Goal: Task Accomplishment & Management: Manage account settings

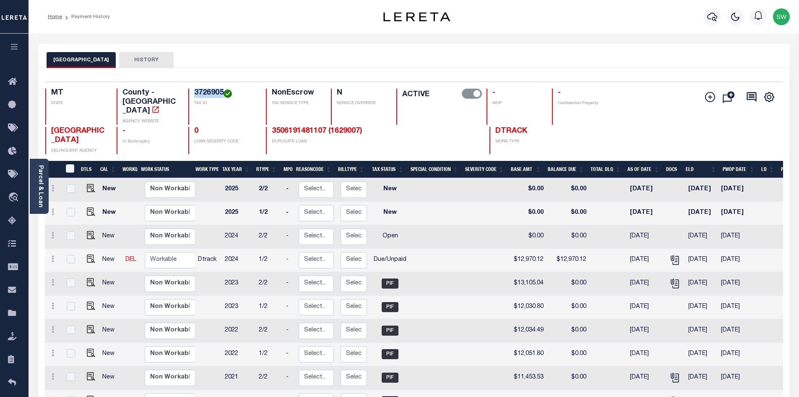
drag, startPoint x: 225, startPoint y: 93, endPoint x: 189, endPoint y: 93, distance: 35.7
click at [189, 93] on div "3726905 TAX ID" at bounding box center [222, 107] width 68 height 36
copy h4 "3726905"
click at [711, 16] on icon "button" at bounding box center [713, 17] width 10 height 10
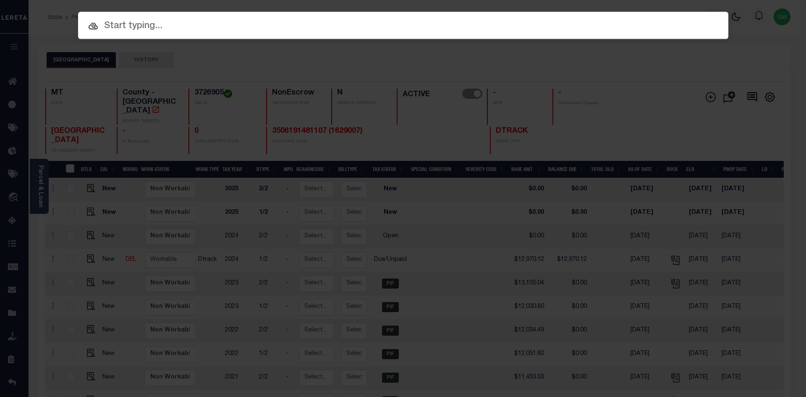
click at [122, 31] on input "text" at bounding box center [403, 26] width 650 height 15
paste input "07179019658-00001"
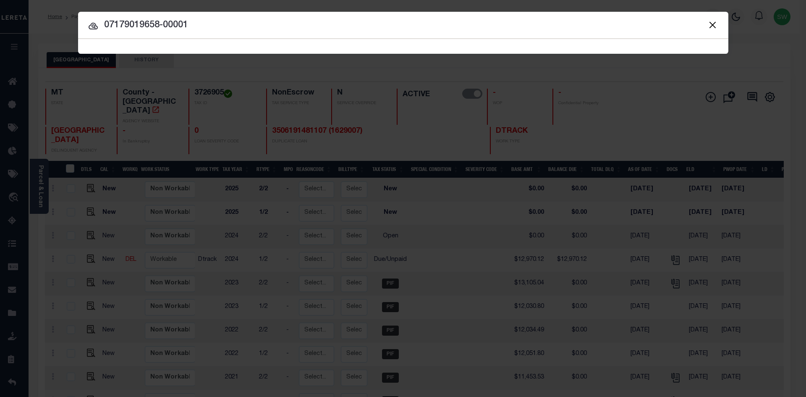
type input "07179019658-00001"
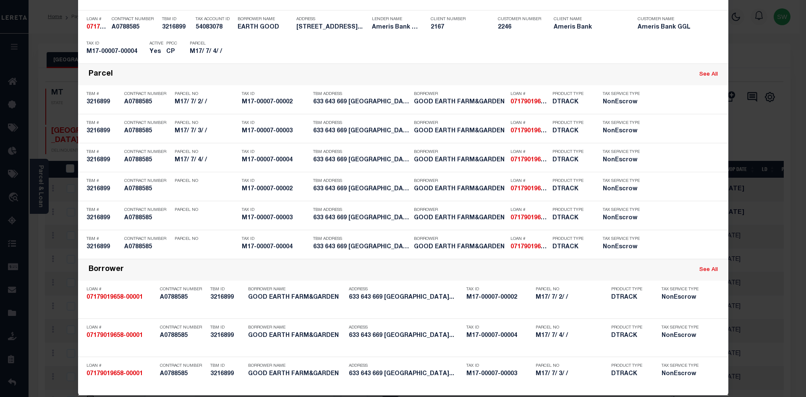
scroll to position [177, 0]
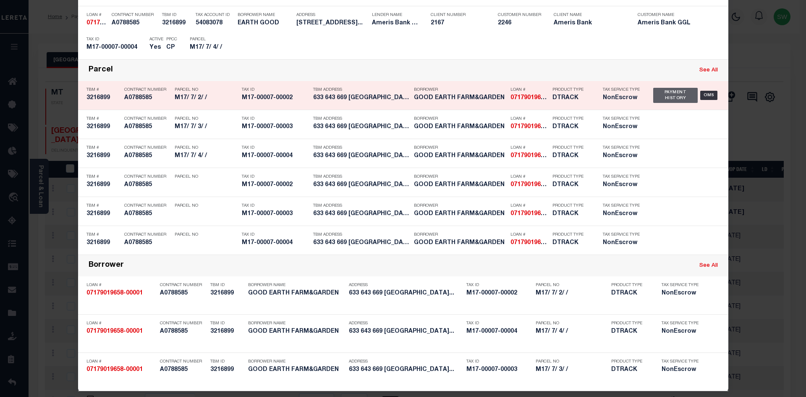
click at [669, 99] on div "Payment History" at bounding box center [675, 95] width 45 height 15
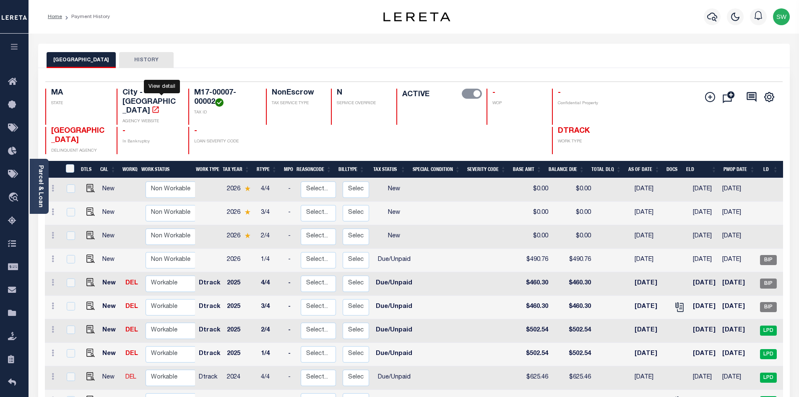
click at [160, 105] on icon "" at bounding box center [155, 109] width 8 height 8
click at [676, 302] on icon "" at bounding box center [679, 305] width 7 height 7
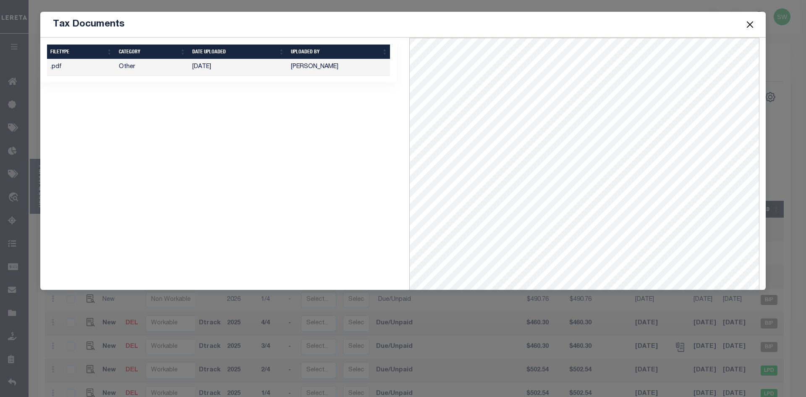
click at [746, 23] on button "Close" at bounding box center [749, 24] width 11 height 11
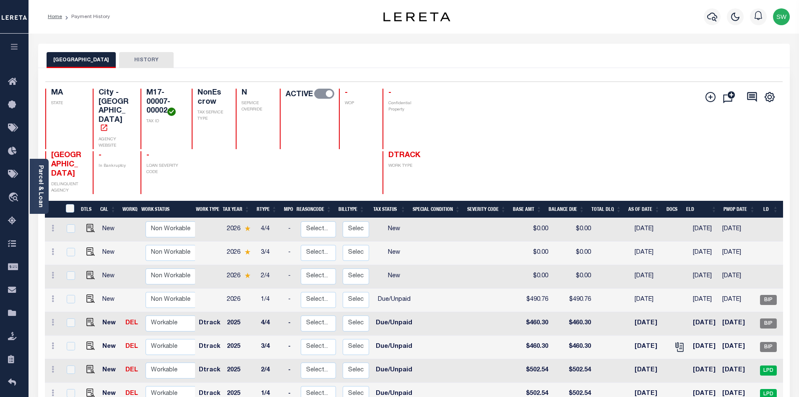
click at [503, 139] on div "Add Installment Line Bad Parcel Fees" at bounding box center [598, 141] width 369 height 105
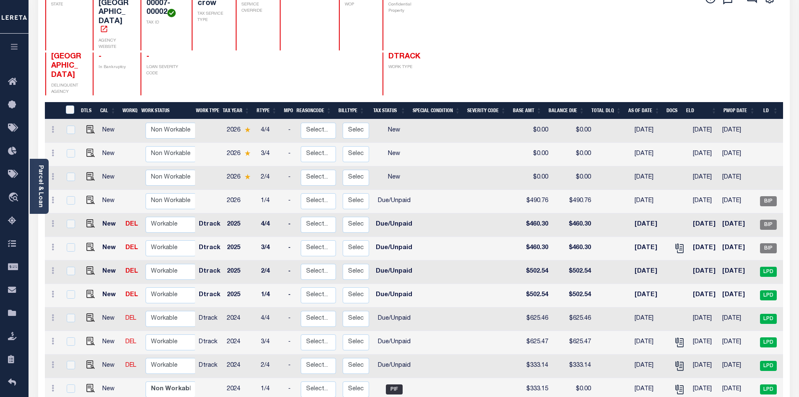
scroll to position [67, 0]
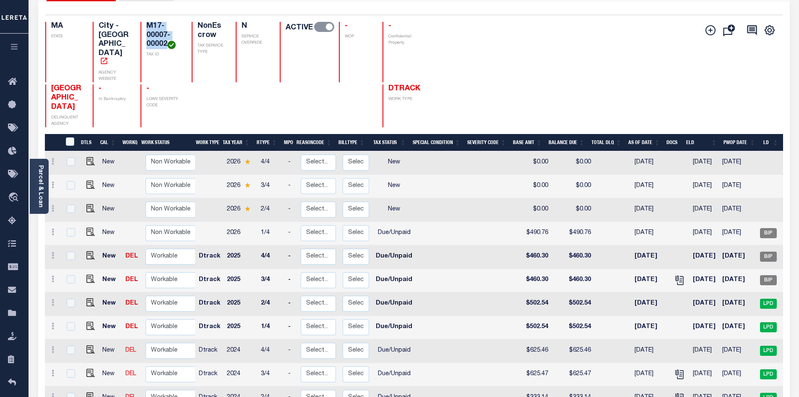
drag, startPoint x: 140, startPoint y: 24, endPoint x: 166, endPoint y: 49, distance: 35.3
click at [166, 49] on div "M17-00007-00002 TAX ID" at bounding box center [161, 52] width 41 height 60
click at [327, 86] on div "GARDNER CITY DELINQUENT AGENCY - In Bankruptcy - LOAN SEVERITY CODE DTRACK WORK…" at bounding box center [233, 105] width 377 height 42
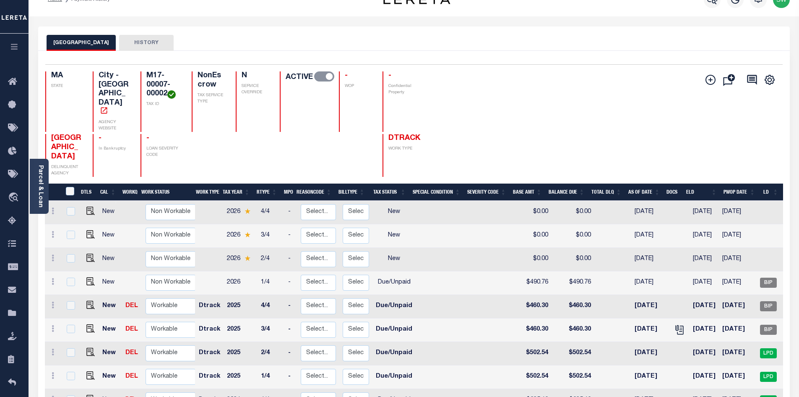
scroll to position [0, 0]
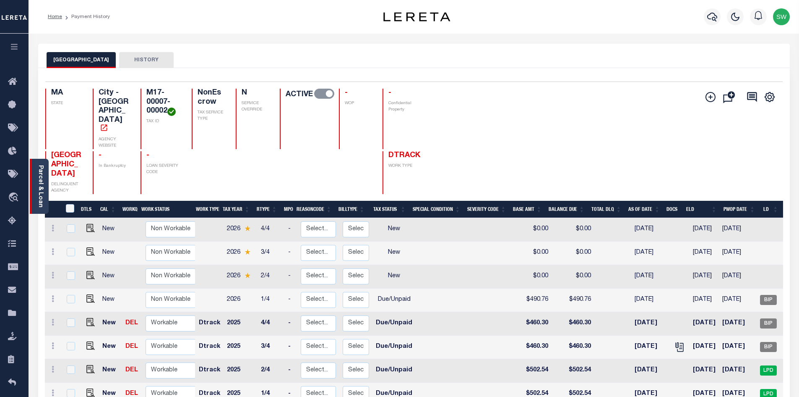
click at [40, 183] on link "Parcel & Loan" at bounding box center [40, 186] width 6 height 42
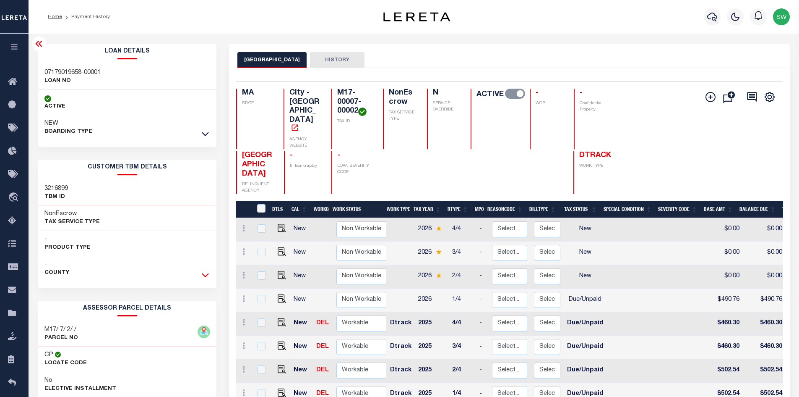
click at [206, 277] on icon at bounding box center [205, 275] width 7 height 4
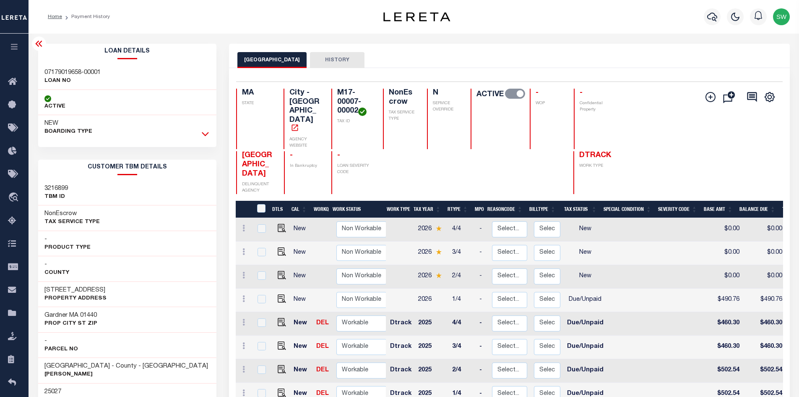
click at [205, 132] on icon at bounding box center [205, 133] width 7 height 9
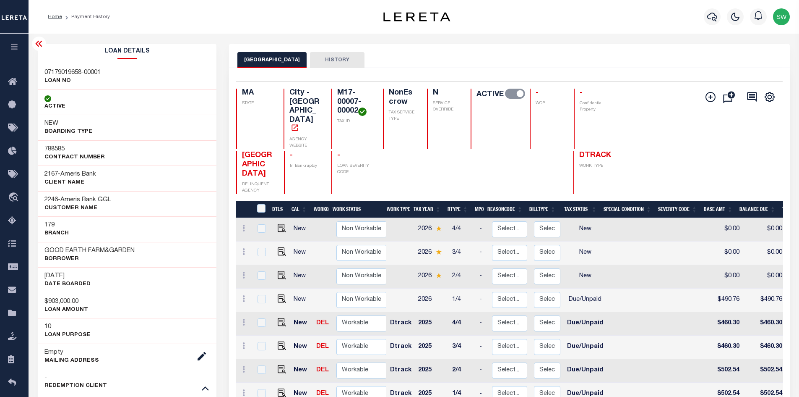
click at [48, 251] on h3 "GOOD EARTH FARM&GARDEN" at bounding box center [89, 250] width 90 height 8
drag, startPoint x: 44, startPoint y: 247, endPoint x: 142, endPoint y: 253, distance: 98.4
click at [142, 253] on div "GOOD EARTH FARM&GARDEN Borrower" at bounding box center [127, 255] width 179 height 26
copy h3 "GOOD EARTH FARM&GARDEN"
drag, startPoint x: 320, startPoint y: 90, endPoint x: 343, endPoint y: 109, distance: 29.8
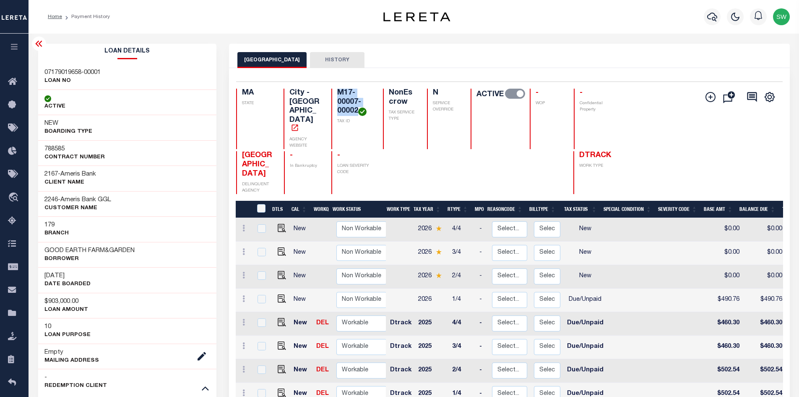
click at [343, 109] on div "M17-00007-00002 TAX ID" at bounding box center [352, 119] width 41 height 60
copy h4 "M17-00007-00002"
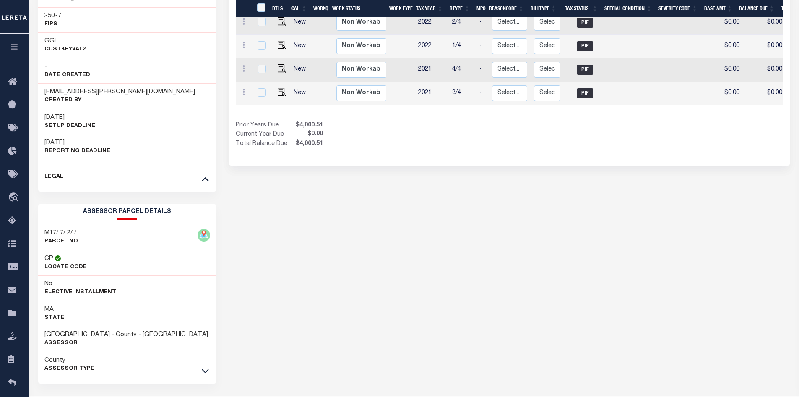
scroll to position [655, 0]
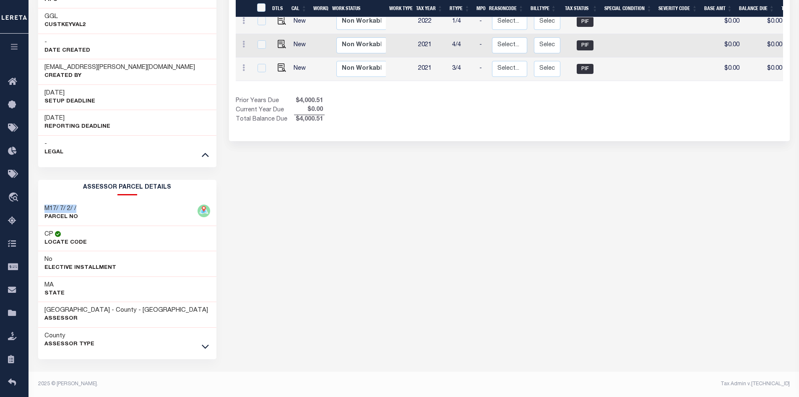
drag, startPoint x: 84, startPoint y: 207, endPoint x: 43, endPoint y: 207, distance: 40.7
click at [43, 207] on div "M17/ 7/ 2/ / PARCEL NO" at bounding box center [127, 213] width 179 height 26
copy h3 "M17/ 7/ 2/ /"
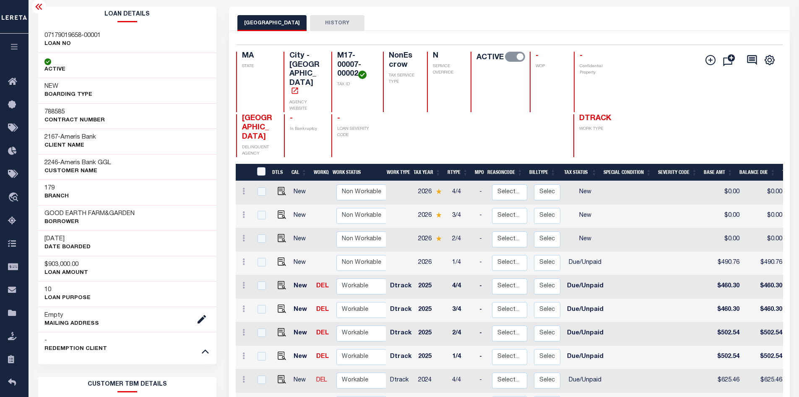
scroll to position [0, 0]
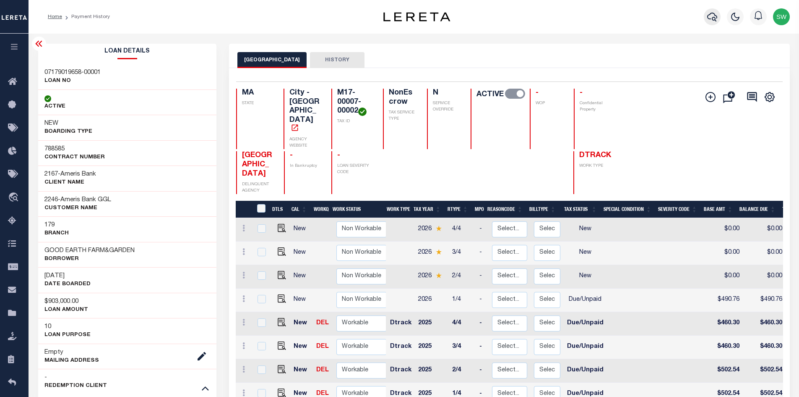
click at [713, 17] on icon "button" at bounding box center [713, 17] width 10 height 10
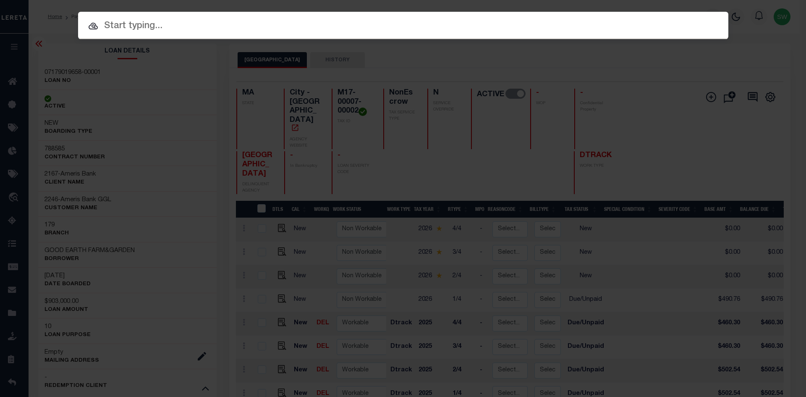
click at [139, 28] on input "text" at bounding box center [403, 26] width 650 height 15
paste input "07179019616"
type input "07179019616"
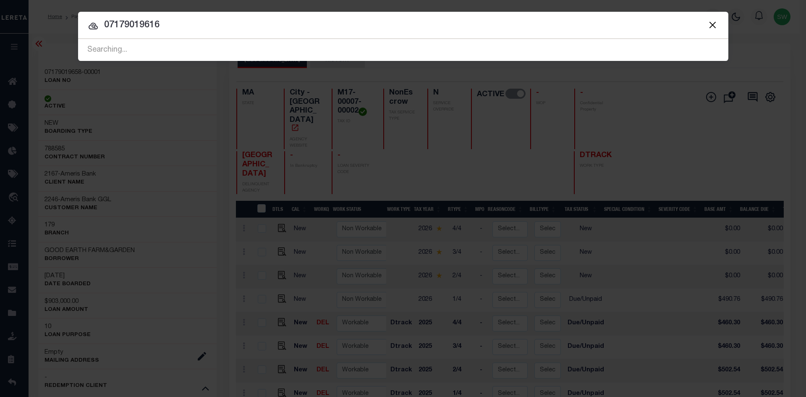
click at [193, 31] on input "07179019616" at bounding box center [403, 25] width 650 height 15
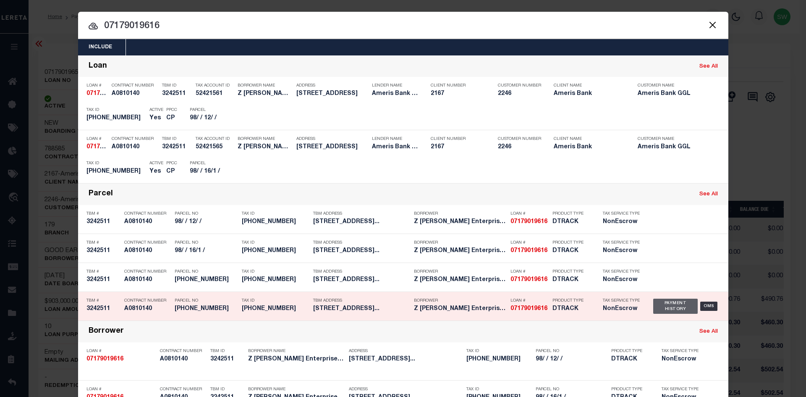
click at [666, 309] on div "Payment History" at bounding box center [675, 305] width 45 height 15
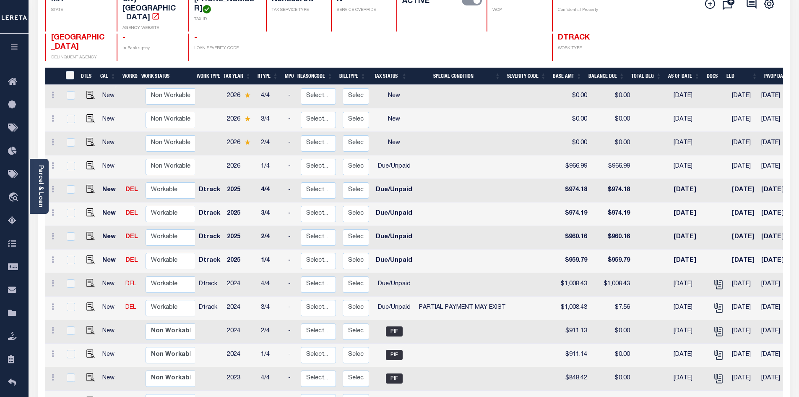
scroll to position [68, 0]
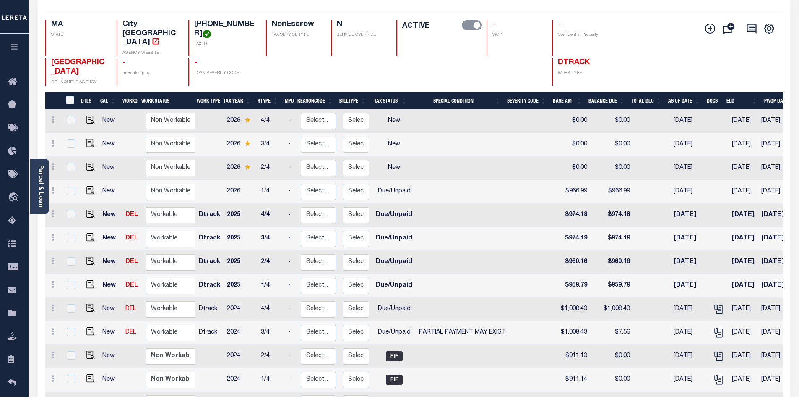
drag, startPoint x: 799, startPoint y: 245, endPoint x: 801, endPoint y: 211, distance: 34.1
click at [799, 211] on html "Home Payment History Profile Sign out" at bounding box center [399, 222] width 799 height 580
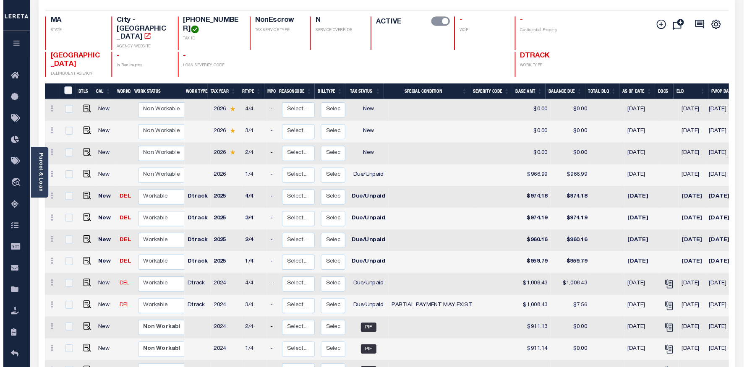
scroll to position [72, 0]
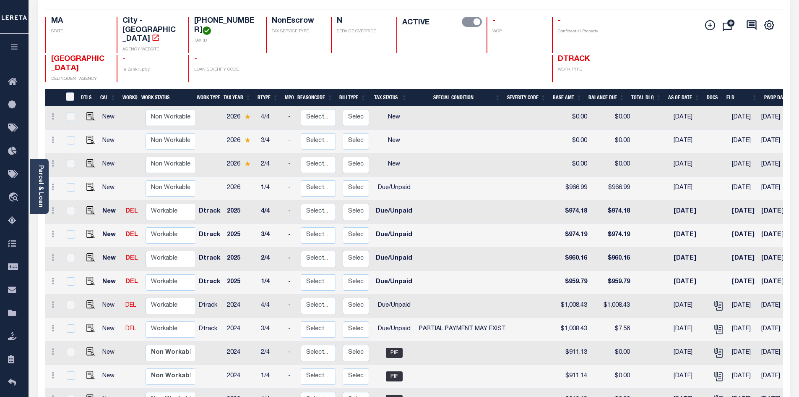
click at [507, 68] on div at bounding box center [514, 68] width 55 height 27
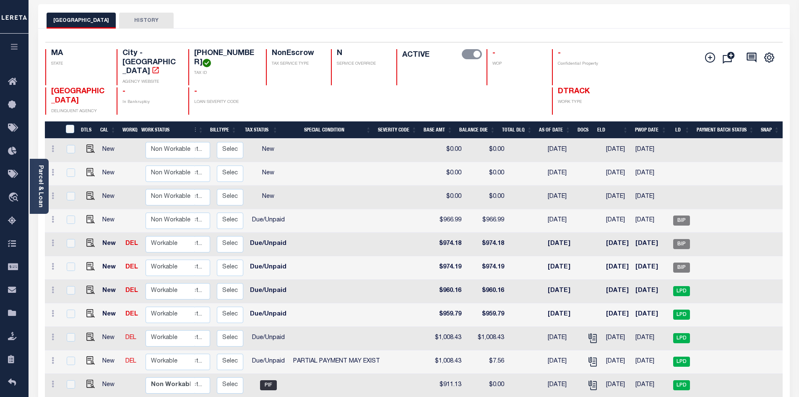
scroll to position [41, 0]
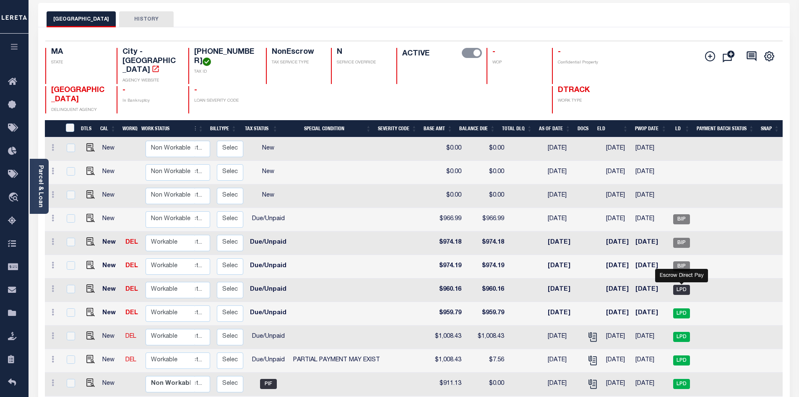
click at [685, 285] on span "LPD" at bounding box center [682, 290] width 17 height 10
checkbox input "true"
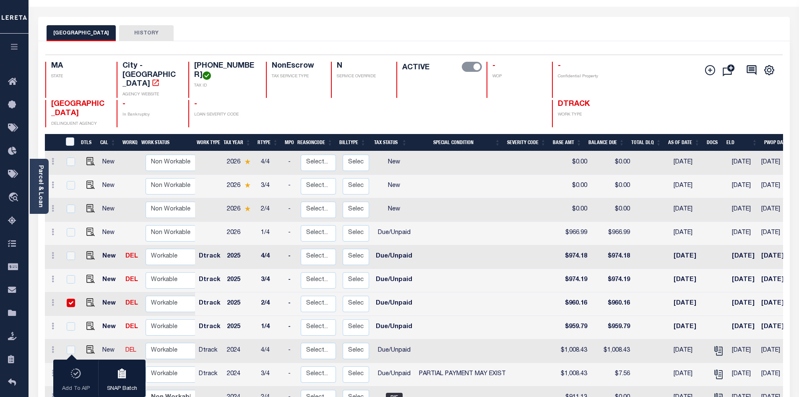
scroll to position [26, 0]
click at [88, 228] on img "" at bounding box center [90, 232] width 8 height 8
checkbox input "true"
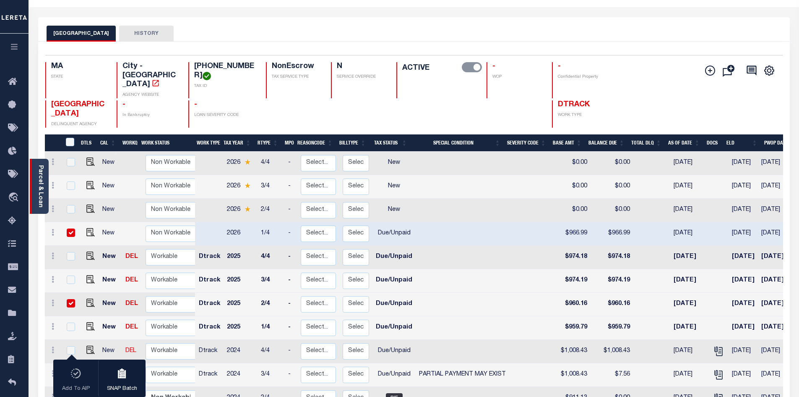
click at [38, 192] on link "Parcel & Loan" at bounding box center [40, 186] width 6 height 42
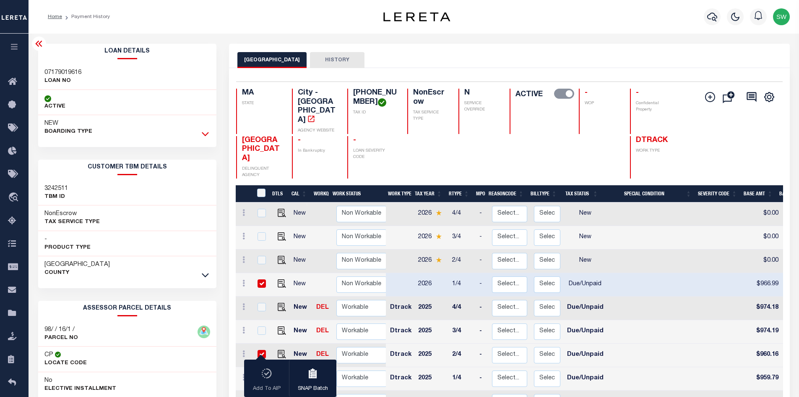
click at [206, 133] on icon at bounding box center [205, 133] width 7 height 9
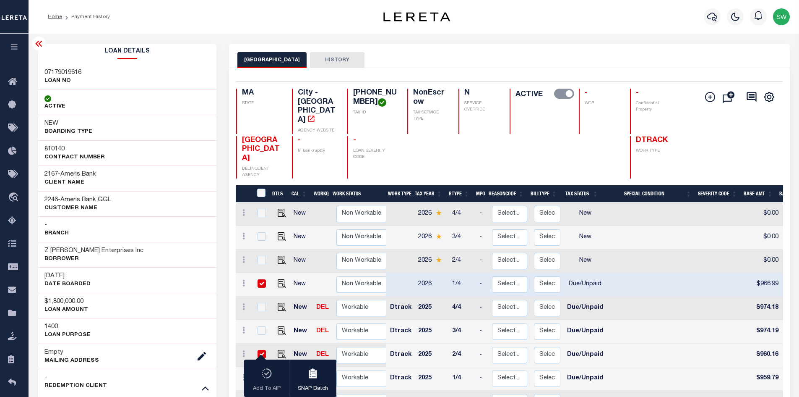
drag, startPoint x: 239, startPoint y: 12, endPoint x: 249, endPoint y: 11, distance: 10.1
click at [239, 11] on div "Home Payment History" at bounding box center [197, 17] width 313 height 18
click at [280, 209] on img "" at bounding box center [282, 213] width 8 height 8
checkbox input "true"
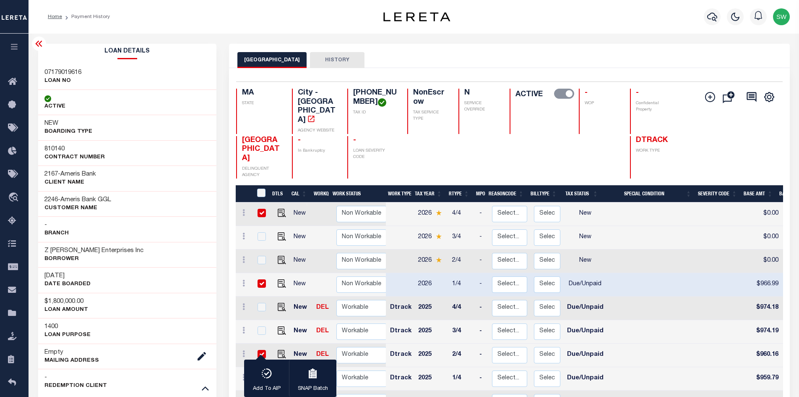
scroll to position [26, 0]
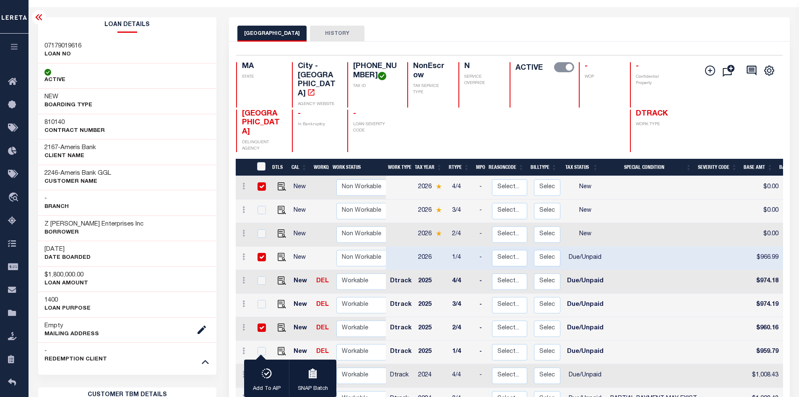
click at [337, 31] on button "HISTORY" at bounding box center [337, 34] width 55 height 16
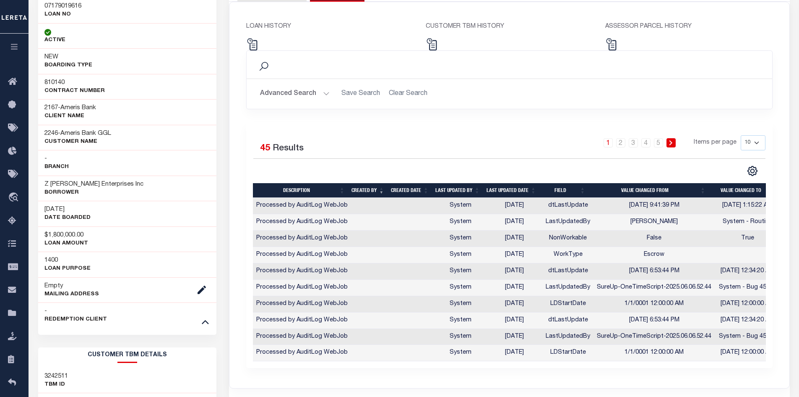
scroll to position [0, 0]
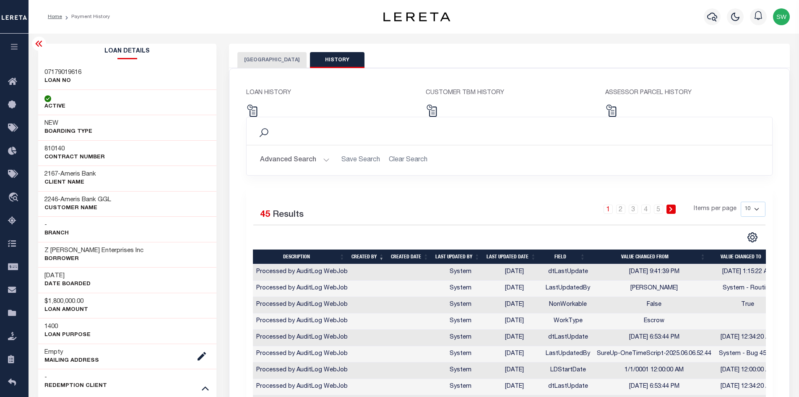
click at [262, 60] on button "[GEOGRAPHIC_DATA]" at bounding box center [272, 60] width 69 height 16
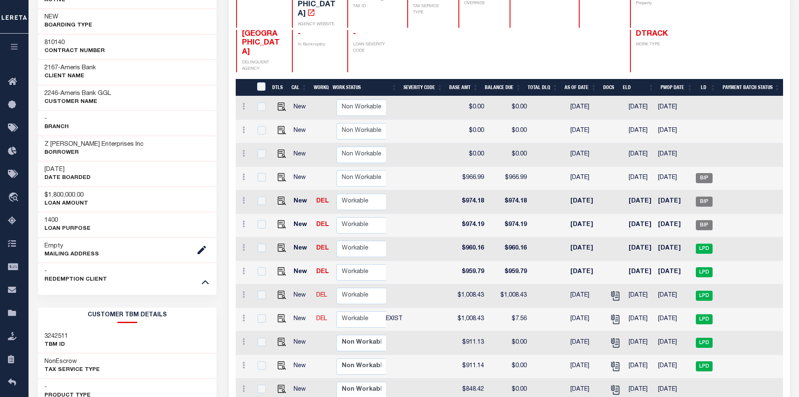
scroll to position [103, 0]
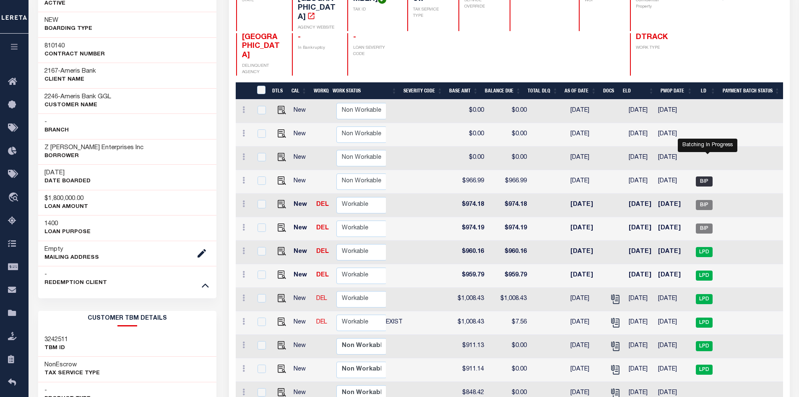
click at [709, 176] on span "BIP" at bounding box center [704, 181] width 17 height 10
checkbox input "true"
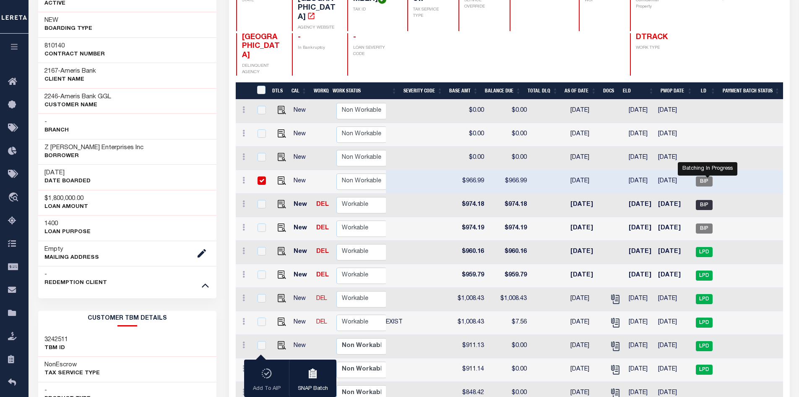
click at [708, 200] on span "BIP" at bounding box center [704, 205] width 17 height 10
checkbox input "true"
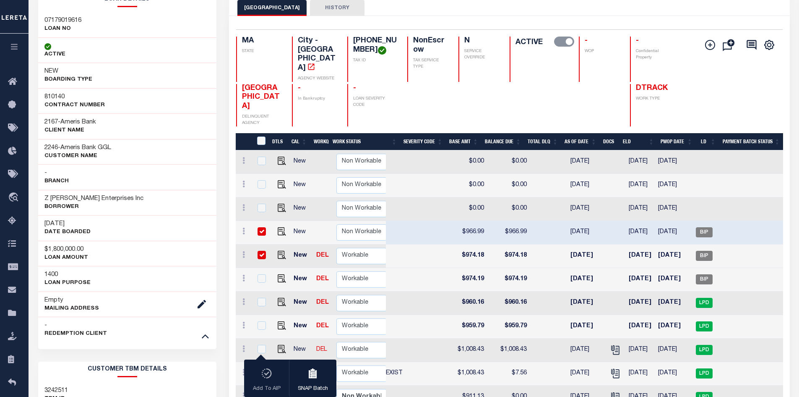
scroll to position [43, 0]
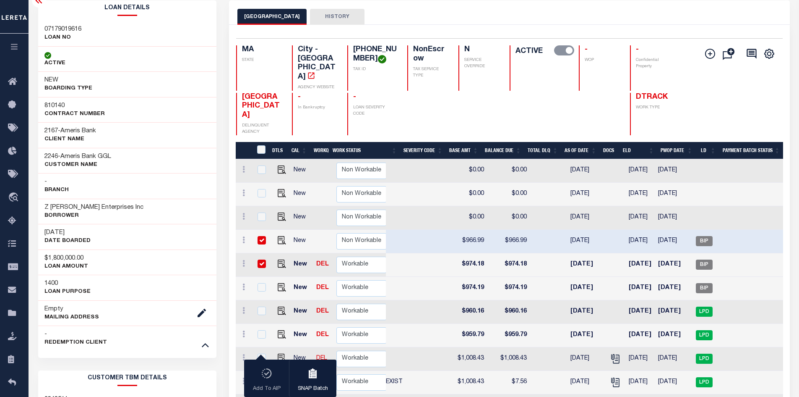
click at [34, 3] on icon at bounding box center [39, 0] width 10 height 10
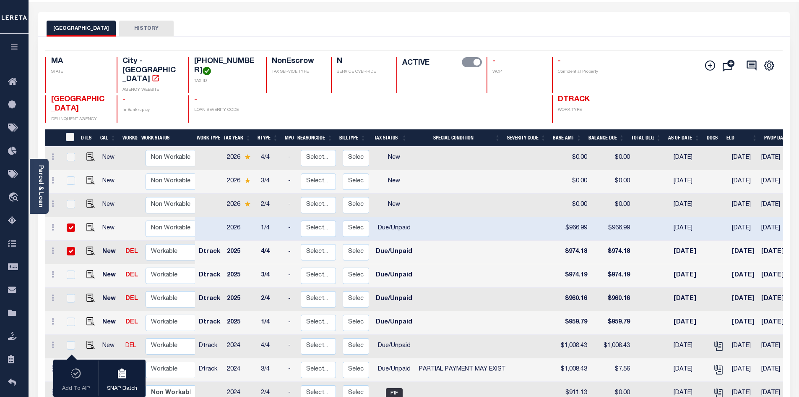
scroll to position [26, 0]
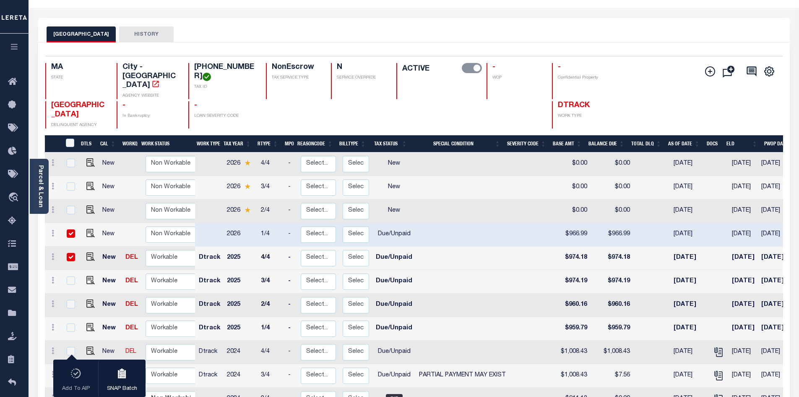
drag, startPoint x: 254, startPoint y: 67, endPoint x: 193, endPoint y: 68, distance: 60.4
click at [193, 68] on div "0098-0000-00161 TAX ID" at bounding box center [222, 81] width 68 height 36
copy h4 "[PHONE_NUMBER]"
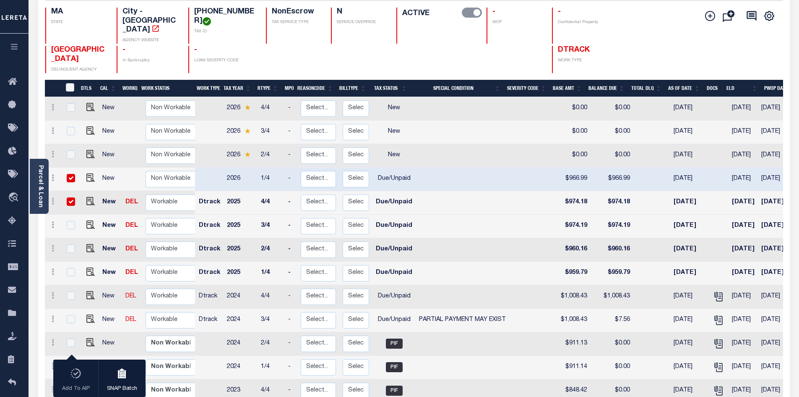
scroll to position [78, 0]
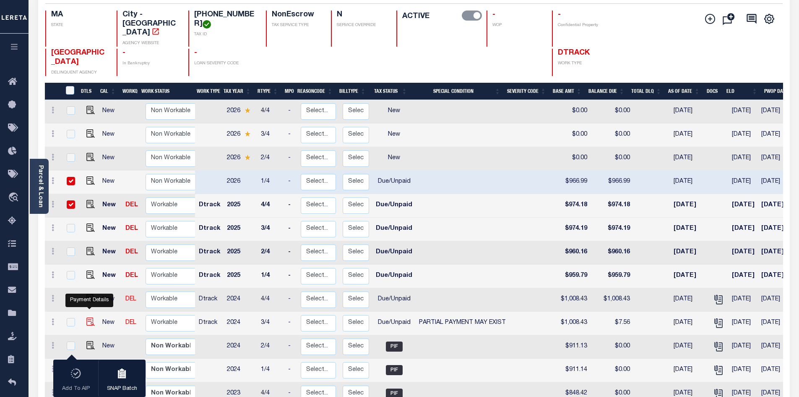
click at [90, 317] on img "" at bounding box center [90, 321] width 8 height 8
checkbox input "true"
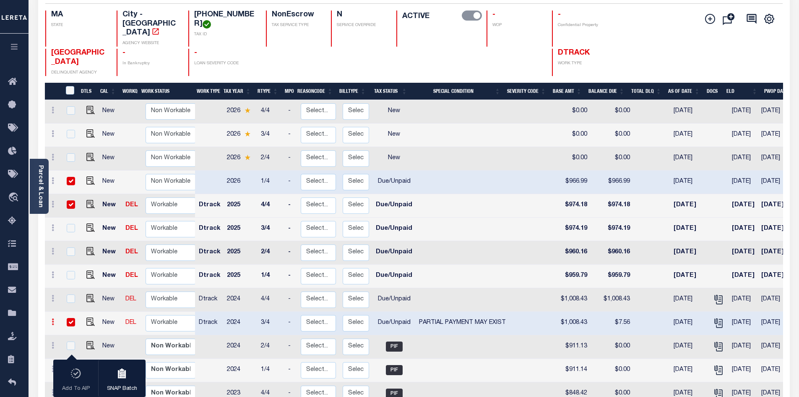
click at [52, 318] on icon at bounding box center [53, 321] width 3 height 7
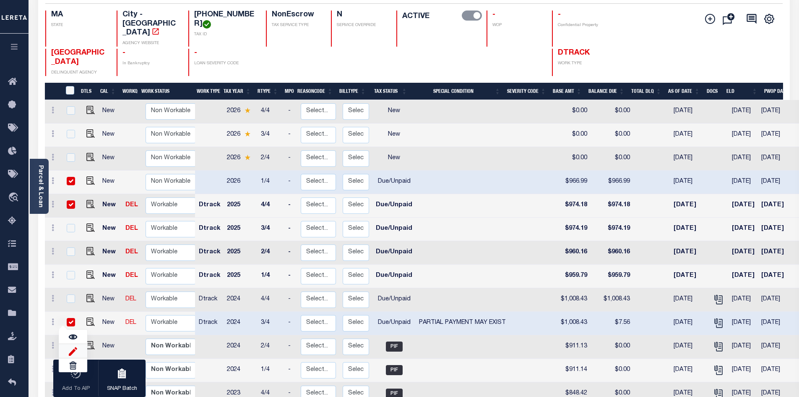
click at [73, 346] on img at bounding box center [73, 350] width 8 height 9
select select "DUE"
select select "15"
type input "$1,008.43"
type input "$7.56"
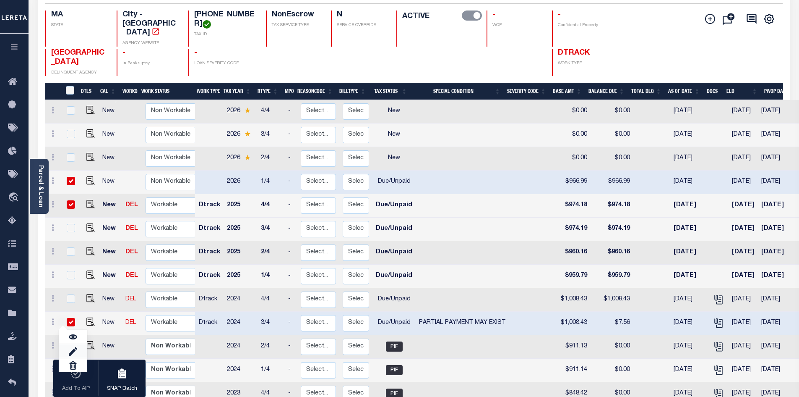
type input "24003943"
type input "[DATE]"
type input "05/01/2024"
type input "$0.20"
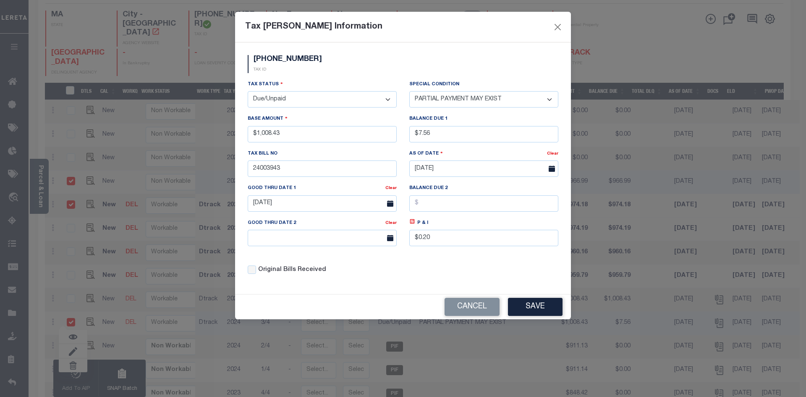
click at [386, 99] on select "- Select Status - Open Due/Unpaid Paid Incomplete No Tax Due Internal Refund Pr…" at bounding box center [322, 99] width 149 height 16
click at [387, 97] on select "- Select Status - Open Due/Unpaid Paid Incomplete No Tax Due Internal Refund Pr…" at bounding box center [322, 99] width 149 height 16
select select "PYD"
click at [248, 91] on select "- Select Status - Open Due/Unpaid Paid Incomplete No Tax Due Internal Refund Pr…" at bounding box center [322, 99] width 149 height 16
select select "0"
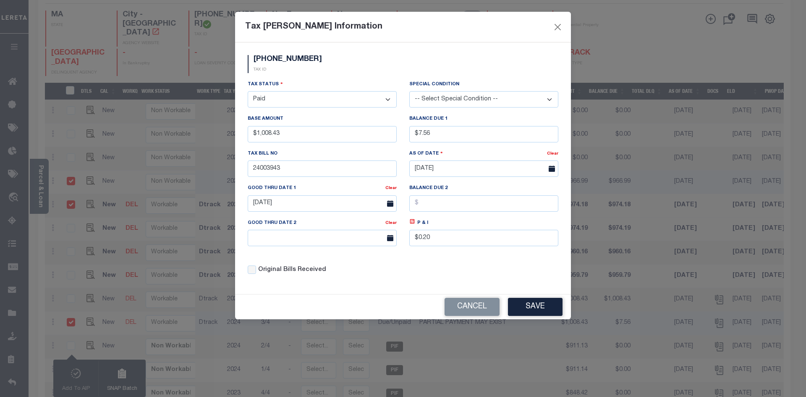
click at [309, 84] on div "Tax Status - Select Status - Open Due/Unpaid Paid Incomplete No Tax Due Interna…" at bounding box center [322, 94] width 149 height 28
drag, startPoint x: 443, startPoint y: 135, endPoint x: 386, endPoint y: 141, distance: 57.0
click at [386, 141] on div "Tax Status - Select Status - Open Due/Unpaid Paid Incomplete No Tax Due Interna…" at bounding box center [402, 180] width 323 height 201
drag, startPoint x: 423, startPoint y: 278, endPoint x: 423, endPoint y: 258, distance: 20.2
click at [423, 275] on div "Tax Status - Select Status - Open Due/Unpaid Paid Incomplete No Tax Due Interna…" at bounding box center [402, 180] width 323 height 201
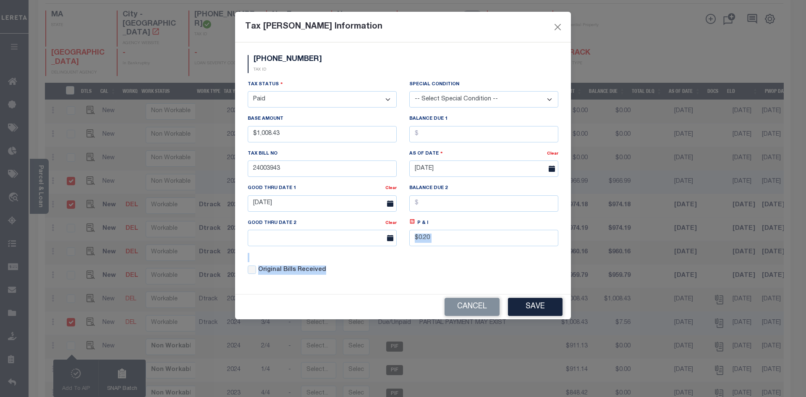
click at [379, 266] on div "Original Bills Received" at bounding box center [322, 267] width 162 height 29
click at [431, 242] on input "$0.20" at bounding box center [483, 238] width 149 height 16
click at [430, 242] on input "$0.20" at bounding box center [483, 238] width 149 height 16
click at [431, 242] on input "$0.20" at bounding box center [483, 238] width 149 height 16
drag, startPoint x: 420, startPoint y: 277, endPoint x: 415, endPoint y: 157, distance: 119.7
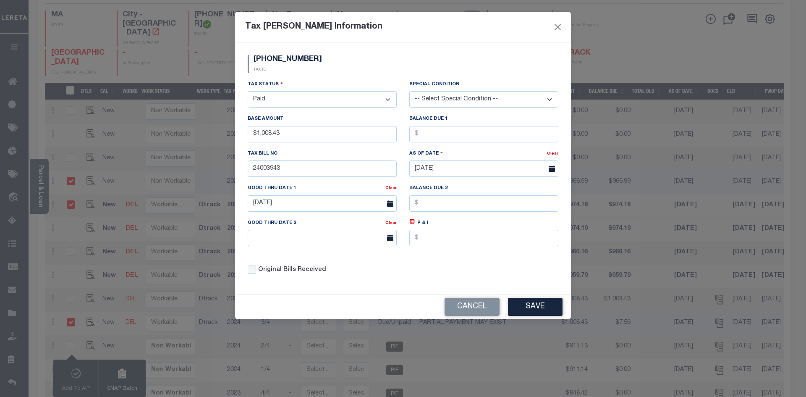
click at [418, 272] on div "Tax Status - Select Status - Open Due/Unpaid Paid Incomplete No Tax Due Interna…" at bounding box center [402, 180] width 323 height 201
click at [425, 128] on input "text" at bounding box center [483, 134] width 149 height 16
click at [426, 130] on input "text" at bounding box center [483, 134] width 149 height 16
type input "$0.00"
click at [375, 61] on div "0098-0000-00161 TAX ID" at bounding box center [402, 67] width 323 height 25
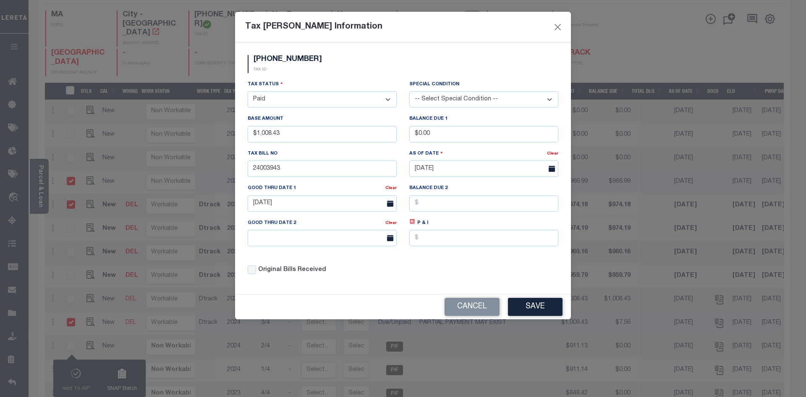
click at [380, 274] on div "Original Bills Received" at bounding box center [322, 269] width 149 height 9
click at [388, 265] on div "Original Bills Received" at bounding box center [322, 267] width 162 height 29
click at [418, 272] on div "Tax Status - Select Status - Open Due/Unpaid Paid Incomplete No Tax Due Interna…" at bounding box center [402, 180] width 323 height 201
click at [538, 311] on button "Save" at bounding box center [535, 307] width 55 height 18
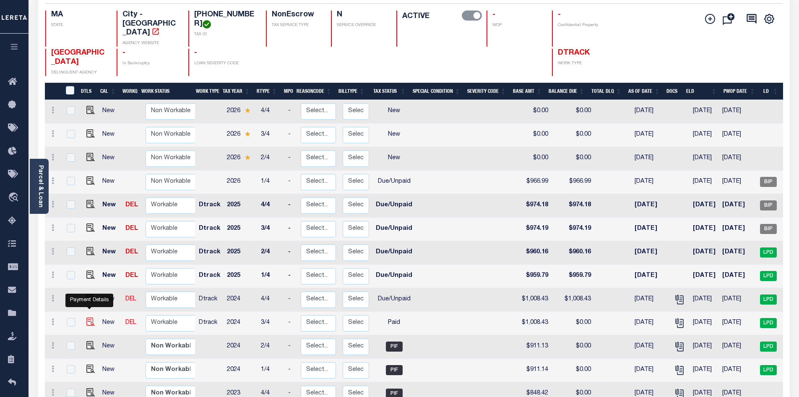
click at [88, 317] on img at bounding box center [90, 321] width 8 height 8
checkbox input "true"
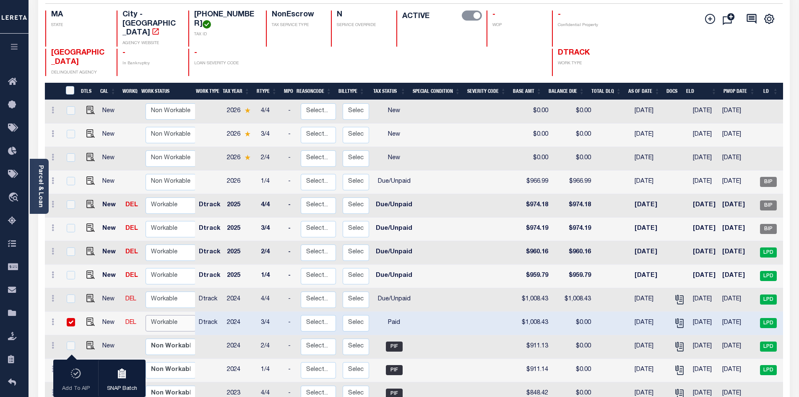
click at [161, 315] on select "Non Workable Workable" at bounding box center [171, 323] width 50 height 16
checkbox input "false"
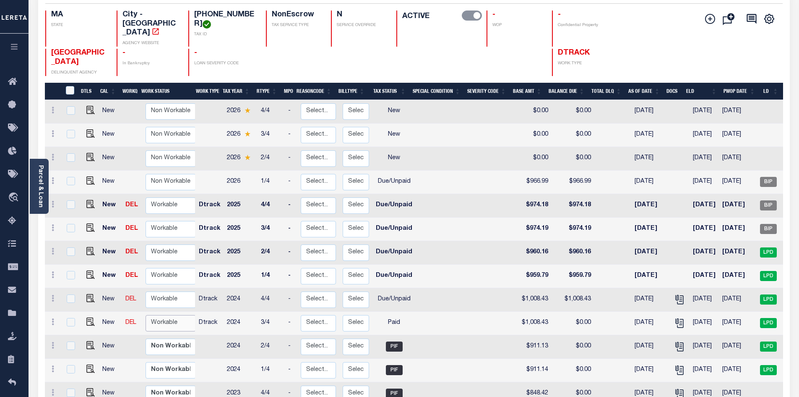
select select "true"
click at [146, 315] on select "Non Workable Workable" at bounding box center [171, 323] width 50 height 16
checkbox input "true"
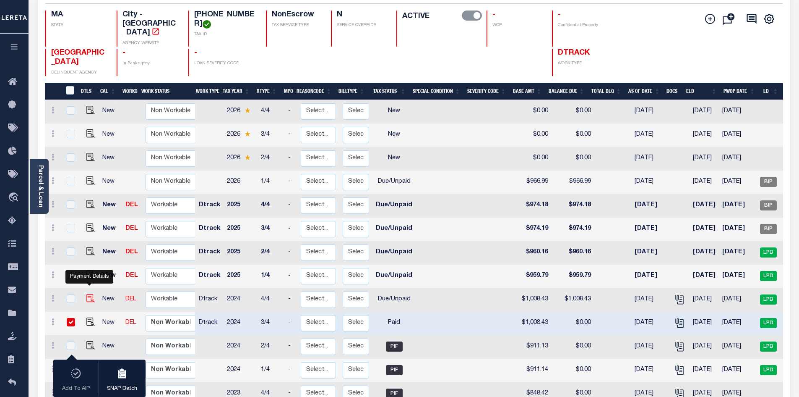
click at [88, 294] on img at bounding box center [90, 298] width 8 height 8
checkbox input "true"
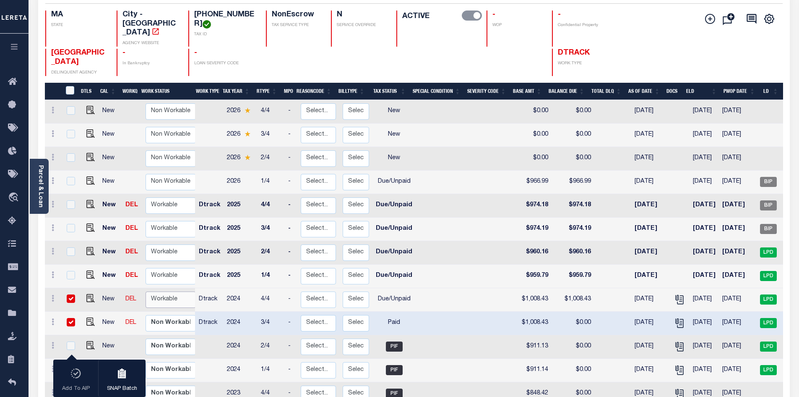
click at [156, 294] on select "Non Workable Workable" at bounding box center [171, 299] width 50 height 16
checkbox input "false"
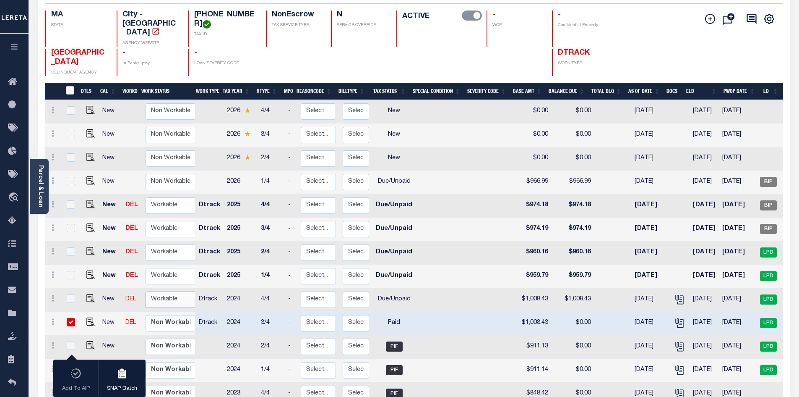
select select "true"
click at [146, 291] on select "Non Workable Workable" at bounding box center [171, 299] width 50 height 16
checkbox input "true"
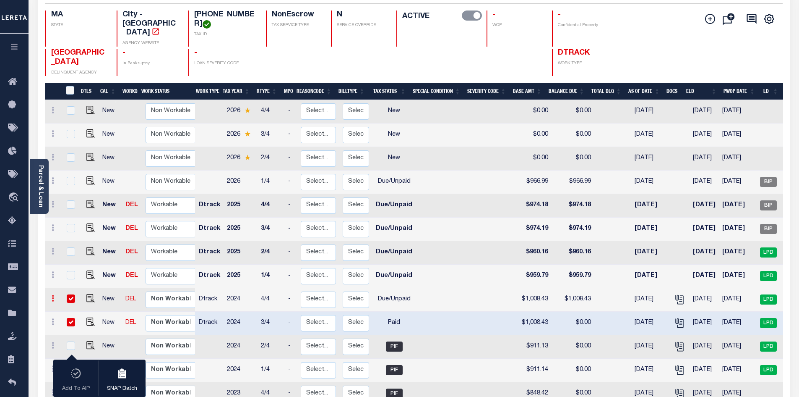
click at [54, 295] on icon at bounding box center [53, 298] width 3 height 7
click at [69, 323] on img at bounding box center [73, 327] width 8 height 9
type input "$1,008.43"
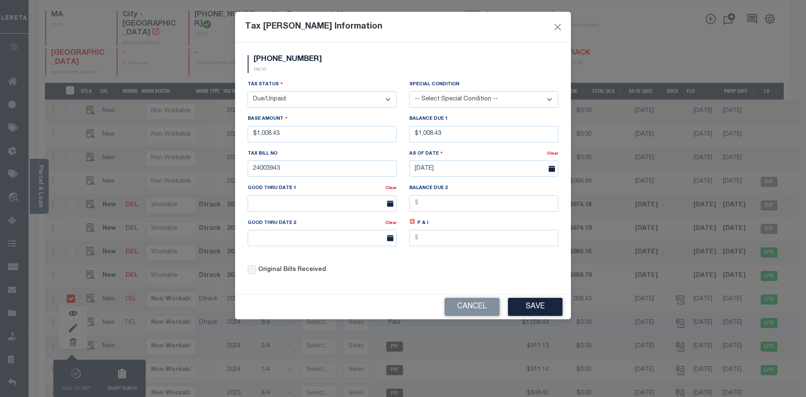
click at [389, 101] on select "- Select Status - Open Due/Unpaid Paid Incomplete No Tax Due Internal Refund Pr…" at bounding box center [322, 99] width 149 height 16
click at [388, 98] on select "- Select Status - Open Due/Unpaid Paid Incomplete No Tax Due Internal Refund Pr…" at bounding box center [322, 99] width 149 height 16
select select "PYD"
click at [248, 91] on select "- Select Status - Open Due/Unpaid Paid Incomplete No Tax Due Internal Refund Pr…" at bounding box center [322, 99] width 149 height 16
click at [344, 80] on div "Tax Status - Select Status - Open Due/Unpaid Paid Incomplete No Tax Due Interna…" at bounding box center [322, 94] width 149 height 28
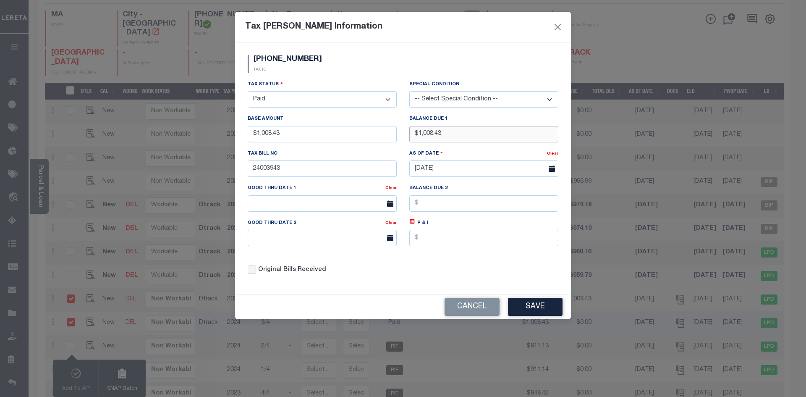
drag, startPoint x: 470, startPoint y: 140, endPoint x: 373, endPoint y: 139, distance: 96.5
click at [373, 139] on div "Tax Status - Select Status - Open Due/Unpaid Paid Incomplete No Tax Due Interna…" at bounding box center [402, 180] width 323 height 201
type input "$0.00"
click at [367, 73] on div "0098-0000-00161 TAX ID" at bounding box center [402, 67] width 323 height 25
drag, startPoint x: 412, startPoint y: 265, endPoint x: 424, endPoint y: 269, distance: 12.7
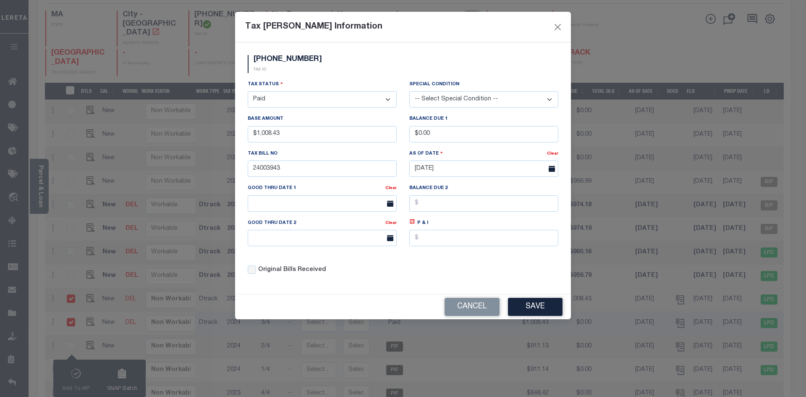
click at [415, 266] on div "Tax Status - Select Status - Open Due/Unpaid Paid Incomplete No Tax Due Interna…" at bounding box center [402, 180] width 323 height 201
click at [523, 312] on button "Save" at bounding box center [535, 307] width 55 height 18
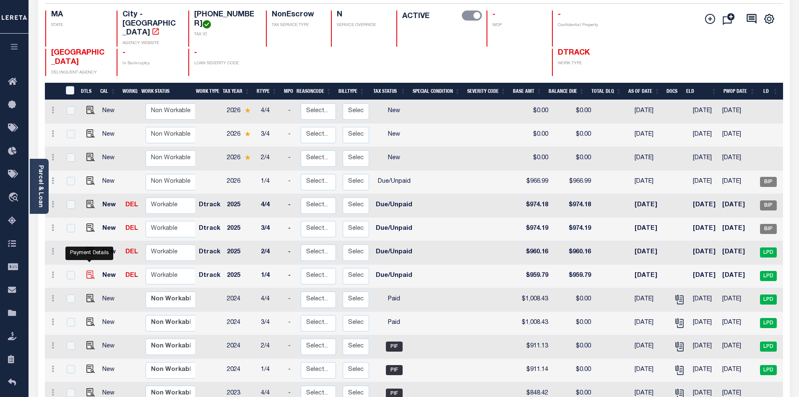
click at [89, 270] on img at bounding box center [90, 274] width 8 height 8
checkbox input "true"
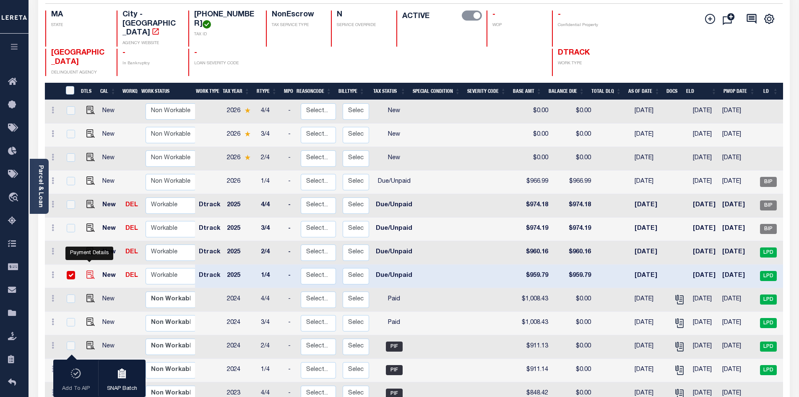
click at [87, 270] on img at bounding box center [90, 274] width 8 height 8
checkbox input "false"
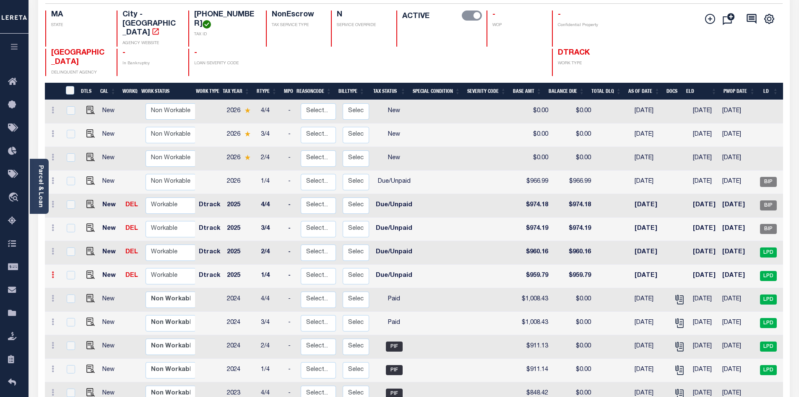
click at [53, 271] on icon at bounding box center [53, 274] width 3 height 7
click at [72, 299] on img at bounding box center [73, 303] width 8 height 9
type input "$959.79"
type input "[DATE]"
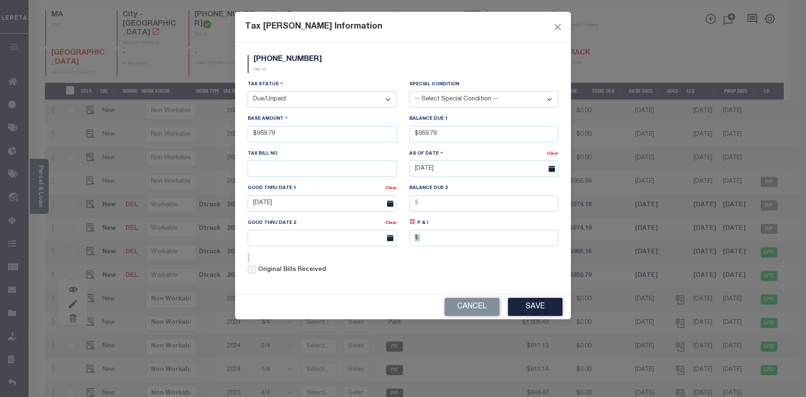
click at [390, 96] on select "- Select Status - Open Due/Unpaid Paid Incomplete No Tax Due Internal Refund Pr…" at bounding box center [322, 99] width 149 height 16
click at [388, 102] on select "- Select Status - Open Due/Unpaid Paid Incomplete No Tax Due Internal Refund Pr…" at bounding box center [322, 99] width 149 height 16
select select "PYD"
click at [248, 91] on select "- Select Status - Open Due/Unpaid Paid Incomplete No Tax Due Internal Refund Pr…" at bounding box center [322, 99] width 149 height 16
click at [321, 80] on div "Tax Status - Select Status - Open Due/Unpaid Paid Incomplete No Tax Due Interna…" at bounding box center [322, 94] width 149 height 28
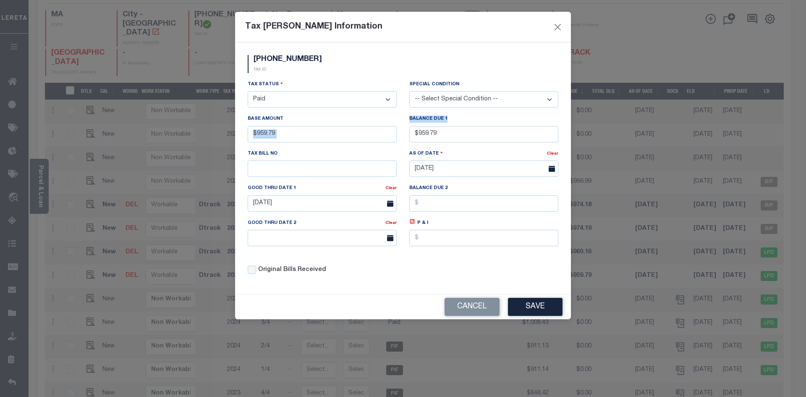
drag, startPoint x: 472, startPoint y: 125, endPoint x: 345, endPoint y: 146, distance: 129.0
click at [345, 146] on div "Tax Status - Select Status - Open Due/Unpaid Paid Incomplete No Tax Due Interna…" at bounding box center [402, 180] width 323 height 201
drag, startPoint x: 446, startPoint y: 132, endPoint x: 375, endPoint y: 134, distance: 71.4
click at [375, 134] on div "Tax Status - Select Status - Open Due/Unpaid Paid Incomplete No Tax Due Interna…" at bounding box center [402, 180] width 323 height 201
type input "$0.00"
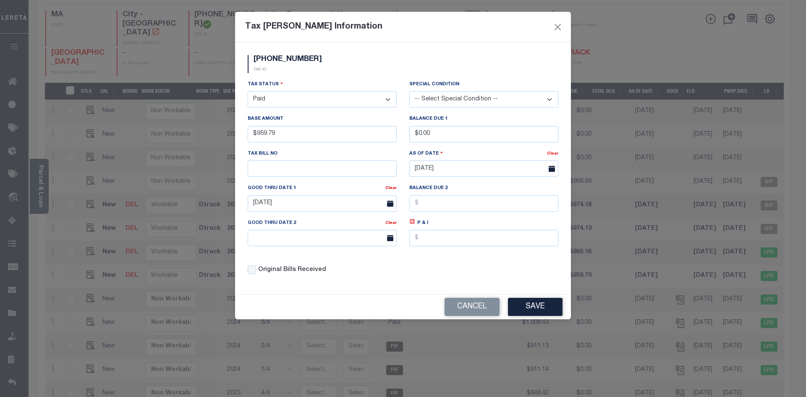
click at [408, 286] on div "0098-0000-00161 TAX ID Installment: TaxID: 0098-0000-00161 Tax Status - Select …" at bounding box center [403, 167] width 336 height 251
click at [536, 308] on button "Save" at bounding box center [535, 307] width 55 height 18
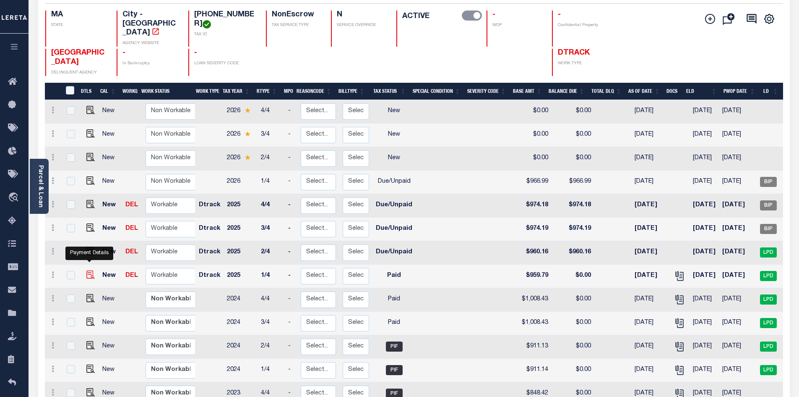
click at [89, 270] on img at bounding box center [90, 274] width 8 height 8
checkbox input "true"
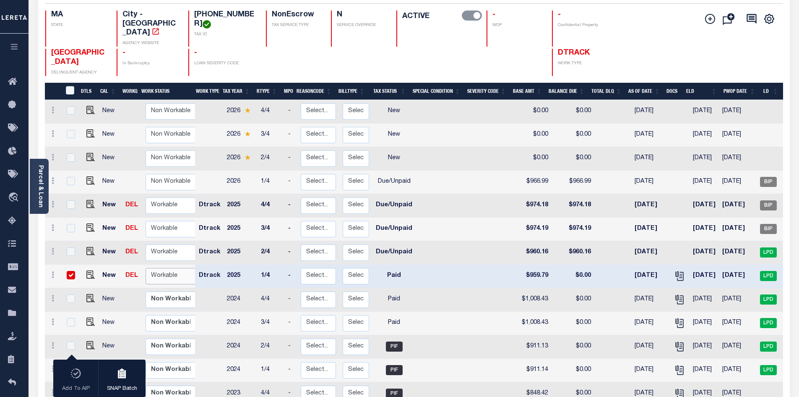
click at [157, 269] on select "Non Workable Workable" at bounding box center [171, 276] width 50 height 16
checkbox input "false"
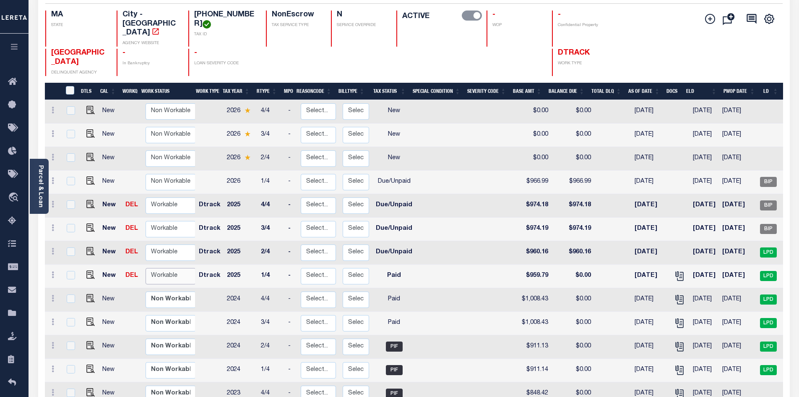
select select "true"
click at [146, 268] on select "Non Workable Workable" at bounding box center [171, 276] width 50 height 16
checkbox input "true"
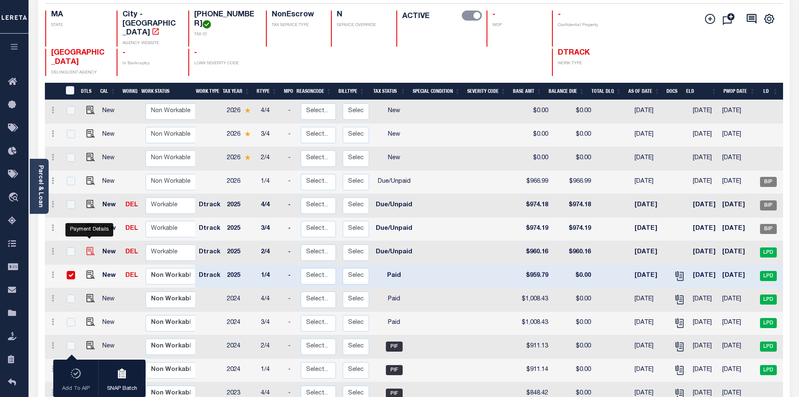
click at [89, 247] on img at bounding box center [90, 251] width 8 height 8
checkbox input "true"
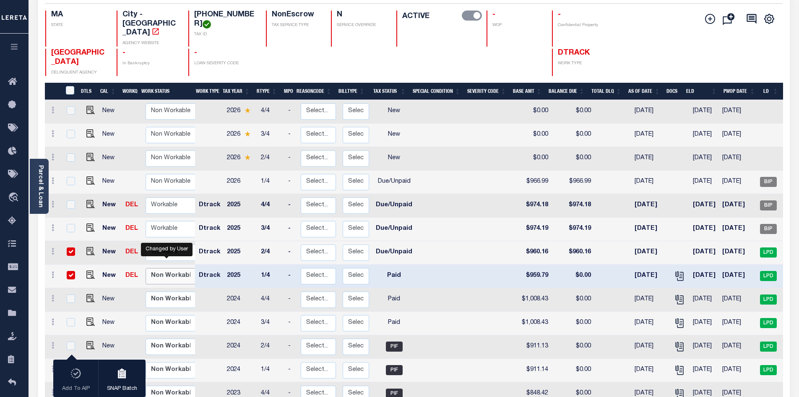
click at [164, 269] on select "Non Workable Workable" at bounding box center [171, 276] width 50 height 16
checkbox input "false"
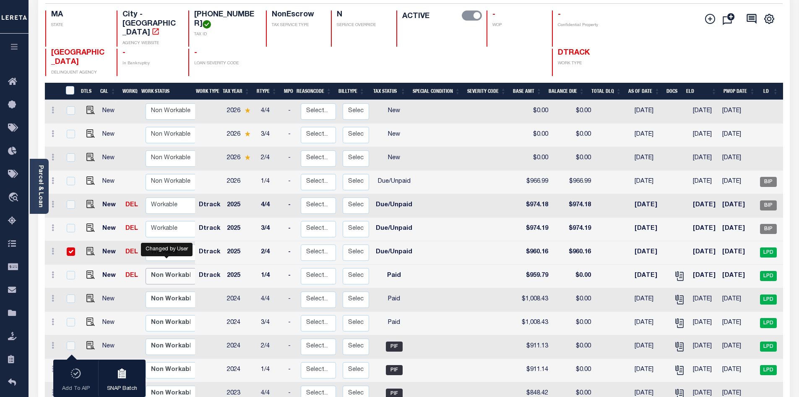
click at [146, 268] on select "Non Workable Workable" at bounding box center [171, 276] width 50 height 16
checkbox input "true"
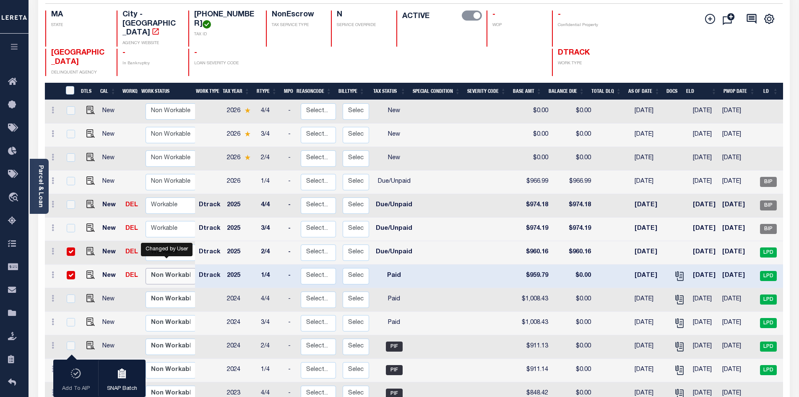
click at [178, 270] on select "Non Workable Workable" at bounding box center [171, 276] width 50 height 16
checkbox input "false"
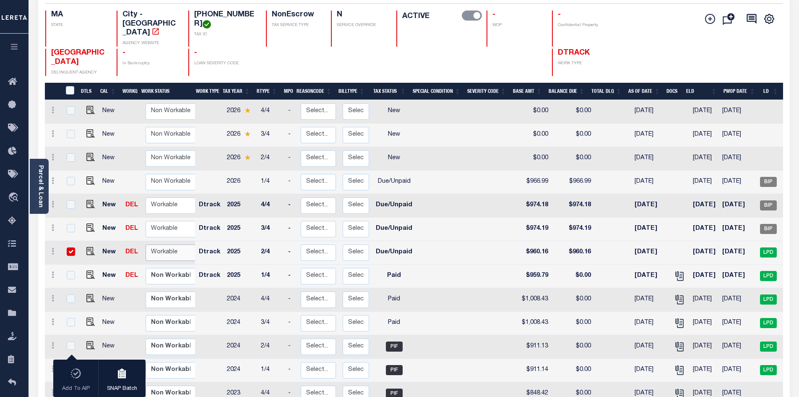
click at [149, 244] on select "Non Workable Workable" at bounding box center [171, 252] width 50 height 16
checkbox input "false"
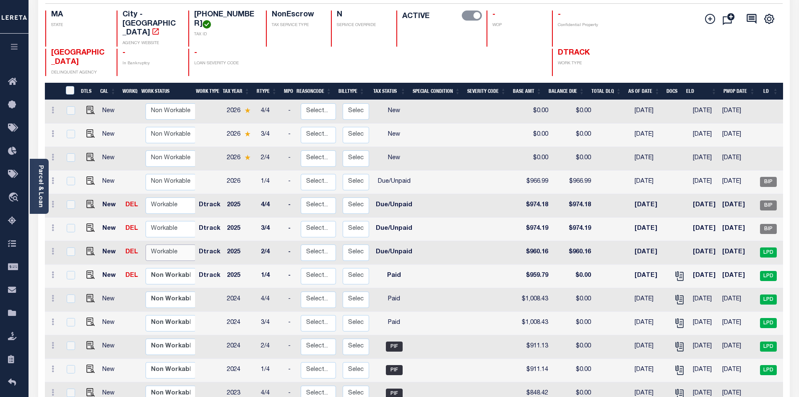
click at [167, 244] on select "Non Workable Workable" at bounding box center [171, 252] width 50 height 16
checkbox input "true"
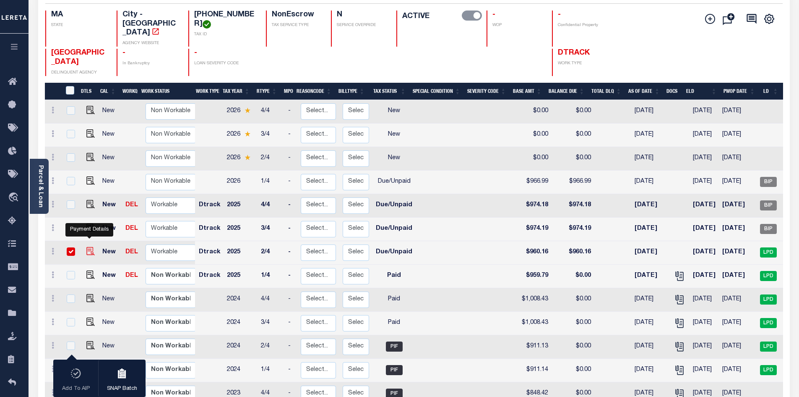
click at [90, 247] on img at bounding box center [90, 251] width 8 height 8
checkbox input "false"
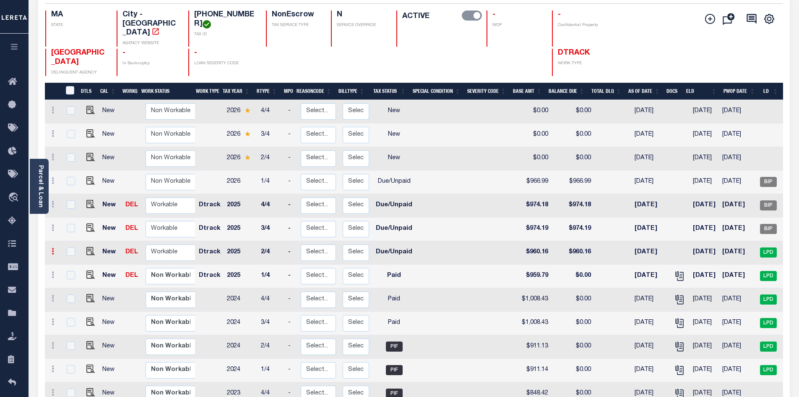
click at [52, 248] on icon at bounding box center [53, 251] width 3 height 7
click at [75, 275] on img at bounding box center [73, 279] width 8 height 9
type input "$960.16"
type input "2503946"
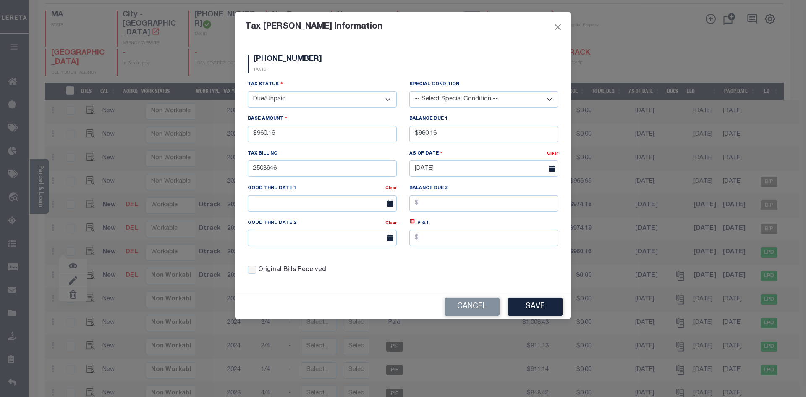
click at [390, 100] on select "- Select Status - Open Due/Unpaid Paid Incomplete No Tax Due Internal Refund Pr…" at bounding box center [322, 99] width 149 height 16
click at [389, 98] on select "- Select Status - Open Due/Unpaid Paid Incomplete No Tax Due Internal Refund Pr…" at bounding box center [322, 99] width 149 height 16
select select "PYD"
click at [248, 91] on select "- Select Status - Open Due/Unpaid Paid Incomplete No Tax Due Internal Refund Pr…" at bounding box center [322, 99] width 149 height 16
click at [325, 84] on div "Tax Status - Select Status - Open Due/Unpaid Paid Incomplete No Tax Due Interna…" at bounding box center [322, 94] width 149 height 28
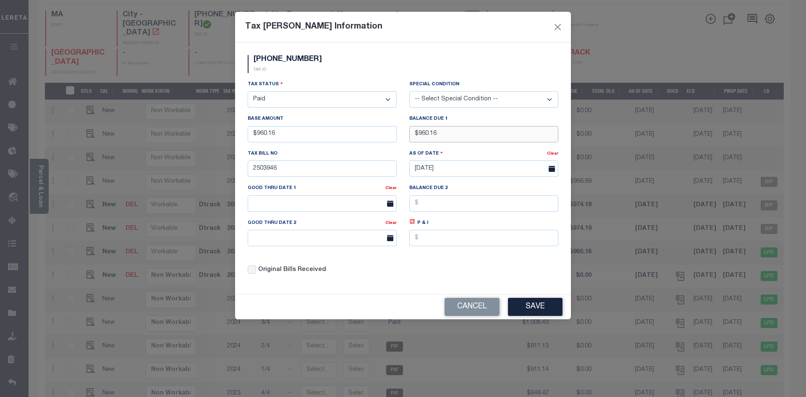
drag, startPoint x: 408, startPoint y: 140, endPoint x: 389, endPoint y: 141, distance: 19.0
click at [389, 141] on div "Tax Status - Select Status - Open Due/Unpaid Paid Incomplete No Tax Due Interna…" at bounding box center [402, 180] width 323 height 201
type input "$0.00"
click at [431, 260] on div "Tax Status - Select Status - Open Due/Unpaid Paid Incomplete No Tax Due Interna…" at bounding box center [402, 180] width 323 height 201
click at [548, 307] on button "Save" at bounding box center [535, 307] width 55 height 18
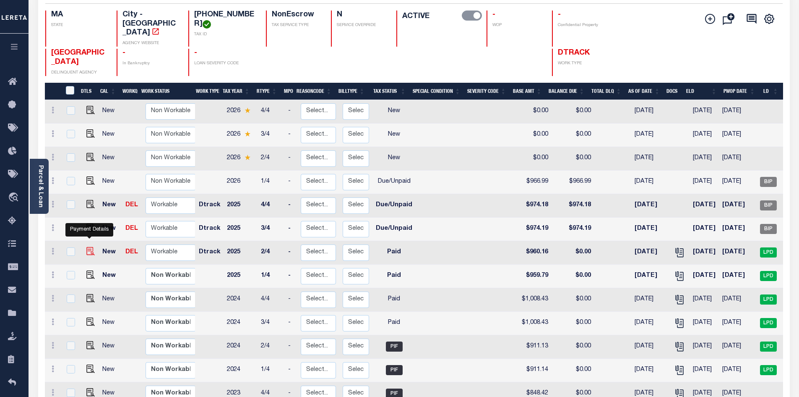
click at [90, 247] on img at bounding box center [90, 251] width 8 height 8
checkbox input "true"
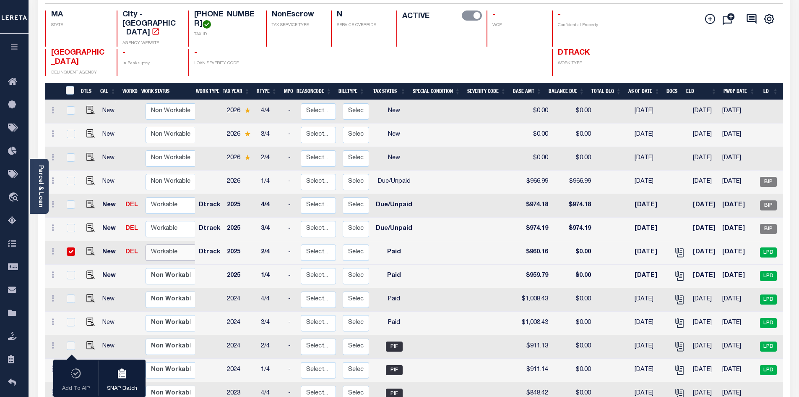
click at [167, 248] on select "Non Workable Workable" at bounding box center [171, 252] width 50 height 16
checkbox input "false"
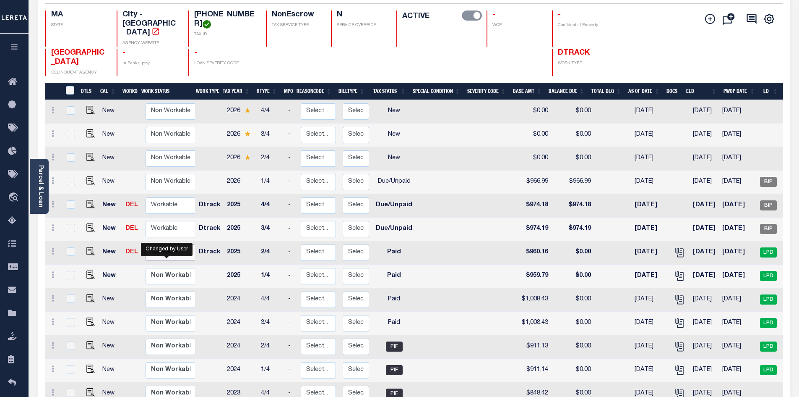
select select "true"
click at [146, 244] on select "Non Workable Workable" at bounding box center [171, 252] width 50 height 16
checkbox input "true"
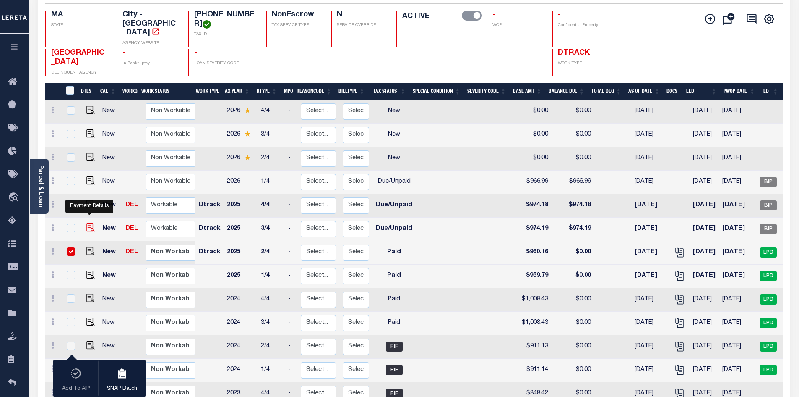
click at [89, 223] on img at bounding box center [90, 227] width 8 height 8
checkbox input "true"
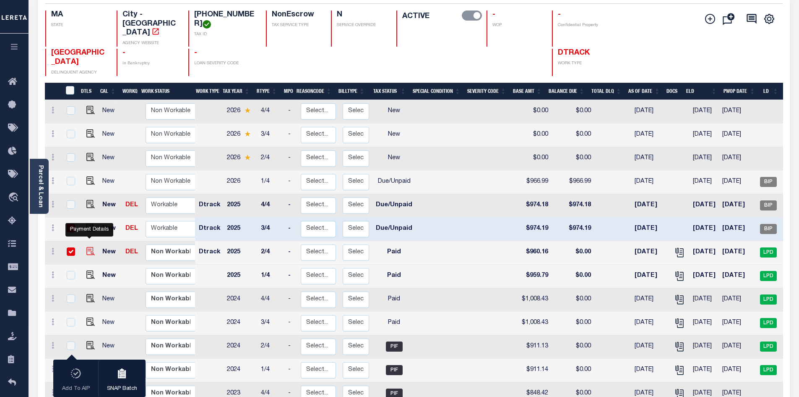
click at [90, 247] on img at bounding box center [90, 251] width 8 height 8
checkbox input "false"
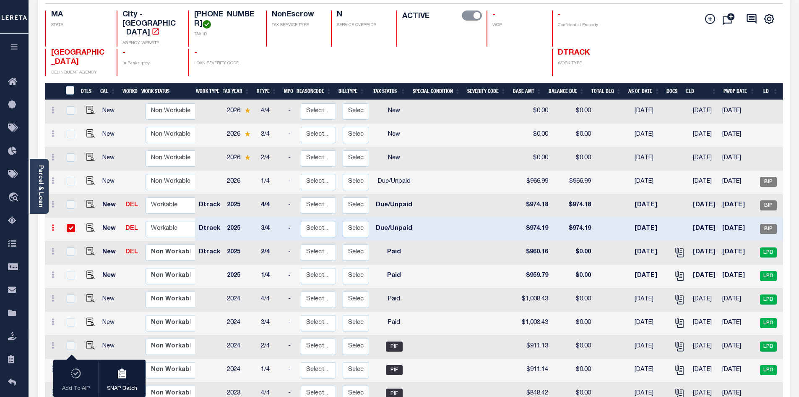
click at [50, 225] on link at bounding box center [52, 228] width 9 height 7
click at [72, 252] on img at bounding box center [73, 256] width 8 height 9
type input "$974.19"
type input "02503946"
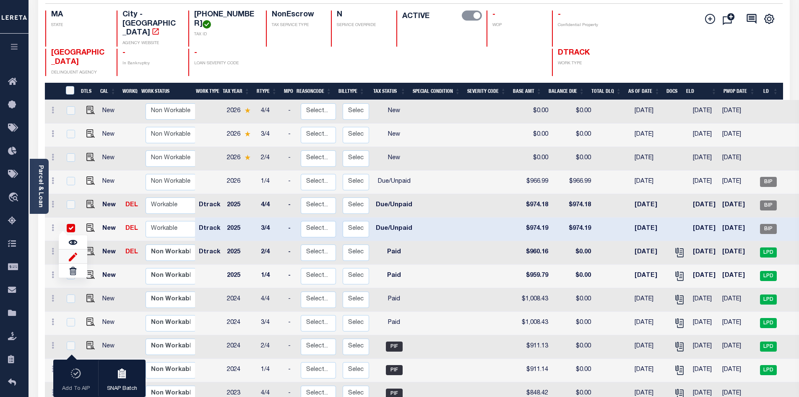
type input "[DATE]"
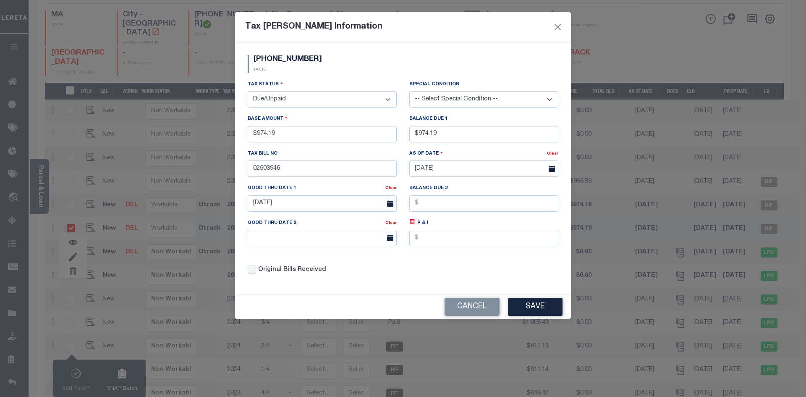
click at [386, 98] on select "- Select Status - Open Due/Unpaid Paid Incomplete No Tax Due Internal Refund Pr…" at bounding box center [322, 99] width 149 height 16
click at [388, 101] on select "- Select Status - Open Due/Unpaid Paid Incomplete No Tax Due Internal Refund Pr…" at bounding box center [322, 99] width 149 height 16
select select "PYD"
click at [248, 91] on select "- Select Status - Open Due/Unpaid Paid Incomplete No Tax Due Internal Refund Pr…" at bounding box center [322, 99] width 149 height 16
click at [326, 81] on div "Tax Status - Select Status - Open Due/Unpaid Paid Incomplete No Tax Due Interna…" at bounding box center [322, 94] width 149 height 28
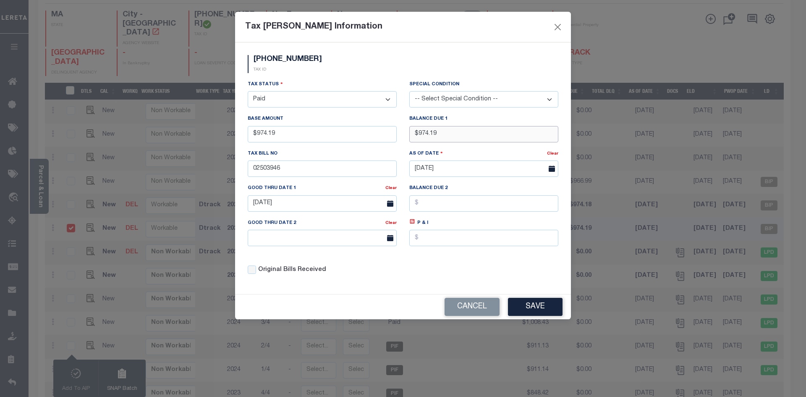
drag, startPoint x: 437, startPoint y: 137, endPoint x: 347, endPoint y: 138, distance: 90.2
click at [347, 138] on div "Tax Status - Select Status - Open Due/Unpaid Paid Incomplete No Tax Due Interna…" at bounding box center [402, 180] width 323 height 201
type input "$0.00"
click at [382, 274] on div "Original Bills Received" at bounding box center [322, 269] width 149 height 9
click at [370, 269] on div "Original Bills Received" at bounding box center [322, 269] width 149 height 9
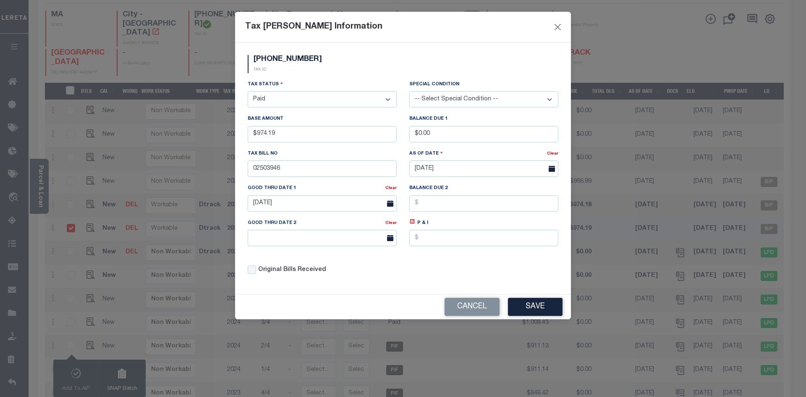
click at [359, 267] on div "Original Bills Received" at bounding box center [322, 269] width 149 height 9
click at [535, 310] on button "Save" at bounding box center [535, 307] width 55 height 18
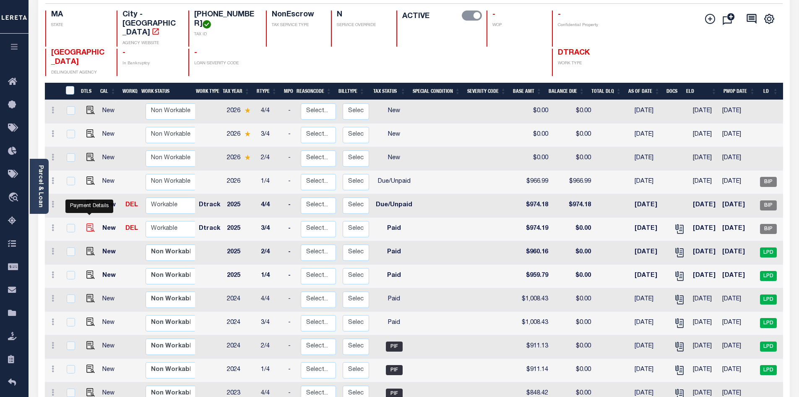
click at [91, 223] on img at bounding box center [90, 227] width 8 height 8
checkbox input "true"
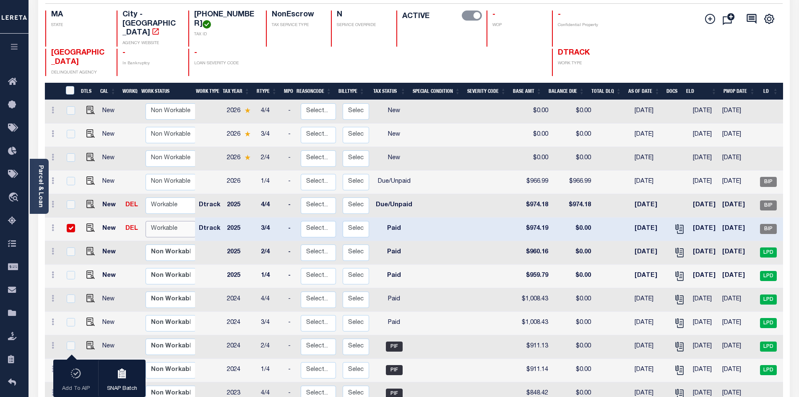
click at [170, 221] on select "Non Workable Workable" at bounding box center [171, 229] width 50 height 16
checkbox input "false"
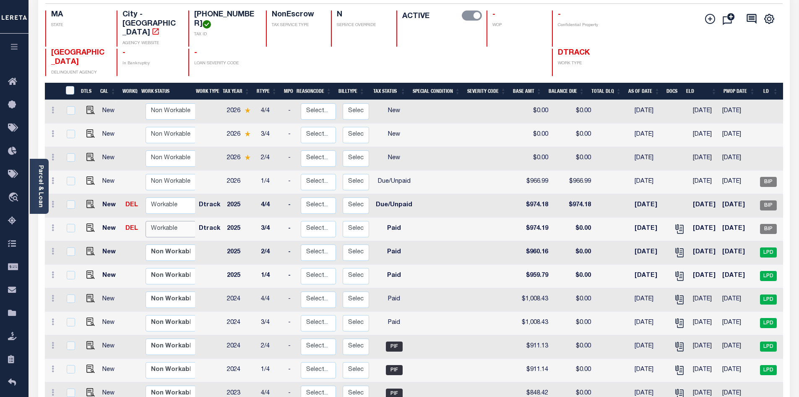
select select "true"
click at [146, 221] on select "Non Workable Workable" at bounding box center [171, 229] width 50 height 16
checkbox input "true"
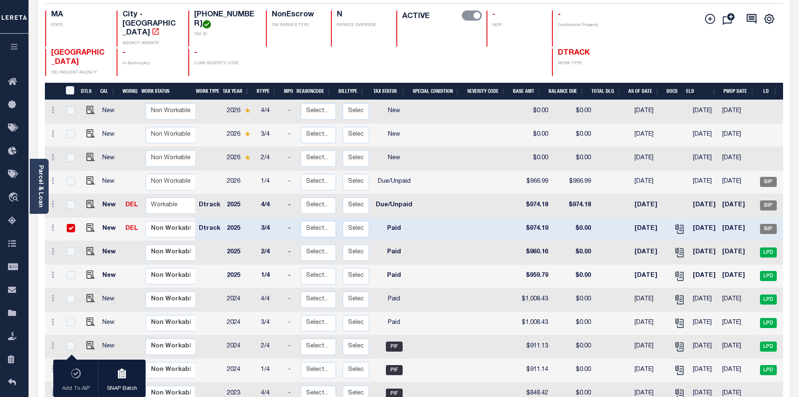
drag, startPoint x: 68, startPoint y: 219, endPoint x: 78, endPoint y: 216, distance: 10.5
click at [68, 224] on input "checkbox" at bounding box center [71, 228] width 8 height 8
checkbox input "false"
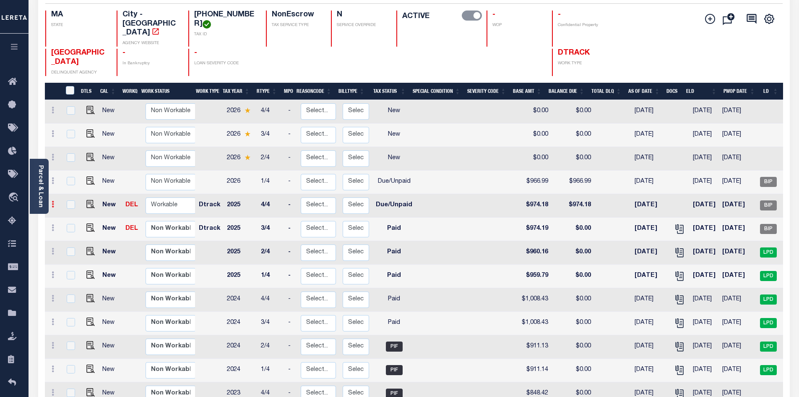
click at [52, 201] on icon at bounding box center [53, 204] width 3 height 7
click at [75, 229] on img at bounding box center [73, 232] width 8 height 9
type input "$974.18"
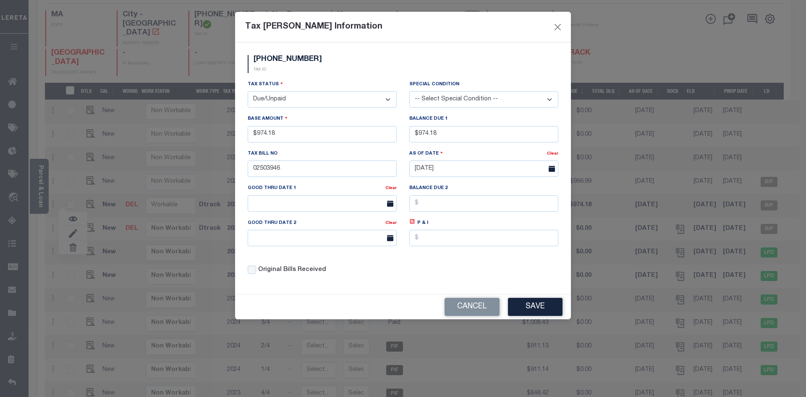
click at [389, 99] on select "- Select Status - Open Due/Unpaid Paid Incomplete No Tax Due Internal Refund Pr…" at bounding box center [322, 99] width 149 height 16
click at [388, 100] on select "- Select Status - Open Due/Unpaid Paid Incomplete No Tax Due Internal Refund Pr…" at bounding box center [322, 99] width 149 height 16
select select "PYD"
click at [248, 91] on select "- Select Status - Open Due/Unpaid Paid Incomplete No Tax Due Internal Refund Pr…" at bounding box center [322, 99] width 149 height 16
click at [347, 76] on div "0098-0000-00161 TAX ID" at bounding box center [402, 67] width 323 height 25
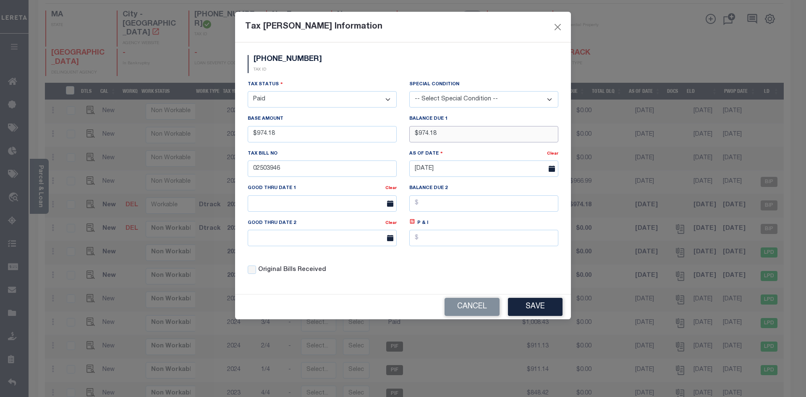
drag, startPoint x: 449, startPoint y: 131, endPoint x: 334, endPoint y: 141, distance: 115.4
click at [334, 141] on div "Tax Status - Select Status - Open Due/Unpaid Paid Incomplete No Tax Due Interna…" at bounding box center [402, 180] width 323 height 201
type input "$0.00"
click at [384, 273] on div "Original Bills Received" at bounding box center [322, 269] width 149 height 9
click at [533, 309] on button "Save" at bounding box center [535, 307] width 55 height 18
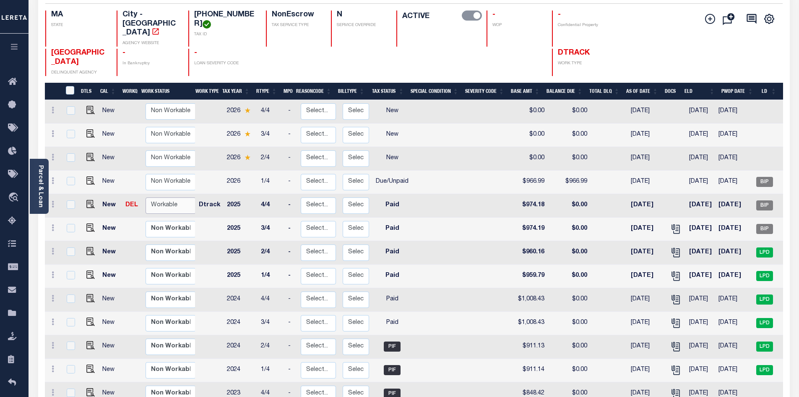
click at [179, 200] on select "Non Workable Workable" at bounding box center [171, 205] width 50 height 16
checkbox input "true"
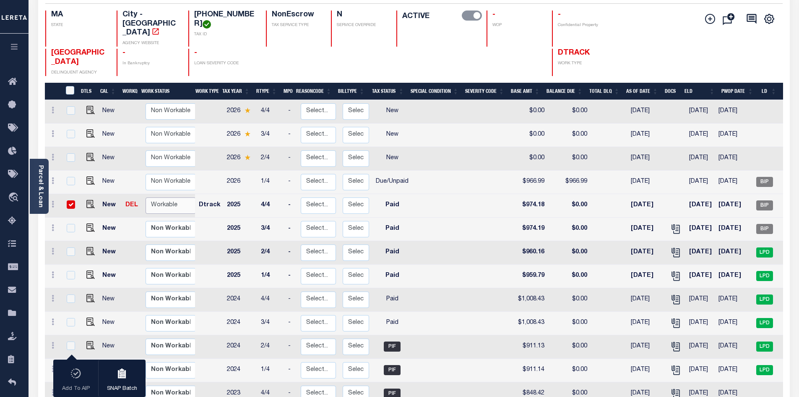
select select "true"
click at [146, 197] on select "Non Workable Workable" at bounding box center [171, 205] width 50 height 16
checkbox input "false"
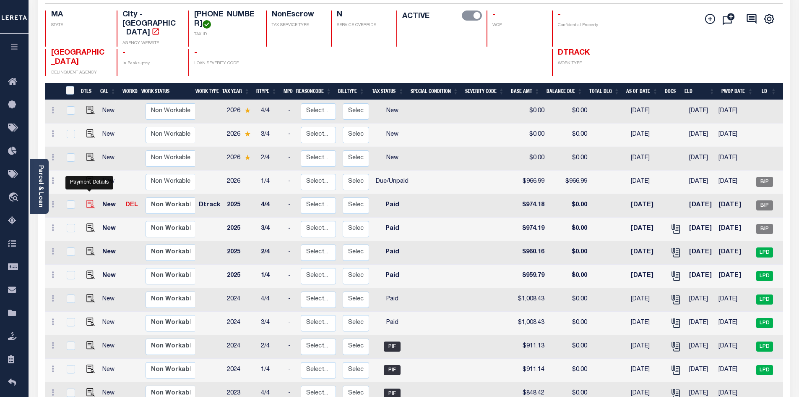
click at [90, 200] on img at bounding box center [90, 204] width 8 height 8
checkbox input "true"
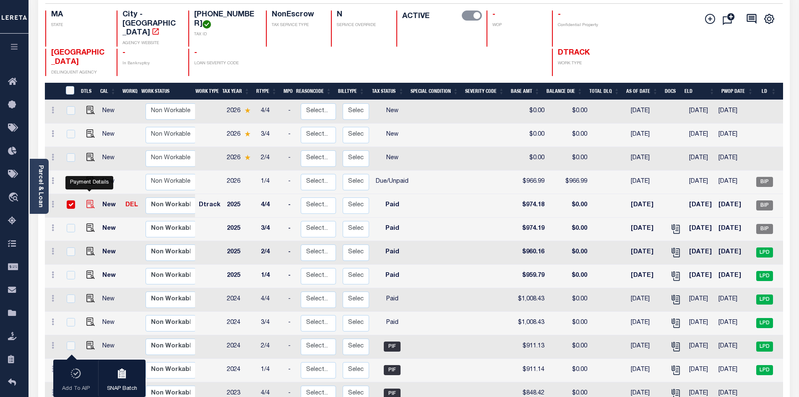
click at [91, 200] on img at bounding box center [90, 204] width 8 height 8
checkbox input "false"
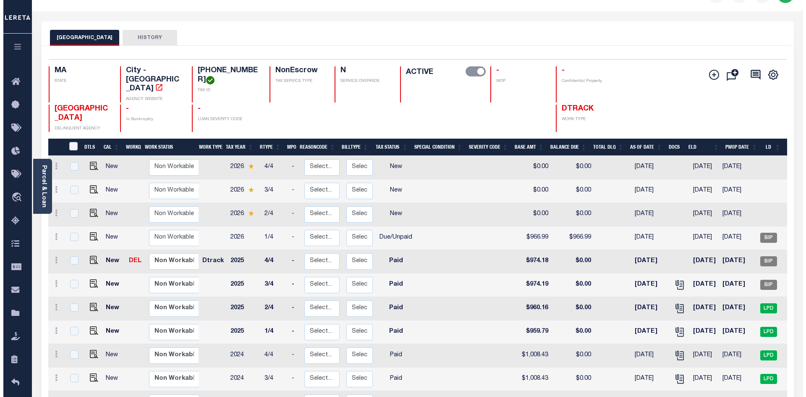
scroll to position [0, 0]
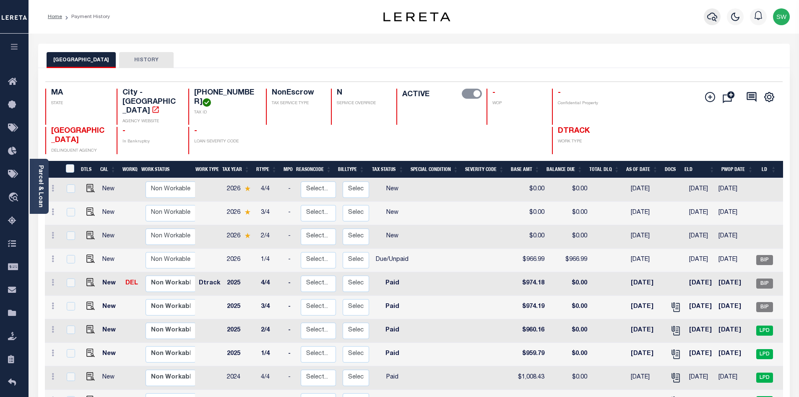
click at [712, 20] on icon "button" at bounding box center [713, 17] width 10 height 10
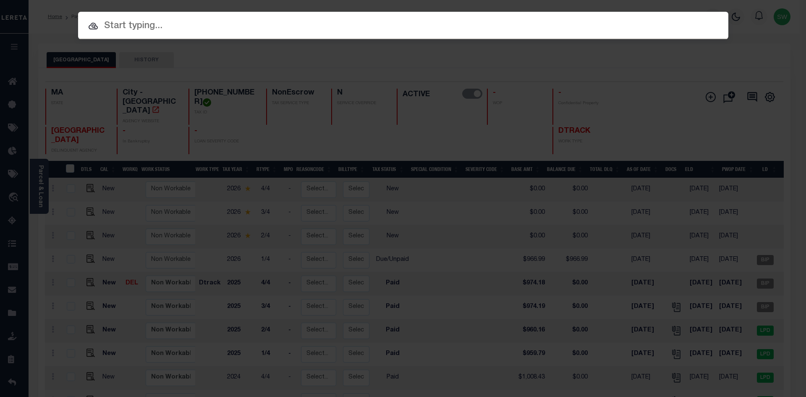
click at [124, 29] on input "text" at bounding box center [403, 26] width 650 height 15
paste input "0098-0000-0012"
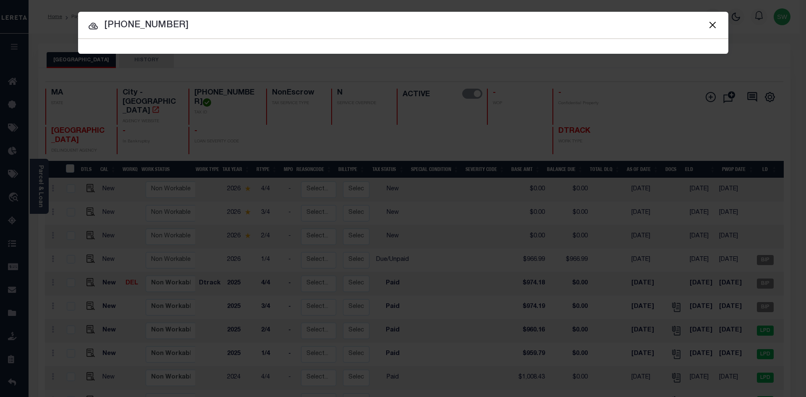
click at [191, 29] on input "0098-0000-0012" at bounding box center [403, 25] width 650 height 15
type input "0098-0000-0012"
click at [198, 34] on div at bounding box center [403, 25] width 650 height 27
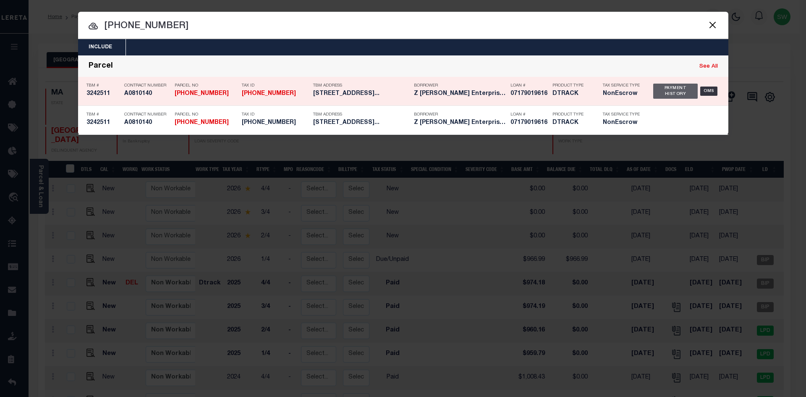
click at [687, 93] on div "Payment History" at bounding box center [675, 91] width 45 height 15
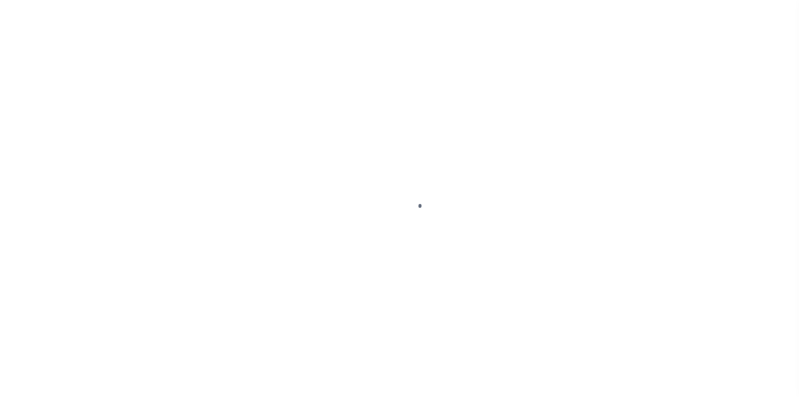
select select "DUE"
select select "NW2"
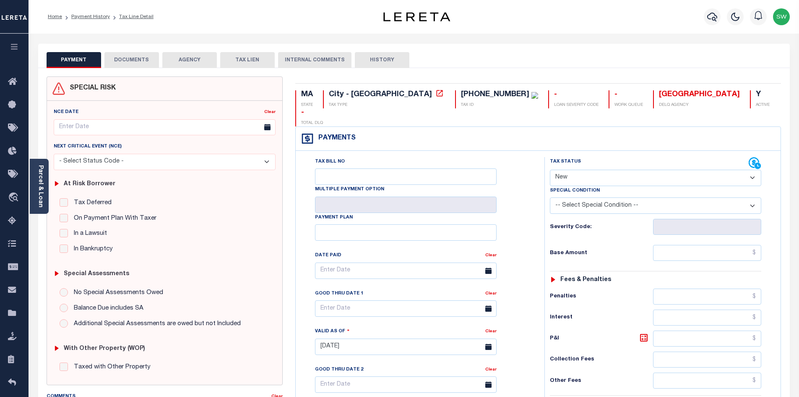
click at [379, 58] on button "HISTORY" at bounding box center [382, 60] width 55 height 16
select select "50"
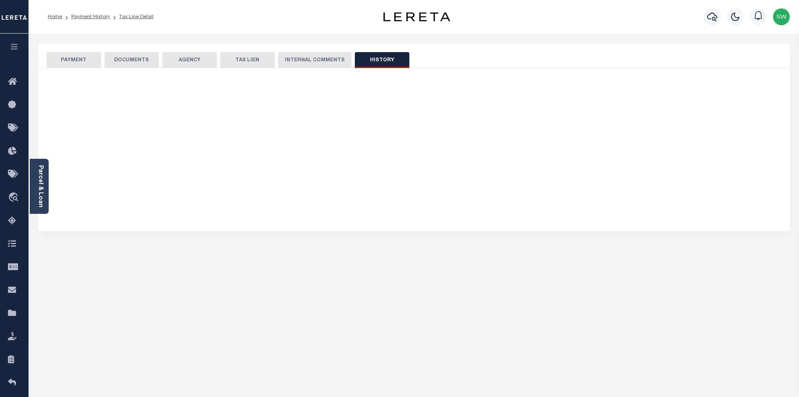
select select "50"
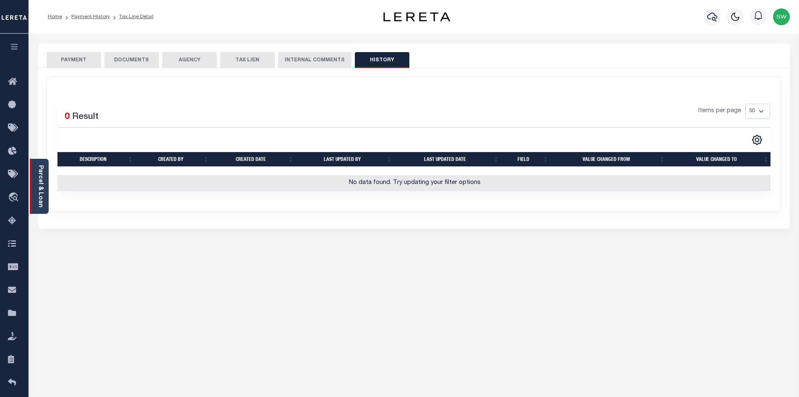
click at [42, 180] on link "Parcel & Loan" at bounding box center [40, 186] width 6 height 42
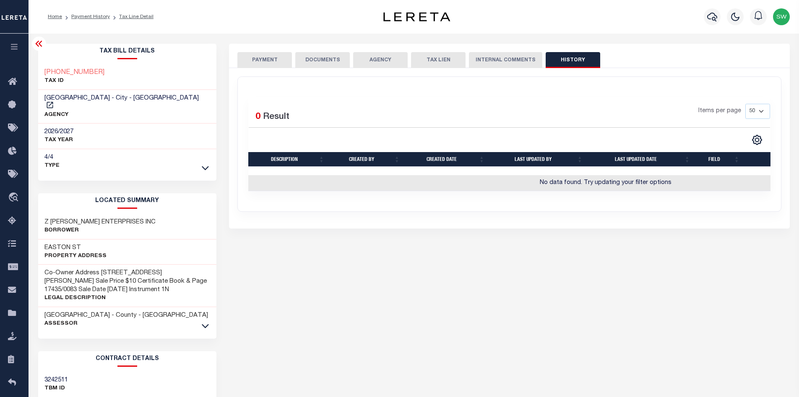
click at [319, 299] on div "PAYMENT DOCUMENTS AGENCY DELINQUENT PAYEE" at bounding box center [510, 319] width 574 height 550
click at [33, 44] on div at bounding box center [39, 44] width 14 height 14
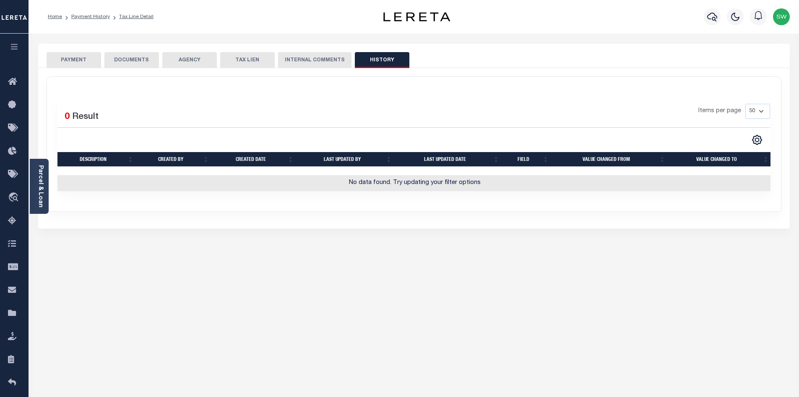
click at [143, 300] on div "PAYMENT DOCUMENTS AGENCY DELINQUENT PAYEE" at bounding box center [414, 319] width 765 height 550
click at [391, 116] on div "Items per page 10 25 50 100" at bounding box center [504, 115] width 531 height 22
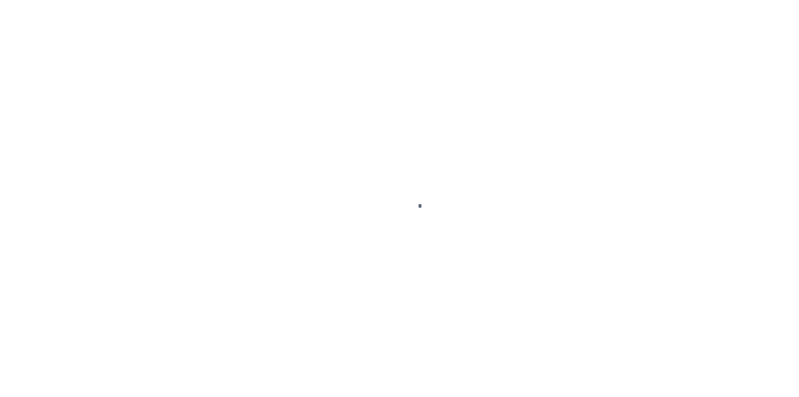
select select "DUE"
select select "15"
select select "PYD"
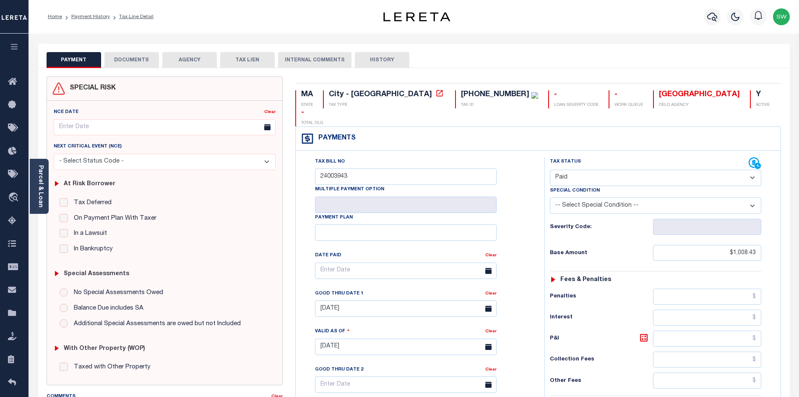
click at [147, 60] on button "DOCUMENTS" at bounding box center [131, 60] width 55 height 16
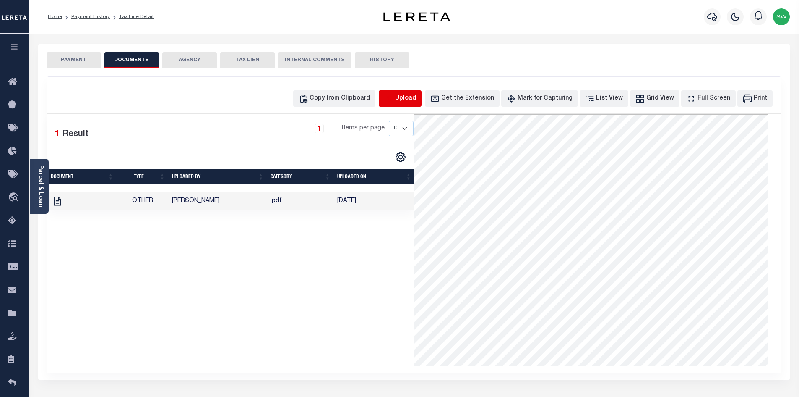
click at [394, 98] on icon "button" at bounding box center [388, 98] width 9 height 9
select select "POP"
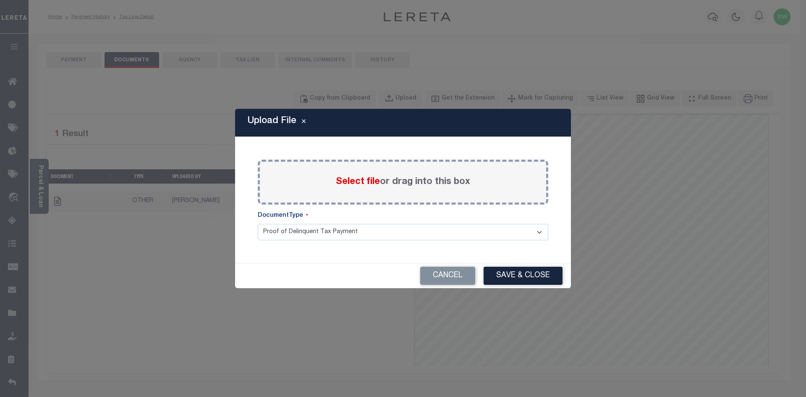
click at [339, 188] on label "Select file or drag into this box" at bounding box center [403, 182] width 134 height 14
click at [0, 0] on input "Select file or drag into this box" at bounding box center [0, 0] width 0 height 0
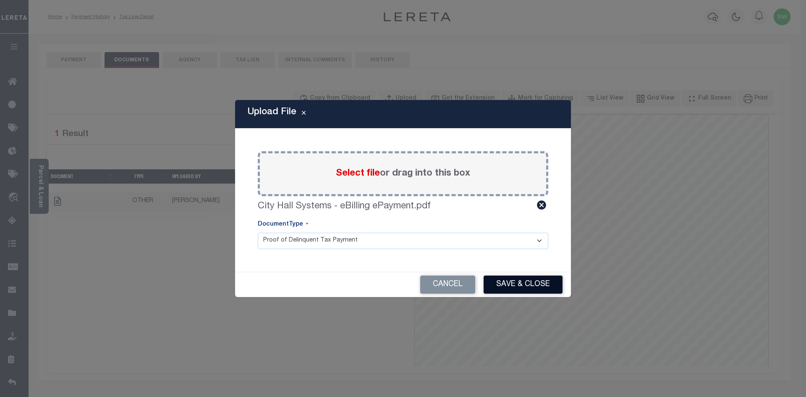
click at [525, 284] on button "Save & Close" at bounding box center [522, 284] width 79 height 18
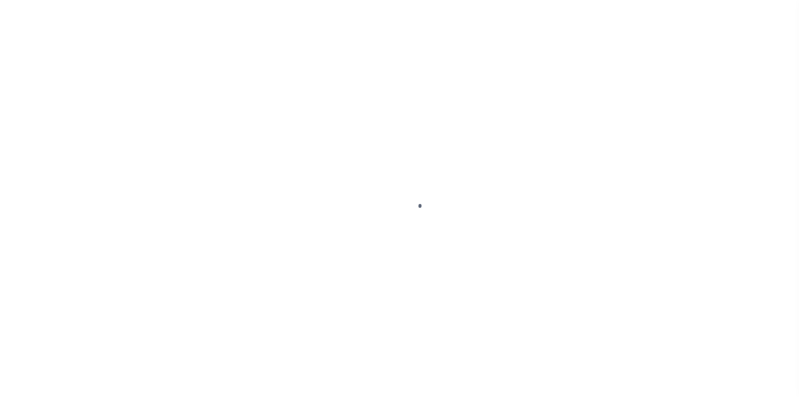
select select "DUE"
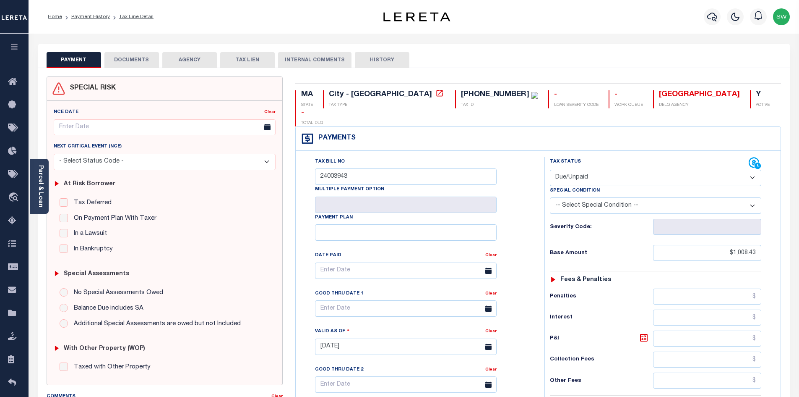
click at [141, 55] on button "DOCUMENTS" at bounding box center [131, 60] width 55 height 16
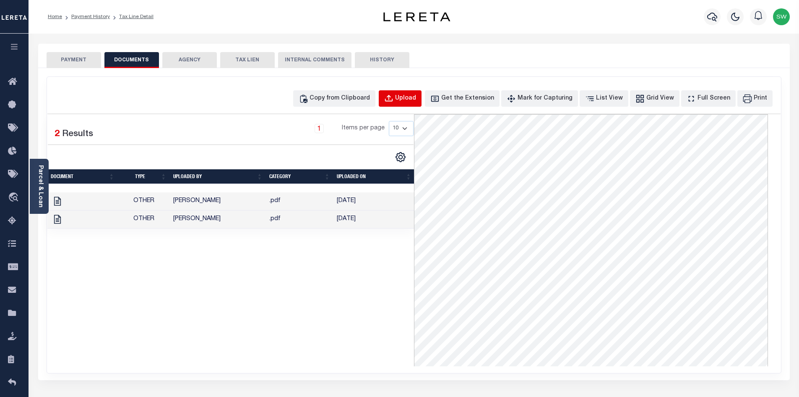
click at [416, 96] on div "Upload" at bounding box center [405, 98] width 21 height 9
select select "POP"
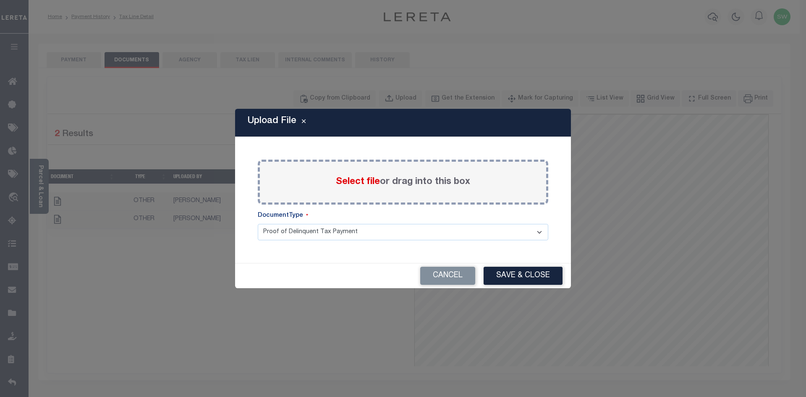
click at [359, 180] on span "Select file" at bounding box center [358, 181] width 44 height 9
click at [0, 0] on input "Select file or drag into this box" at bounding box center [0, 0] width 0 height 0
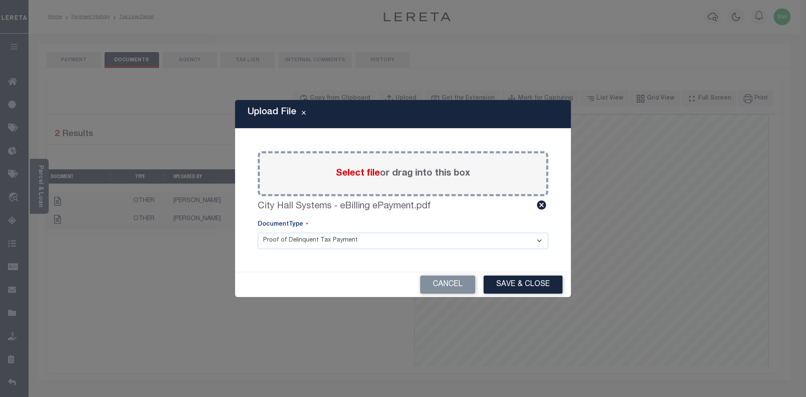
click at [341, 266] on div "Upload File Paste copied image or file into this box Select file or drag into t…" at bounding box center [403, 198] width 336 height 196
click at [512, 281] on button "Save & Close" at bounding box center [522, 284] width 79 height 18
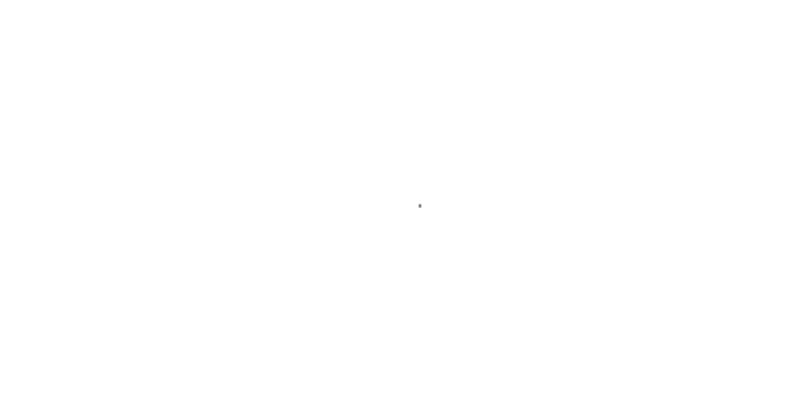
select select "DUE"
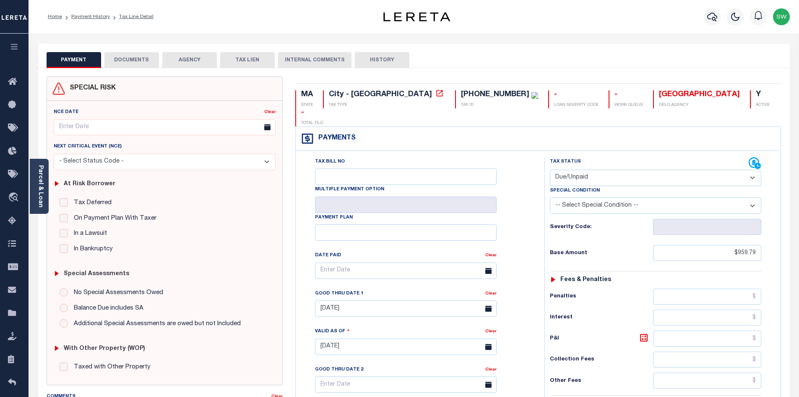
click at [146, 59] on button "DOCUMENTS" at bounding box center [131, 60] width 55 height 16
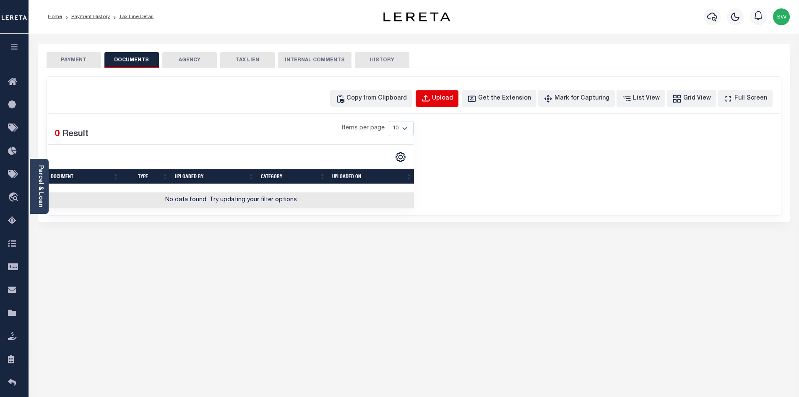
click at [453, 98] on div "Upload" at bounding box center [442, 98] width 21 height 9
select select "POP"
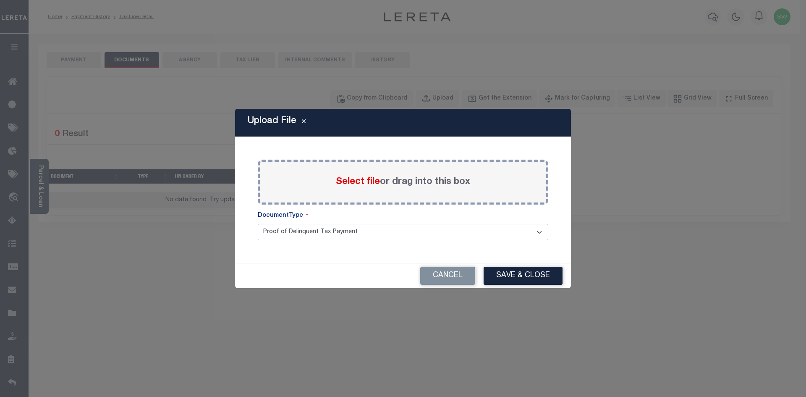
click at [394, 182] on label "Select file or drag into this box" at bounding box center [403, 182] width 134 height 14
click at [0, 0] on input "Select file or drag into this box" at bounding box center [0, 0] width 0 height 0
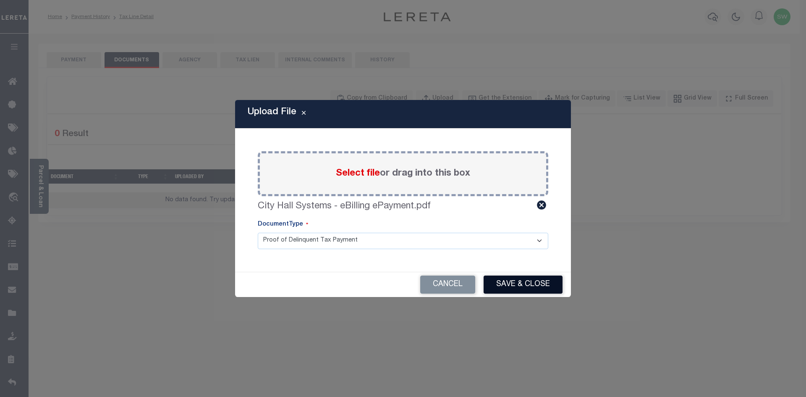
click at [507, 281] on button "Save & Close" at bounding box center [522, 284] width 79 height 18
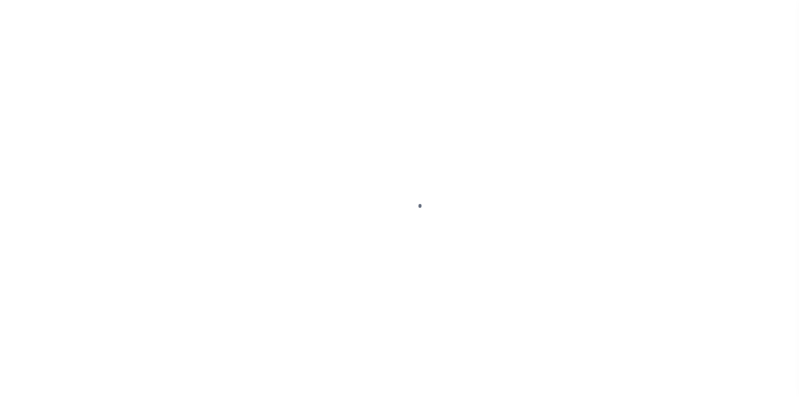
select select "PYD"
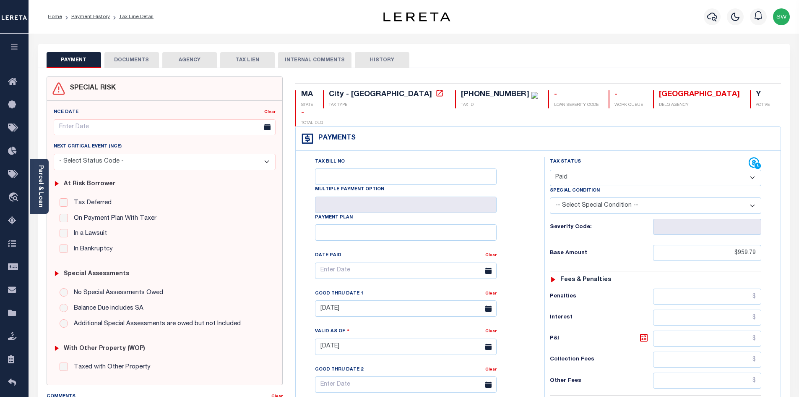
click at [141, 61] on button "DOCUMENTS" at bounding box center [131, 60] width 55 height 16
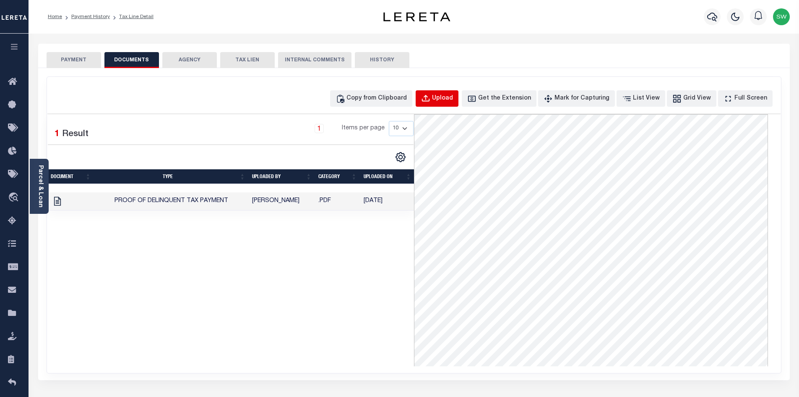
click at [453, 102] on div "Upload" at bounding box center [442, 98] width 21 height 9
select select "POP"
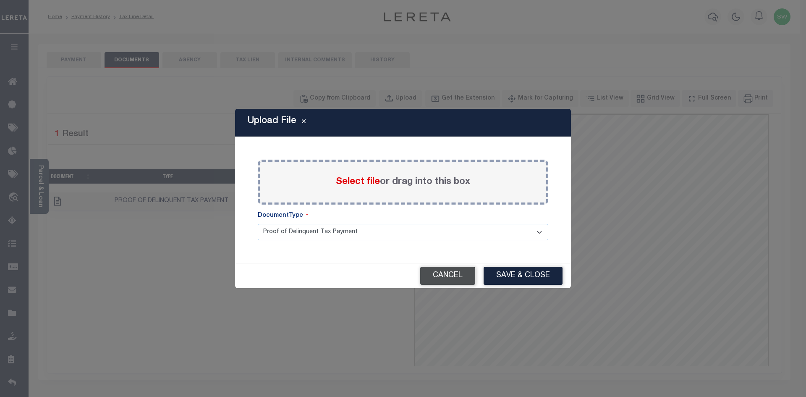
click at [460, 277] on button "Cancel" at bounding box center [447, 275] width 55 height 18
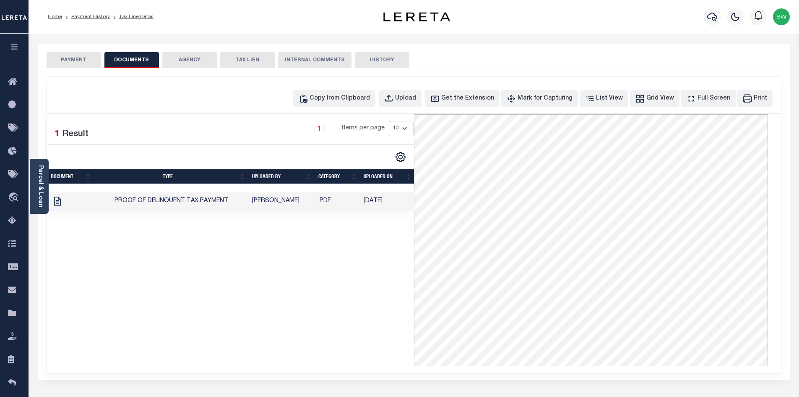
click at [203, 116] on div "1 Selected 1 Result 1 Items per page 10 25 50 100" at bounding box center [230, 162] width 367 height 96
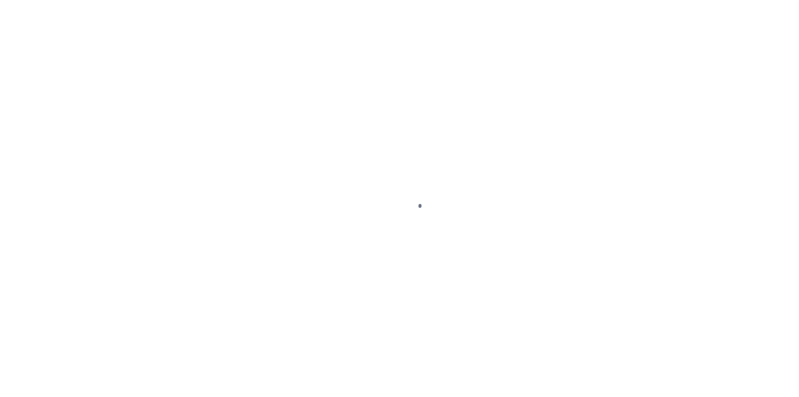
select select "DUE"
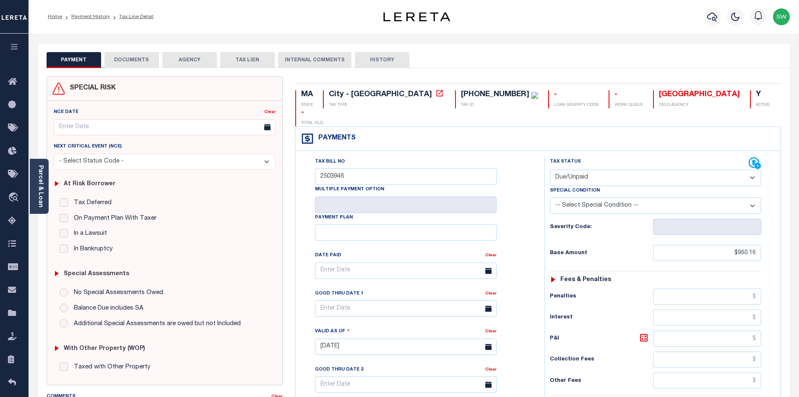
click at [153, 60] on button "DOCUMENTS" at bounding box center [131, 60] width 55 height 16
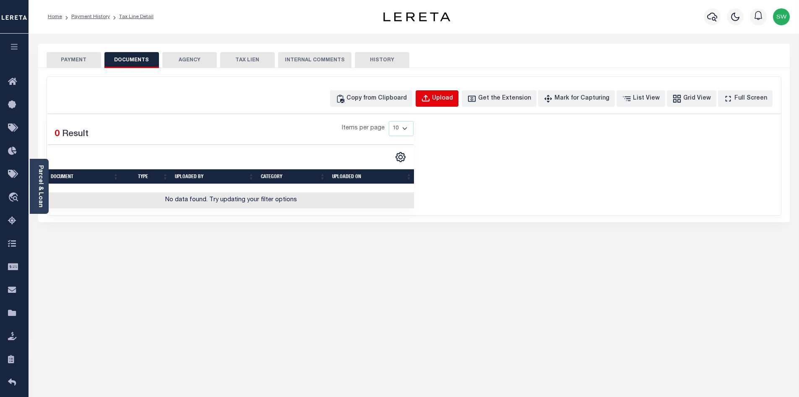
click at [449, 99] on div "Upload" at bounding box center [442, 98] width 21 height 9
select select "POP"
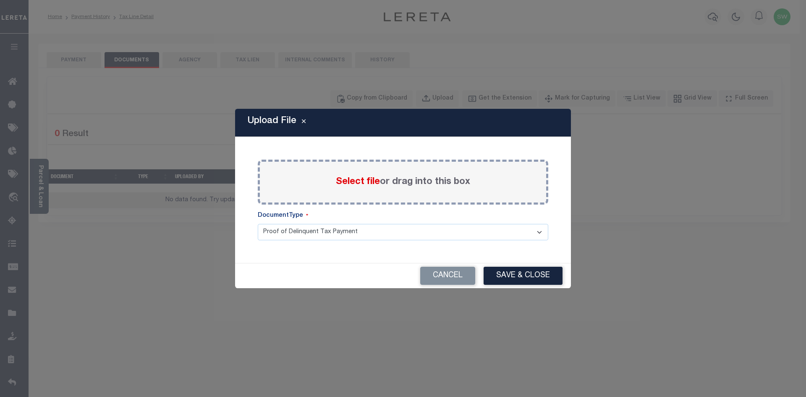
click at [335, 177] on div "Select file or drag into this box" at bounding box center [403, 181] width 290 height 45
click at [327, 184] on div "Select file or drag into this box" at bounding box center [403, 181] width 290 height 45
click at [343, 182] on span "Select file" at bounding box center [358, 181] width 44 height 9
click at [0, 0] on input "Select file or drag into this box" at bounding box center [0, 0] width 0 height 0
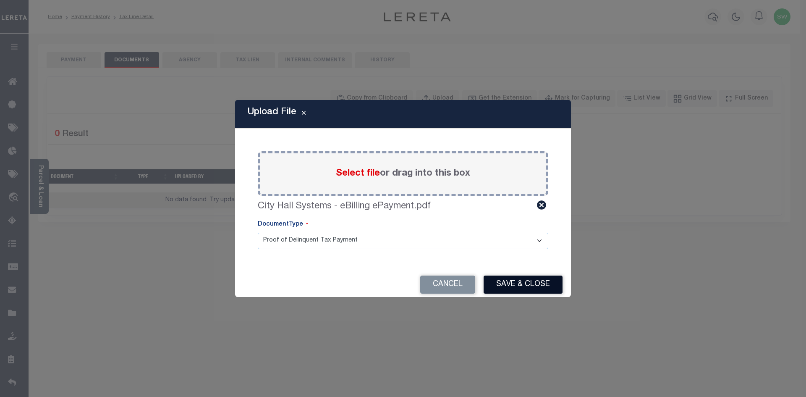
click at [530, 285] on button "Save & Close" at bounding box center [522, 284] width 79 height 18
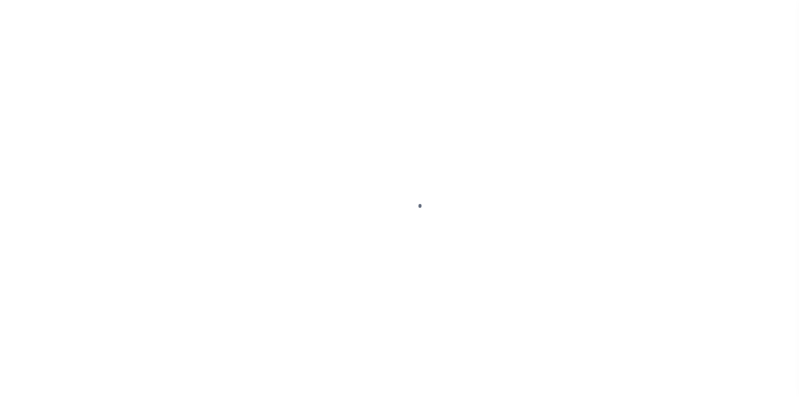
select select "DUE"
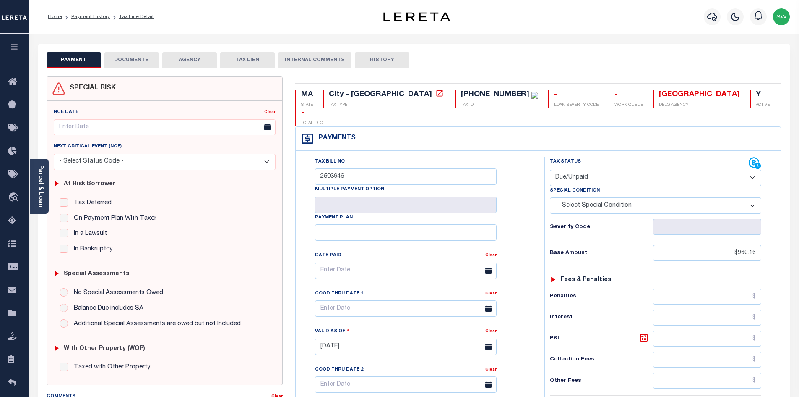
click at [149, 62] on button "DOCUMENTS" at bounding box center [131, 60] width 55 height 16
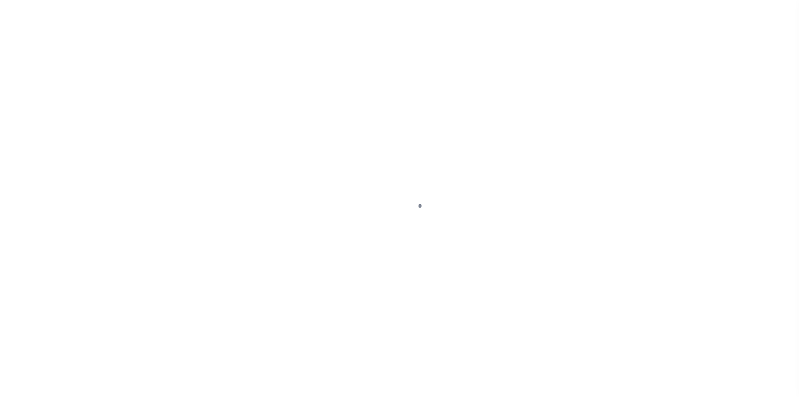
select select "PYD"
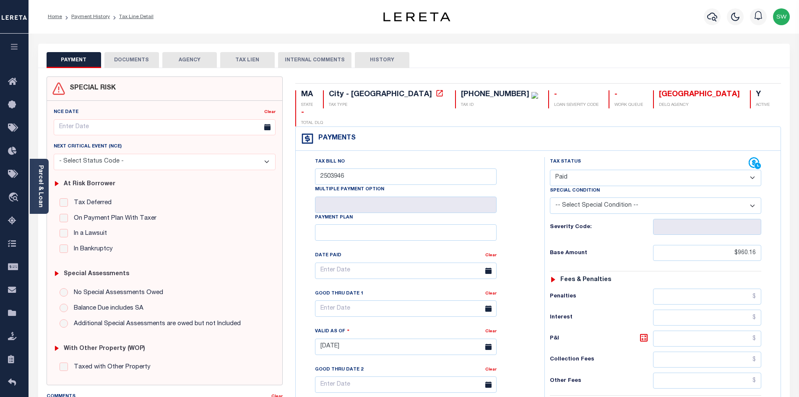
click at [128, 59] on button "DOCUMENTS" at bounding box center [131, 60] width 55 height 16
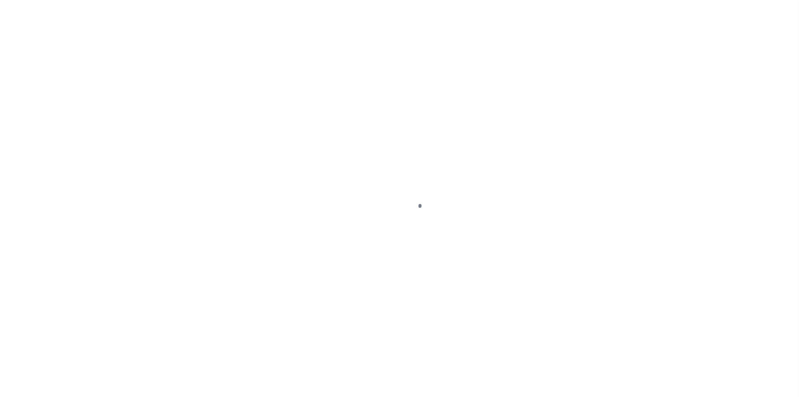
select select "DUE"
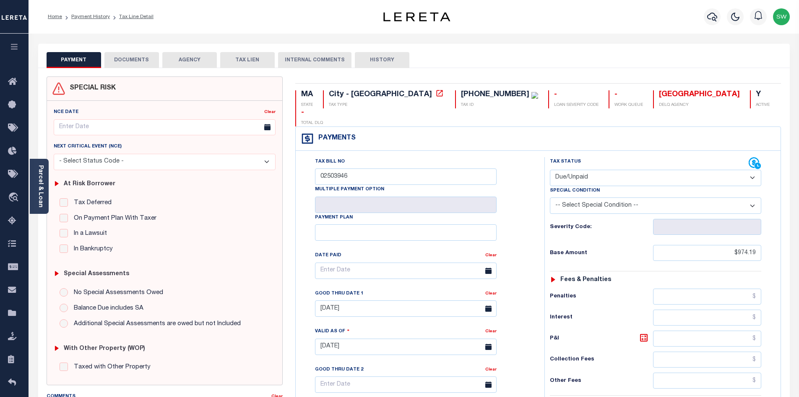
drag, startPoint x: 143, startPoint y: 57, endPoint x: 182, endPoint y: 78, distance: 44.1
click at [143, 57] on button "DOCUMENTS" at bounding box center [131, 60] width 55 height 16
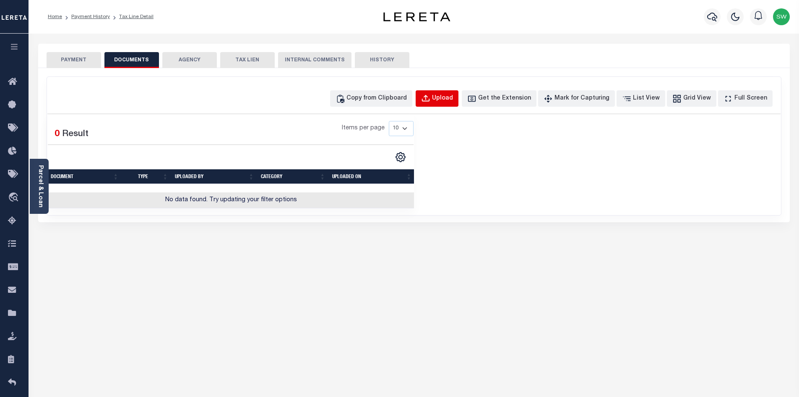
click at [453, 101] on div "Upload" at bounding box center [442, 98] width 21 height 9
select select "POP"
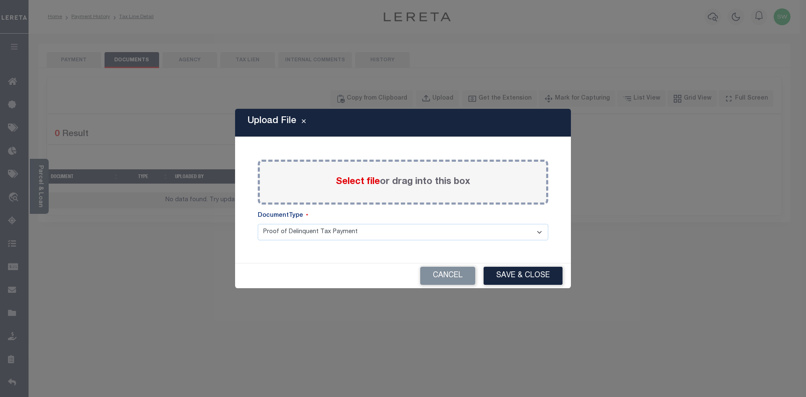
click at [346, 178] on span "Select file" at bounding box center [358, 181] width 44 height 9
click at [0, 0] on input "Select file or drag into this box" at bounding box center [0, 0] width 0 height 0
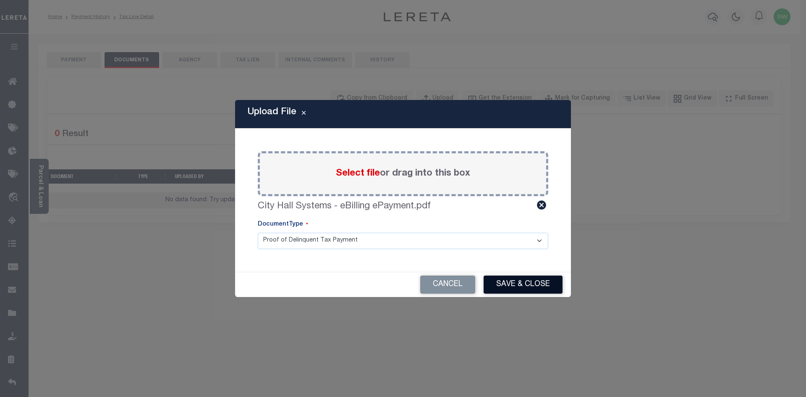
click at [530, 280] on button "Save & Close" at bounding box center [522, 284] width 79 height 18
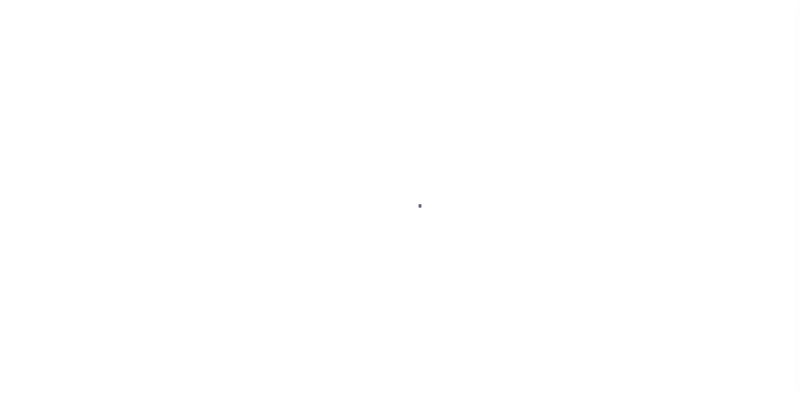
select select "PYD"
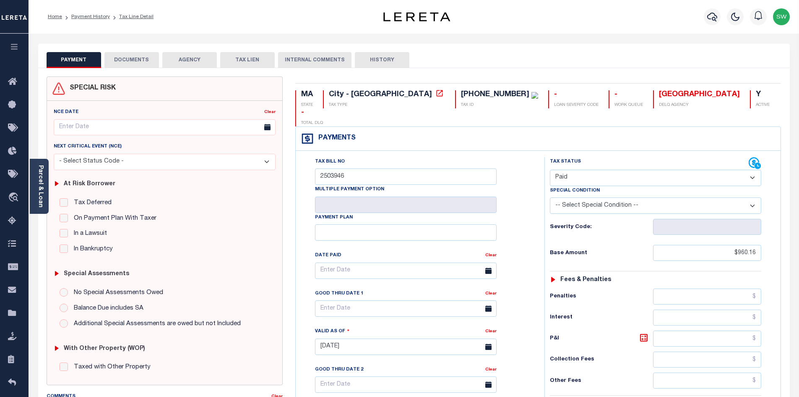
click at [142, 64] on button "DOCUMENTS" at bounding box center [131, 60] width 55 height 16
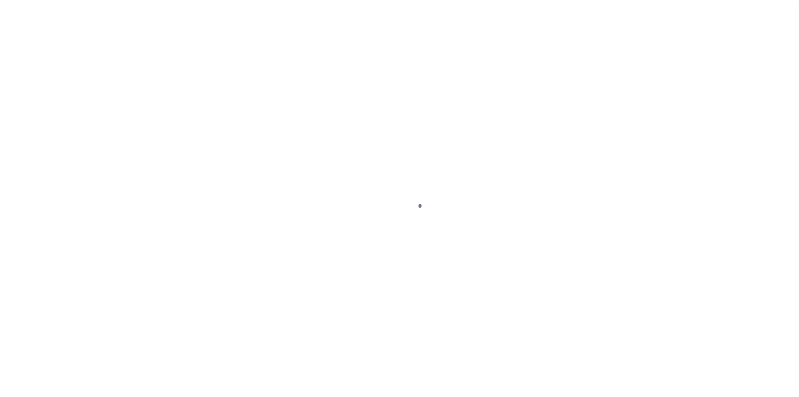
select select "PYD"
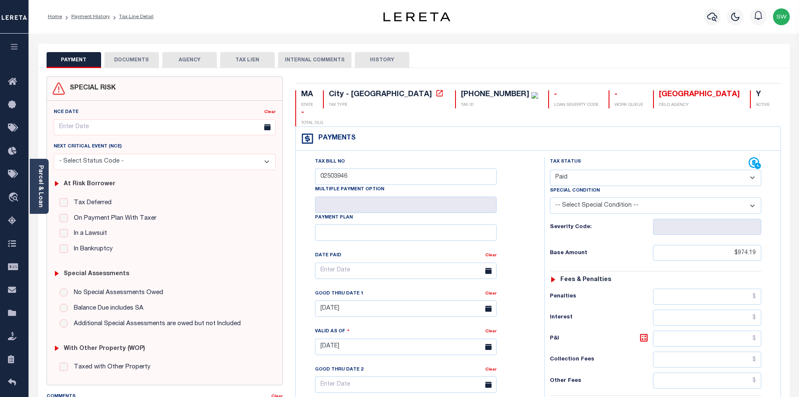
drag, startPoint x: 142, startPoint y: 59, endPoint x: 154, endPoint y: 65, distance: 13.1
click at [143, 59] on button "DOCUMENTS" at bounding box center [131, 60] width 55 height 16
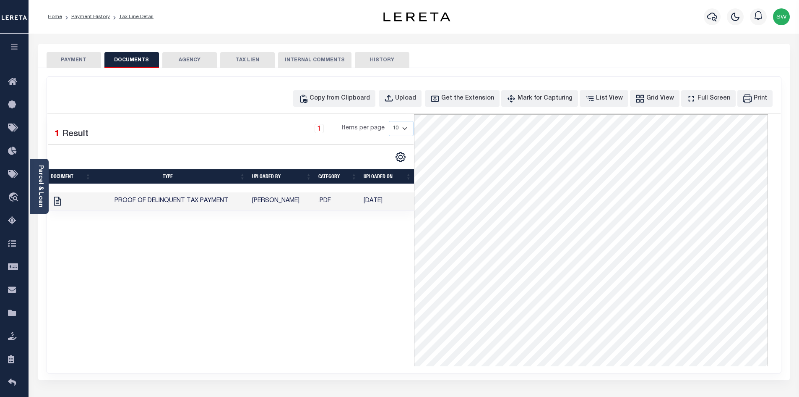
drag, startPoint x: 408, startPoint y: 281, endPoint x: 252, endPoint y: 132, distance: 215.8
click at [407, 281] on div "1 Selected 1 Result 1 Items per page 10 25 50 100" at bounding box center [230, 240] width 367 height 252
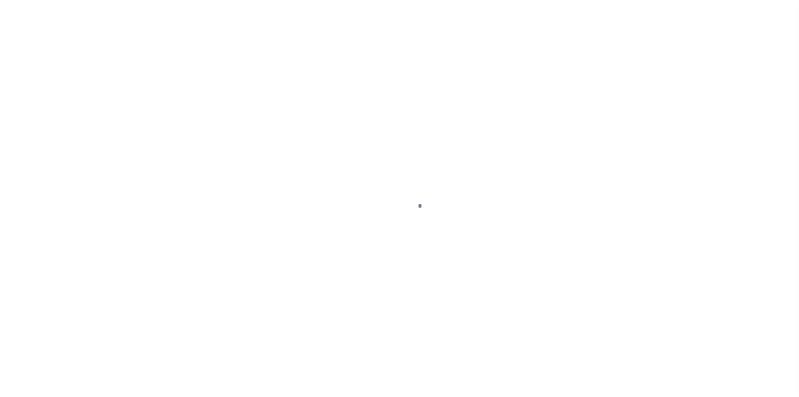
select select "PYD"
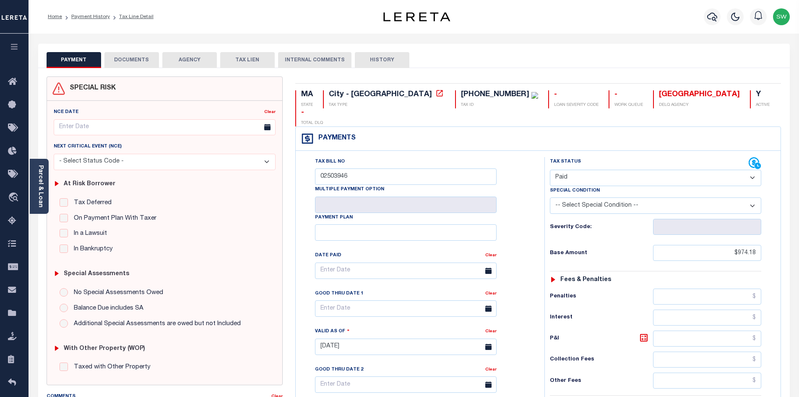
click at [133, 59] on button "DOCUMENTS" at bounding box center [131, 60] width 55 height 16
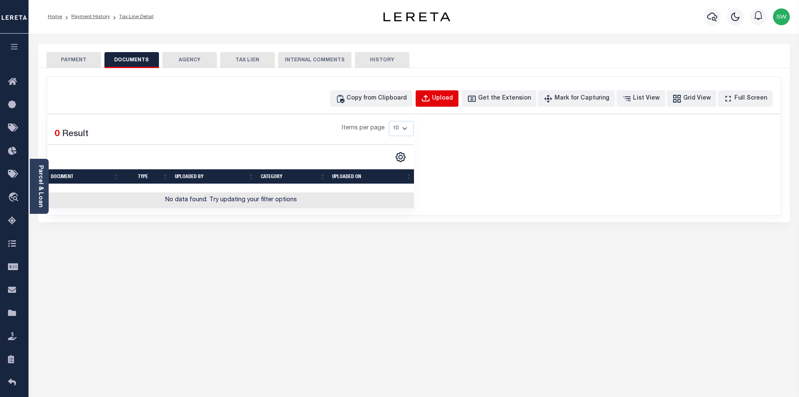
click at [450, 100] on div "Upload" at bounding box center [442, 98] width 21 height 9
select select "POP"
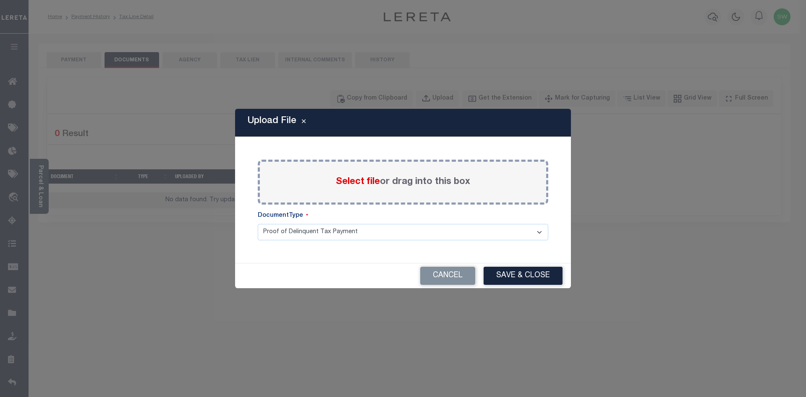
click at [343, 190] on div "Select file or drag into this box" at bounding box center [403, 181] width 290 height 45
click at [354, 180] on span "Select file" at bounding box center [358, 181] width 44 height 9
click at [0, 0] on input "Select file or drag into this box" at bounding box center [0, 0] width 0 height 0
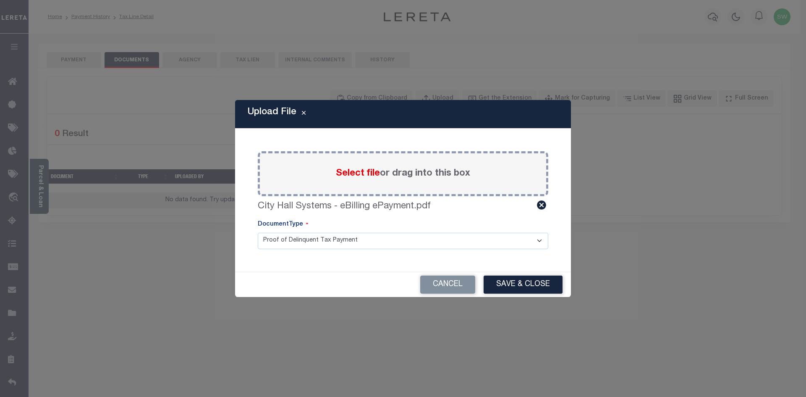
click at [534, 288] on button "Save & Close" at bounding box center [522, 284] width 79 height 18
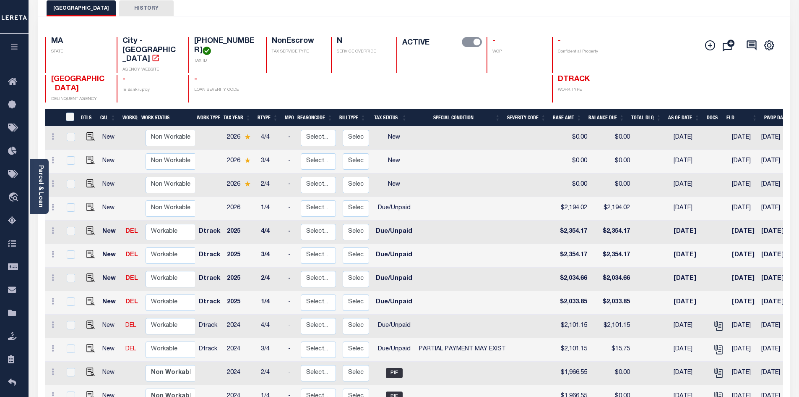
scroll to position [51, 0]
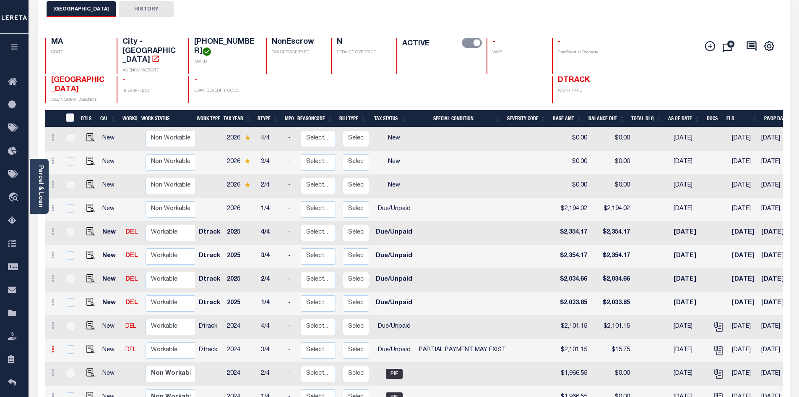
click at [52, 345] on icon at bounding box center [53, 348] width 3 height 7
click at [53, 345] on icon at bounding box center [53, 348] width 3 height 7
click at [52, 345] on icon at bounding box center [53, 348] width 3 height 7
click at [73, 373] on img at bounding box center [73, 377] width 8 height 9
select select "DUE"
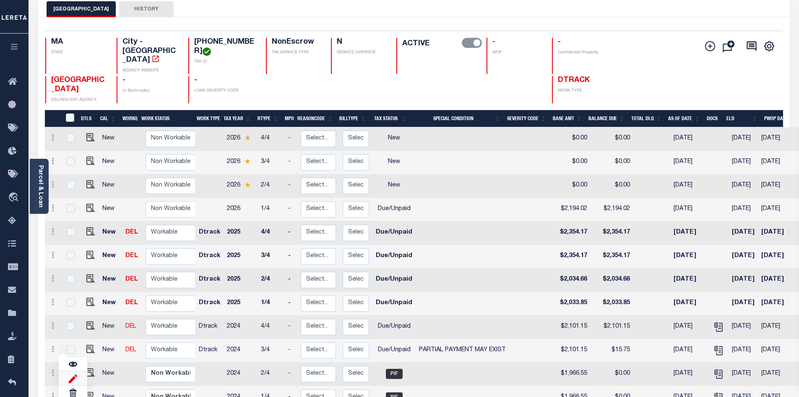
select select "15"
type input "$2,101.15"
type input "$15.75"
type input "24011226"
type input "[DATE]"
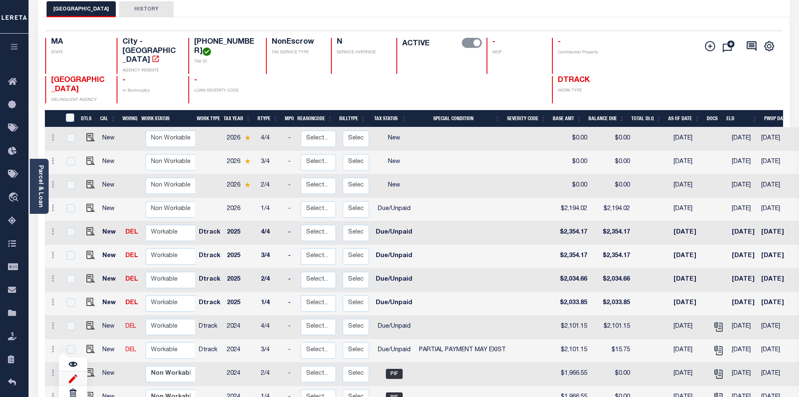
type input "[DATE]"
type input "$0.42"
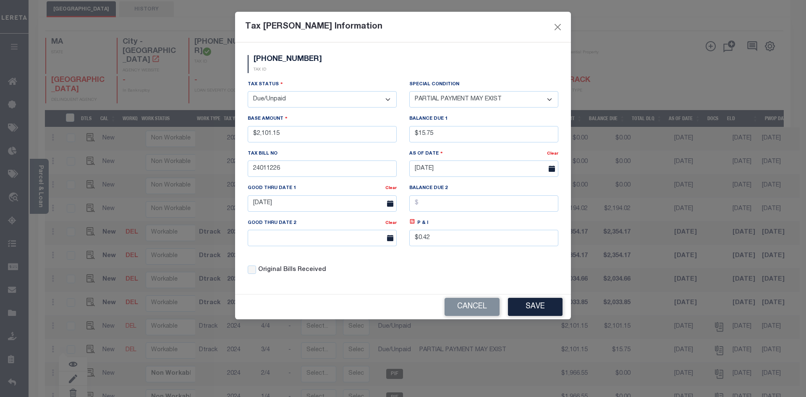
drag, startPoint x: 386, startPoint y: 99, endPoint x: 384, endPoint y: 107, distance: 8.4
click at [386, 99] on select "- Select Status - Open Due/Unpaid Paid Incomplete No Tax Due Internal Refund Pr…" at bounding box center [322, 99] width 149 height 16
drag, startPoint x: 388, startPoint y: 99, endPoint x: 377, endPoint y: 107, distance: 13.0
click at [388, 99] on select "- Select Status - Open Due/Unpaid Paid Incomplete No Tax Due Internal Refund Pr…" at bounding box center [322, 99] width 149 height 16
select select "PYD"
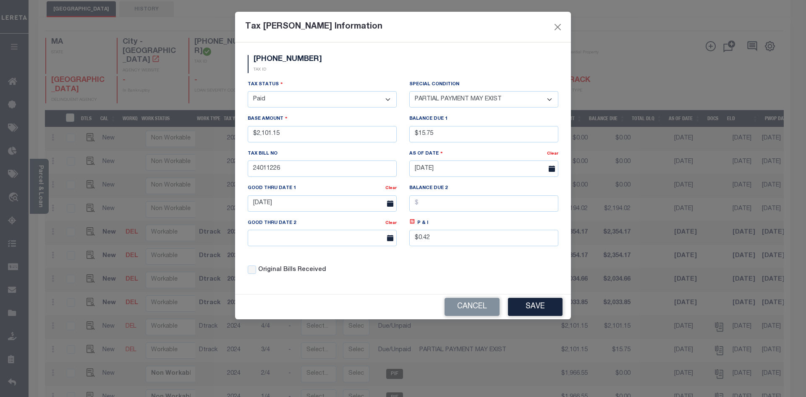
click at [248, 91] on select "- Select Status - Open Due/Unpaid Paid Incomplete No Tax Due Internal Refund Pr…" at bounding box center [322, 99] width 149 height 16
select select "0"
drag, startPoint x: 454, startPoint y: 137, endPoint x: 395, endPoint y: 136, distance: 59.2
click at [395, 136] on div "Tax Status - Select Status - Open Due/Unpaid Paid Incomplete No Tax Due Interna…" at bounding box center [402, 180] width 323 height 201
type input "$0.00"
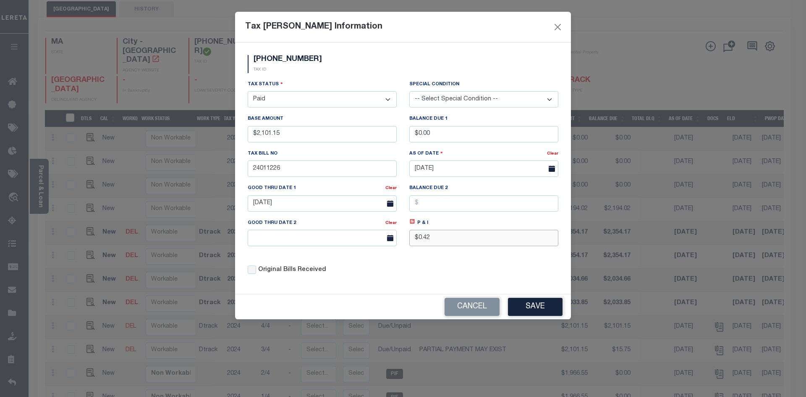
drag, startPoint x: 455, startPoint y: 241, endPoint x: 364, endPoint y: 240, distance: 91.1
click at [364, 240] on div "Tax Status - Select Status - Open Due/Unpaid Paid Incomplete No Tax Due Interna…" at bounding box center [402, 180] width 323 height 201
click at [347, 270] on div "Original Bills Received" at bounding box center [322, 269] width 149 height 9
click at [379, 273] on div "Original Bills Received" at bounding box center [322, 269] width 149 height 9
click at [522, 305] on button "Save" at bounding box center [535, 307] width 55 height 18
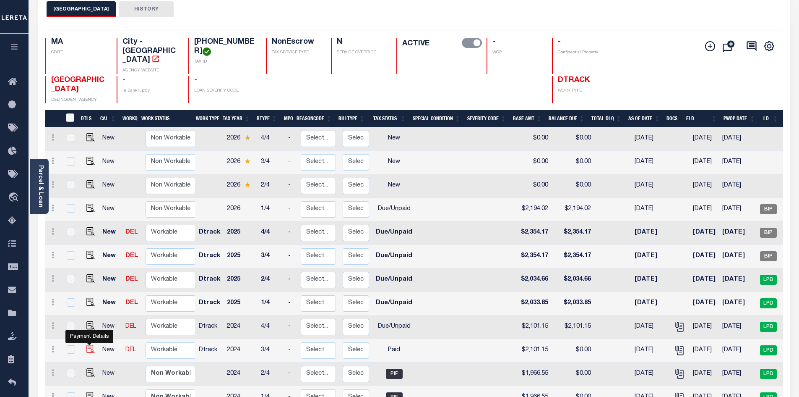
click at [90, 345] on img at bounding box center [90, 349] width 8 height 8
checkbox input "true"
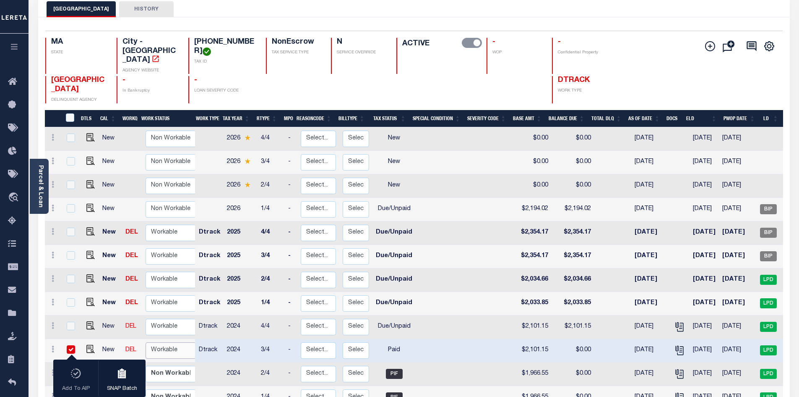
click at [170, 344] on select "Non Workable Workable" at bounding box center [171, 350] width 50 height 16
checkbox input "false"
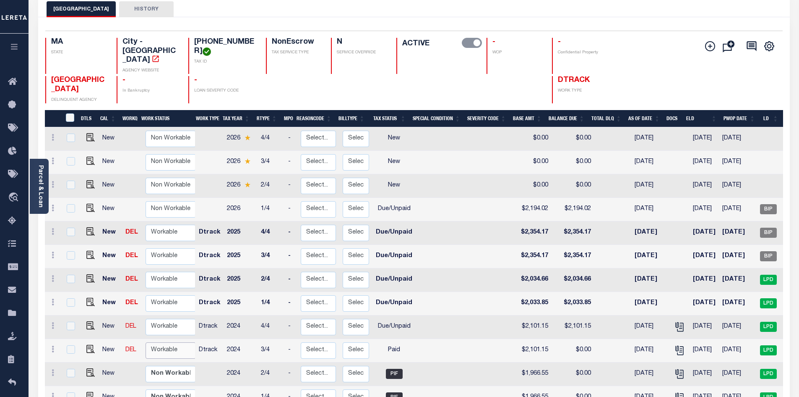
select select "true"
click at [146, 342] on select "Non Workable Workable" at bounding box center [171, 350] width 50 height 16
checkbox input "true"
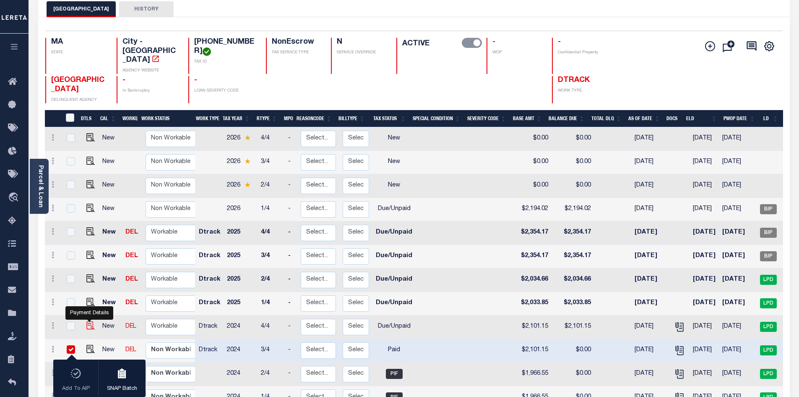
click at [88, 321] on img at bounding box center [90, 325] width 8 height 8
checkbox input "true"
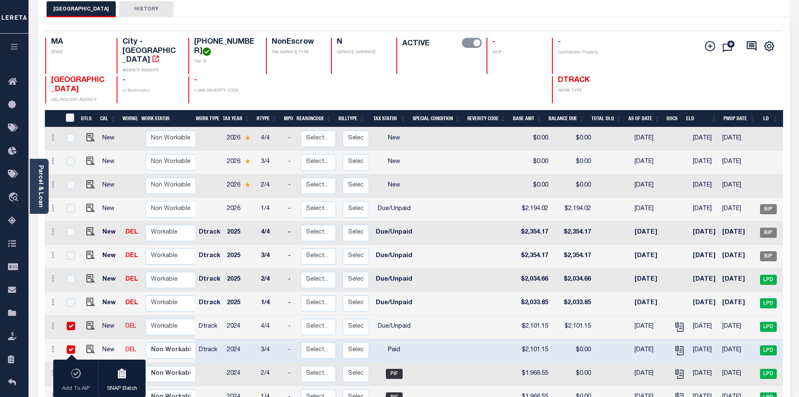
click at [73, 345] on input "checkbox" at bounding box center [71, 349] width 8 height 8
checkbox input "false"
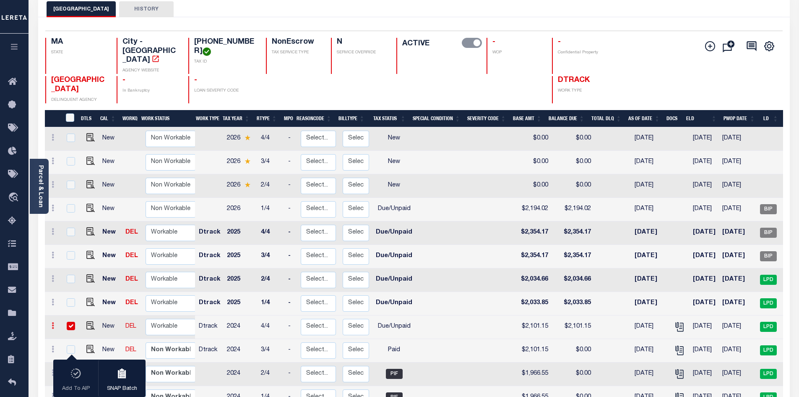
click at [51, 323] on link at bounding box center [52, 326] width 9 height 7
click at [80, 347] on link at bounding box center [73, 354] width 29 height 14
type input "$2,101.15"
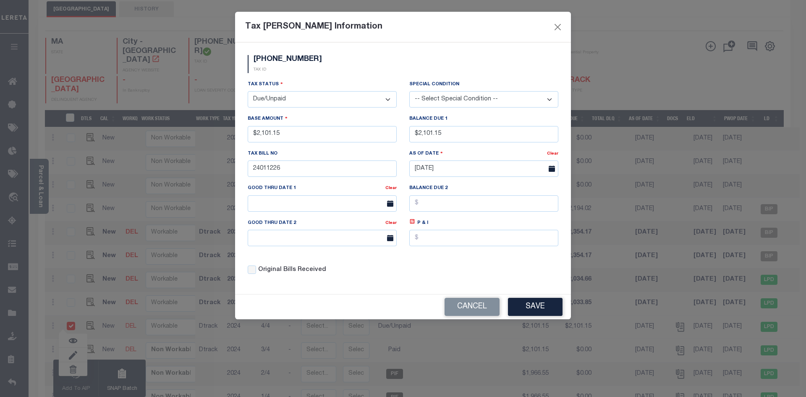
click at [386, 99] on select "- Select Status - Open Due/Unpaid Paid Incomplete No Tax Due Internal Refund Pr…" at bounding box center [322, 99] width 149 height 16
click at [392, 97] on select "- Select Status - Open Due/Unpaid Paid Incomplete No Tax Due Internal Refund Pr…" at bounding box center [322, 99] width 149 height 16
select select "PYD"
click at [248, 91] on select "- Select Status - Open Due/Unpaid Paid Incomplete No Tax Due Internal Refund Pr…" at bounding box center [322, 99] width 149 height 16
click at [327, 80] on div "Tax Status - Select Status - Open Due/Unpaid Paid Incomplete No Tax Due Interna…" at bounding box center [322, 94] width 149 height 28
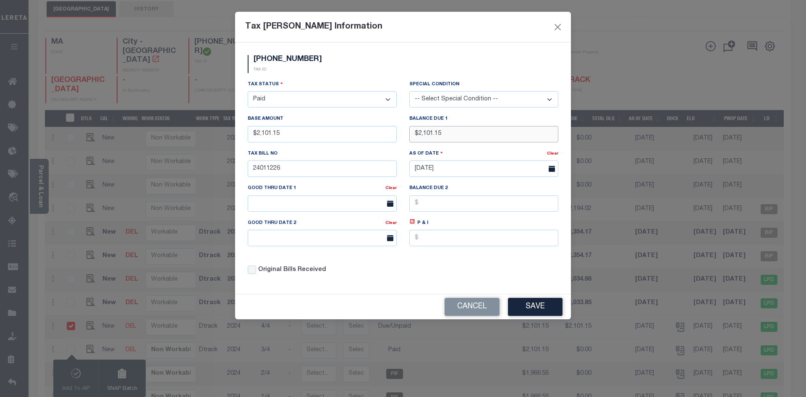
drag, startPoint x: 462, startPoint y: 133, endPoint x: 325, endPoint y: 142, distance: 137.1
click at [325, 142] on div "Tax Status - Select Status - Open Due/Unpaid Paid Incomplete No Tax Due Interna…" at bounding box center [402, 180] width 323 height 201
type input "$0.00"
drag, startPoint x: 443, startPoint y: 311, endPoint x: 427, endPoint y: 294, distance: 23.4
click at [441, 310] on div "Cancel Save" at bounding box center [403, 306] width 336 height 25
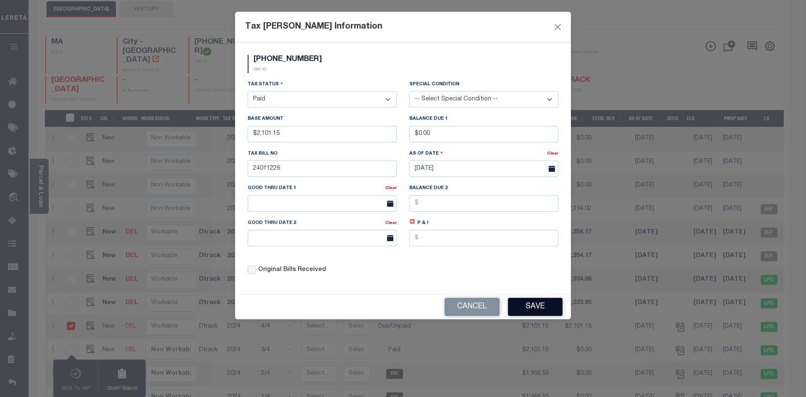
click at [546, 308] on button "Save" at bounding box center [535, 307] width 55 height 18
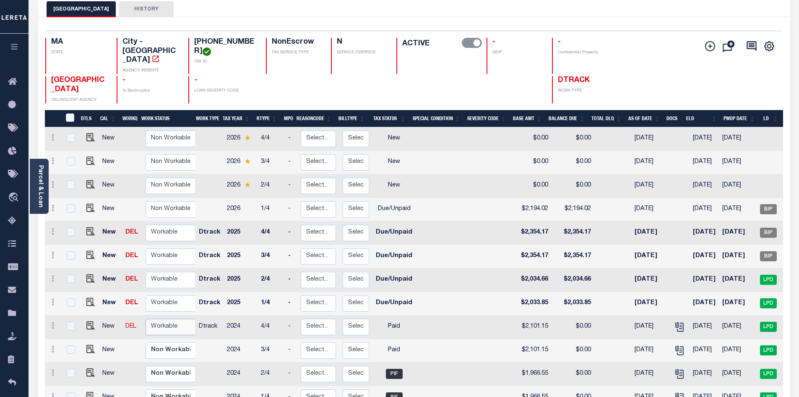
drag, startPoint x: 160, startPoint y: 319, endPoint x: 185, endPoint y: 322, distance: 25.3
click at [160, 319] on select "Non Workable Workable" at bounding box center [171, 327] width 50 height 16
checkbox input "true"
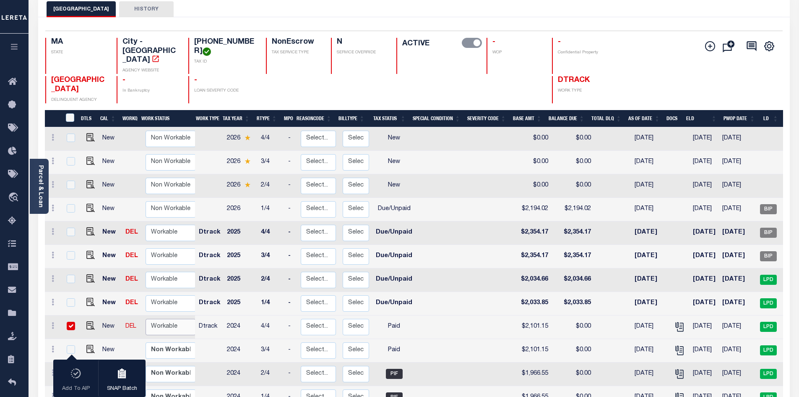
select select "true"
click at [146, 319] on select "Non Workable Workable" at bounding box center [171, 327] width 50 height 16
checkbox input "false"
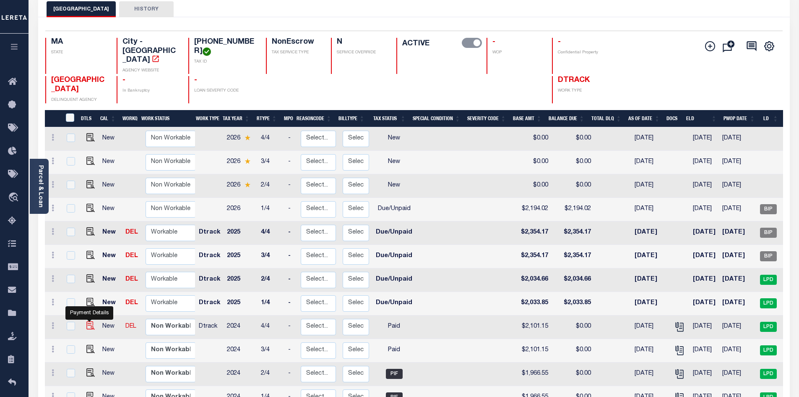
click at [91, 321] on img at bounding box center [90, 325] width 8 height 8
checkbox input "true"
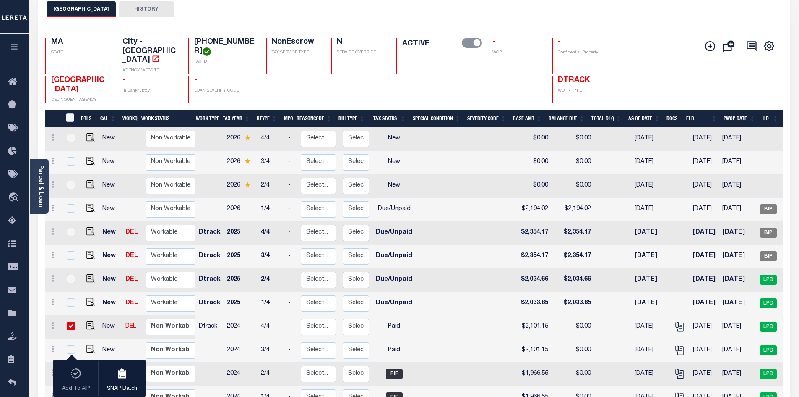
click at [70, 321] on input "checkbox" at bounding box center [71, 325] width 8 height 8
checkbox input "false"
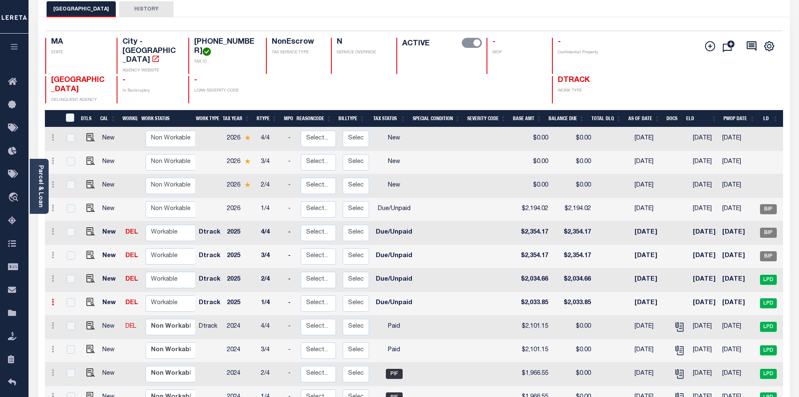
click at [51, 300] on link at bounding box center [52, 303] width 9 height 7
click at [72, 324] on link at bounding box center [73, 331] width 29 height 14
type input "$2,033.85"
type input "08/01/2024"
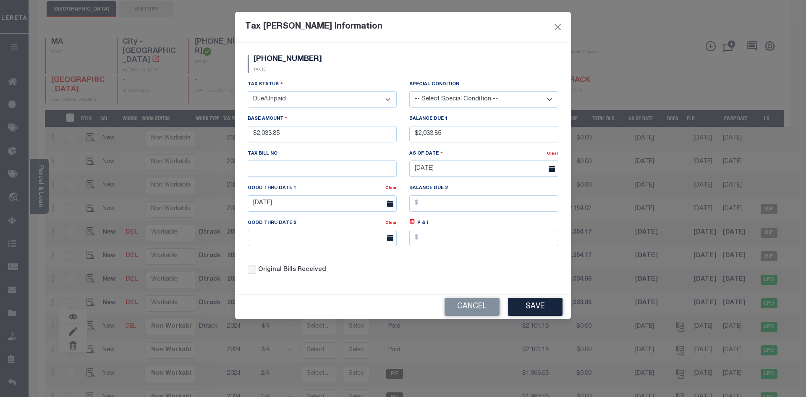
click at [389, 99] on select "- Select Status - Open Due/Unpaid Paid Incomplete No Tax Due Internal Refund Pr…" at bounding box center [322, 99] width 149 height 16
click at [387, 101] on select "- Select Status - Open Due/Unpaid Paid Incomplete No Tax Due Internal Refund Pr…" at bounding box center [322, 99] width 149 height 16
select select "PYD"
click at [248, 91] on select "- Select Status - Open Due/Unpaid Paid Incomplete No Tax Due Internal Refund Pr…" at bounding box center [322, 99] width 149 height 16
click at [337, 76] on div "0098-0000-0012 TAX ID" at bounding box center [402, 67] width 323 height 25
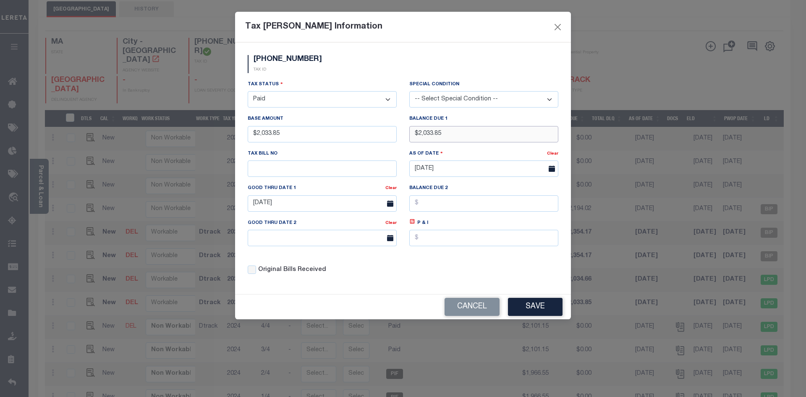
drag, startPoint x: 418, startPoint y: 136, endPoint x: 384, endPoint y: 137, distance: 34.0
click at [384, 137] on div "Tax Status - Select Status - Open Due/Unpaid Paid Incomplete No Tax Due Interna…" at bounding box center [402, 180] width 323 height 201
type input "$0.00"
drag, startPoint x: 409, startPoint y: 286, endPoint x: 463, endPoint y: 256, distance: 61.8
click at [409, 286] on div "0098-0000-0012 TAX ID Installment: TaxID: 0098-0000-0012 Tax Status - Select St…" at bounding box center [403, 167] width 336 height 251
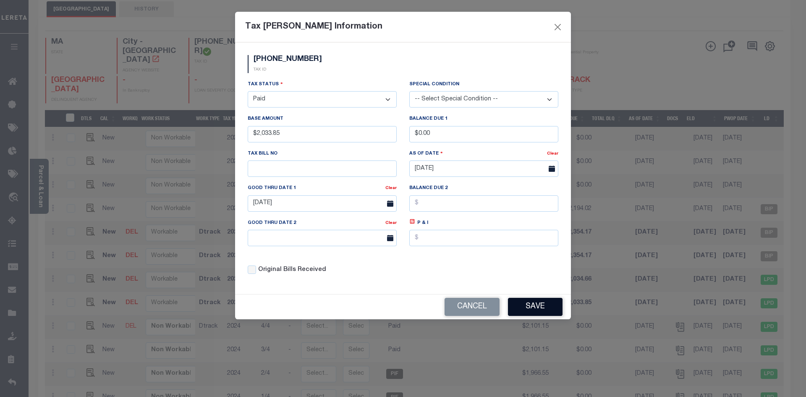
click at [522, 303] on button "Save" at bounding box center [535, 307] width 55 height 18
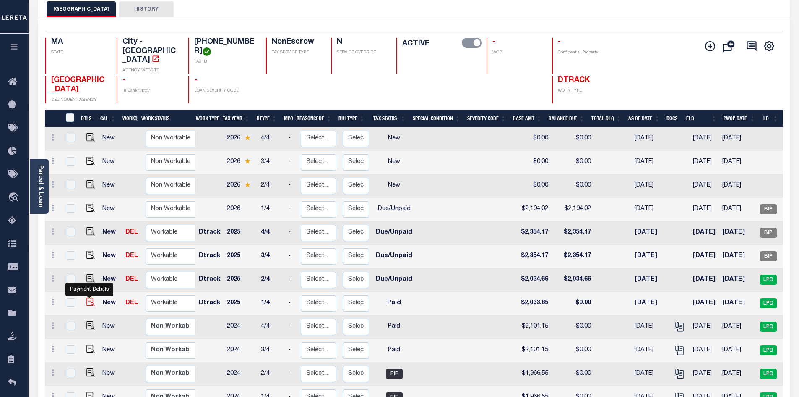
click at [89, 298] on img at bounding box center [90, 302] width 8 height 8
checkbox input "true"
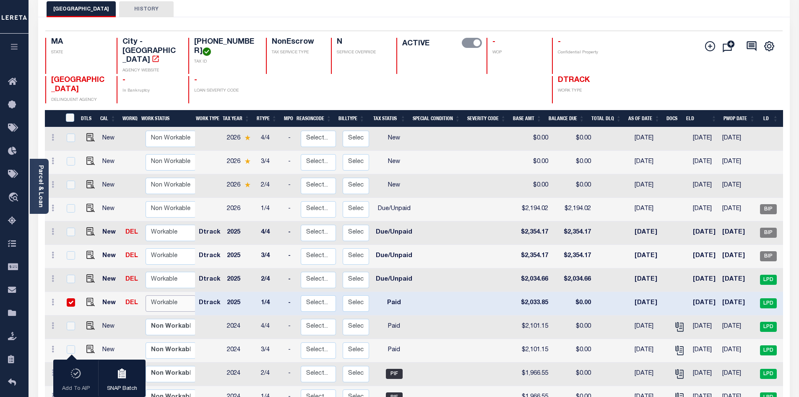
click at [162, 295] on select "Non Workable Workable" at bounding box center [171, 303] width 50 height 16
checkbox input "false"
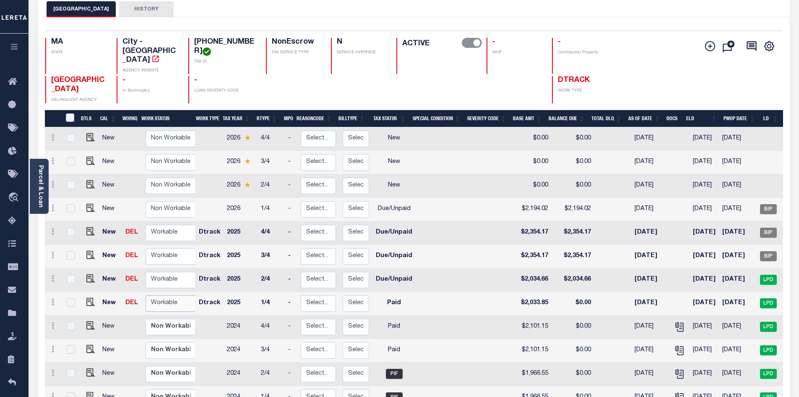
select select "true"
click at [146, 295] on select "Non Workable Workable" at bounding box center [171, 303] width 50 height 16
checkbox input "true"
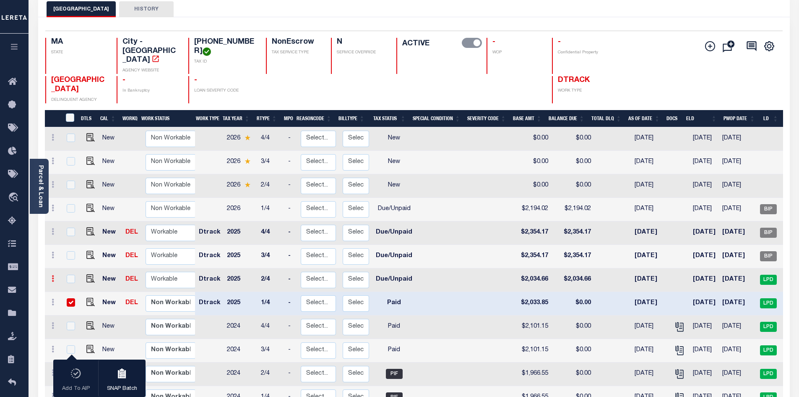
click at [52, 275] on icon at bounding box center [53, 278] width 3 height 7
click at [76, 303] on img at bounding box center [73, 307] width 8 height 9
type input "$2,034.66"
type input "2511236"
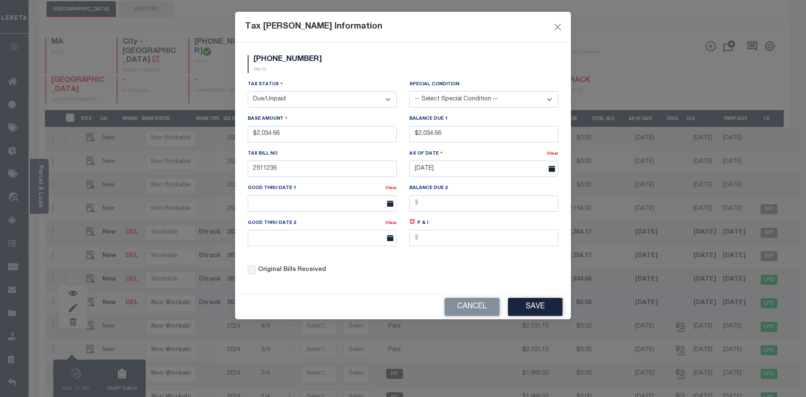
click at [387, 98] on select "- Select Status - Open Due/Unpaid Paid Incomplete No Tax Due Internal Refund Pr…" at bounding box center [322, 99] width 149 height 16
click at [389, 98] on select "- Select Status - Open Due/Unpaid Paid Incomplete No Tax Due Internal Refund Pr…" at bounding box center [322, 99] width 149 height 16
select select "PYD"
click at [248, 91] on select "- Select Status - Open Due/Unpaid Paid Incomplete No Tax Due Internal Refund Pr…" at bounding box center [322, 99] width 149 height 16
drag, startPoint x: 449, startPoint y: 139, endPoint x: 349, endPoint y: 143, distance: 100.8
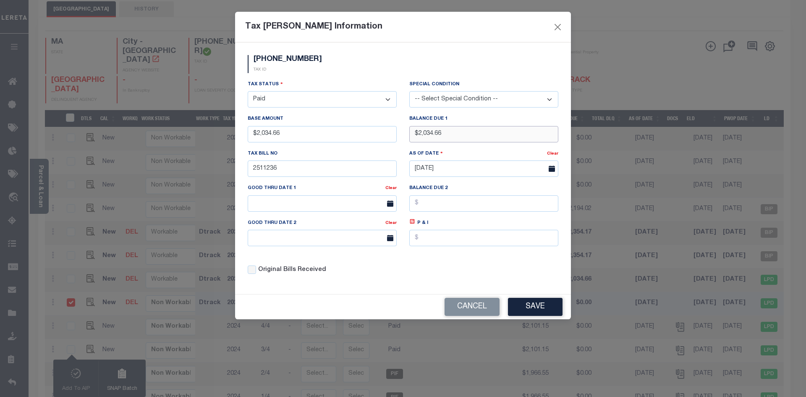
click at [349, 143] on div "Tax Status - Select Status - Open Due/Unpaid Paid Incomplete No Tax Due Interna…" at bounding box center [402, 180] width 323 height 201
type input "$0.00"
click at [420, 270] on div "Tax Status - Select Status - Open Due/Unpaid Paid Incomplete No Tax Due Interna…" at bounding box center [402, 180] width 323 height 201
click at [536, 309] on button "Save" at bounding box center [535, 307] width 55 height 18
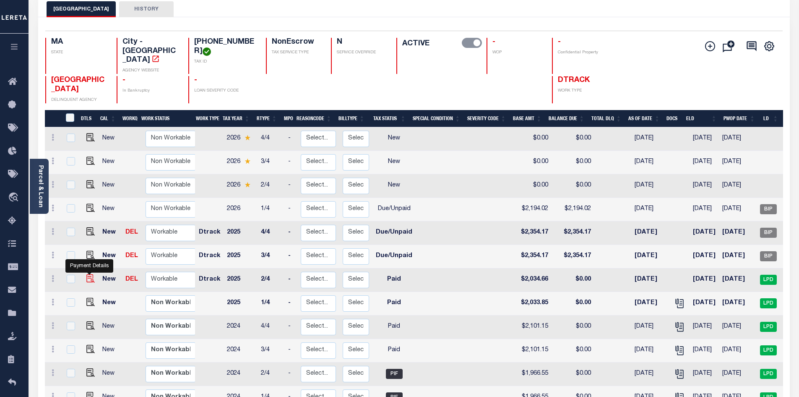
click at [88, 274] on img at bounding box center [90, 278] width 8 height 8
checkbox input "true"
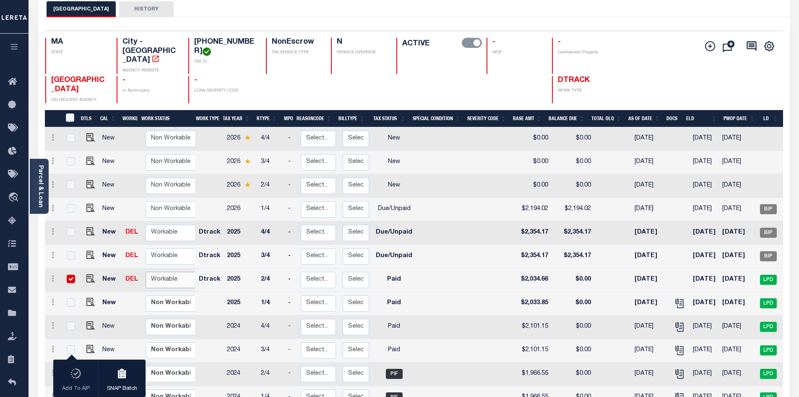
click at [163, 272] on select "Non Workable Workable" at bounding box center [171, 280] width 50 height 16
checkbox input "false"
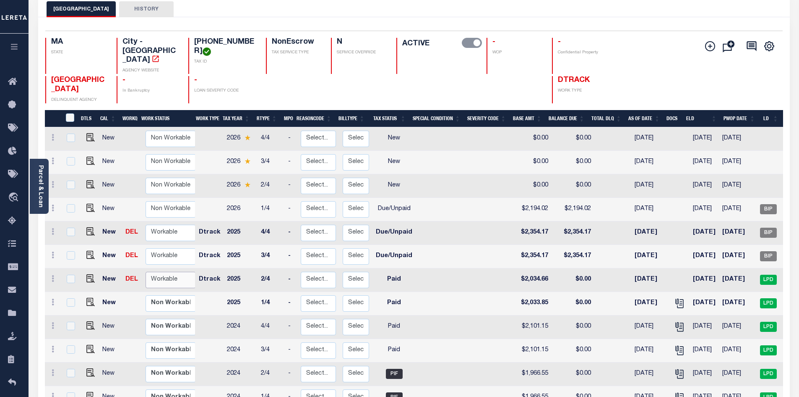
select select "true"
click at [146, 272] on select "Non Workable Workable" at bounding box center [171, 280] width 50 height 16
checkbox input "true"
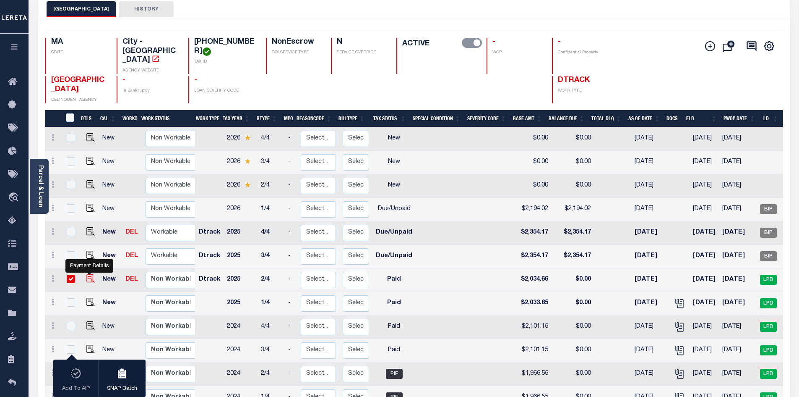
click at [86, 274] on img at bounding box center [90, 278] width 8 height 8
checkbox input "false"
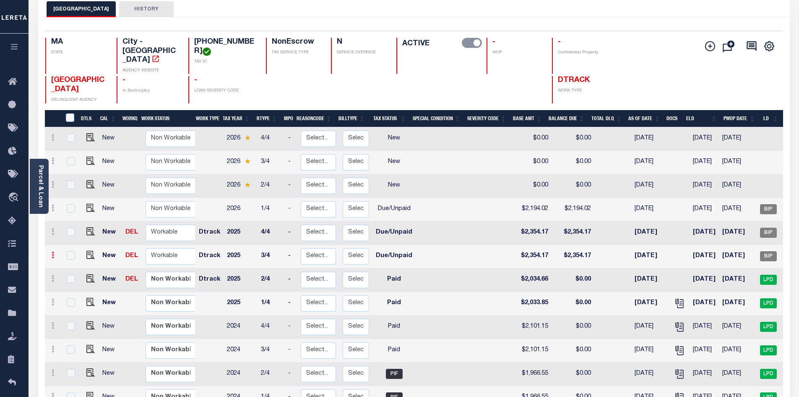
click at [53, 251] on icon at bounding box center [53, 254] width 3 height 7
click at [75, 279] on img at bounding box center [73, 283] width 8 height 9
type input "$2,354.17"
type input "02511236"
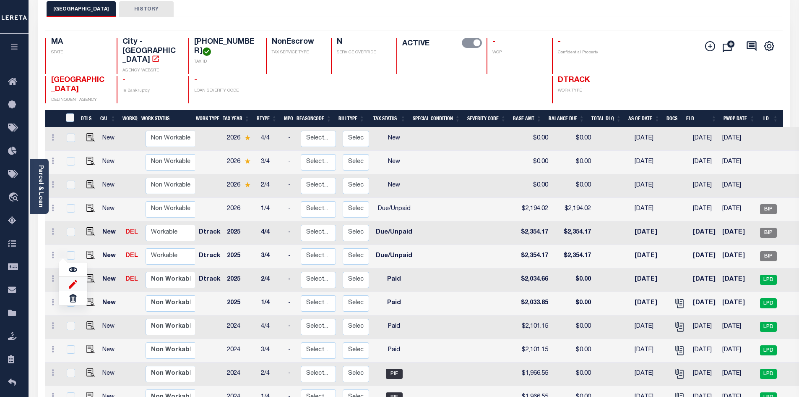
type input "02/01/2025"
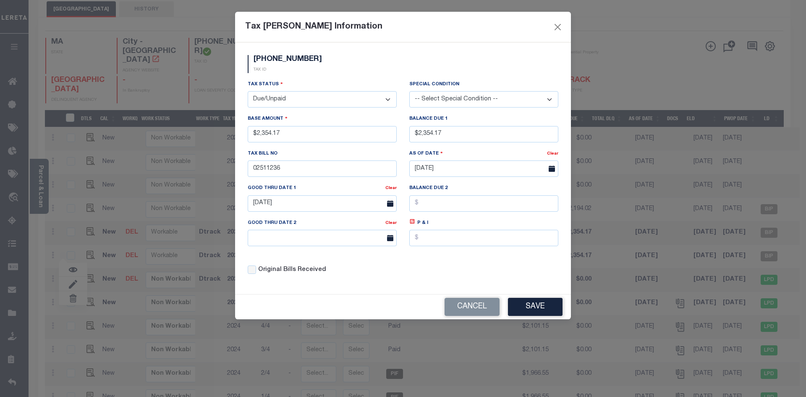
click at [385, 99] on select "- Select Status - Open Due/Unpaid Paid Incomplete No Tax Due Internal Refund Pr…" at bounding box center [322, 99] width 149 height 16
click at [388, 99] on select "- Select Status - Open Due/Unpaid Paid Incomplete No Tax Due Internal Refund Pr…" at bounding box center [322, 99] width 149 height 16
select select "PYD"
click at [248, 91] on select "- Select Status - Open Due/Unpaid Paid Incomplete No Tax Due Internal Refund Pr…" at bounding box center [322, 99] width 149 height 16
click at [312, 85] on div "Tax Status - Select Status - Open Due/Unpaid Paid Incomplete No Tax Due Interna…" at bounding box center [322, 94] width 149 height 28
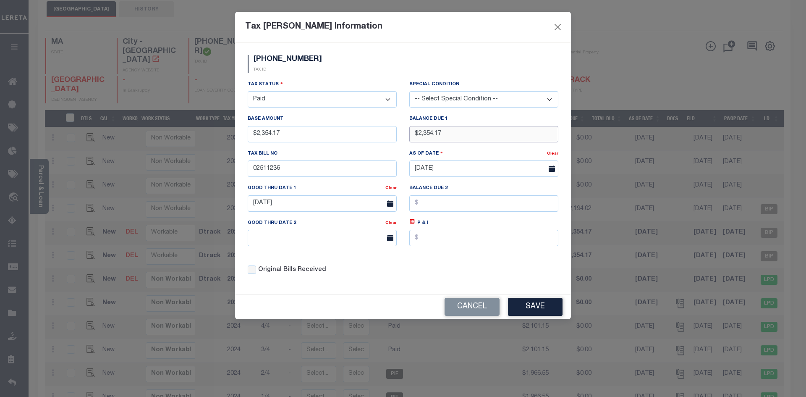
drag, startPoint x: 449, startPoint y: 135, endPoint x: 365, endPoint y: 136, distance: 84.4
click at [365, 136] on div "Tax Status - Select Status - Open Due/Unpaid Paid Incomplete No Tax Due Interna…" at bounding box center [402, 180] width 323 height 201
type input "$0.00"
click at [380, 76] on div "0098-0000-0012 TAX ID" at bounding box center [402, 67] width 323 height 25
click at [538, 306] on button "Save" at bounding box center [535, 307] width 55 height 18
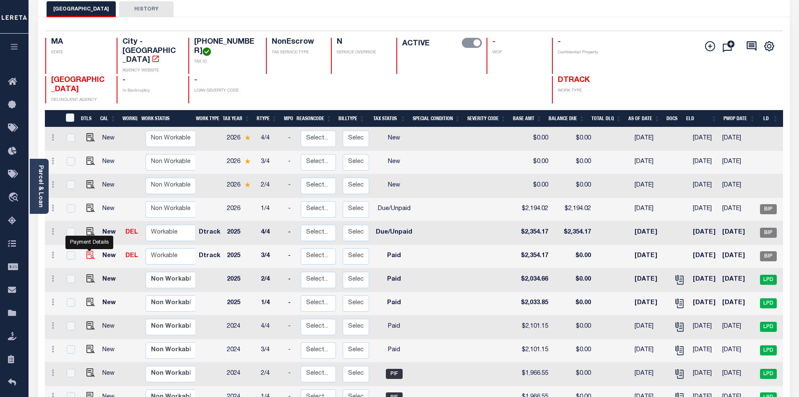
click at [88, 251] on img at bounding box center [90, 255] width 8 height 8
checkbox input "true"
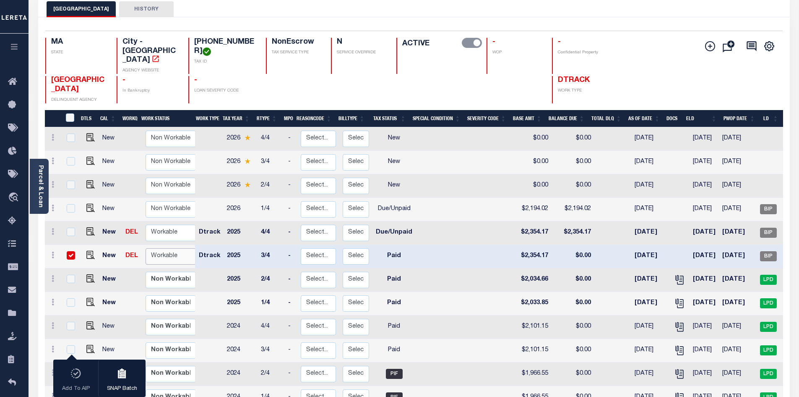
click at [160, 248] on select "Non Workable Workable" at bounding box center [171, 256] width 50 height 16
checkbox input "false"
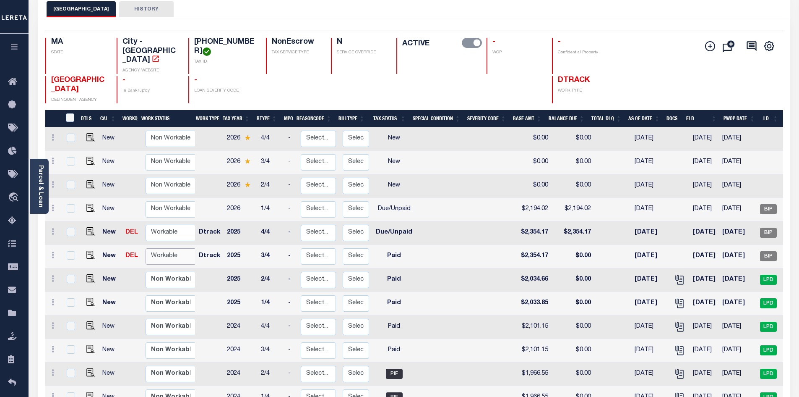
select select "true"
click at [146, 248] on select "Non Workable Workable" at bounding box center [171, 256] width 50 height 16
checkbox input "true"
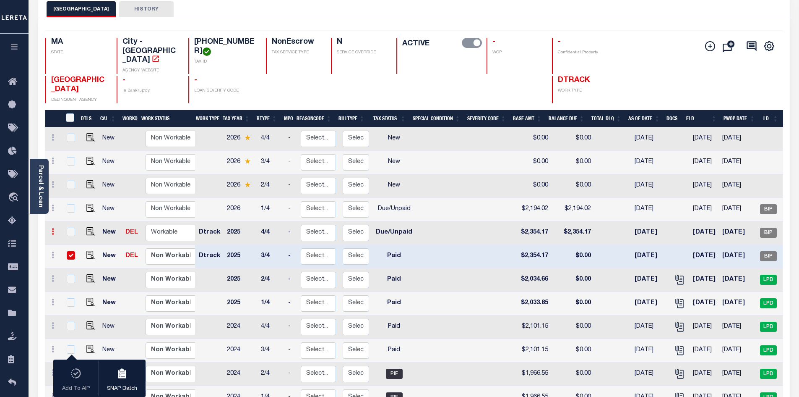
click at [53, 228] on icon at bounding box center [53, 231] width 3 height 7
click at [127, 229] on link "DEL" at bounding box center [131, 232] width 13 height 6
checkbox input "true"
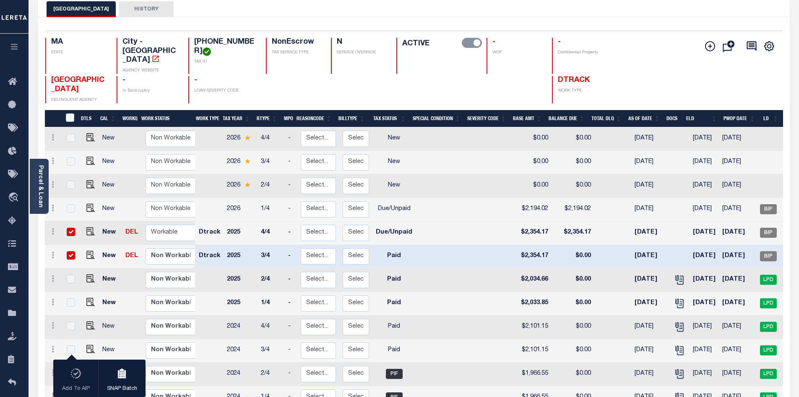
click at [67, 251] on input "checkbox" at bounding box center [71, 255] width 8 height 8
checkbox input "false"
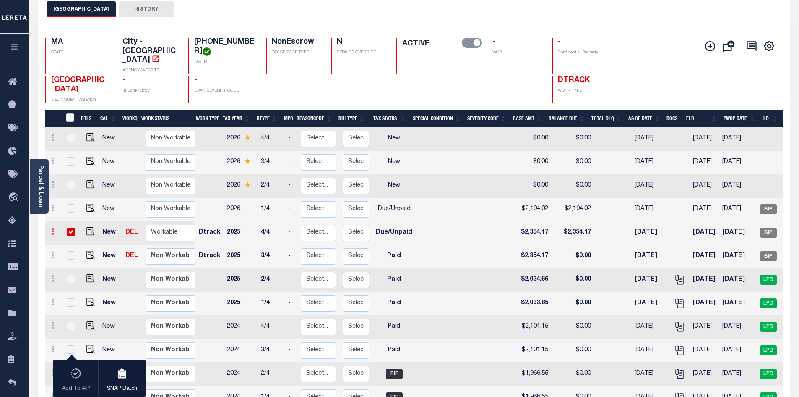
click at [52, 228] on icon at bounding box center [53, 231] width 3 height 7
click at [71, 256] on img at bounding box center [73, 260] width 8 height 9
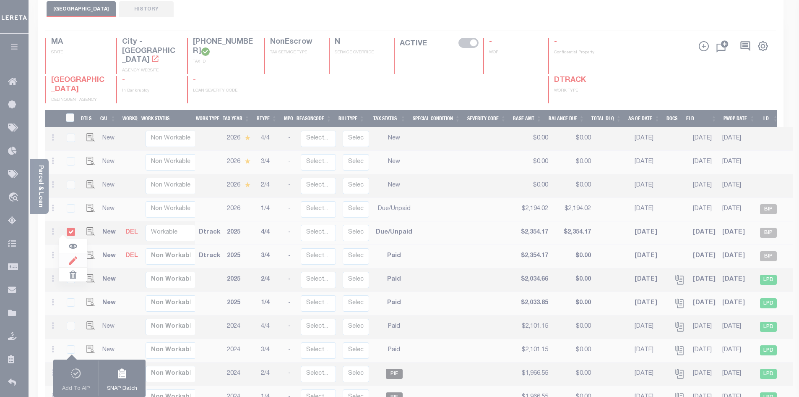
type input "$2,354.17"
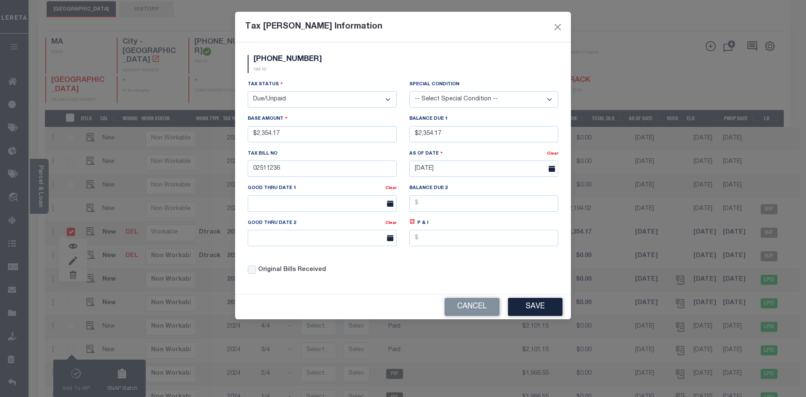
click at [385, 102] on select "- Select Status - Open Due/Unpaid Paid Incomplete No Tax Due Internal Refund Pr…" at bounding box center [322, 99] width 149 height 16
click at [387, 99] on select "- Select Status - Open Due/Unpaid Paid Incomplete No Tax Due Internal Refund Pr…" at bounding box center [322, 99] width 149 height 16
select select "PYD"
click at [248, 91] on select "- Select Status - Open Due/Unpaid Paid Incomplete No Tax Due Internal Refund Pr…" at bounding box center [322, 99] width 149 height 16
click at [337, 63] on div "0098-0000-0012 TAX ID" at bounding box center [402, 67] width 323 height 25
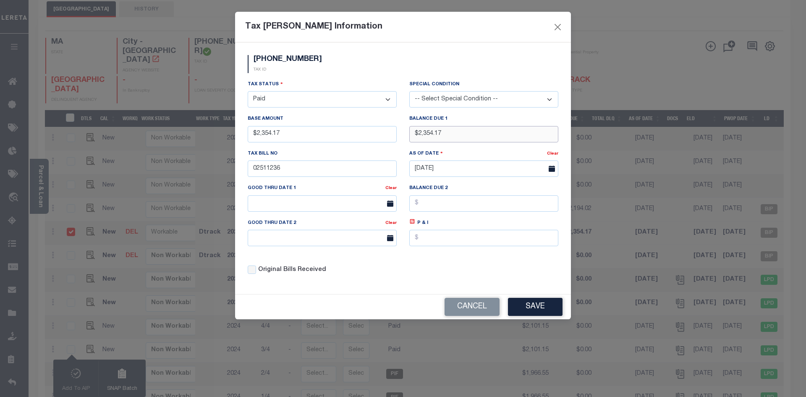
drag, startPoint x: 457, startPoint y: 137, endPoint x: 347, endPoint y: 137, distance: 110.4
click at [347, 137] on div "Tax Status - Select Status - Open Due/Unpaid Paid Incomplete No Tax Due Interna…" at bounding box center [402, 180] width 323 height 201
click at [424, 276] on div "Tax Status - Select Status - Open Due/Unpaid Paid Incomplete No Tax Due Interna…" at bounding box center [402, 180] width 323 height 201
type input "$0.00"
click at [547, 310] on button "Save" at bounding box center [535, 307] width 55 height 18
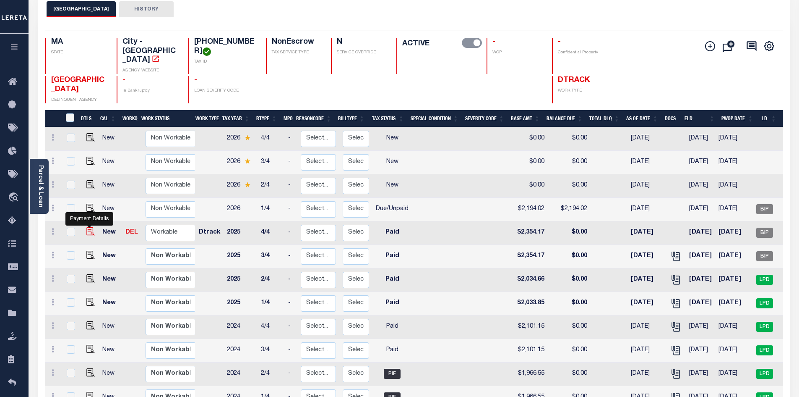
click at [87, 227] on img at bounding box center [90, 231] width 8 height 8
checkbox input "true"
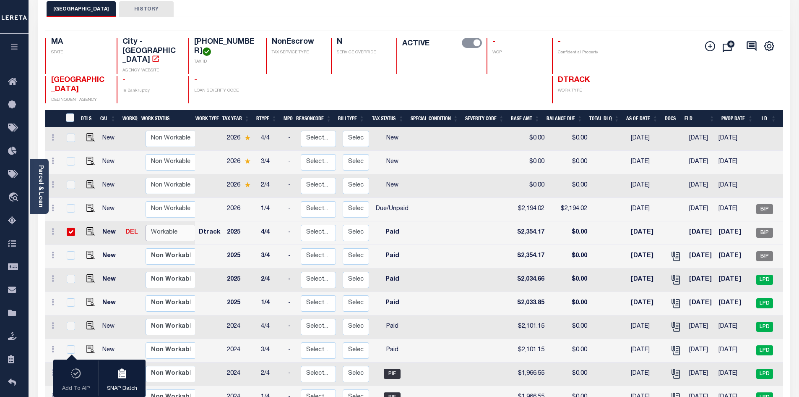
click at [171, 225] on select "Non Workable Workable" at bounding box center [171, 233] width 50 height 16
checkbox input "false"
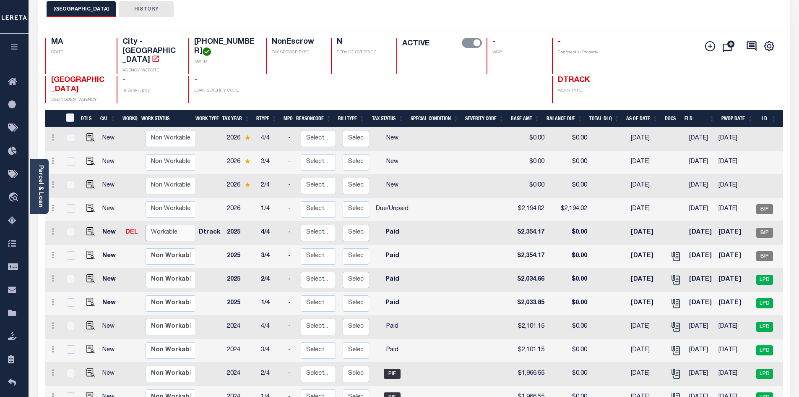
select select "true"
click at [146, 225] on select "Non Workable Workable" at bounding box center [171, 233] width 50 height 16
checkbox input "true"
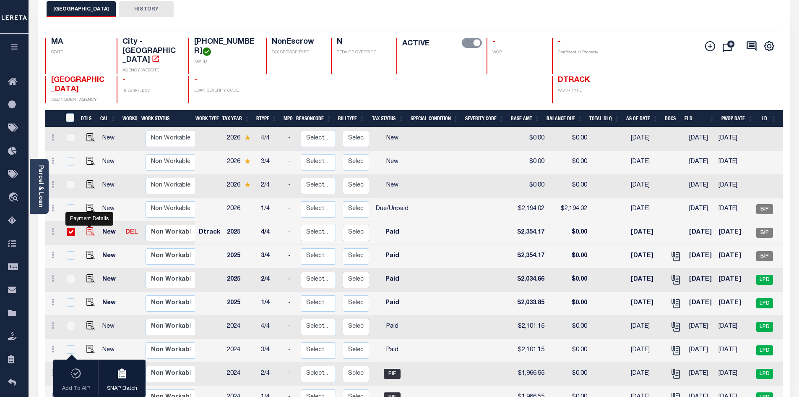
click at [90, 227] on img at bounding box center [90, 231] width 8 height 8
checkbox input "false"
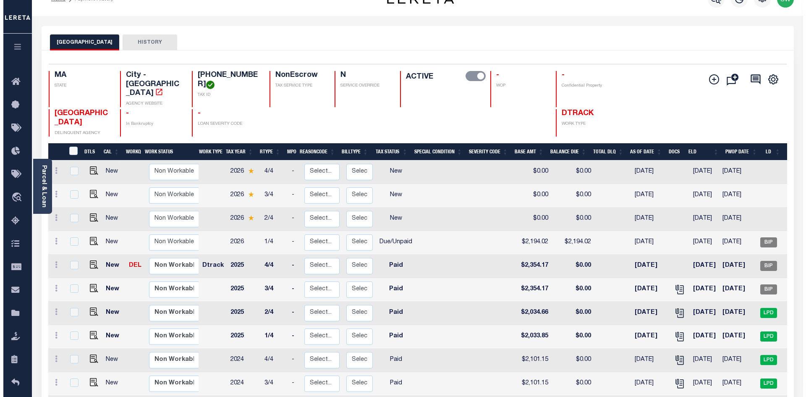
scroll to position [0, 0]
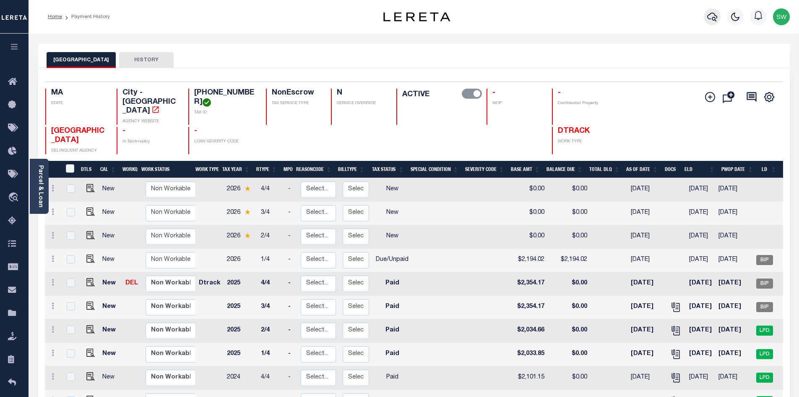
click at [708, 17] on icon "button" at bounding box center [713, 17] width 10 height 9
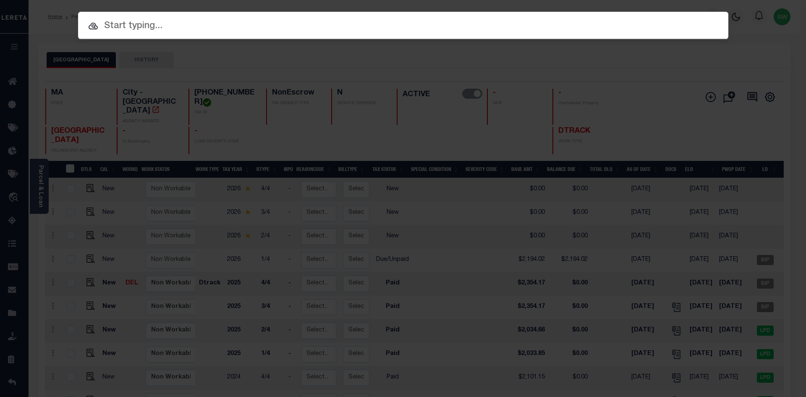
click at [113, 24] on input "text" at bounding box center [403, 26] width 650 height 15
paste input "07179019658-00001"
type input "07179019658-00001"
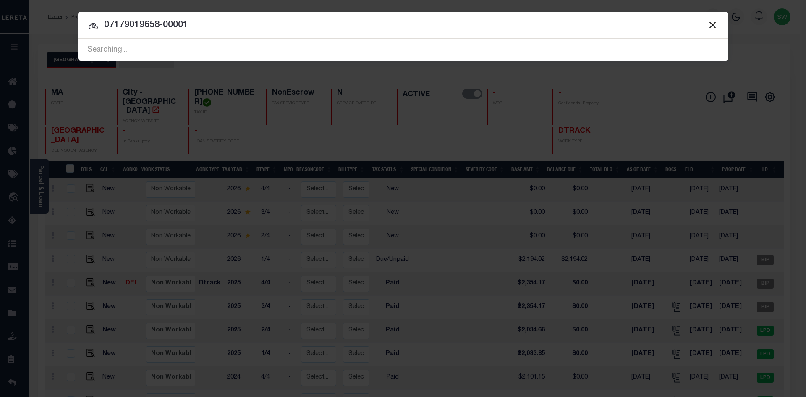
click at [214, 28] on input "07179019658-00001" at bounding box center [403, 25] width 650 height 15
click at [214, 27] on input "07179019658-00001" at bounding box center [403, 25] width 650 height 15
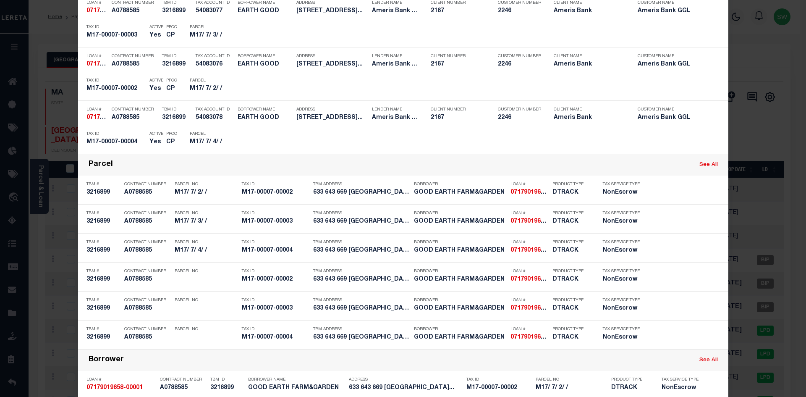
scroll to position [83, 0]
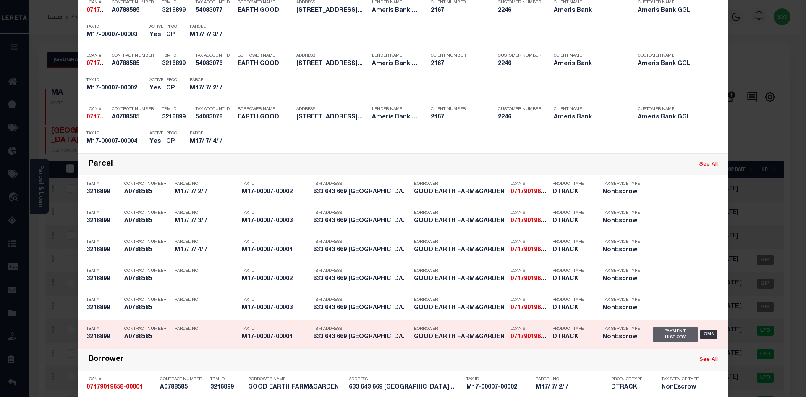
click at [687, 337] on div "Payment History" at bounding box center [675, 333] width 45 height 15
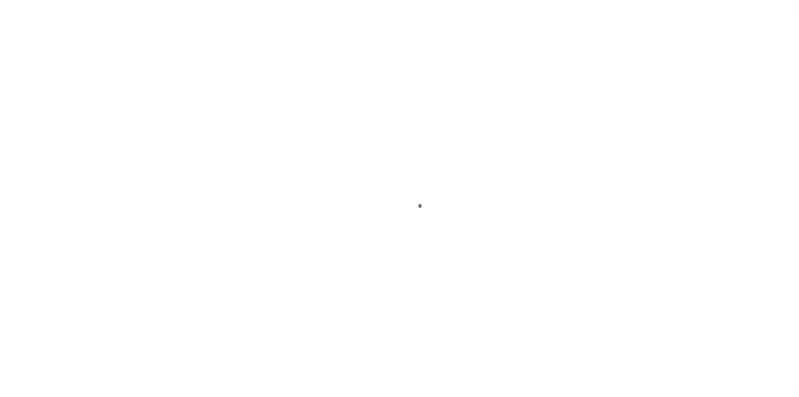
select select "PYD"
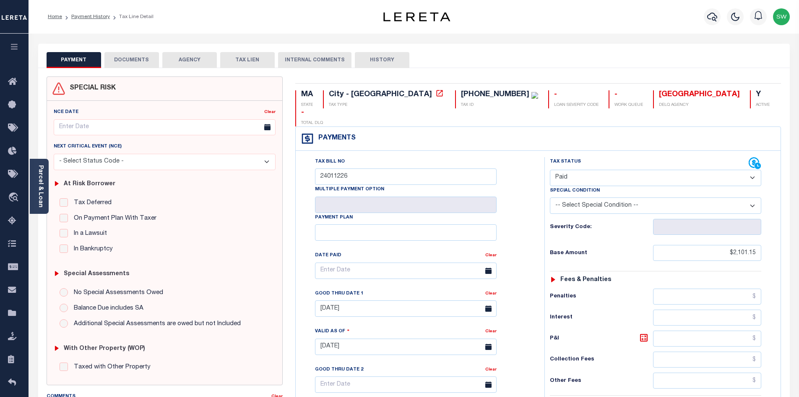
click at [135, 61] on button "DOCUMENTS" at bounding box center [131, 60] width 55 height 16
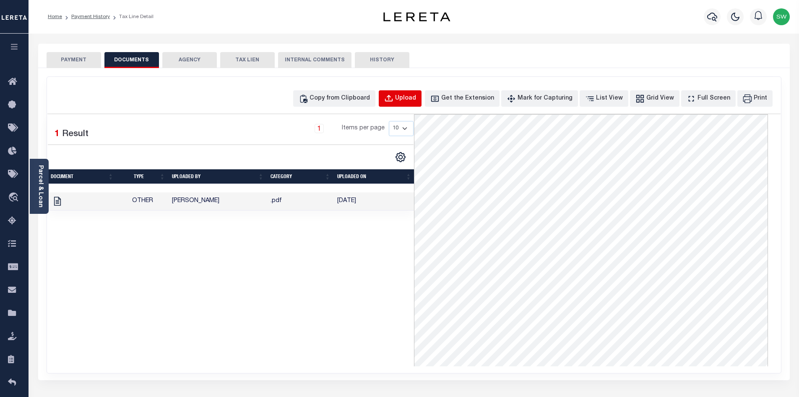
click at [414, 102] on div "Upload" at bounding box center [405, 98] width 21 height 9
select select "POP"
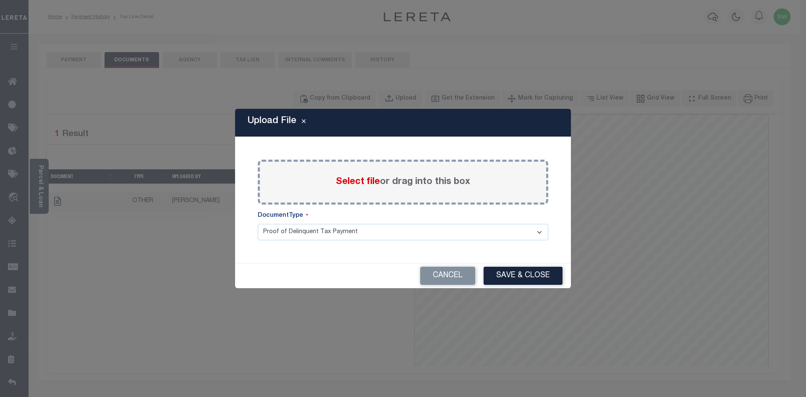
click at [286, 178] on div "Select file or drag into this box" at bounding box center [403, 181] width 290 height 45
click at [345, 182] on span "Select file" at bounding box center [358, 181] width 44 height 9
click at [0, 0] on input "Select file or drag into this box" at bounding box center [0, 0] width 0 height 0
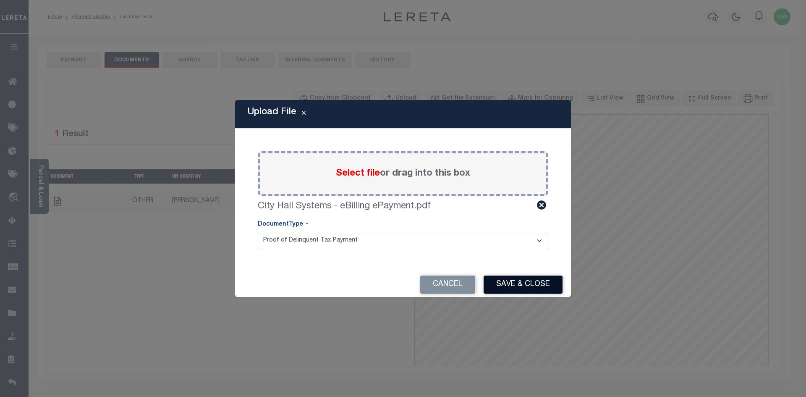
click at [521, 282] on button "Save & Close" at bounding box center [522, 284] width 79 height 18
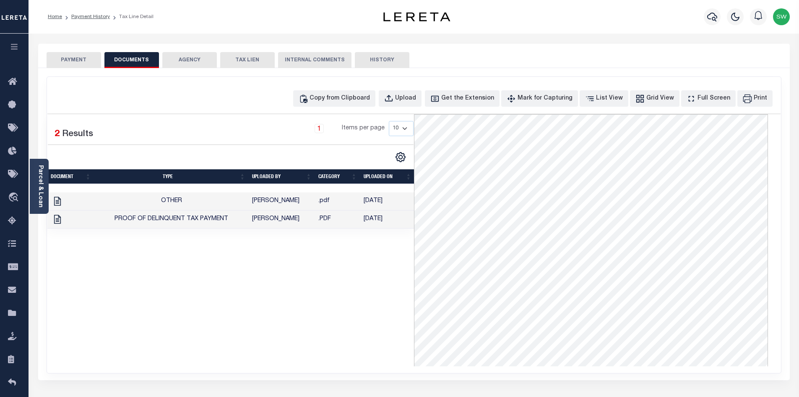
drag, startPoint x: 349, startPoint y: 315, endPoint x: 348, endPoint y: 298, distance: 17.6
click at [351, 313] on div "1 Selected 2 Results 1 Items per page 10 25 50 100" at bounding box center [230, 240] width 367 height 252
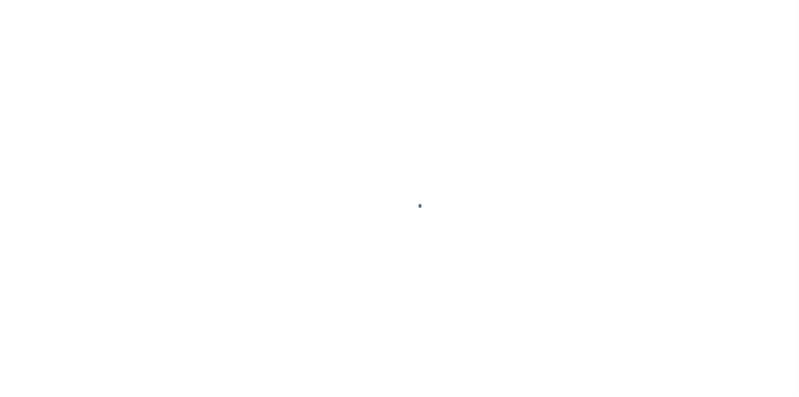
select select "DUE"
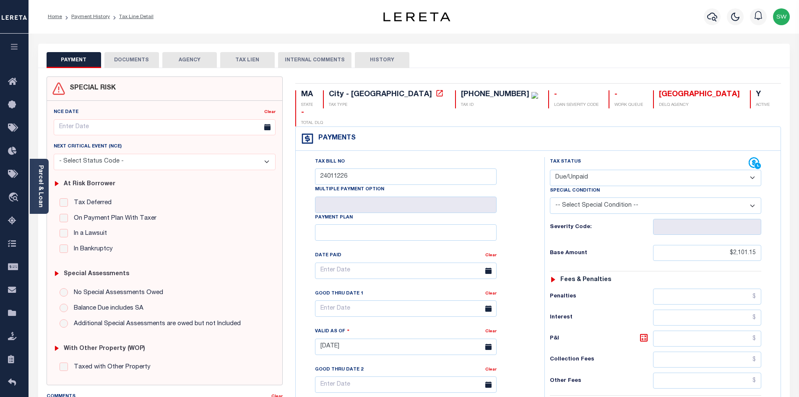
click at [133, 62] on button "DOCUMENTS" at bounding box center [131, 60] width 55 height 16
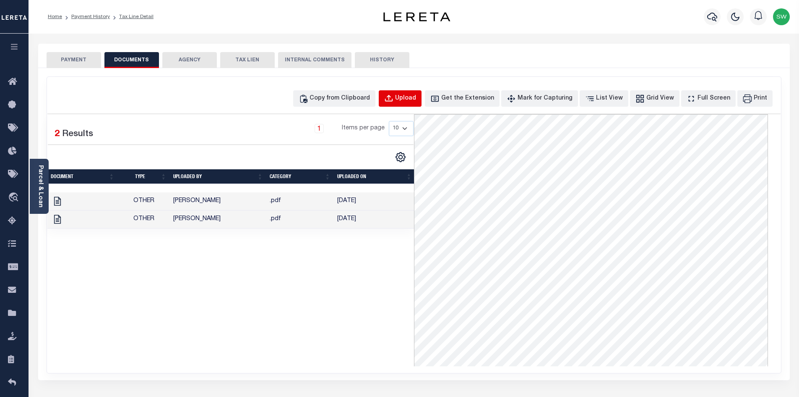
click at [416, 99] on div "Upload" at bounding box center [405, 98] width 21 height 9
select select "POP"
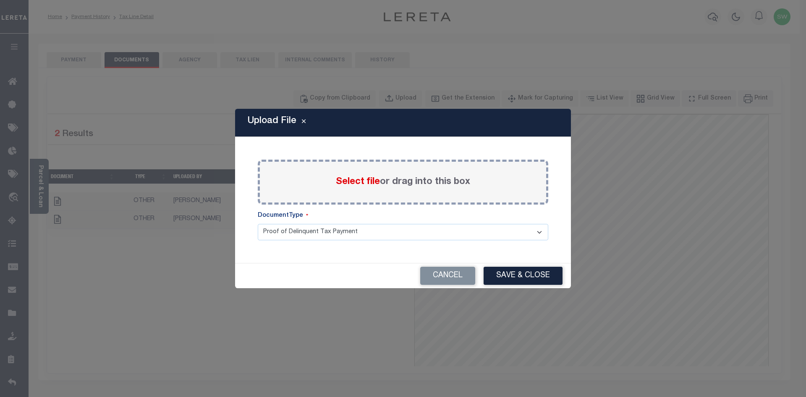
click at [355, 188] on label "Select file or drag into this box" at bounding box center [403, 182] width 134 height 14
click at [0, 0] on input "Select file or drag into this box" at bounding box center [0, 0] width 0 height 0
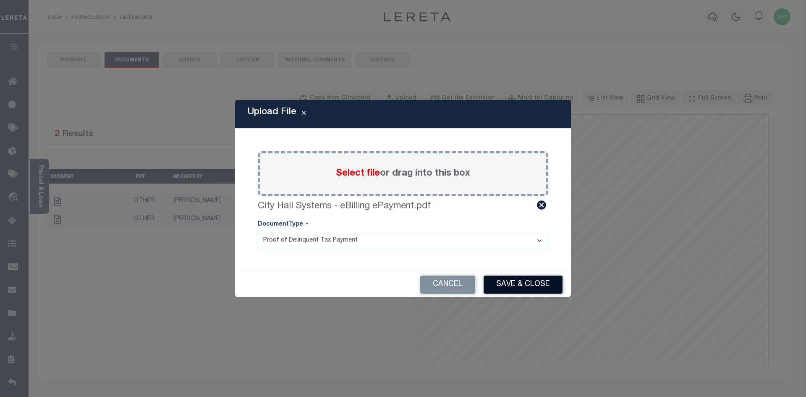
click at [545, 282] on button "Save & Close" at bounding box center [522, 284] width 79 height 18
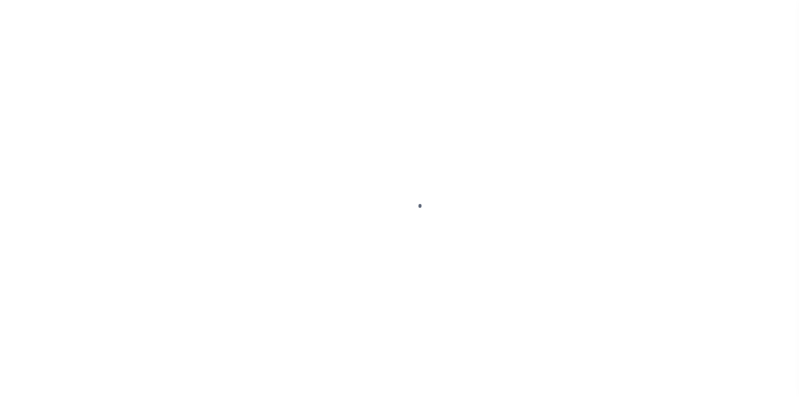
select select "PYD"
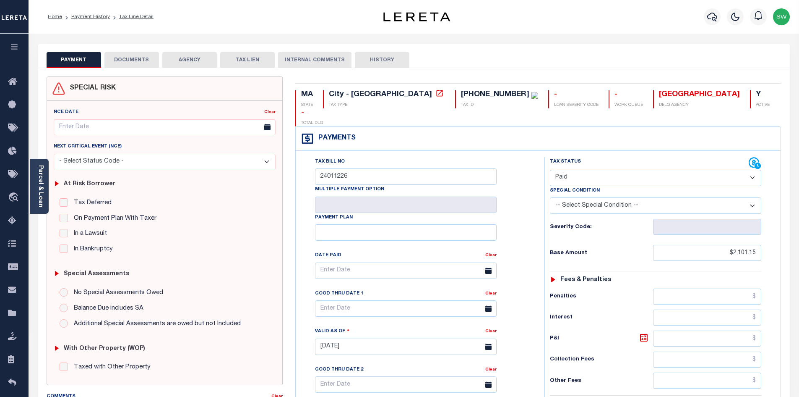
click at [143, 63] on button "DOCUMENTS" at bounding box center [131, 60] width 55 height 16
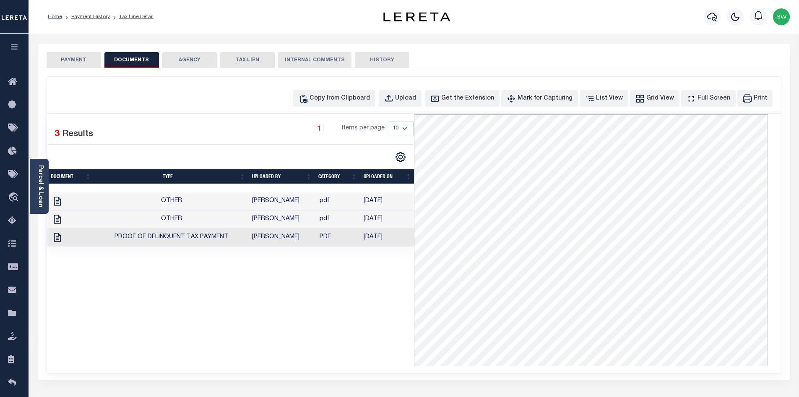
click at [222, 320] on div "1 Selected 3 Results 1 Items per page 10 25 50 100" at bounding box center [230, 240] width 367 height 252
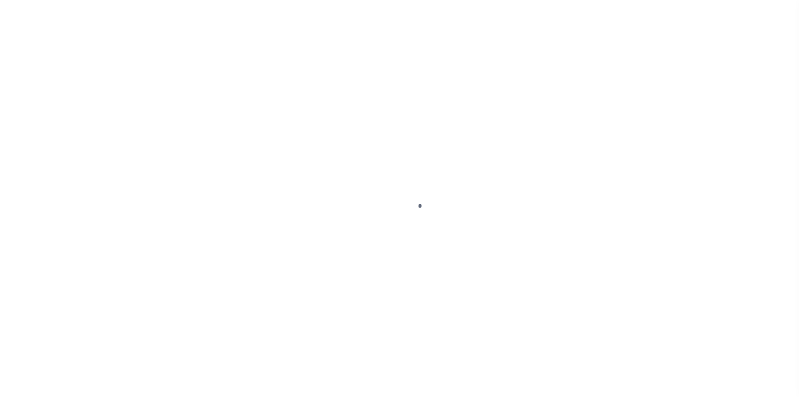
select select "PYD"
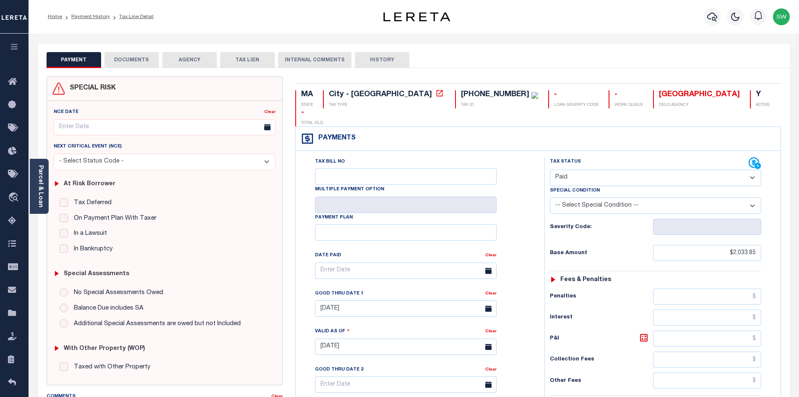
click at [140, 57] on button "DOCUMENTS" at bounding box center [131, 60] width 55 height 16
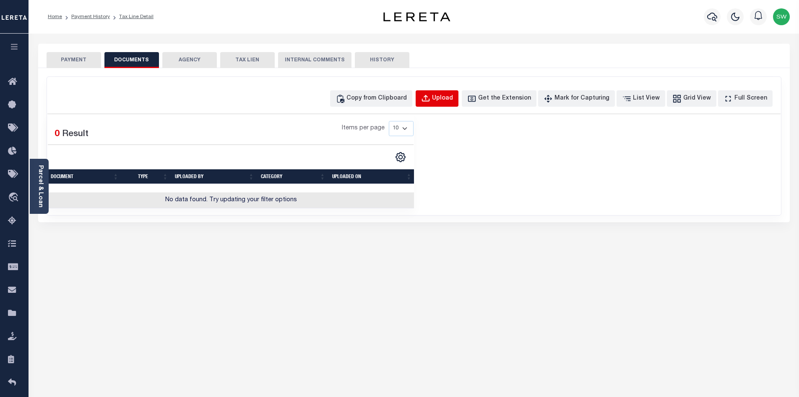
click at [453, 102] on div "Upload" at bounding box center [442, 98] width 21 height 9
select select "POP"
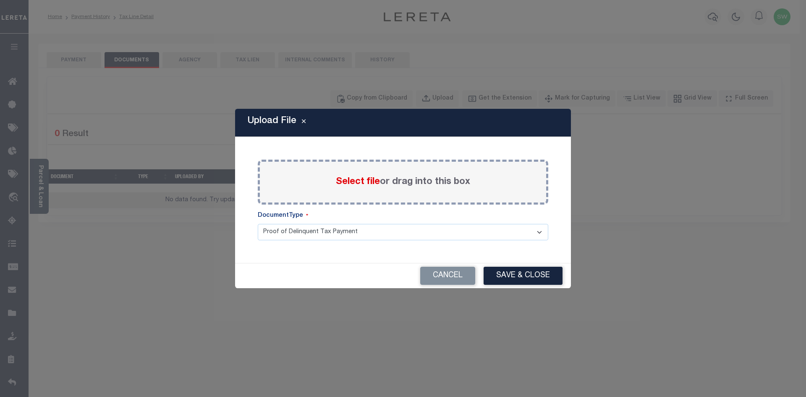
click at [348, 185] on span "Select file" at bounding box center [358, 181] width 44 height 9
click at [0, 0] on input "Select file or drag into this box" at bounding box center [0, 0] width 0 height 0
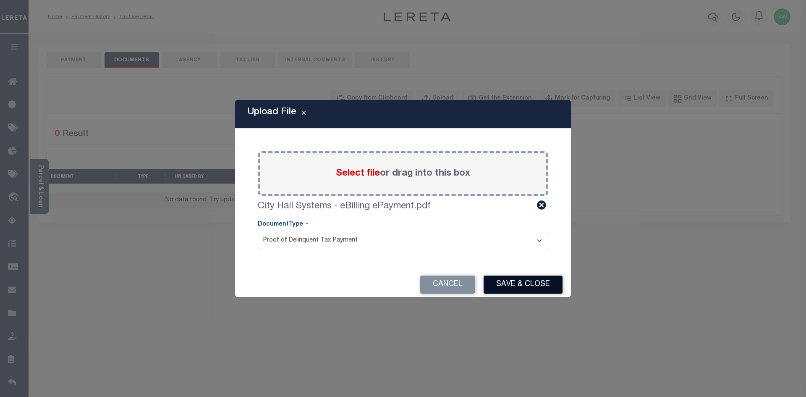
click at [525, 283] on button "Save & Close" at bounding box center [522, 284] width 79 height 18
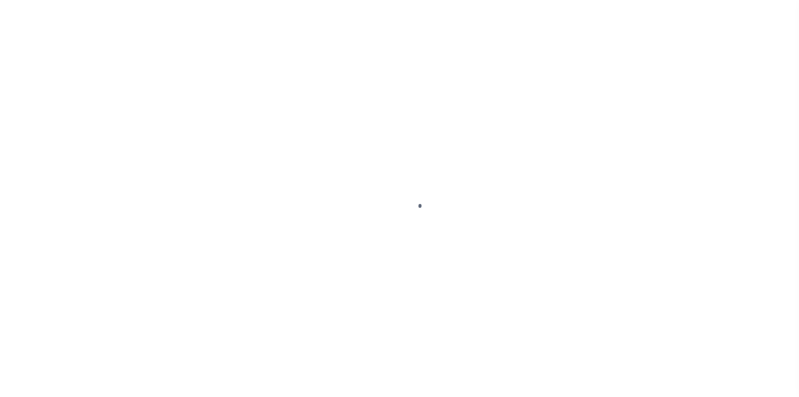
select select "PYD"
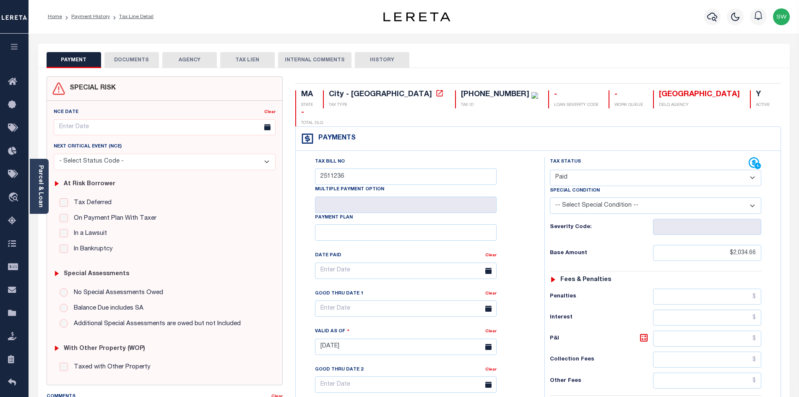
click at [149, 61] on button "DOCUMENTS" at bounding box center [131, 60] width 55 height 16
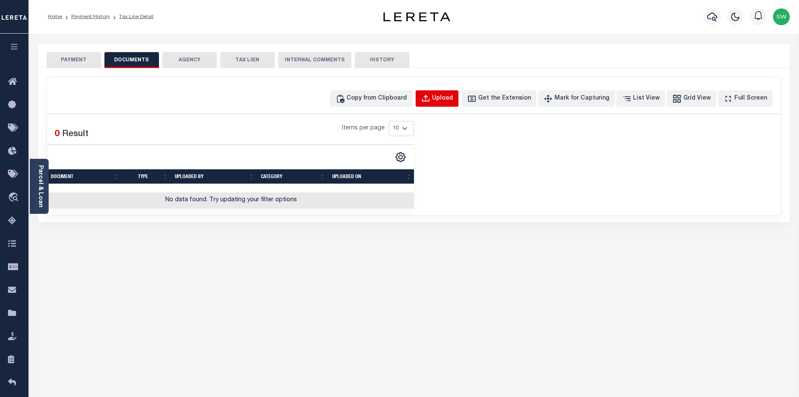
click at [453, 99] on div "Upload" at bounding box center [442, 98] width 21 height 9
select select "POP"
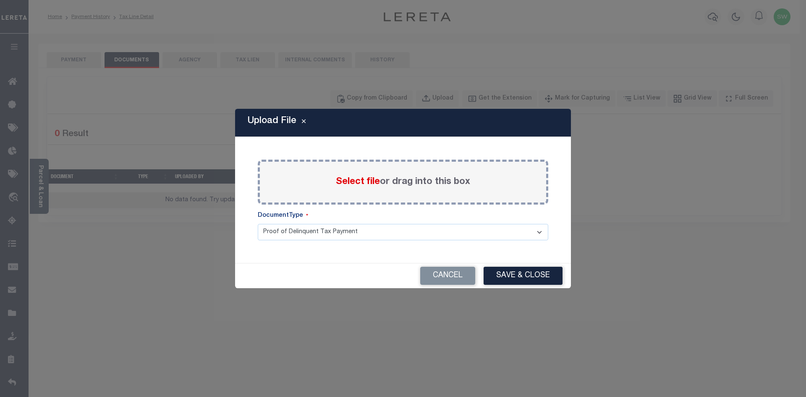
click at [292, 172] on div "Select file or drag into this box" at bounding box center [403, 181] width 290 height 45
click at [343, 184] on span "Select file" at bounding box center [358, 181] width 44 height 9
click at [0, 0] on input "Select file or drag into this box" at bounding box center [0, 0] width 0 height 0
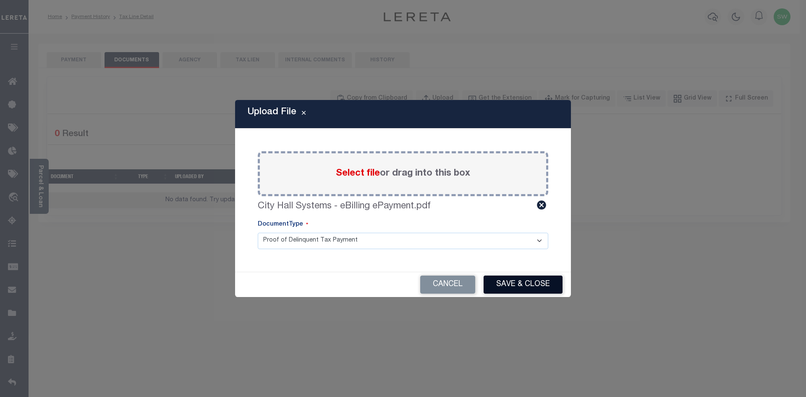
click at [517, 287] on button "Save & Close" at bounding box center [522, 284] width 79 height 18
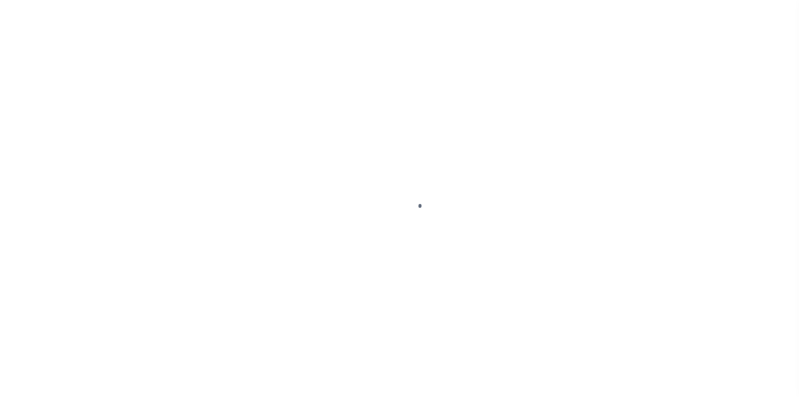
select select "PYD"
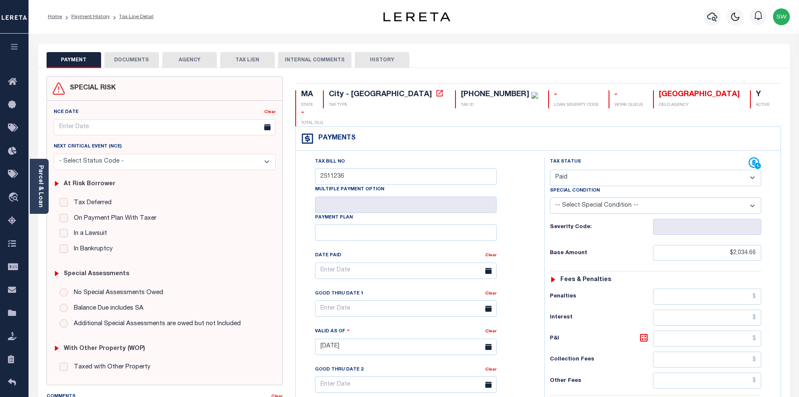
click at [131, 57] on button "DOCUMENTS" at bounding box center [131, 60] width 55 height 16
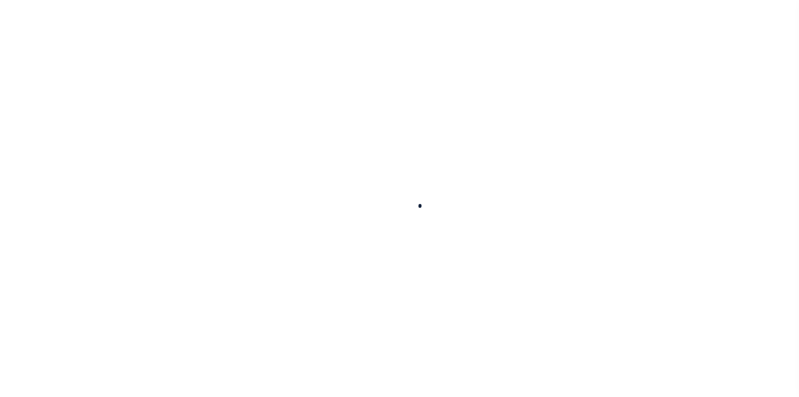
checkbox input "false"
type textarea "TPS"
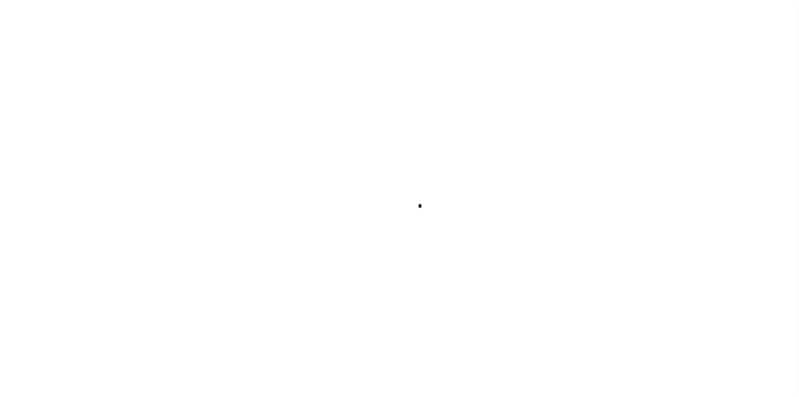
type input "02511236"
type input "02/01/2025"
type input "[DATE]"
select select "PYD"
type input "$2,354.17"
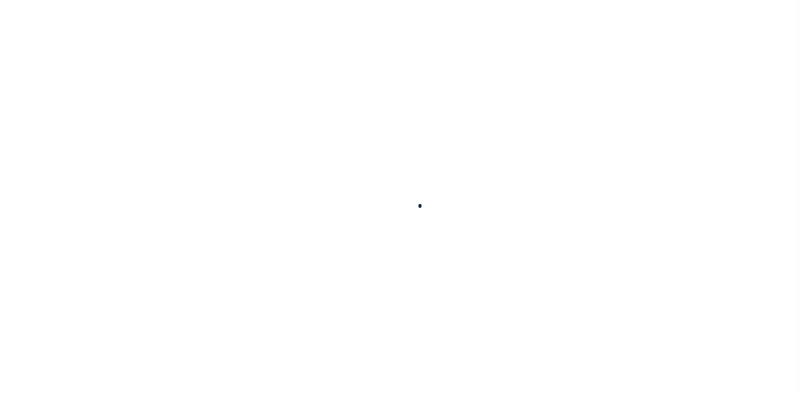
type input "$2,354.17"
type input "$0"
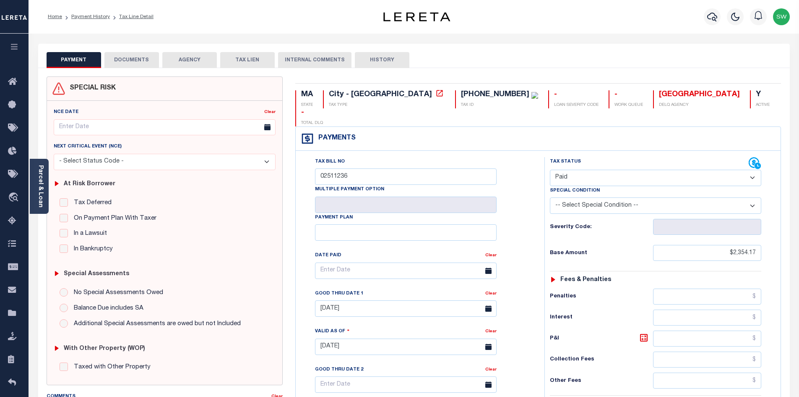
click at [149, 61] on button "DOCUMENTS" at bounding box center [131, 60] width 55 height 16
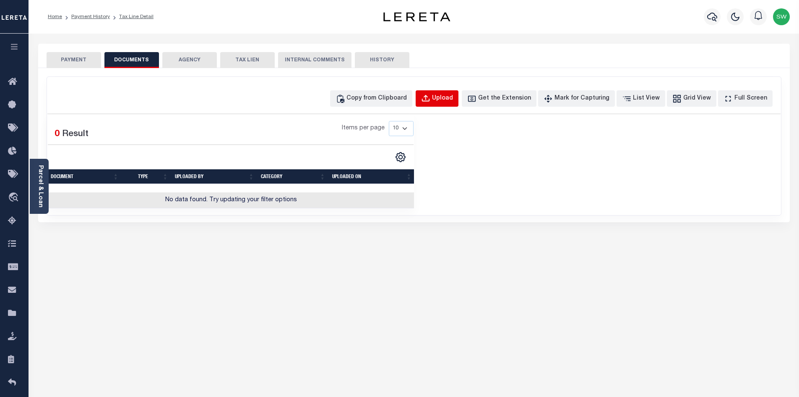
click at [453, 101] on div "Upload" at bounding box center [442, 98] width 21 height 9
select select "POP"
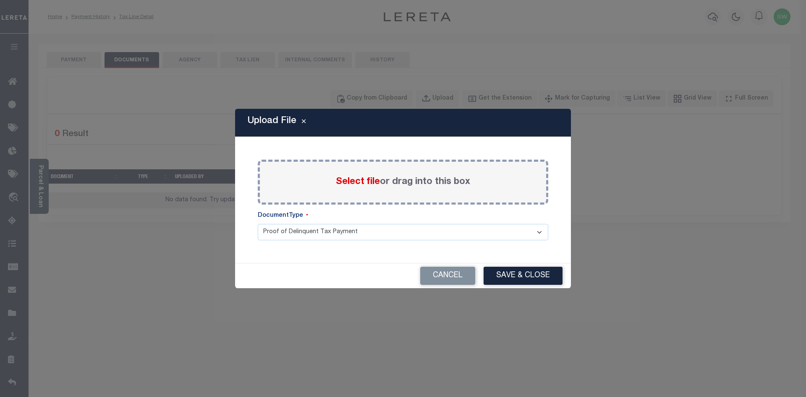
click at [302, 186] on div "Select file or drag into this box" at bounding box center [403, 181] width 290 height 45
click at [332, 183] on div "Select file or drag into this box" at bounding box center [403, 181] width 290 height 45
click at [321, 182] on div "Select file or drag into this box" at bounding box center [403, 181] width 290 height 45
click at [304, 178] on div "Select file or drag into this box" at bounding box center [403, 181] width 290 height 45
click at [344, 180] on span "Select file" at bounding box center [358, 181] width 44 height 9
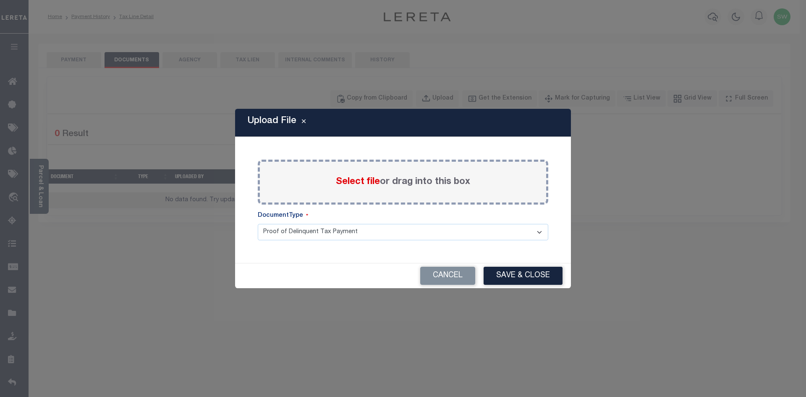
click at [0, 0] on input "Select file or drag into this box" at bounding box center [0, 0] width 0 height 0
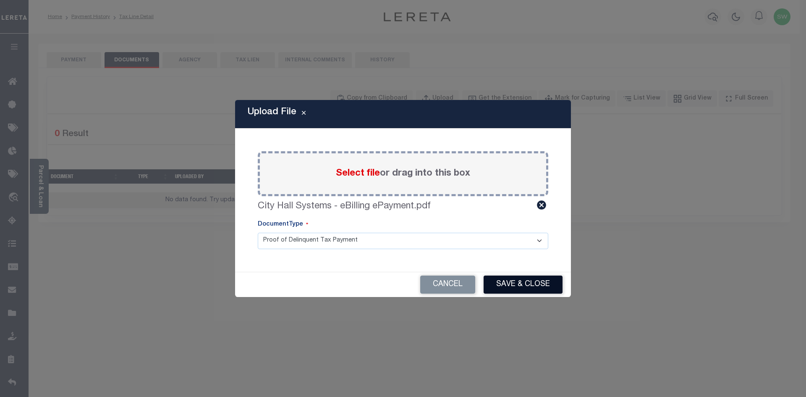
click at [529, 281] on button "Save & Close" at bounding box center [522, 284] width 79 height 18
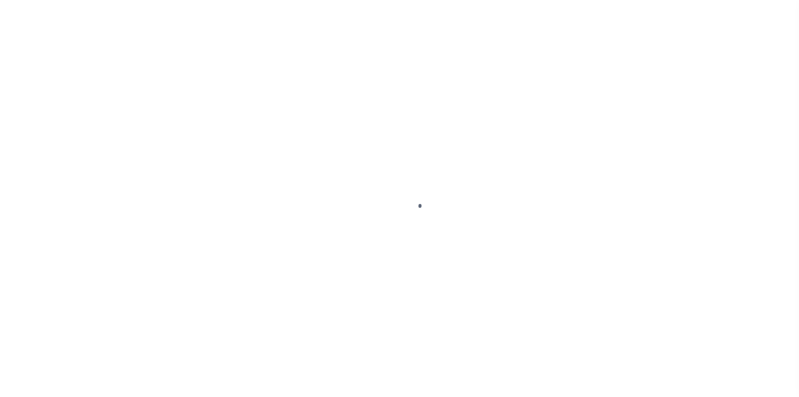
select select "PYD"
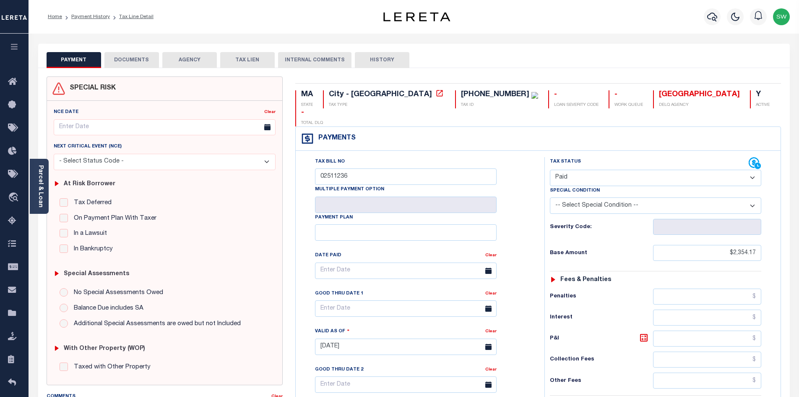
click at [138, 60] on button "DOCUMENTS" at bounding box center [131, 60] width 55 height 16
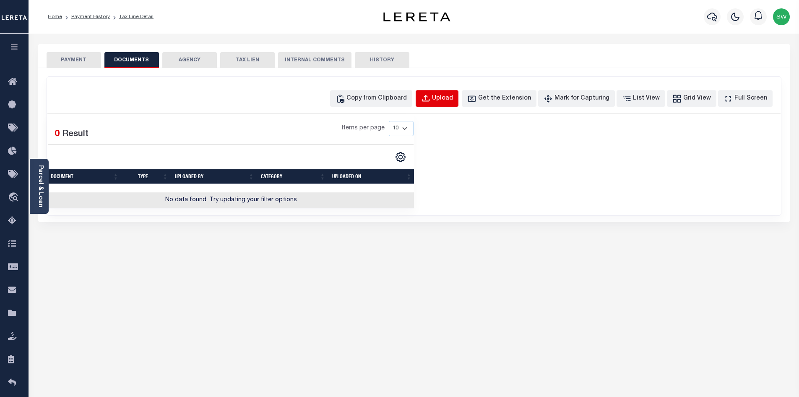
click at [453, 98] on div "Upload" at bounding box center [442, 98] width 21 height 9
select select "POP"
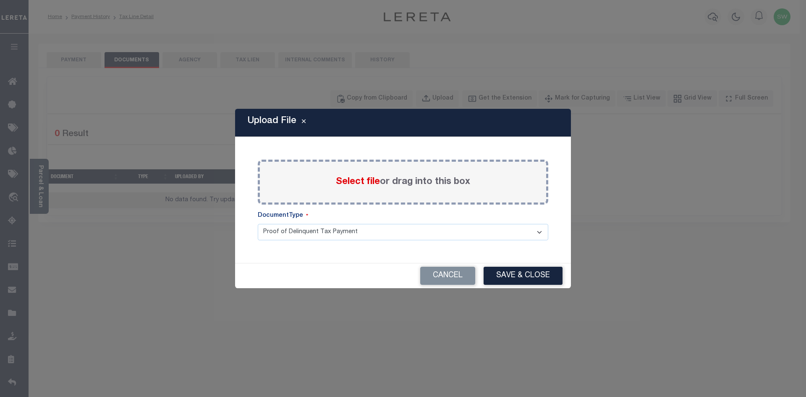
click at [353, 182] on span "Select file" at bounding box center [358, 181] width 44 height 9
click at [0, 0] on input "Select file or drag into this box" at bounding box center [0, 0] width 0 height 0
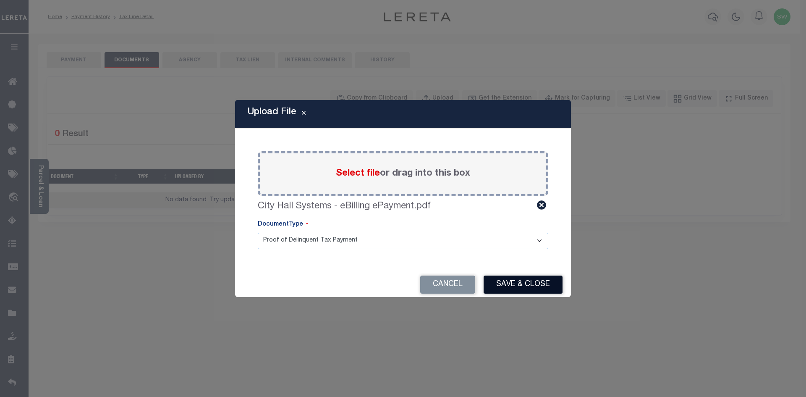
drag, startPoint x: 524, startPoint y: 282, endPoint x: 569, endPoint y: 300, distance: 47.8
click at [524, 282] on button "Save & Close" at bounding box center [522, 284] width 79 height 18
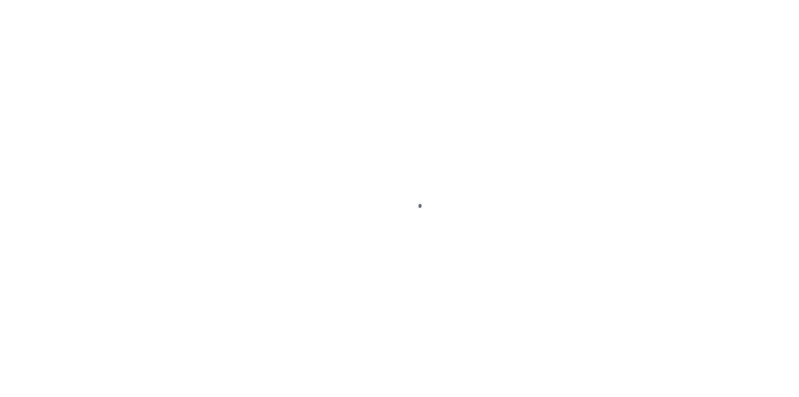
select select "PYD"
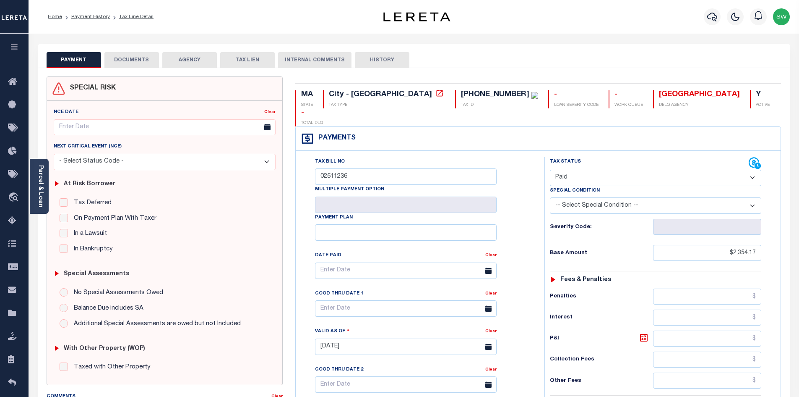
click at [130, 58] on button "DOCUMENTS" at bounding box center [131, 60] width 55 height 16
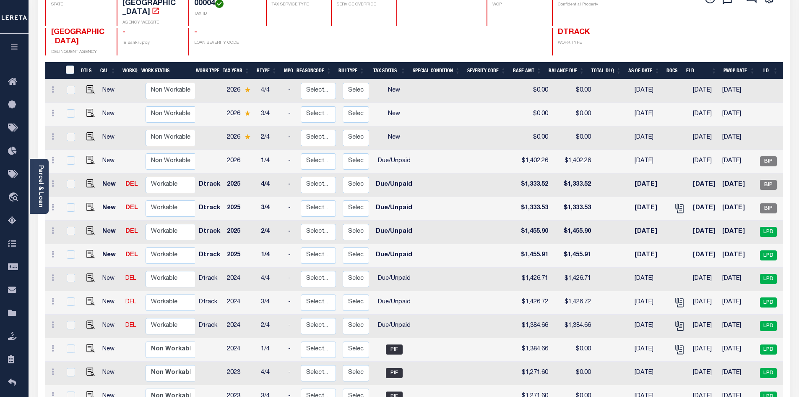
scroll to position [99, 0]
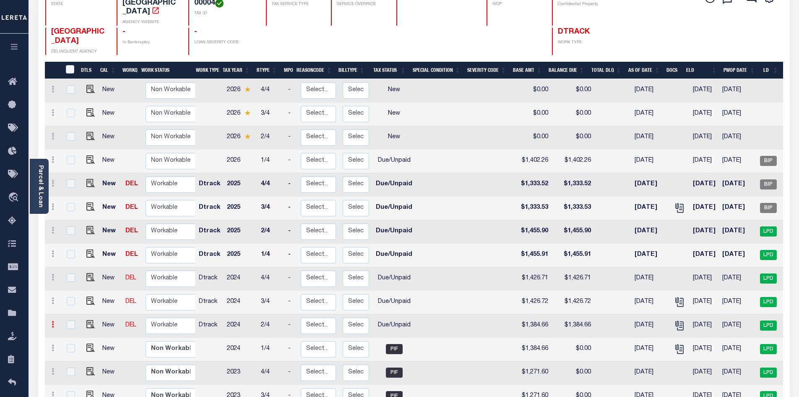
click at [52, 321] on icon at bounding box center [53, 324] width 3 height 7
click at [76, 349] on img at bounding box center [73, 353] width 8 height 9
select select "DUE"
type input "$1,384.66"
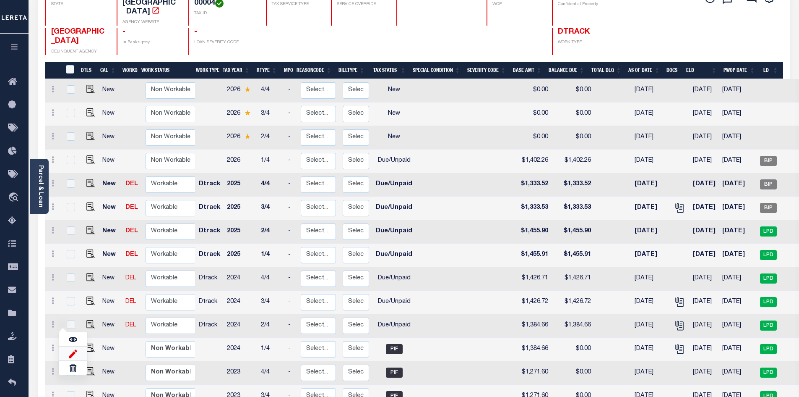
type input "00006954"
type input "[DATE]"
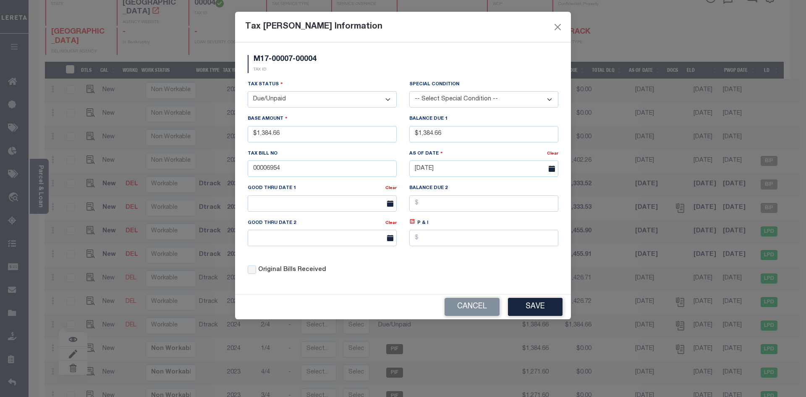
click at [385, 100] on select "- Select Status - Open Due/Unpaid Paid Incomplete No Tax Due Internal Refund Pr…" at bounding box center [322, 99] width 149 height 16
click at [388, 99] on select "- Select Status - Open Due/Unpaid Paid Incomplete No Tax Due Internal Refund Pr…" at bounding box center [322, 99] width 149 height 16
select select "PYD"
click at [248, 91] on select "- Select Status - Open Due/Unpaid Paid Incomplete No Tax Due Internal Refund Pr…" at bounding box center [322, 99] width 149 height 16
click at [344, 70] on div "M17-00007-00004 TAX ID" at bounding box center [402, 67] width 323 height 25
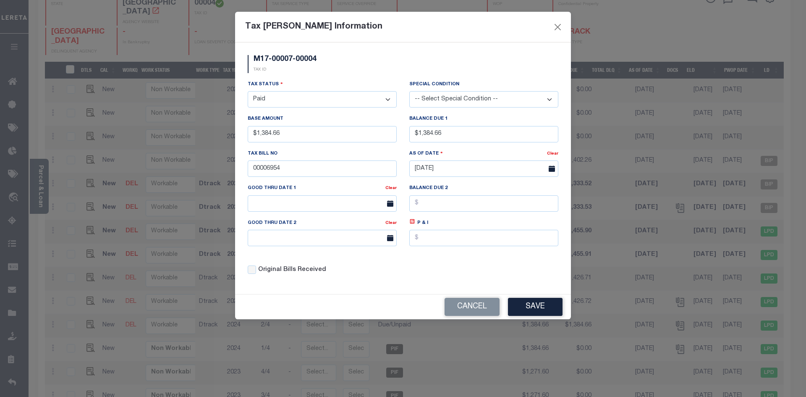
drag, startPoint x: 505, startPoint y: 268, endPoint x: 464, endPoint y: 171, distance: 105.7
click at [505, 267] on div "Tax Status - Select Status - Open Due/Unpaid Paid Incomplete No Tax Due Interna…" at bounding box center [402, 180] width 323 height 201
drag, startPoint x: 456, startPoint y: 141, endPoint x: 387, endPoint y: 143, distance: 68.9
click at [387, 143] on div "Tax Status - Select Status - Open Due/Unpaid Paid Incomplete No Tax Due Interna…" at bounding box center [402, 180] width 323 height 201
type input "$0.00"
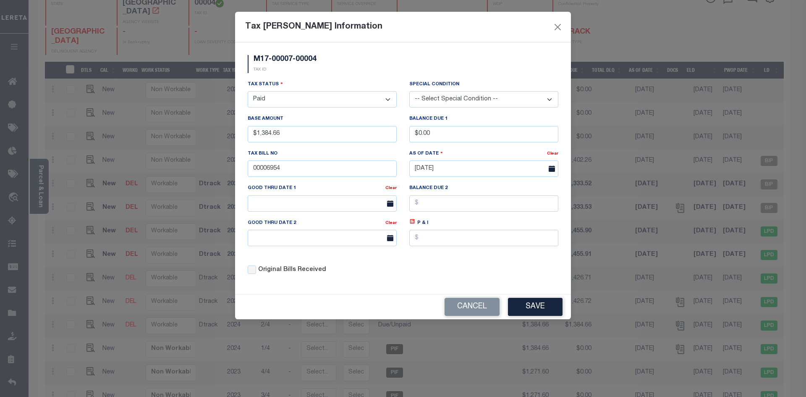
drag, startPoint x: 327, startPoint y: 64, endPoint x: 385, endPoint y: 100, distance: 68.2
click at [328, 64] on div "M17-00007-00004 TAX ID" at bounding box center [402, 67] width 323 height 25
click at [447, 271] on div "Tax Status - Select Status - Open Due/Unpaid Paid Incomplete No Tax Due Interna…" at bounding box center [402, 180] width 323 height 201
click at [522, 310] on button "Save" at bounding box center [535, 307] width 55 height 18
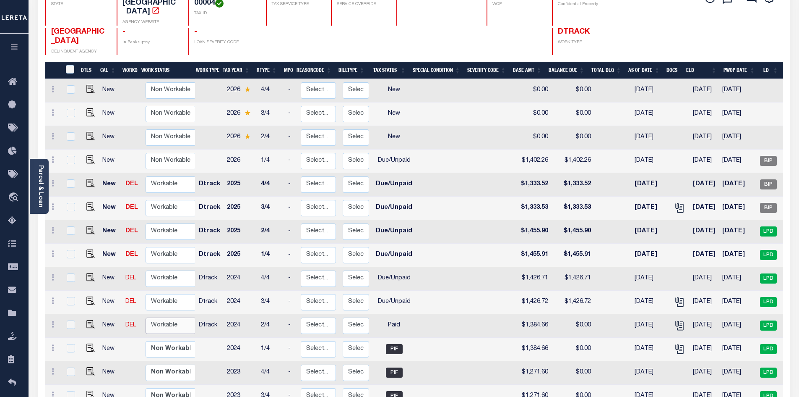
click at [162, 318] on select "Non Workable Workable" at bounding box center [171, 325] width 50 height 16
checkbox input "true"
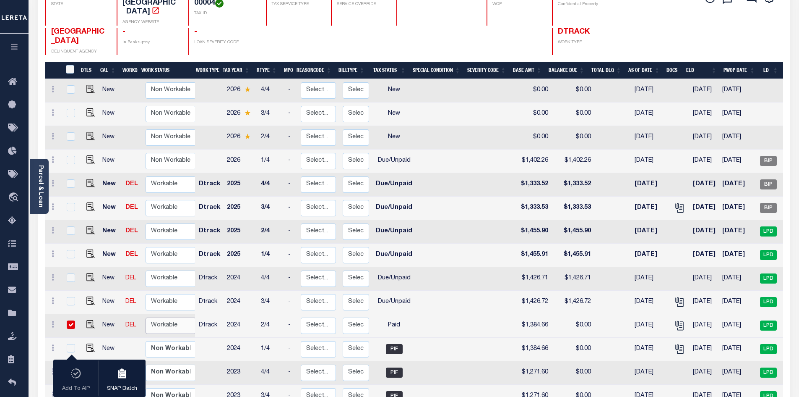
select select "true"
click at [146, 317] on select "Non Workable Workable" at bounding box center [171, 325] width 50 height 16
checkbox input "false"
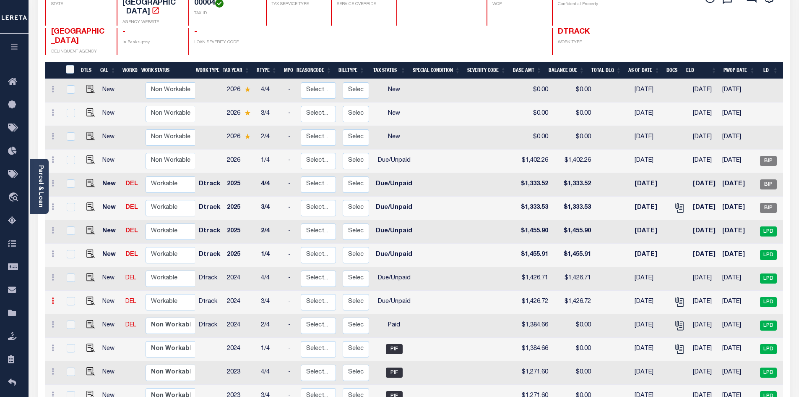
click at [52, 297] on icon at bounding box center [53, 300] width 3 height 7
click at [78, 323] on link at bounding box center [73, 330] width 29 height 14
type input "$1,426.72"
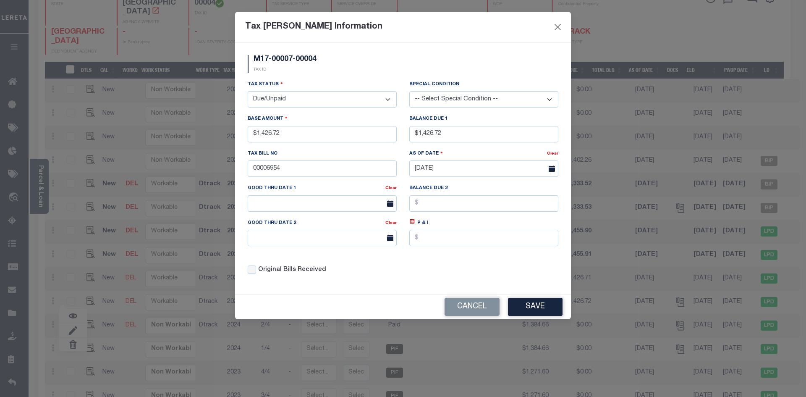
click at [388, 99] on select "- Select Status - Open Due/Unpaid Paid Incomplete No Tax Due Internal Refund Pr…" at bounding box center [322, 99] width 149 height 16
click at [387, 100] on select "- Select Status - Open Due/Unpaid Paid Incomplete No Tax Due Internal Refund Pr…" at bounding box center [322, 99] width 149 height 16
select select "PYD"
click at [248, 91] on select "- Select Status - Open Due/Unpaid Paid Incomplete No Tax Due Internal Refund Pr…" at bounding box center [322, 99] width 149 height 16
drag, startPoint x: 335, startPoint y: 61, endPoint x: 342, endPoint y: 61, distance: 6.7
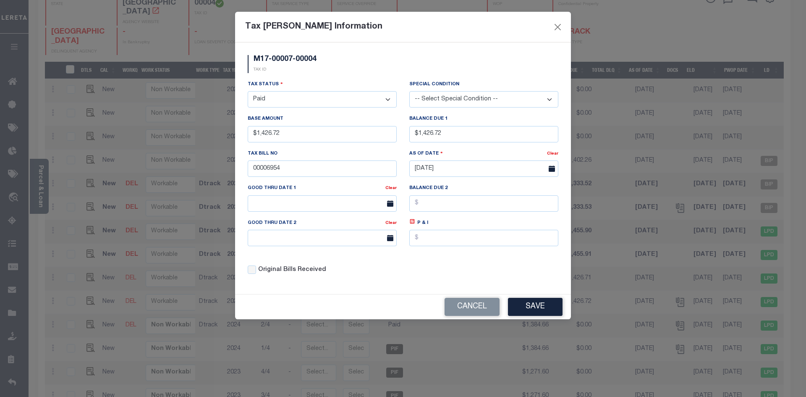
click at [335, 61] on div "M17-00007-00004 TAX ID" at bounding box center [402, 67] width 323 height 25
drag, startPoint x: 439, startPoint y: 138, endPoint x: 411, endPoint y: 138, distance: 27.7
click at [411, 138] on input "$1,426.72" at bounding box center [483, 134] width 149 height 16
type input "$0.00"
click at [408, 72] on div "M17-00007-00004 TAX ID" at bounding box center [402, 67] width 323 height 25
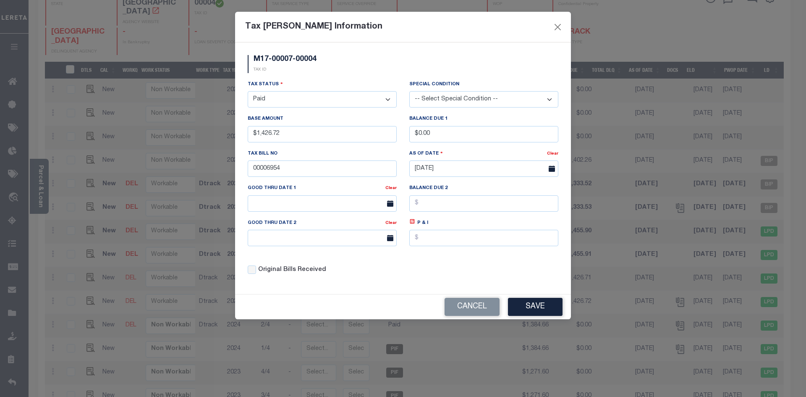
click at [504, 264] on div "Tax Status - Select Status - Open Due/Unpaid Paid Incomplete No Tax Due Interna…" at bounding box center [402, 180] width 323 height 201
click at [536, 301] on button "Save" at bounding box center [535, 307] width 55 height 18
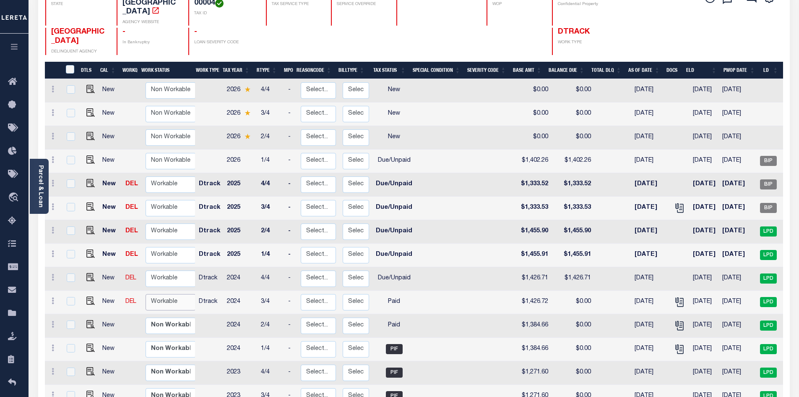
click at [159, 298] on select "Non Workable Workable" at bounding box center [171, 302] width 50 height 16
checkbox input "true"
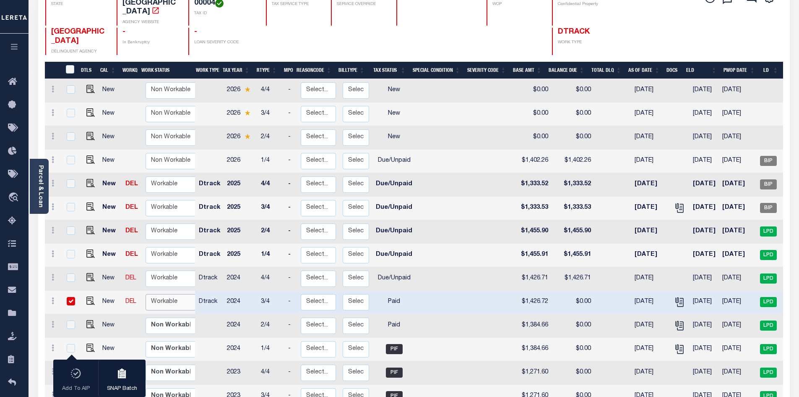
select select "true"
click at [146, 294] on select "Non Workable Workable" at bounding box center [171, 302] width 50 height 16
checkbox input "false"
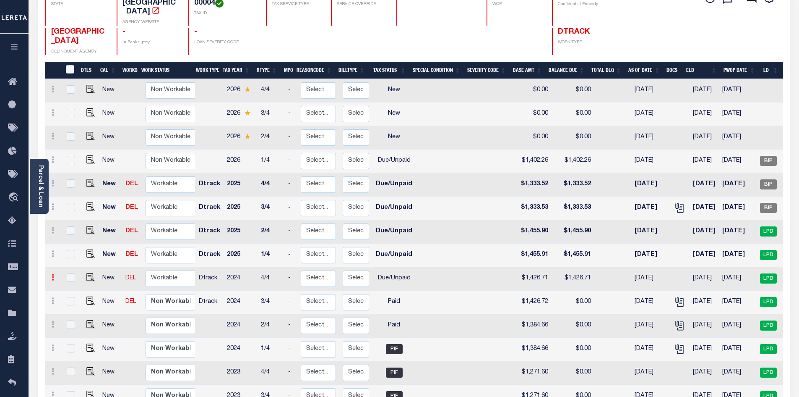
click at [55, 275] on link at bounding box center [52, 278] width 9 height 7
click at [79, 301] on link at bounding box center [73, 306] width 29 height 14
type input "$1,426.71"
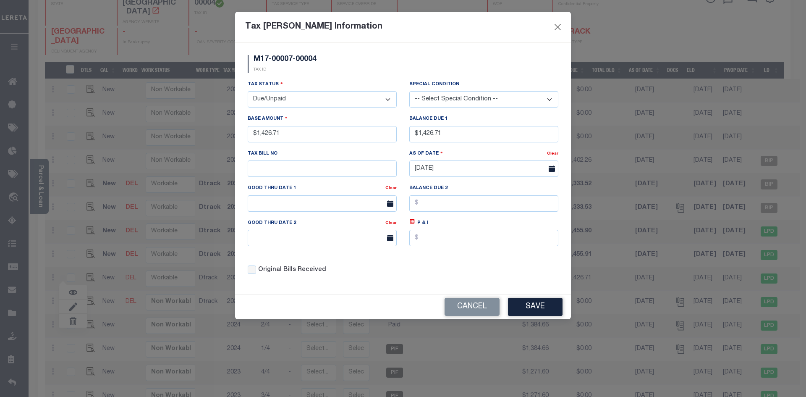
click at [390, 100] on select "- Select Status - Open Due/Unpaid Paid Incomplete No Tax Due Internal Refund Pr…" at bounding box center [322, 99] width 149 height 16
click at [387, 99] on select "- Select Status - Open Due/Unpaid Paid Incomplete No Tax Due Internal Refund Pr…" at bounding box center [322, 99] width 149 height 16
select select "PYD"
click at [248, 91] on select "- Select Status - Open Due/Unpaid Paid Incomplete No Tax Due Internal Refund Pr…" at bounding box center [322, 99] width 149 height 16
click at [341, 71] on div "M17-00007-00004 TAX ID" at bounding box center [402, 67] width 323 height 25
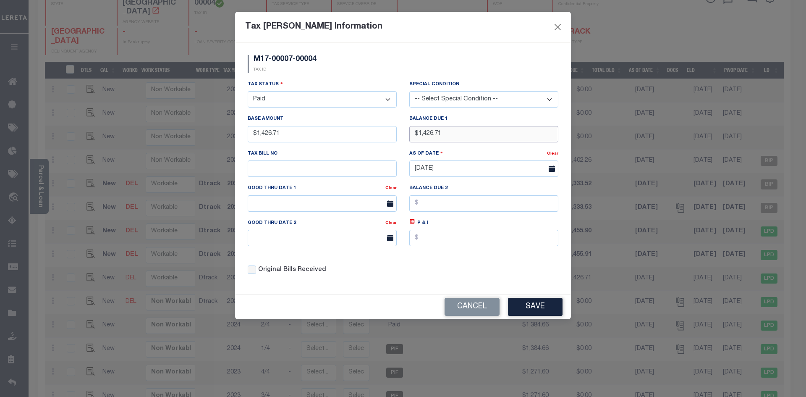
drag, startPoint x: 482, startPoint y: 129, endPoint x: 389, endPoint y: 139, distance: 93.7
click at [389, 139] on div "Tax Status - Select Status - Open Due/Unpaid Paid Incomplete No Tax Due Interna…" at bounding box center [402, 180] width 323 height 201
type input "$0.00"
click at [350, 59] on div "M17-00007-00004 TAX ID" at bounding box center [402, 67] width 323 height 25
click at [471, 280] on div "Tax Status - Select Status - Open Due/Unpaid Paid Incomplete No Tax Due Interna…" at bounding box center [402, 180] width 323 height 201
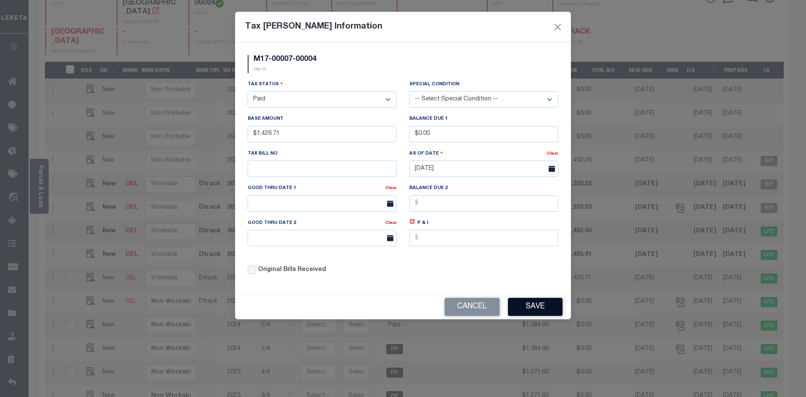
click at [533, 308] on button "Save" at bounding box center [535, 307] width 55 height 18
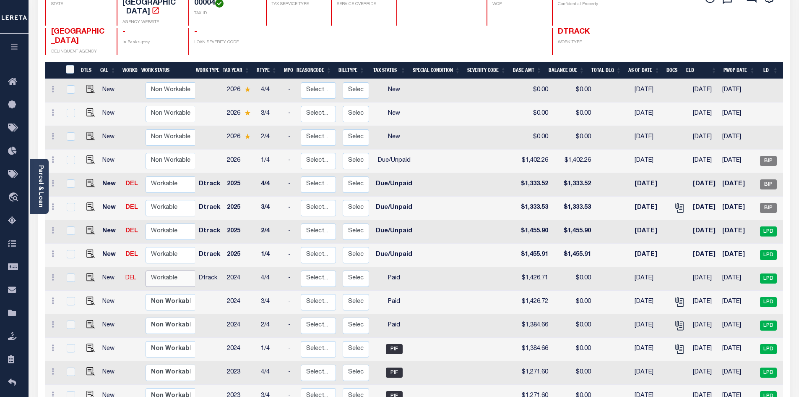
click at [156, 270] on select "Non Workable Workable" at bounding box center [171, 278] width 50 height 16
checkbox input "true"
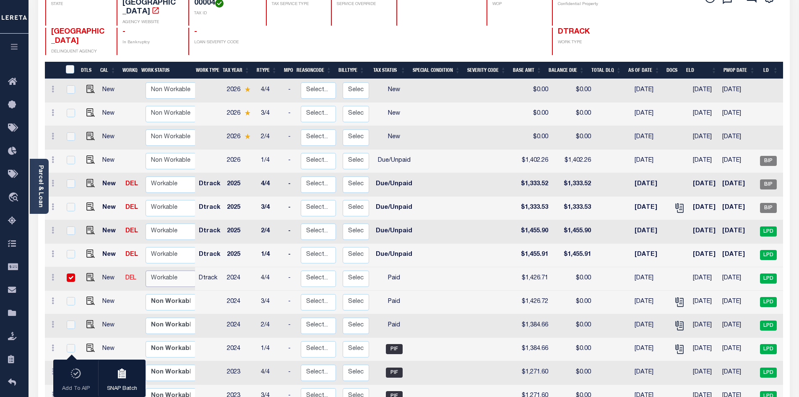
select select "true"
click at [146, 270] on select "Non Workable Workable" at bounding box center [171, 278] width 50 height 16
checkbox input "false"
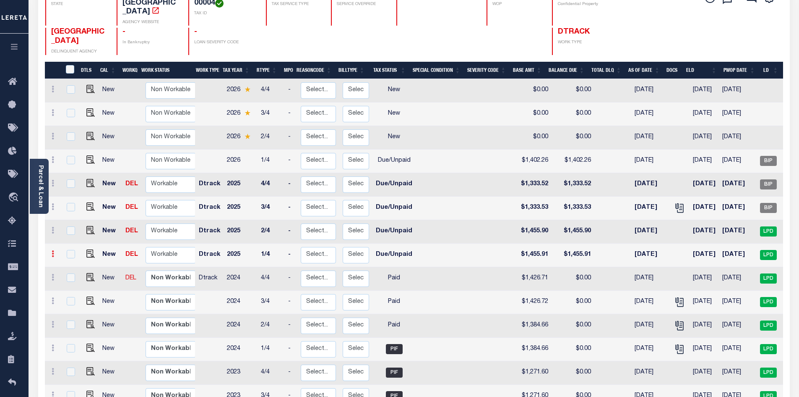
click at [51, 251] on link at bounding box center [52, 254] width 9 height 7
click at [80, 275] on link at bounding box center [73, 282] width 29 height 14
type input "$1,455.91"
type input "[DATE]"
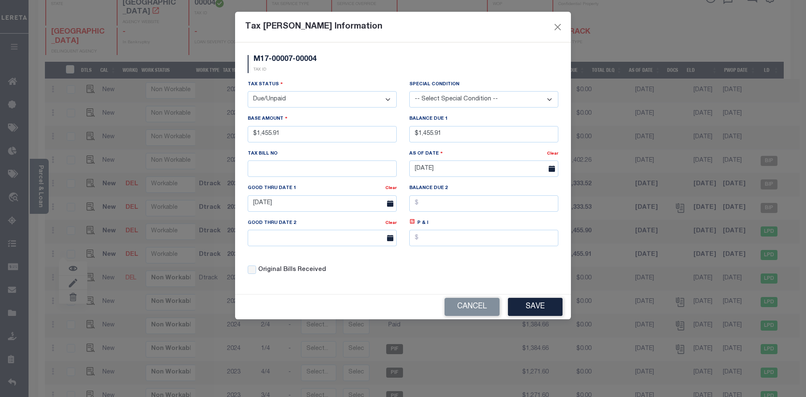
click at [389, 98] on select "- Select Status - Open Due/Unpaid Paid Incomplete No Tax Due Internal Refund Pr…" at bounding box center [322, 99] width 149 height 16
click at [388, 101] on select "- Select Status - Open Due/Unpaid Paid Incomplete No Tax Due Internal Refund Pr…" at bounding box center [322, 99] width 149 height 16
select select "PYD"
click at [248, 91] on select "- Select Status - Open Due/Unpaid Paid Incomplete No Tax Due Internal Refund Pr…" at bounding box center [322, 99] width 149 height 16
click at [300, 87] on div "Tax Status - Select Status - Open Due/Unpaid Paid Incomplete No Tax Due Interna…" at bounding box center [322, 94] width 149 height 28
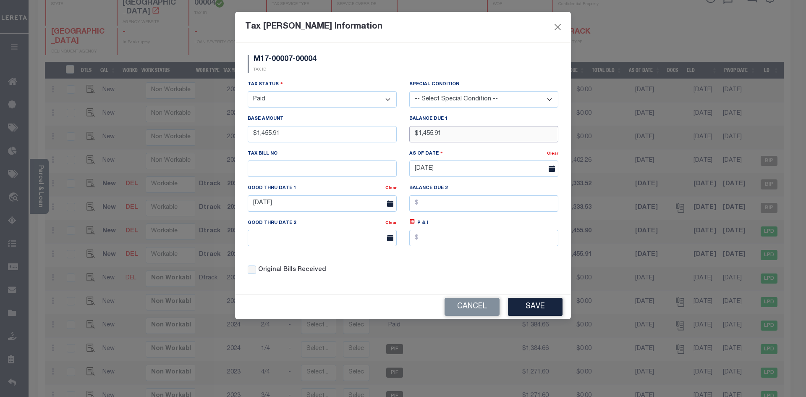
drag, startPoint x: 459, startPoint y: 138, endPoint x: 314, endPoint y: 138, distance: 144.8
click at [314, 138] on div "Tax Status - Select Status - Open Due/Unpaid Paid Incomplete No Tax Due Interna…" at bounding box center [402, 180] width 323 height 201
type input "$0.00"
click at [326, 81] on div "Tax Status - Select Status - Open Due/Unpaid Paid Incomplete No Tax Due Interna…" at bounding box center [322, 94] width 149 height 28
click at [454, 278] on div "Tax Status - Select Status - Open Due/Unpaid Paid Incomplete No Tax Due Interna…" at bounding box center [402, 180] width 323 height 201
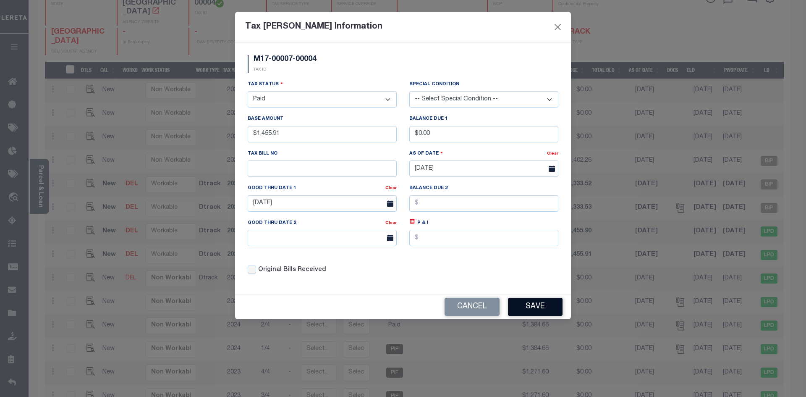
click at [553, 309] on button "Save" at bounding box center [535, 307] width 55 height 18
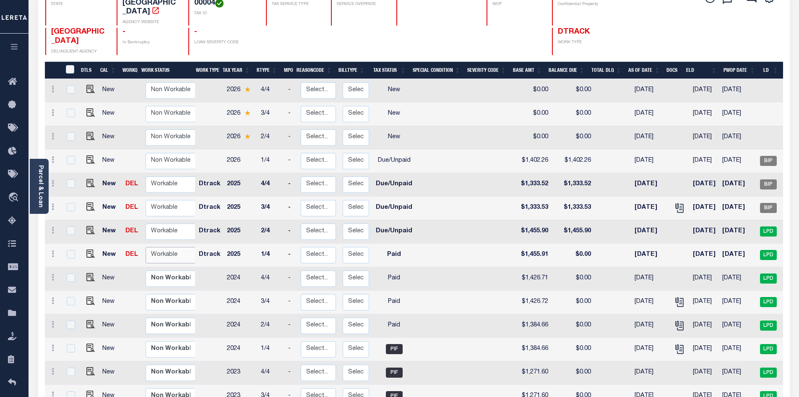
click at [154, 250] on select "Non Workable Workable" at bounding box center [171, 255] width 50 height 16
checkbox input "true"
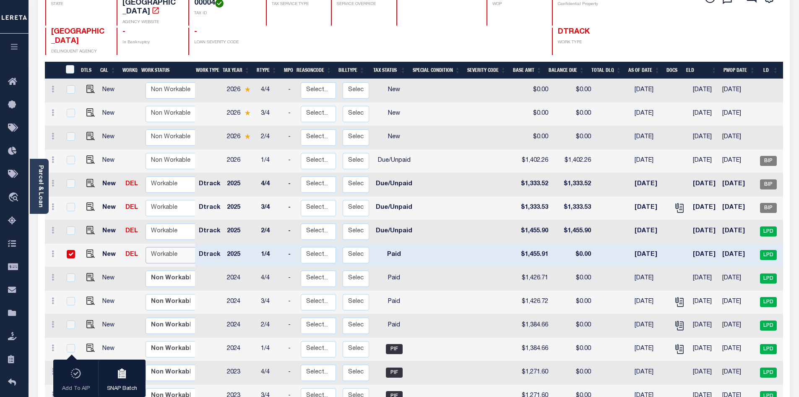
select select "true"
click at [146, 247] on select "Non Workable Workable" at bounding box center [171, 255] width 50 height 16
checkbox input "false"
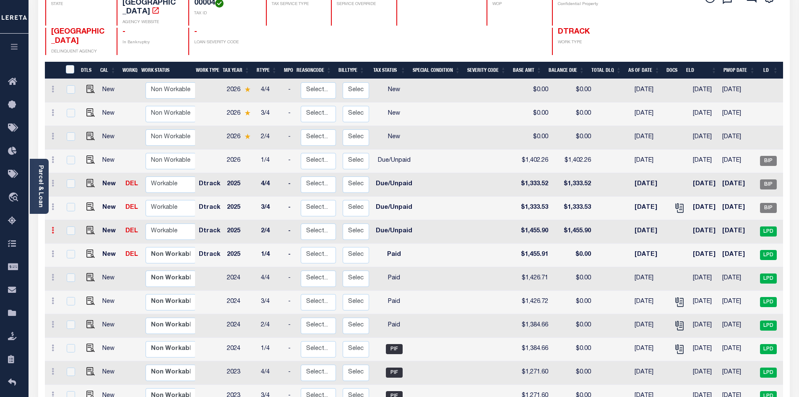
click at [54, 228] on link at bounding box center [52, 231] width 9 height 7
click at [75, 254] on img at bounding box center [73, 258] width 8 height 9
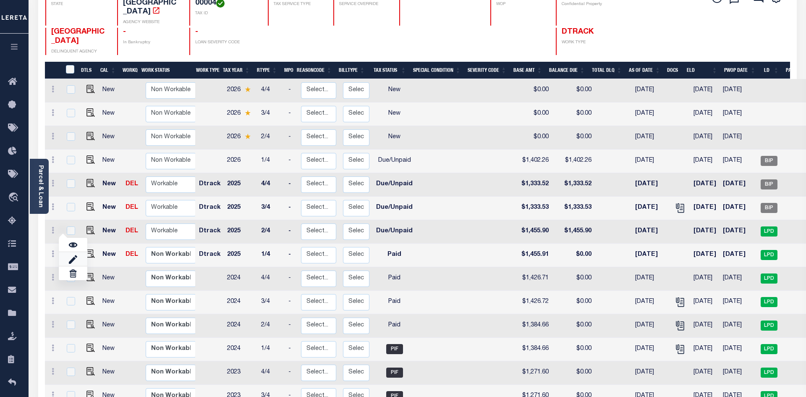
type input "$1,455.90"
type input "6950"
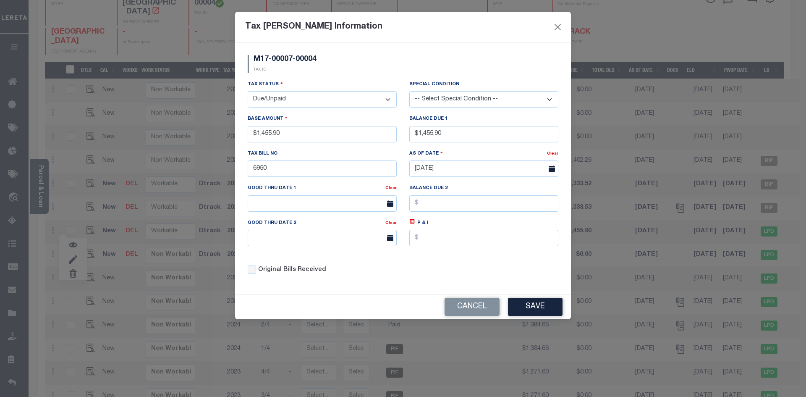
click at [388, 99] on select "- Select Status - Open Due/Unpaid Paid Incomplete No Tax Due Internal Refund Pr…" at bounding box center [322, 99] width 149 height 16
click at [389, 99] on select "- Select Status - Open Due/Unpaid Paid Incomplete No Tax Due Internal Refund Pr…" at bounding box center [322, 99] width 149 height 16
select select "PYD"
click at [248, 91] on select "- Select Status - Open Due/Unpaid Paid Incomplete No Tax Due Internal Refund Pr…" at bounding box center [322, 99] width 149 height 16
drag, startPoint x: 319, startPoint y: 68, endPoint x: 313, endPoint y: 144, distance: 76.2
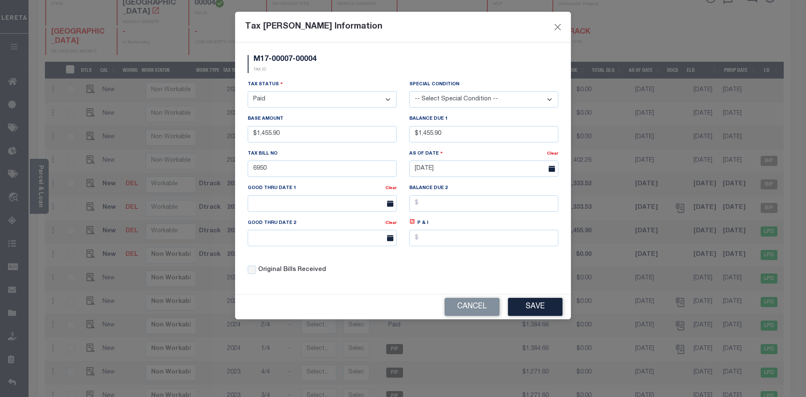
click at [320, 68] on div "M17-00007-00004 TAX ID" at bounding box center [281, 64] width 81 height 18
drag, startPoint x: 470, startPoint y: 135, endPoint x: 354, endPoint y: 133, distance: 116.3
click at [354, 133] on div "Tax Status - Select Status - Open Due/Unpaid Paid Incomplete No Tax Due Interna…" at bounding box center [402, 180] width 323 height 201
type input "$0.00"
drag, startPoint x: 363, startPoint y: 74, endPoint x: 441, endPoint y: 198, distance: 146.5
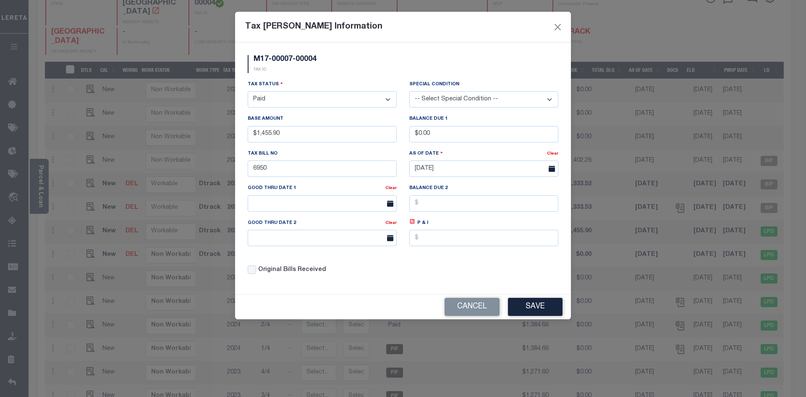
click at [367, 73] on div "M17-00007-00004 TAX ID" at bounding box center [402, 67] width 323 height 25
click at [435, 272] on div "Tax Status - Select Status - Open Due/Unpaid Paid Incomplete No Tax Due Interna…" at bounding box center [402, 180] width 323 height 201
click at [531, 306] on button "Save" at bounding box center [535, 307] width 55 height 18
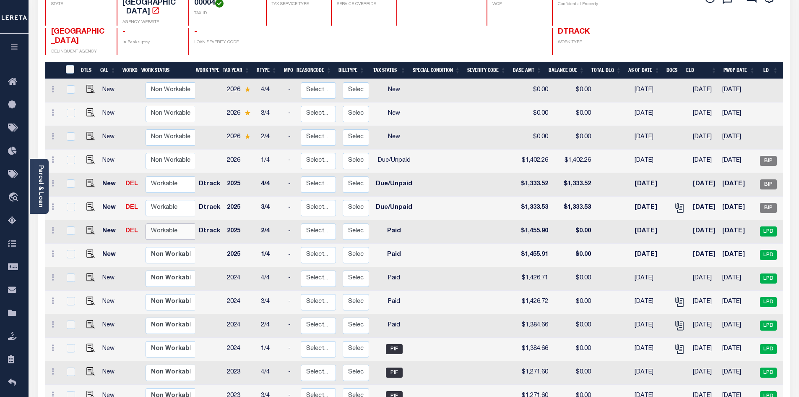
click at [155, 223] on select "Non Workable Workable" at bounding box center [171, 231] width 50 height 16
checkbox input "true"
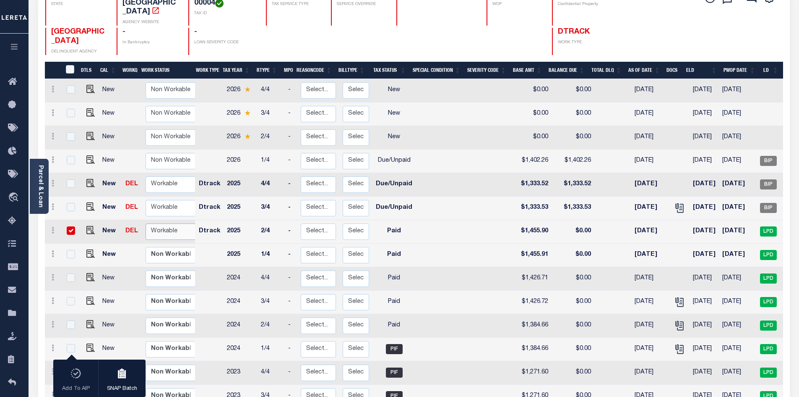
select select "true"
click at [146, 223] on select "Non Workable Workable" at bounding box center [171, 231] width 50 height 16
checkbox input "false"
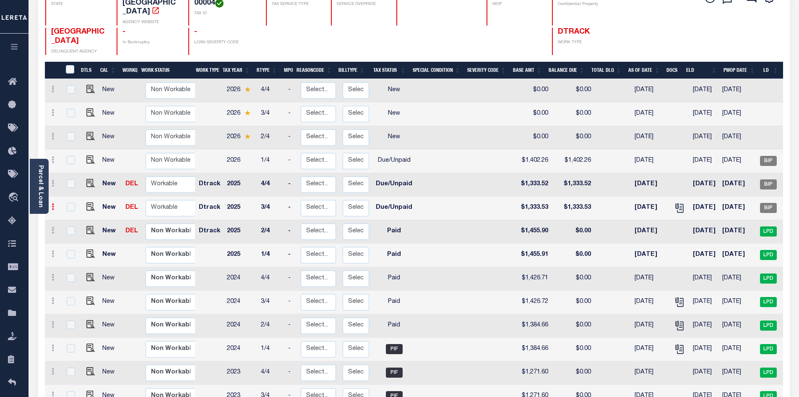
click at [52, 203] on icon at bounding box center [53, 206] width 3 height 7
click at [75, 231] on img at bounding box center [73, 235] width 8 height 9
type input "$1,333.53"
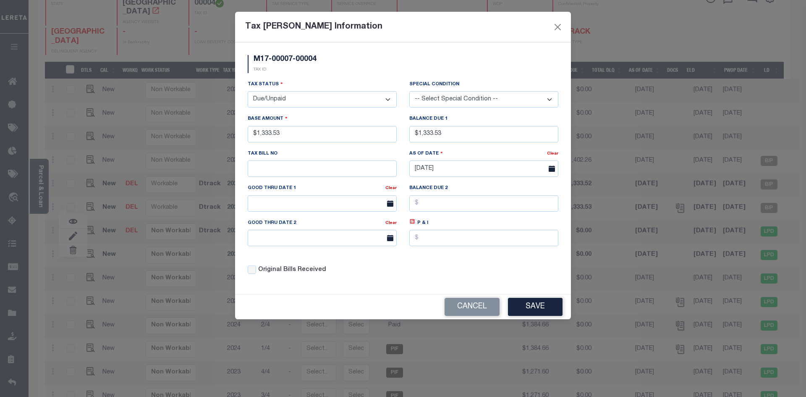
click at [388, 98] on select "- Select Status - Open Due/Unpaid Paid Incomplete No Tax Due Internal Refund Pr…" at bounding box center [322, 99] width 149 height 16
click at [388, 100] on select "- Select Status - Open Due/Unpaid Paid Incomplete No Tax Due Internal Refund Pr…" at bounding box center [322, 99] width 149 height 16
select select "PYD"
click at [248, 91] on select "- Select Status - Open Due/Unpaid Paid Incomplete No Tax Due Internal Refund Pr…" at bounding box center [322, 99] width 149 height 16
click at [313, 76] on div "M17-00007-00004 TAX ID" at bounding box center [402, 67] width 323 height 25
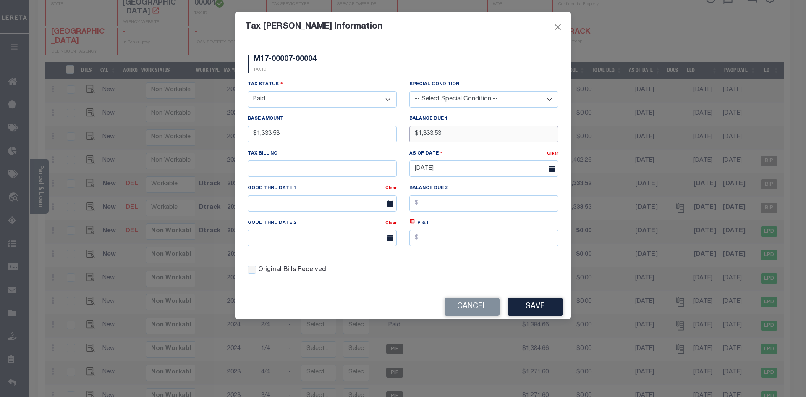
drag, startPoint x: 485, startPoint y: 132, endPoint x: 378, endPoint y: 141, distance: 107.4
click at [378, 141] on div "Tax Status - Select Status - Open Due/Unpaid Paid Incomplete No Tax Due Interna…" at bounding box center [402, 180] width 323 height 201
type input "$0.00"
click at [370, 64] on div "M17-00007-00004 TAX ID" at bounding box center [402, 67] width 323 height 25
click at [419, 269] on div "Tax Status - Select Status - Open Due/Unpaid Paid Incomplete No Tax Due Interna…" at bounding box center [402, 180] width 323 height 201
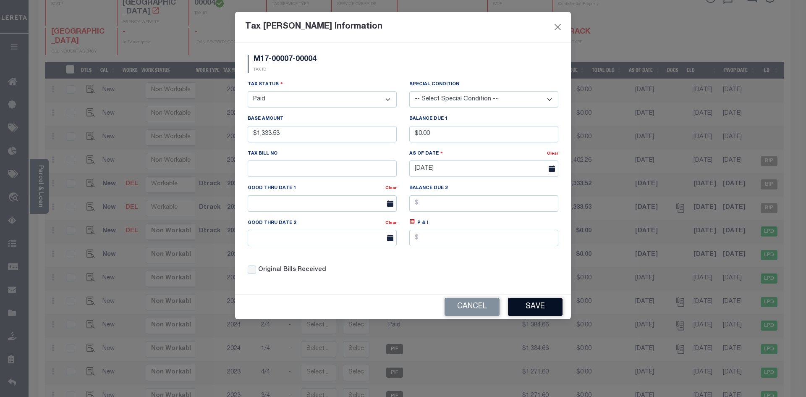
click at [548, 304] on button "Save" at bounding box center [535, 307] width 55 height 18
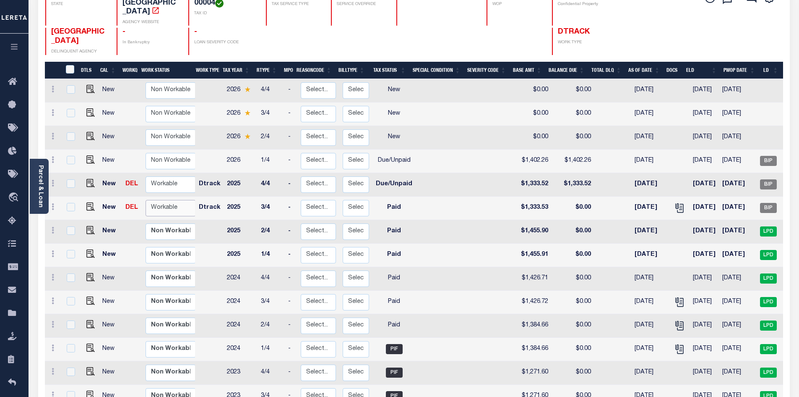
drag, startPoint x: 172, startPoint y: 199, endPoint x: 178, endPoint y: 204, distance: 8.1
click at [172, 200] on select "Non Workable Workable" at bounding box center [171, 208] width 50 height 16
checkbox input "true"
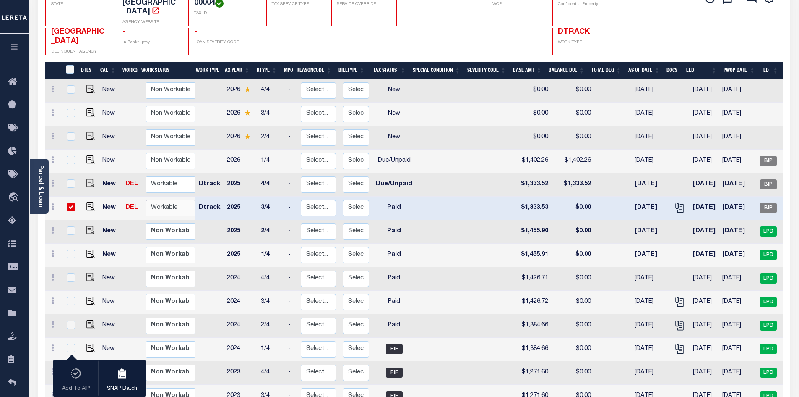
select select "true"
click at [146, 200] on select "Non Workable Workable" at bounding box center [171, 208] width 50 height 16
checkbox input "false"
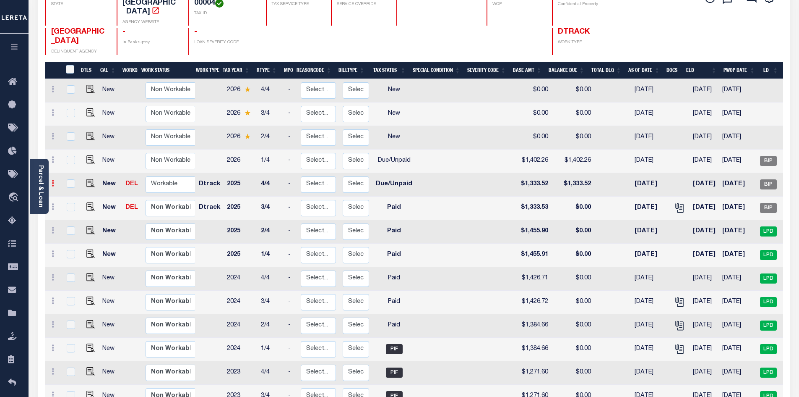
click at [55, 181] on link at bounding box center [52, 184] width 9 height 7
click at [77, 205] on link at bounding box center [73, 212] width 29 height 14
type input "$1,333.52"
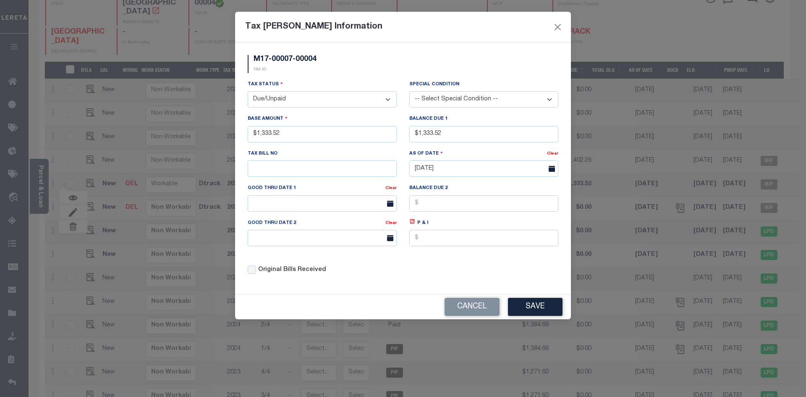
click at [389, 97] on select "- Select Status - Open Due/Unpaid Paid Incomplete No Tax Due Internal Refund Pr…" at bounding box center [322, 99] width 149 height 16
click at [386, 99] on select "- Select Status - Open Due/Unpaid Paid Incomplete No Tax Due Internal Refund Pr…" at bounding box center [322, 99] width 149 height 16
select select "PYD"
click at [248, 91] on select "- Select Status - Open Due/Unpaid Paid Incomplete No Tax Due Internal Refund Pr…" at bounding box center [322, 99] width 149 height 16
drag, startPoint x: 454, startPoint y: 133, endPoint x: 342, endPoint y: 138, distance: 112.1
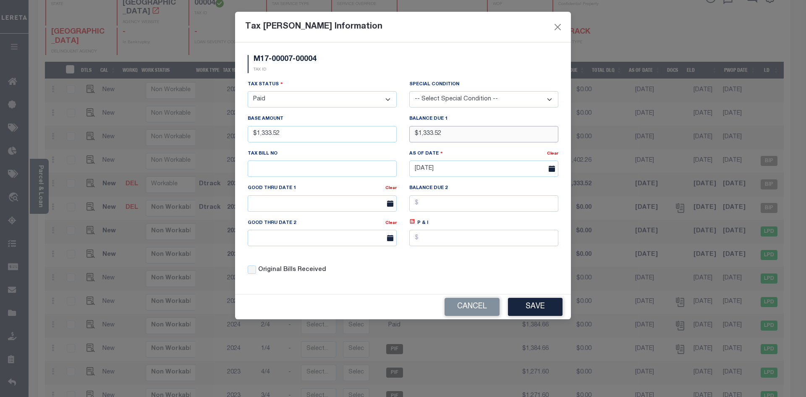
click at [342, 138] on div "Tax Status - Select Status - Open Due/Unpaid Paid Incomplete No Tax Due Interna…" at bounding box center [402, 180] width 323 height 201
type input "$0.00"
click at [338, 70] on div "M17-00007-00004 TAX ID" at bounding box center [402, 67] width 323 height 25
drag, startPoint x: 521, startPoint y: 306, endPoint x: 540, endPoint y: 300, distance: 20.5
click at [520, 306] on button "Save" at bounding box center [535, 307] width 55 height 18
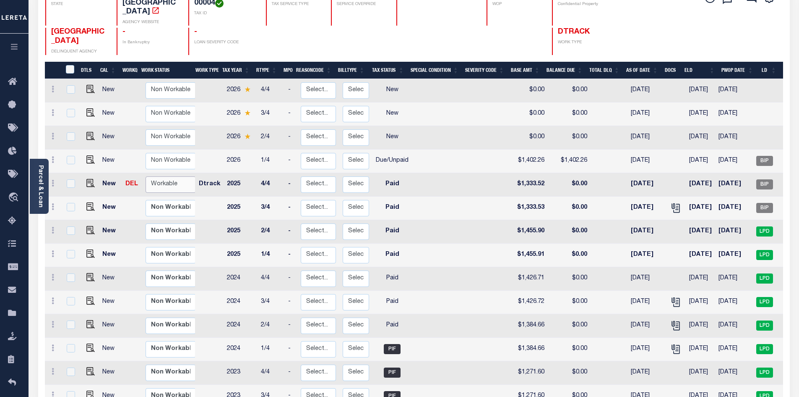
click at [155, 176] on select "Non Workable Workable" at bounding box center [171, 184] width 50 height 16
checkbox input "true"
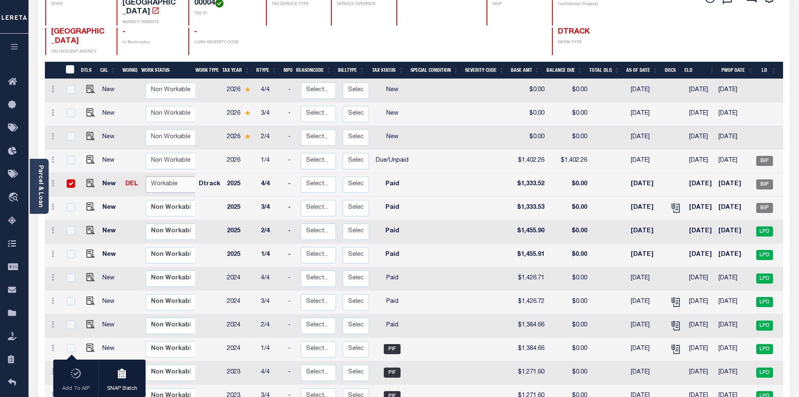
select select "true"
click at [146, 176] on select "Non Workable Workable" at bounding box center [171, 184] width 50 height 16
checkbox input "false"
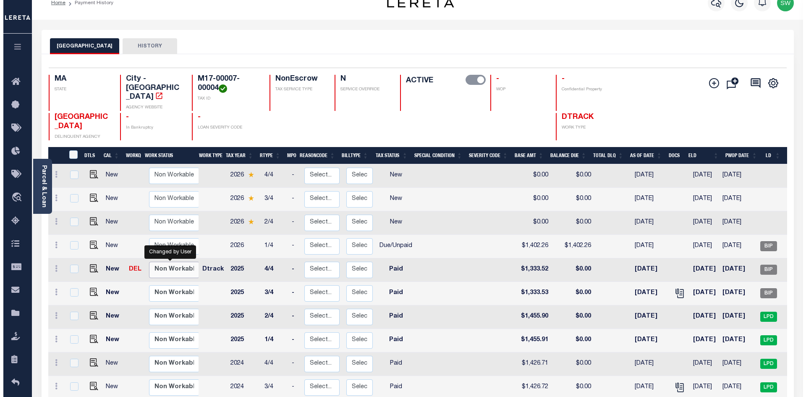
scroll to position [0, 0]
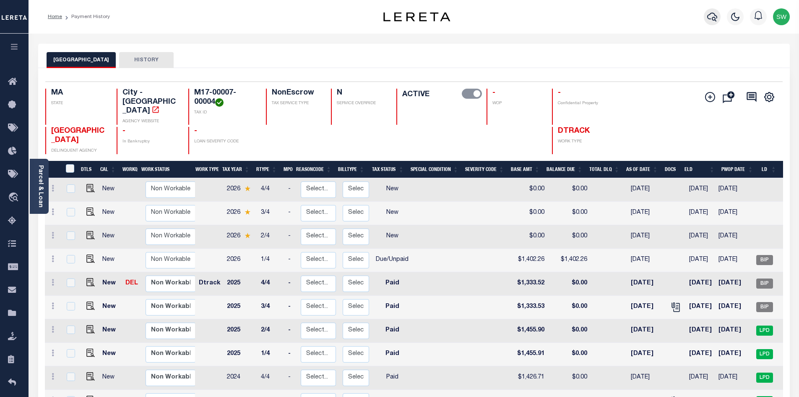
click at [710, 19] on icon "button" at bounding box center [713, 17] width 10 height 9
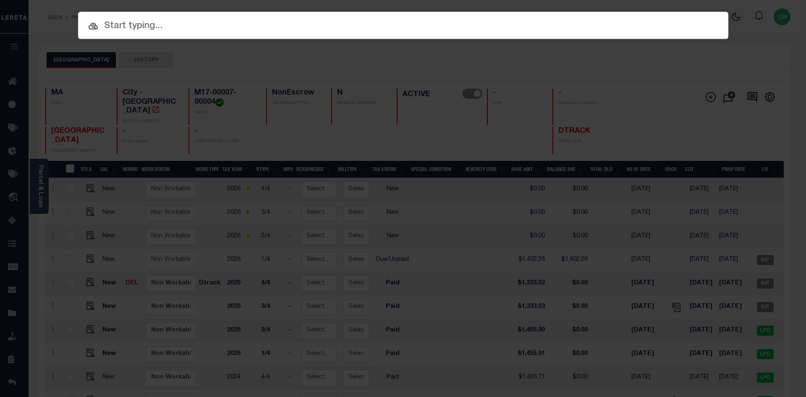
click at [118, 26] on input "text" at bounding box center [403, 26] width 650 height 15
paste input "M17-00007-00003"
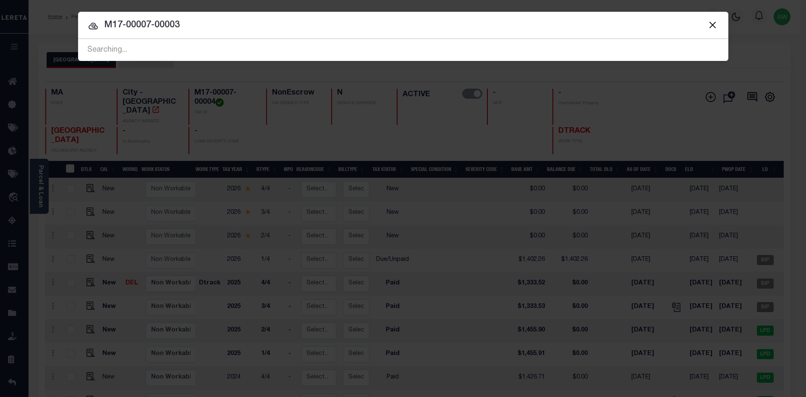
click at [219, 26] on input "M17-00007-00003" at bounding box center [403, 25] width 650 height 15
click at [126, 19] on input "M17-00007-00003" at bounding box center [403, 25] width 650 height 15
type input "M17-00007-00003"
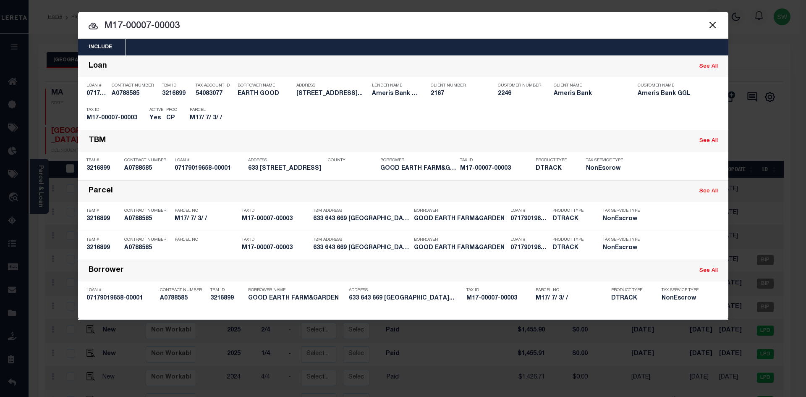
click at [675, 251] on div "Include Loans TBM Customers Borrowers Payments (Lender Non-Disb) Payments (Lend…" at bounding box center [403, 198] width 806 height 397
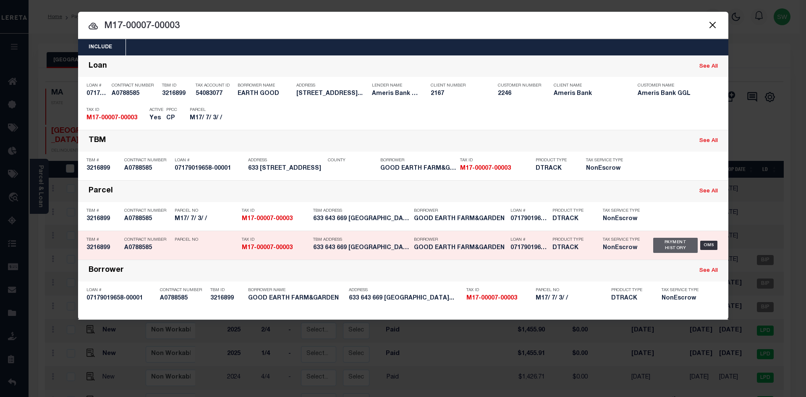
click at [656, 247] on div "Payment History" at bounding box center [675, 245] width 45 height 15
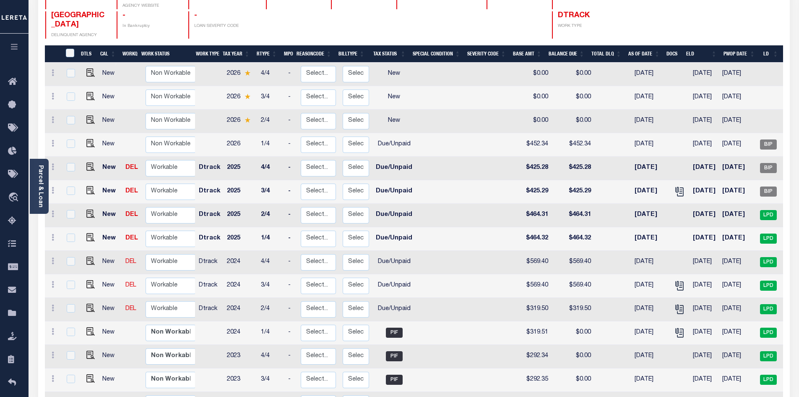
scroll to position [119, 0]
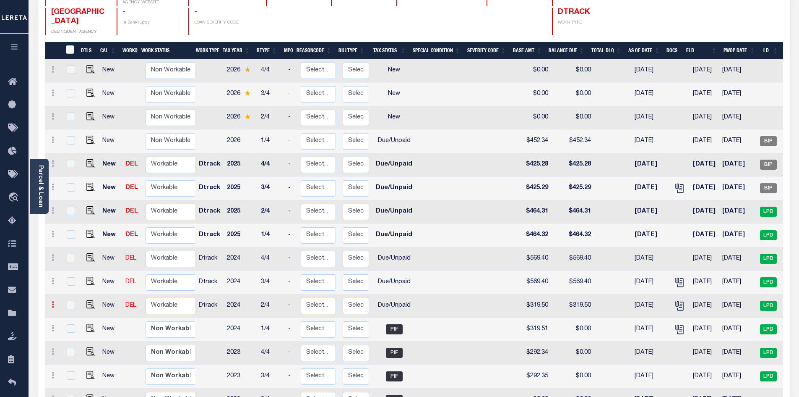
click at [50, 302] on link at bounding box center [52, 305] width 9 height 7
click at [54, 302] on link at bounding box center [52, 305] width 9 height 7
click at [69, 331] on img at bounding box center [73, 333] width 8 height 9
select select "DUE"
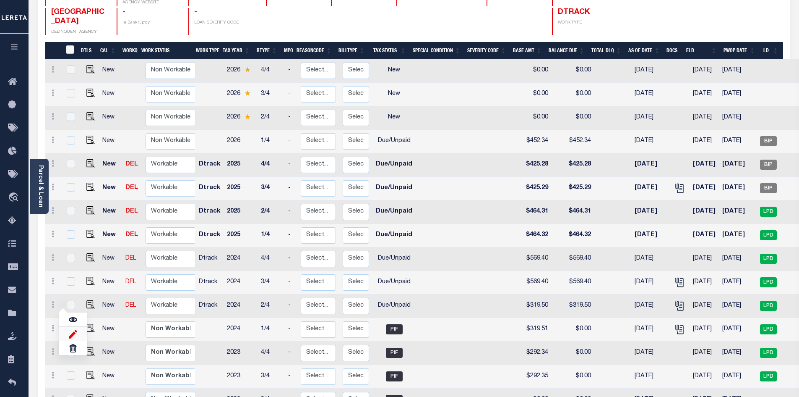
type input "$319.50"
type input "00006953"
type input "[DATE]"
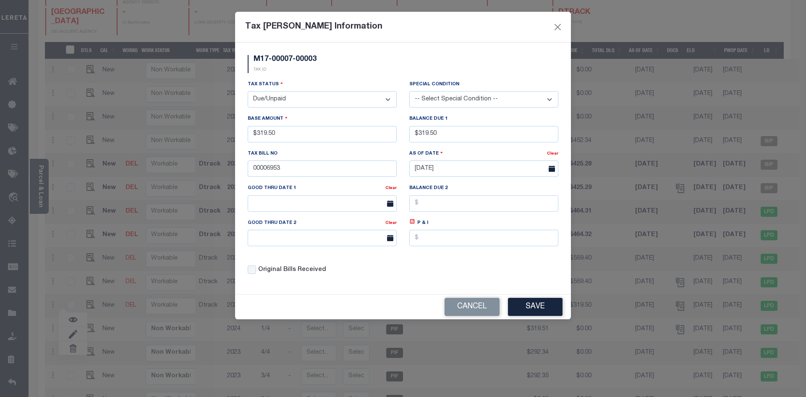
click at [386, 99] on select "- Select Status - Open Due/Unpaid Paid Incomplete No Tax Due Internal Refund Pr…" at bounding box center [322, 99] width 149 height 16
click at [388, 101] on select "- Select Status - Open Due/Unpaid Paid Incomplete No Tax Due Internal Refund Pr…" at bounding box center [322, 99] width 149 height 16
select select "PYD"
click at [248, 91] on select "- Select Status - Open Due/Unpaid Paid Incomplete No Tax Due Internal Refund Pr…" at bounding box center [322, 99] width 149 height 16
click at [323, 76] on div "M17-00007-00003 TAX ID" at bounding box center [402, 67] width 323 height 25
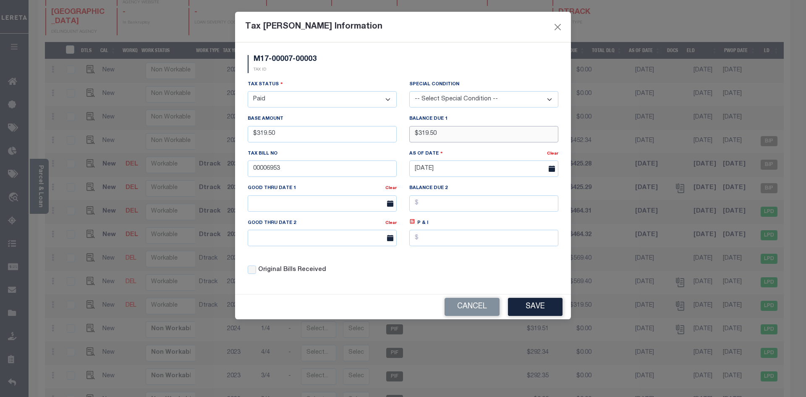
drag, startPoint x: 456, startPoint y: 133, endPoint x: 351, endPoint y: 133, distance: 104.9
click at [351, 133] on div "Tax Status - Select Status - Open Due/Unpaid Paid Incomplete No Tax Due Interna…" at bounding box center [402, 180] width 323 height 201
type input "$0.00"
click at [356, 77] on div "M17-00007-00003 TAX ID" at bounding box center [402, 67] width 323 height 25
click at [536, 308] on button "Save" at bounding box center [535, 307] width 55 height 18
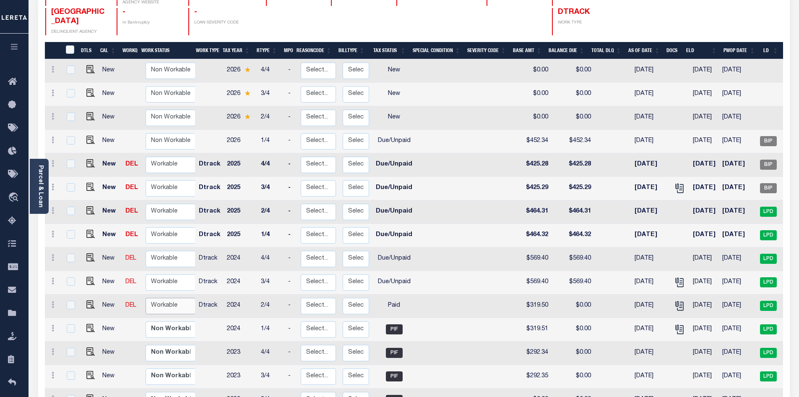
click at [167, 298] on select "Non Workable Workable" at bounding box center [171, 306] width 50 height 16
checkbox input "true"
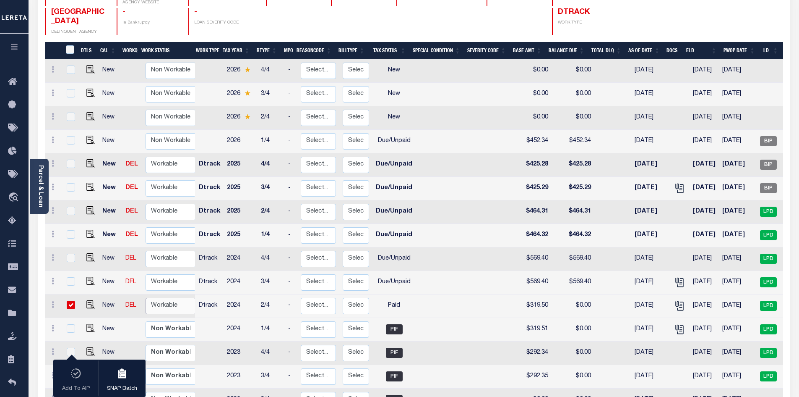
select select "true"
click at [146, 298] on select "Non Workable Workable" at bounding box center [171, 306] width 50 height 16
checkbox input "false"
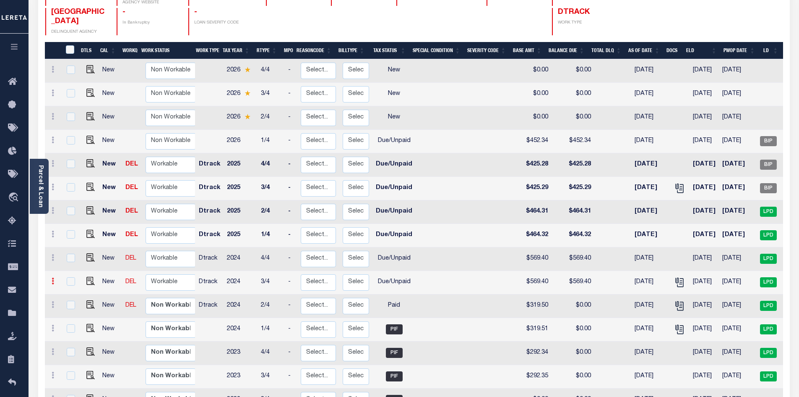
click at [51, 279] on link at bounding box center [52, 282] width 9 height 7
click at [74, 305] on img at bounding box center [73, 309] width 8 height 9
type input "$569.40"
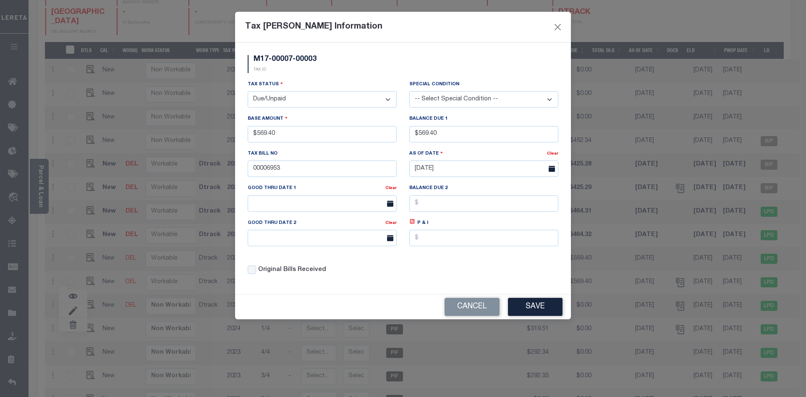
click at [387, 97] on select "- Select Status - Open Due/Unpaid Paid Incomplete No Tax Due Internal Refund Pr…" at bounding box center [322, 99] width 149 height 16
click at [388, 101] on select "- Select Status - Open Due/Unpaid Paid Incomplete No Tax Due Internal Refund Pr…" at bounding box center [322, 99] width 149 height 16
select select "PYD"
click at [248, 91] on select "- Select Status - Open Due/Unpaid Paid Incomplete No Tax Due Internal Refund Pr…" at bounding box center [322, 99] width 149 height 16
click at [329, 68] on div "M17-00007-00003 TAX ID" at bounding box center [402, 67] width 323 height 25
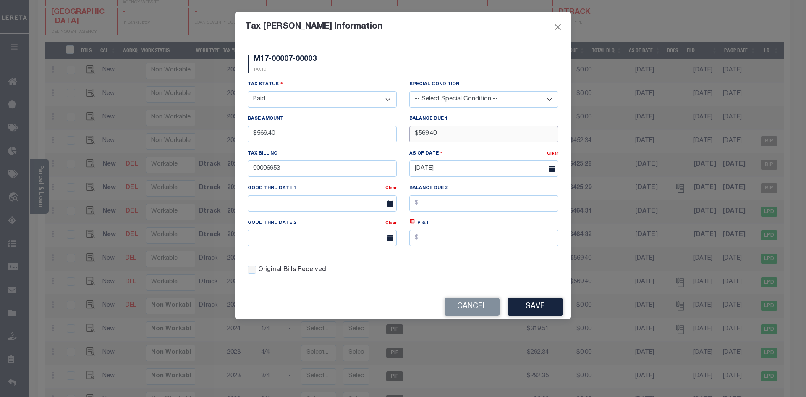
drag, startPoint x: 446, startPoint y: 136, endPoint x: 403, endPoint y: 136, distance: 42.4
click at [403, 136] on div "Balance Due 1 $569.40" at bounding box center [484, 131] width 162 height 34
type input "$0.00"
click at [358, 72] on div "M17-00007-00003 TAX ID" at bounding box center [402, 67] width 323 height 25
click at [525, 309] on button "Save" at bounding box center [535, 307] width 55 height 18
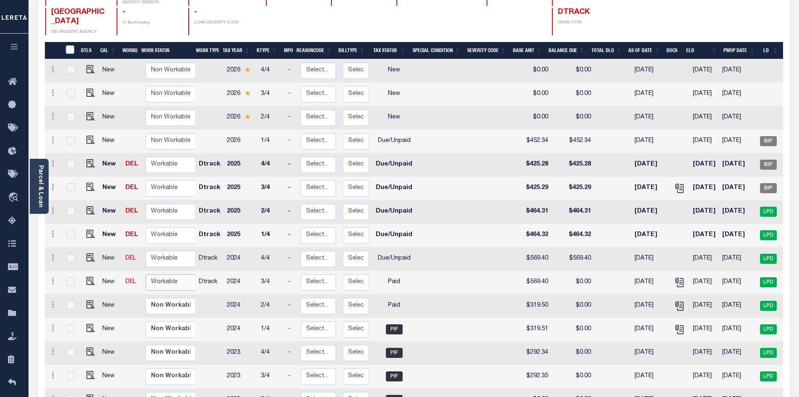
click at [162, 274] on select "Non Workable Workable" at bounding box center [171, 282] width 50 height 16
checkbox input "true"
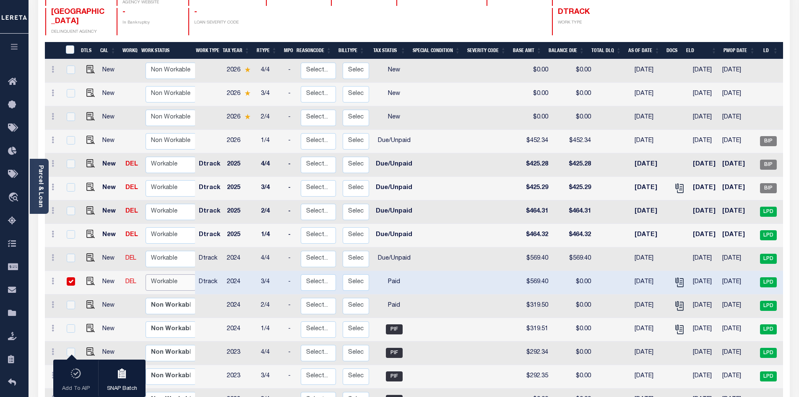
select select "true"
click at [146, 274] on select "Non Workable Workable" at bounding box center [171, 282] width 50 height 16
checkbox input "false"
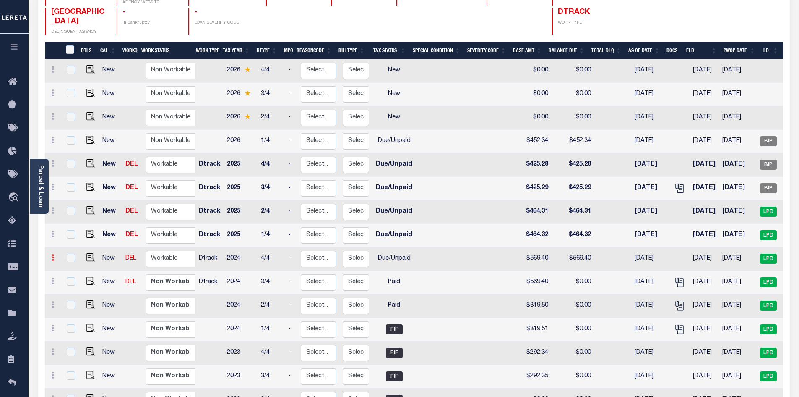
click at [55, 255] on link at bounding box center [52, 258] width 9 height 7
click at [76, 282] on img at bounding box center [73, 286] width 8 height 9
type input "$569.40"
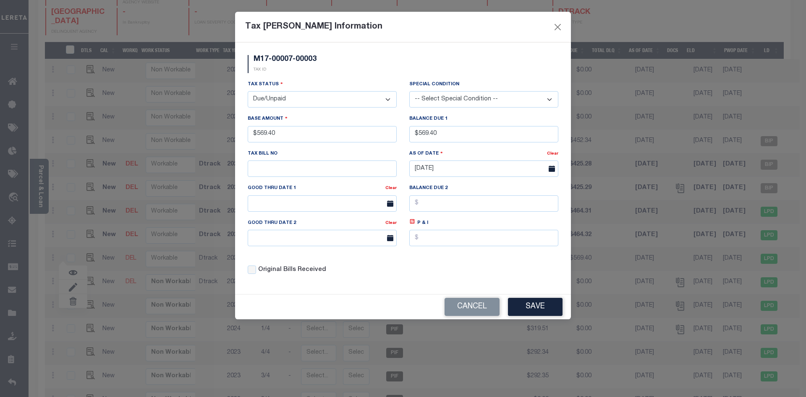
click at [386, 98] on select "- Select Status - Open Due/Unpaid Paid Incomplete No Tax Due Internal Refund Pr…" at bounding box center [322, 99] width 149 height 16
click at [387, 100] on select "- Select Status - Open Due/Unpaid Paid Incomplete No Tax Due Internal Refund Pr…" at bounding box center [322, 99] width 149 height 16
select select "PYD"
click at [248, 91] on select "- Select Status - Open Due/Unpaid Paid Incomplete No Tax Due Internal Refund Pr…" at bounding box center [322, 99] width 149 height 16
click at [378, 72] on div "M17-00007-00003 TAX ID" at bounding box center [402, 67] width 323 height 25
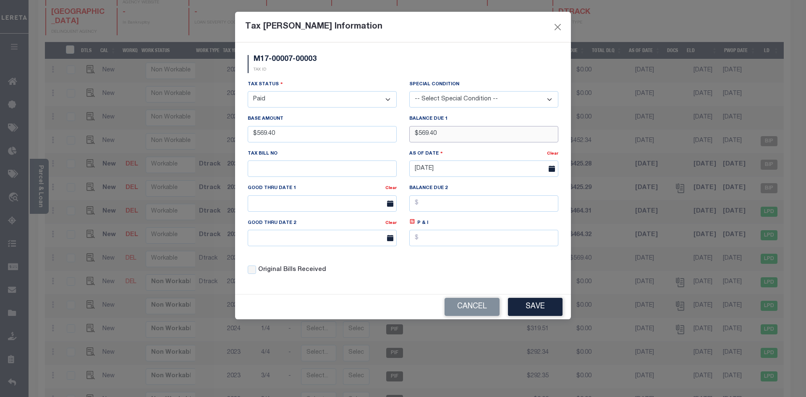
drag, startPoint x: 385, startPoint y: 148, endPoint x: 368, endPoint y: 149, distance: 16.8
click at [368, 149] on div "Tax Status - Select Status - Open Due/Unpaid Paid Incomplete No Tax Due Interna…" at bounding box center [402, 180] width 323 height 201
type input "$0.00"
click at [392, 265] on div "Original Bills Received" at bounding box center [322, 267] width 162 height 29
click at [520, 307] on button "Save" at bounding box center [535, 307] width 55 height 18
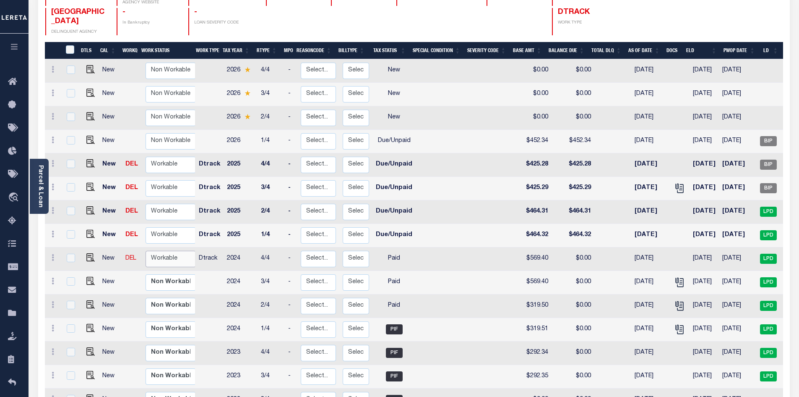
click at [151, 251] on select "Non Workable Workable" at bounding box center [171, 259] width 50 height 16
checkbox input "true"
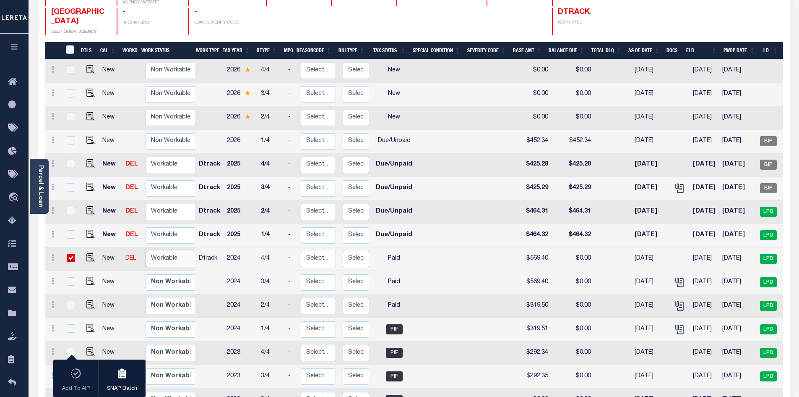
select select "true"
click at [146, 251] on select "Non Workable Workable" at bounding box center [171, 259] width 50 height 16
checkbox input "false"
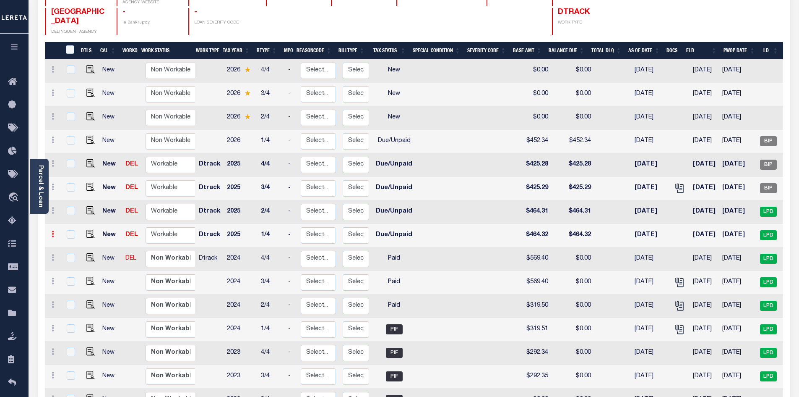
click at [52, 230] on icon at bounding box center [53, 233] width 3 height 7
click at [77, 256] on link at bounding box center [73, 263] width 29 height 14
type input "$464.32"
type input "[DATE]"
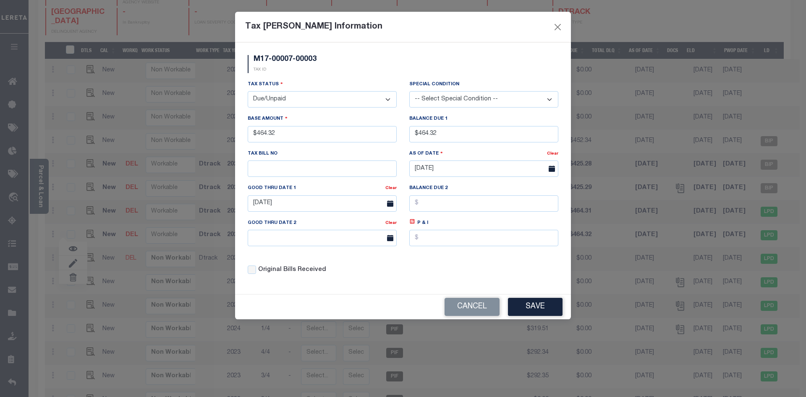
click at [386, 99] on select "- Select Status - Open Due/Unpaid Paid Incomplete No Tax Due Internal Refund Pr…" at bounding box center [322, 99] width 149 height 16
click at [388, 102] on select "- Select Status - Open Due/Unpaid Paid Incomplete No Tax Due Internal Refund Pr…" at bounding box center [322, 99] width 149 height 16
select select "PYD"
click at [248, 91] on select "- Select Status - Open Due/Unpaid Paid Incomplete No Tax Due Internal Refund Pr…" at bounding box center [322, 99] width 149 height 16
drag, startPoint x: 449, startPoint y: 137, endPoint x: 374, endPoint y: 145, distance: 75.2
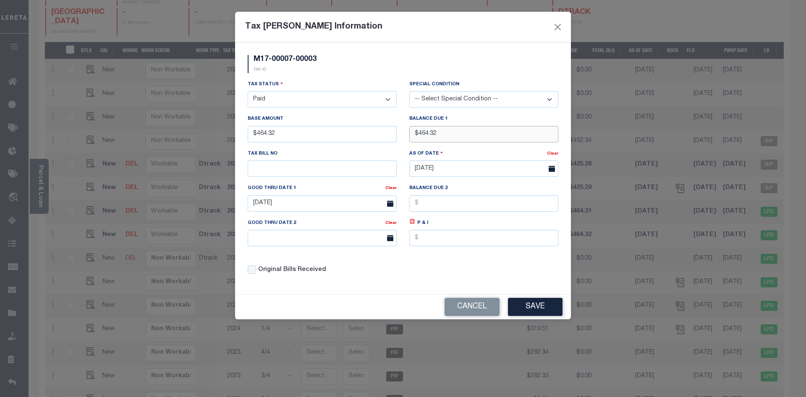
click at [374, 145] on div "Tax Status - Select Status - Open Due/Unpaid Paid Incomplete No Tax Due Interna…" at bounding box center [402, 180] width 323 height 201
type input "$0.00"
drag, startPoint x: 376, startPoint y: 59, endPoint x: 395, endPoint y: 82, distance: 30.4
click at [376, 59] on div "M17-00007-00003 TAX ID" at bounding box center [402, 67] width 323 height 25
click at [438, 253] on div "P & I" at bounding box center [484, 235] width 162 height 34
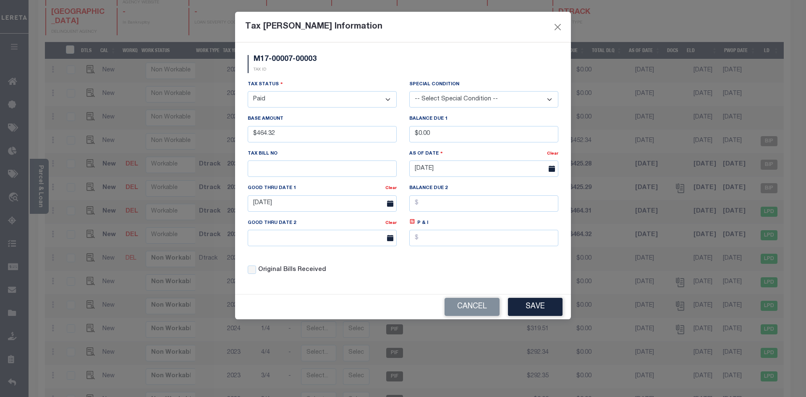
click at [530, 294] on div "M17-00007-00003 TAX ID Installment: TaxID: M17-00007-00003 Tax Status - Select …" at bounding box center [403, 167] width 336 height 251
click at [531, 303] on button "Save" at bounding box center [535, 307] width 55 height 18
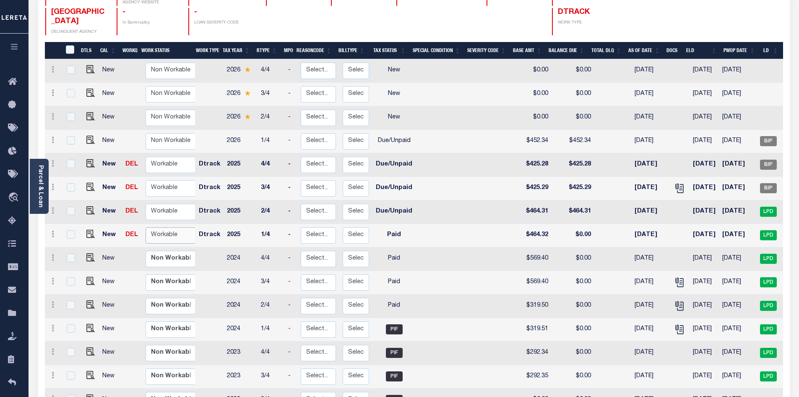
click at [171, 227] on select "Non Workable Workable" at bounding box center [171, 235] width 50 height 16
checkbox input "true"
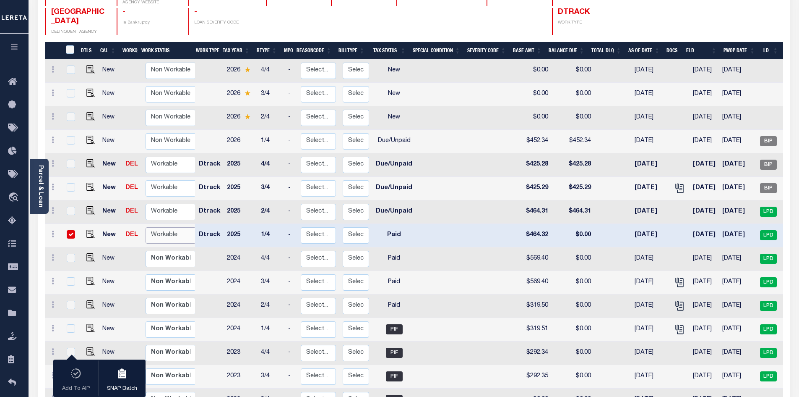
select select "true"
click at [146, 227] on select "Non Workable Workable" at bounding box center [171, 235] width 50 height 16
checkbox input "false"
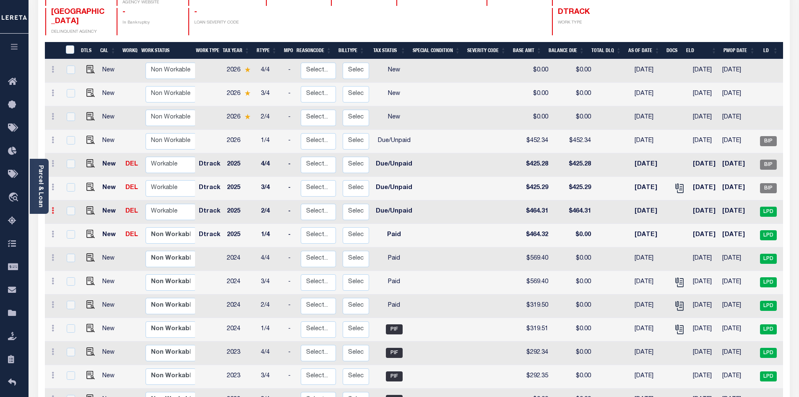
click at [54, 207] on icon at bounding box center [53, 210] width 3 height 7
click at [78, 232] on link at bounding box center [73, 239] width 29 height 14
type input "$464.31"
type input "6949"
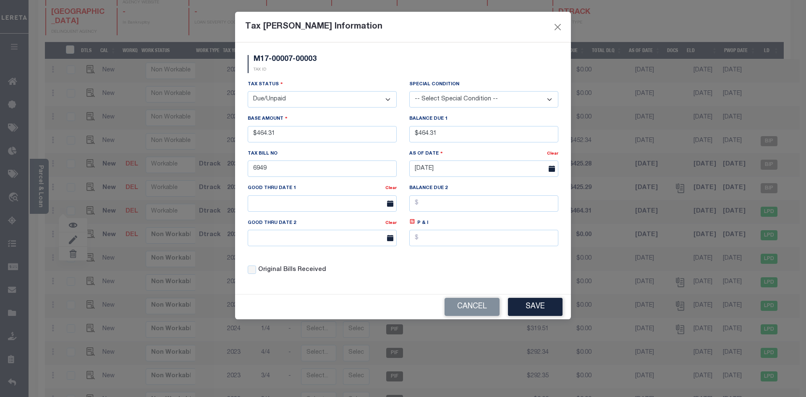
click at [389, 98] on select "- Select Status - Open Due/Unpaid Paid Incomplete No Tax Due Internal Refund Pr…" at bounding box center [322, 99] width 149 height 16
drag, startPoint x: 389, startPoint y: 99, endPoint x: 381, endPoint y: 102, distance: 8.9
click at [389, 99] on select "- Select Status - Open Due/Unpaid Paid Incomplete No Tax Due Internal Refund Pr…" at bounding box center [322, 99] width 149 height 16
select select "PYD"
click at [248, 91] on select "- Select Status - Open Due/Unpaid Paid Incomplete No Tax Due Internal Refund Pr…" at bounding box center [322, 99] width 149 height 16
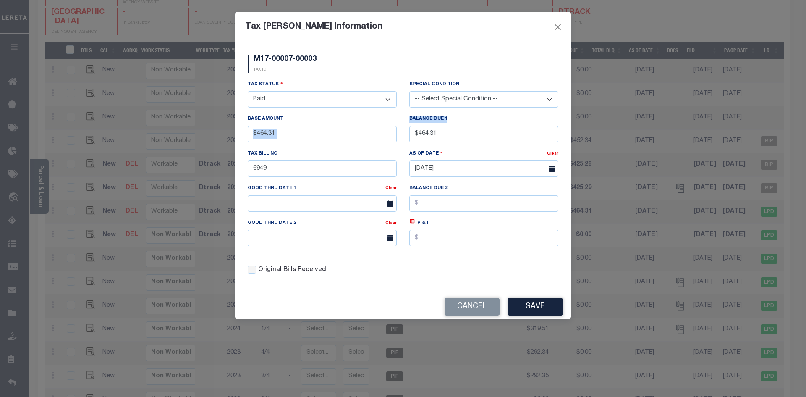
drag, startPoint x: 467, startPoint y: 125, endPoint x: 392, endPoint y: 137, distance: 75.5
click at [392, 137] on div "Tax Status - Select Status - Open Due/Unpaid Paid Incomplete No Tax Due Interna…" at bounding box center [402, 180] width 323 height 201
drag, startPoint x: 443, startPoint y: 136, endPoint x: 369, endPoint y: 146, distance: 74.8
click at [369, 146] on div "Tax Status - Select Status - Open Due/Unpaid Paid Incomplete No Tax Due Interna…" at bounding box center [402, 180] width 323 height 201
type input "$0.00"
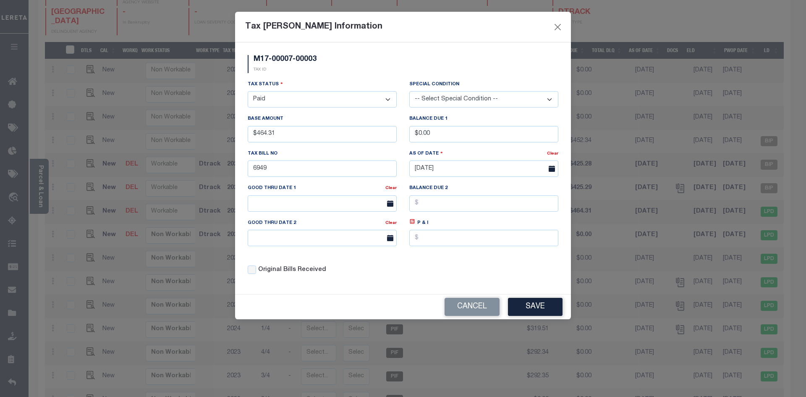
click at [367, 65] on div "M17-00007-00003 TAX ID" at bounding box center [402, 67] width 323 height 25
click at [459, 269] on div "Tax Status - Select Status - Open Due/Unpaid Paid Incomplete No Tax Due Interna…" at bounding box center [402, 180] width 323 height 201
click at [521, 307] on button "Save" at bounding box center [535, 307] width 55 height 18
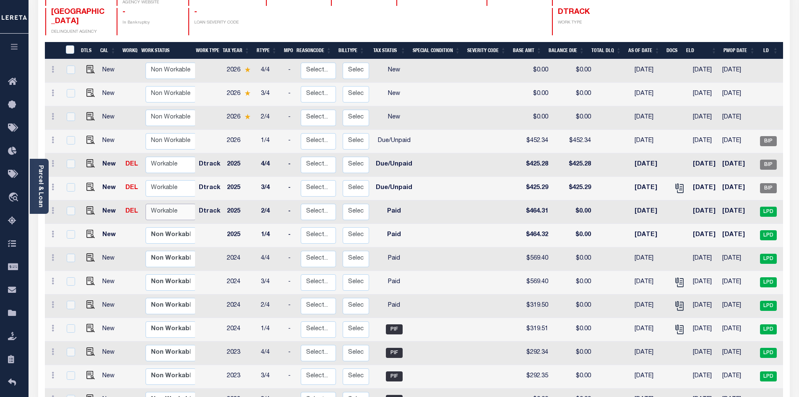
click at [155, 205] on select "Non Workable Workable" at bounding box center [171, 212] width 50 height 16
checkbox input "true"
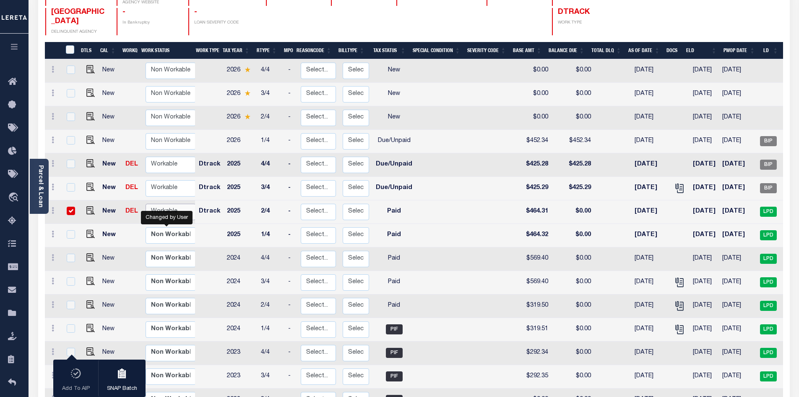
select select "true"
click at [146, 204] on select "Non Workable Workable" at bounding box center [171, 212] width 50 height 16
checkbox input "false"
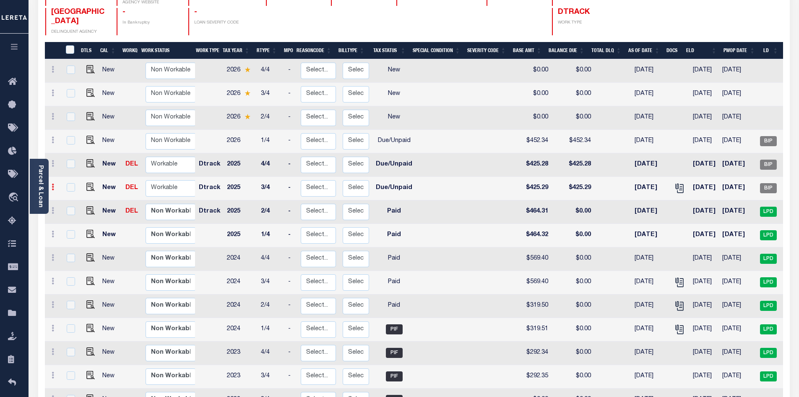
click at [50, 185] on link at bounding box center [52, 188] width 9 height 7
click at [72, 211] on img at bounding box center [73, 215] width 8 height 9
type input "$425.29"
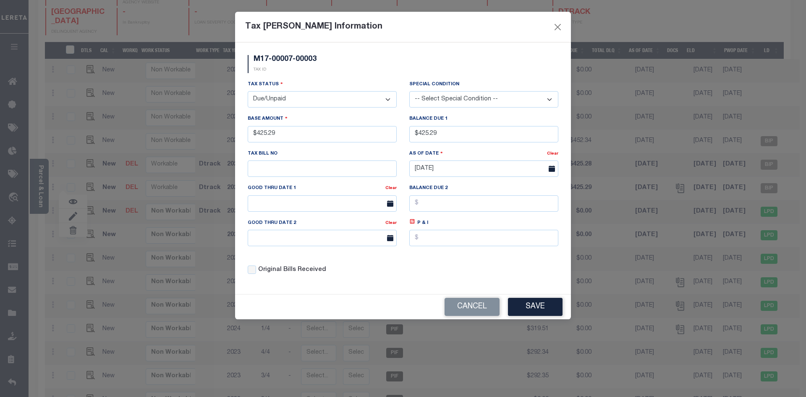
click at [389, 100] on select "- Select Status - Open Due/Unpaid Paid Incomplete No Tax Due Internal Refund Pr…" at bounding box center [322, 99] width 149 height 16
click at [388, 100] on select "- Select Status - Open Due/Unpaid Paid Incomplete No Tax Due Internal Refund Pr…" at bounding box center [322, 99] width 149 height 16
select select "PYD"
click at [248, 91] on select "- Select Status - Open Due/Unpaid Paid Incomplete No Tax Due Internal Refund Pr…" at bounding box center [322, 99] width 149 height 16
drag, startPoint x: 366, startPoint y: 71, endPoint x: 371, endPoint y: 74, distance: 5.8
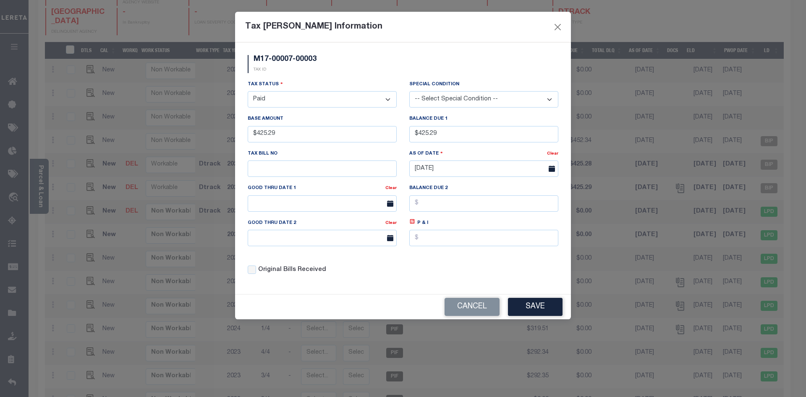
click at [371, 74] on div "M17-00007-00003 TAX ID" at bounding box center [402, 67] width 323 height 25
click at [286, 152] on div "Tax Status - Select Status - Open Due/Unpaid Paid Incomplete No Tax Due Interna…" at bounding box center [402, 180] width 323 height 201
type input "$0.00"
click at [336, 73] on div "M17-00007-00003 TAX ID" at bounding box center [402, 67] width 323 height 25
click at [535, 306] on button "Save" at bounding box center [535, 307] width 55 height 18
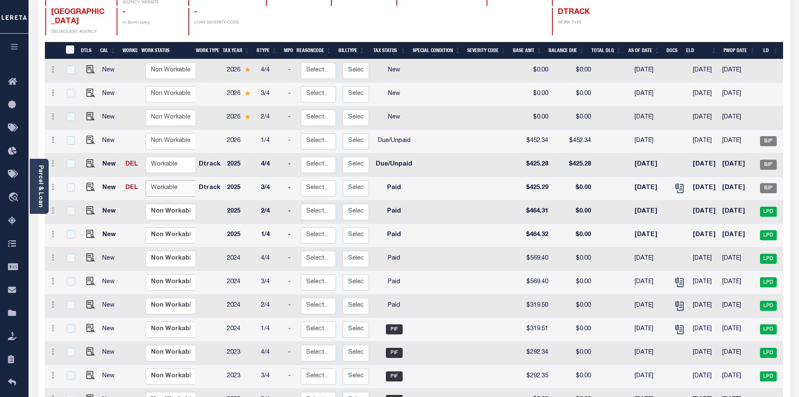
click at [164, 182] on select "Non Workable Workable" at bounding box center [171, 188] width 50 height 16
checkbox input "true"
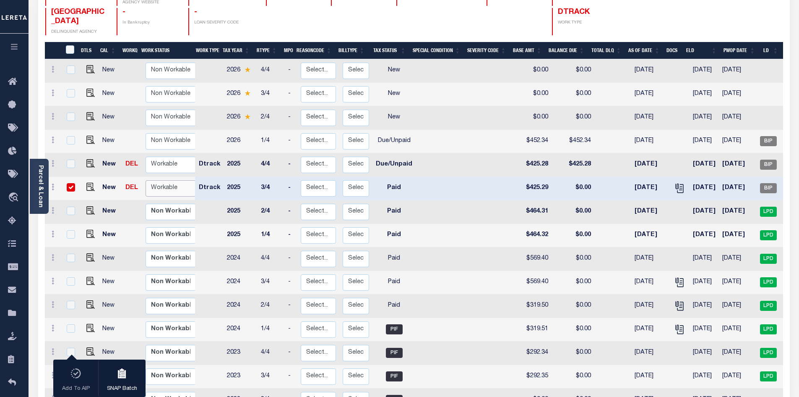
select select "true"
click at [146, 180] on select "Non Workable Workable" at bounding box center [171, 188] width 50 height 16
checkbox input "false"
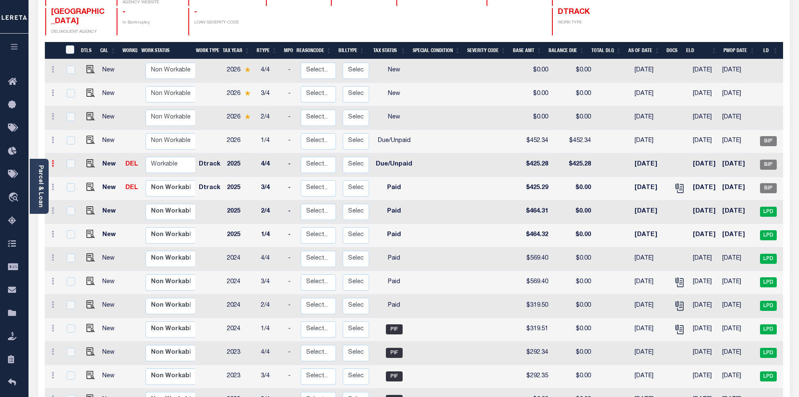
click at [52, 160] on icon at bounding box center [53, 163] width 3 height 7
click at [77, 186] on link at bounding box center [73, 192] width 29 height 14
type input "$425.28"
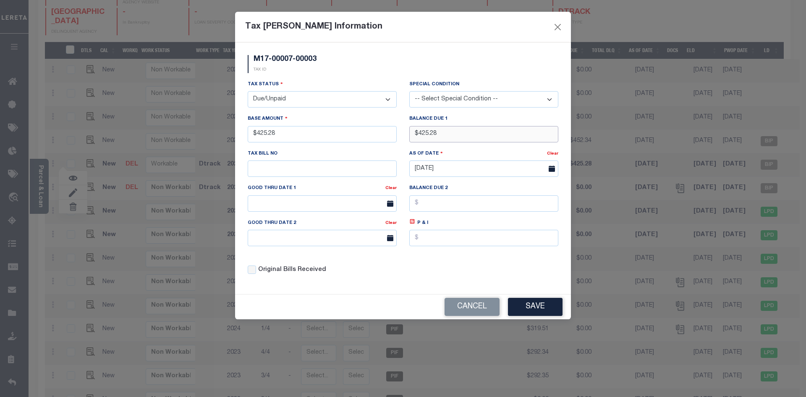
drag, startPoint x: 310, startPoint y: 149, endPoint x: 287, endPoint y: 149, distance: 22.2
click at [287, 149] on div "Tax Status - Select Status - Open Due/Unpaid Paid Incomplete No Tax Due Interna…" at bounding box center [402, 180] width 323 height 201
click at [391, 96] on select "- Select Status - Open Due/Unpaid Paid Incomplete No Tax Due Internal Refund Pr…" at bounding box center [322, 99] width 149 height 16
select select "PYD"
click at [248, 91] on select "- Select Status - Open Due/Unpaid Paid Incomplete No Tax Due Internal Refund Pr…" at bounding box center [322, 99] width 149 height 16
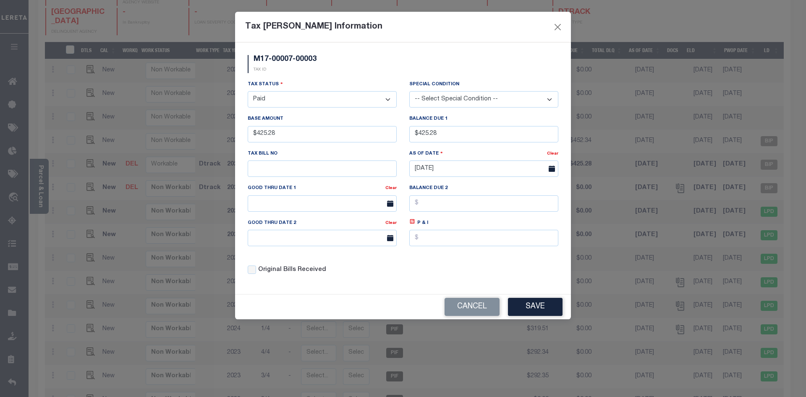
drag, startPoint x: 327, startPoint y: 73, endPoint x: 506, endPoint y: 283, distance: 276.5
click at [328, 73] on div "M17-00007-00003 TAX ID" at bounding box center [402, 67] width 323 height 25
click at [531, 303] on button "Save" at bounding box center [535, 307] width 55 height 18
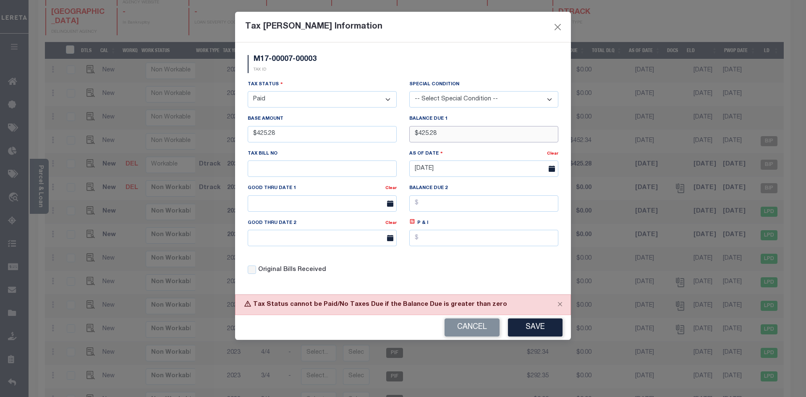
drag, startPoint x: 475, startPoint y: 141, endPoint x: 384, endPoint y: 141, distance: 90.6
click at [384, 141] on div "Tax Status - Select Status - Open Due/Unpaid Paid Incomplete No Tax Due Interna…" at bounding box center [402, 180] width 323 height 201
type input "$0.00"
click at [377, 69] on div "M17-00007-00003 TAX ID" at bounding box center [402, 67] width 323 height 25
click at [533, 330] on button "Save" at bounding box center [535, 327] width 55 height 18
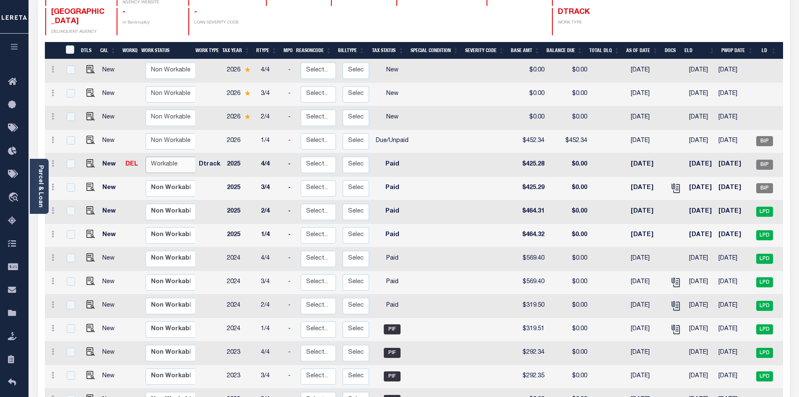
click at [173, 157] on select "Non Workable Workable" at bounding box center [171, 165] width 50 height 16
checkbox input "true"
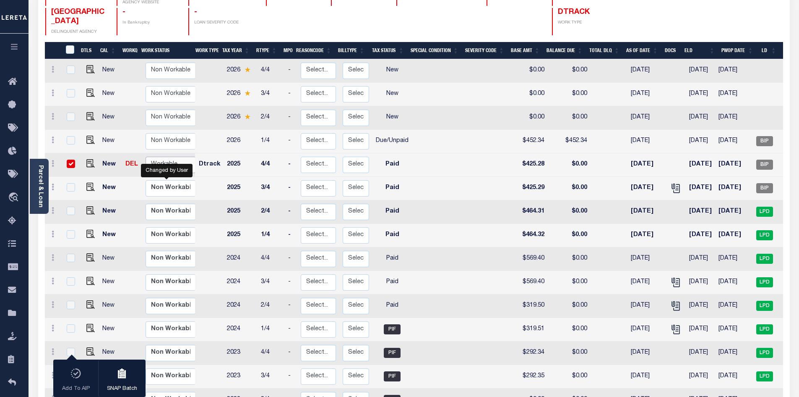
select select "true"
click at [146, 157] on select "Non Workable Workable" at bounding box center [171, 165] width 50 height 16
checkbox input "false"
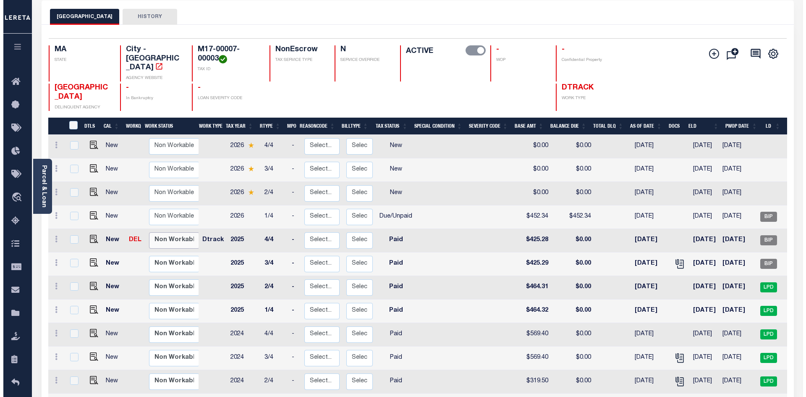
scroll to position [0, 0]
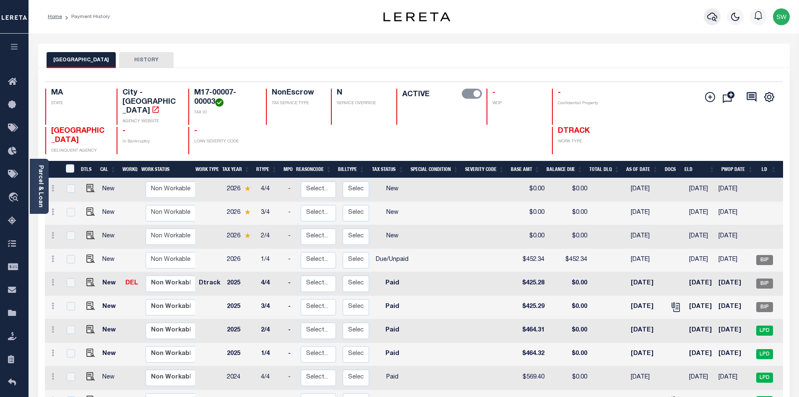
click at [713, 23] on button "button" at bounding box center [712, 16] width 17 height 17
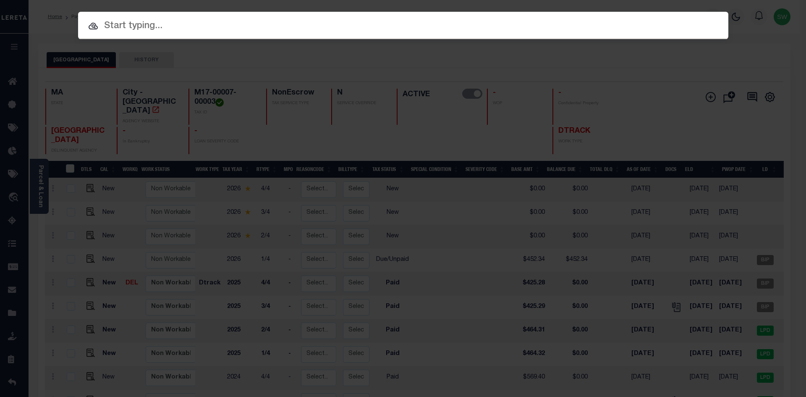
click at [113, 26] on input "text" at bounding box center [403, 26] width 650 height 15
paste input "M17-00007-00002"
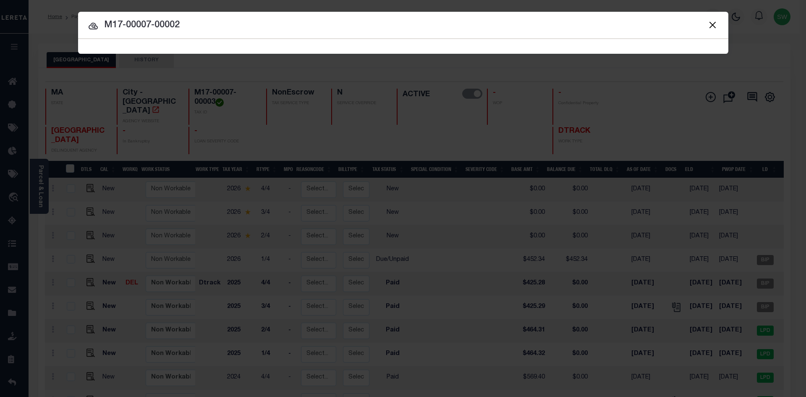
click at [192, 31] on input "M17-00007-00002" at bounding box center [403, 25] width 650 height 15
type input "M17-00007-00002"
click at [186, 25] on input "M17-00007-00002" at bounding box center [403, 25] width 650 height 15
click at [190, 23] on input "M17-00007-00002" at bounding box center [403, 25] width 650 height 15
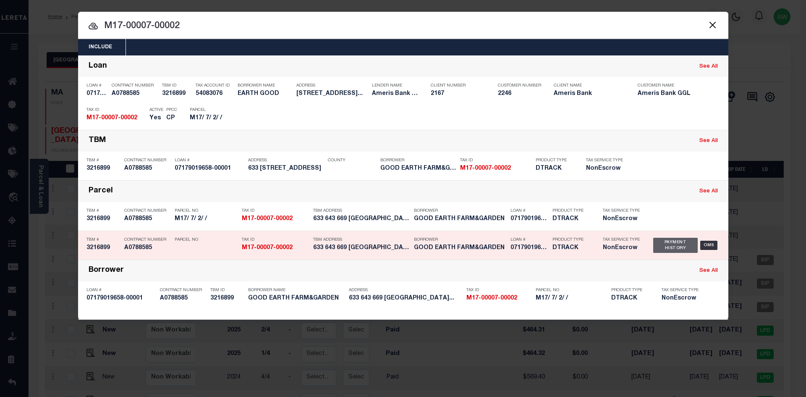
click at [665, 250] on div "Payment History" at bounding box center [675, 245] width 45 height 15
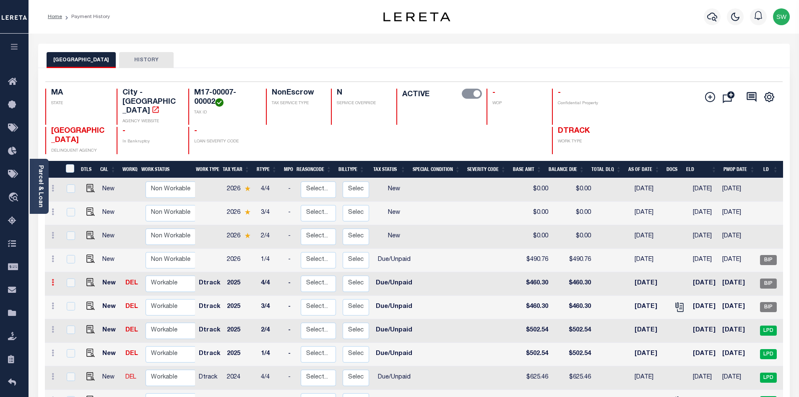
click at [52, 279] on icon at bounding box center [53, 282] width 3 height 7
click at [76, 306] on img at bounding box center [73, 310] width 8 height 9
select select "DUE"
type input "$460.30"
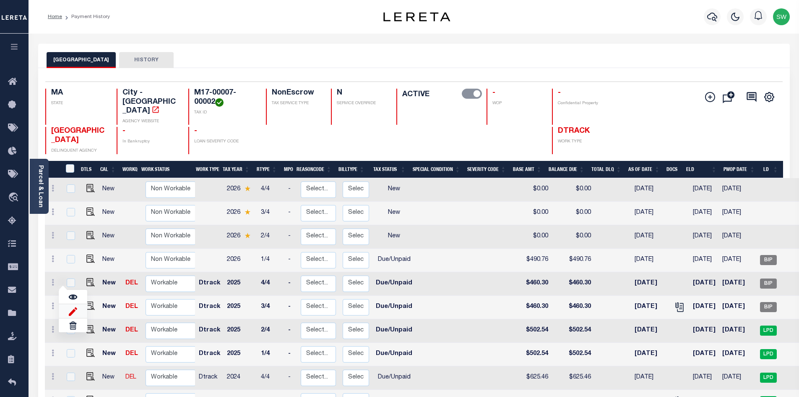
type input "08/13/2025"
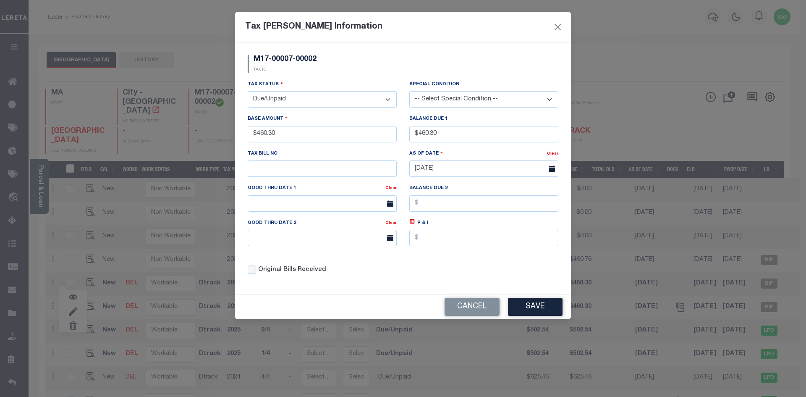
click at [389, 96] on select "- Select Status - Open Due/Unpaid Paid Incomplete No Tax Due Internal Refund Pr…" at bounding box center [322, 99] width 149 height 16
click at [391, 98] on select "- Select Status - Open Due/Unpaid Paid Incomplete No Tax Due Internal Refund Pr…" at bounding box center [322, 99] width 149 height 16
select select "PYD"
click at [248, 91] on select "- Select Status - Open Due/Unpaid Paid Incomplete No Tax Due Internal Refund Pr…" at bounding box center [322, 99] width 149 height 16
click at [307, 71] on p "TAX ID" at bounding box center [284, 70] width 63 height 6
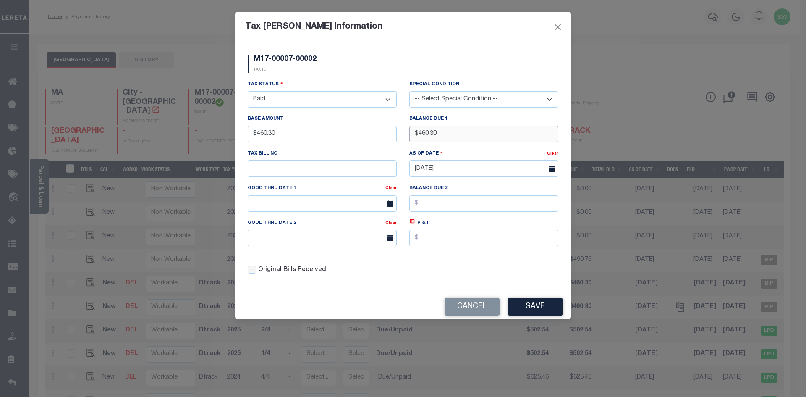
drag, startPoint x: 459, startPoint y: 133, endPoint x: 358, endPoint y: 142, distance: 101.5
click at [358, 142] on div "Tax Status - Select Status - Open Due/Unpaid Paid Incomplete No Tax Due Interna…" at bounding box center [402, 180] width 323 height 201
type input "$0.00"
click at [376, 77] on div "M17-00007-00002 TAX ID" at bounding box center [402, 67] width 323 height 25
click at [468, 267] on div "Tax Status - Select Status - Open Due/Unpaid Paid Incomplete No Tax Due Interna…" at bounding box center [402, 180] width 323 height 201
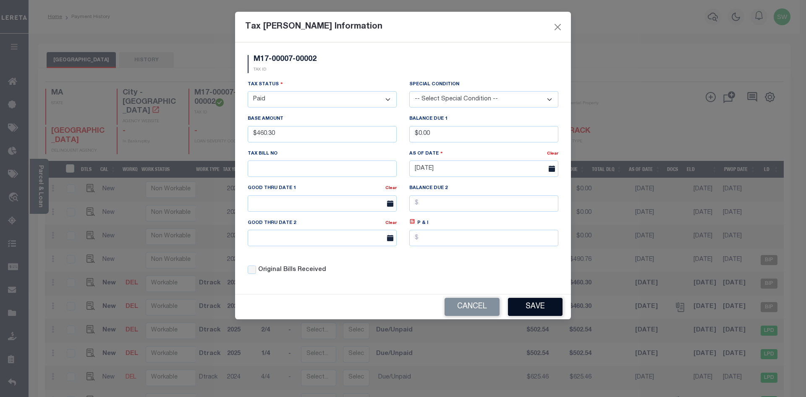
click at [533, 311] on button "Save" at bounding box center [535, 307] width 55 height 18
click at [376, 289] on div "M17-00007-00002 TAX ID Installment: TaxID: M17-00007-00002 Tax Status - Select …" at bounding box center [403, 167] width 336 height 251
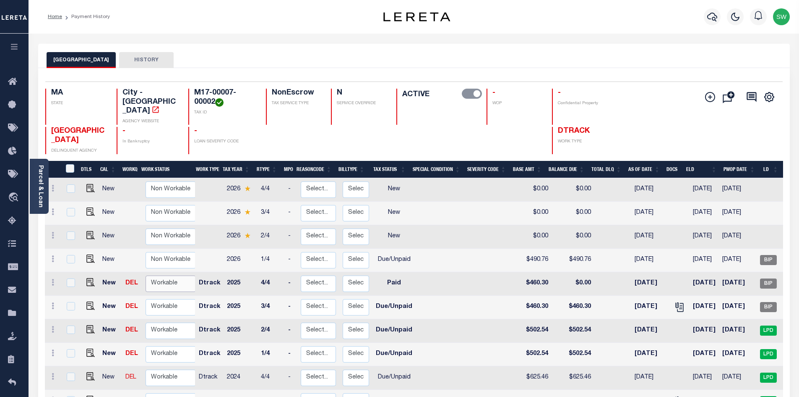
click at [150, 278] on select "Non Workable Workable" at bounding box center [171, 283] width 50 height 16
checkbox input "true"
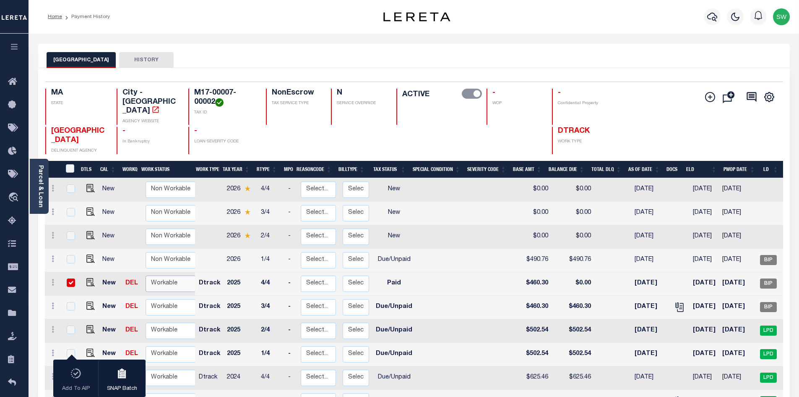
select select "true"
click at [146, 275] on select "Non Workable Workable" at bounding box center [171, 283] width 50 height 16
checkbox input "false"
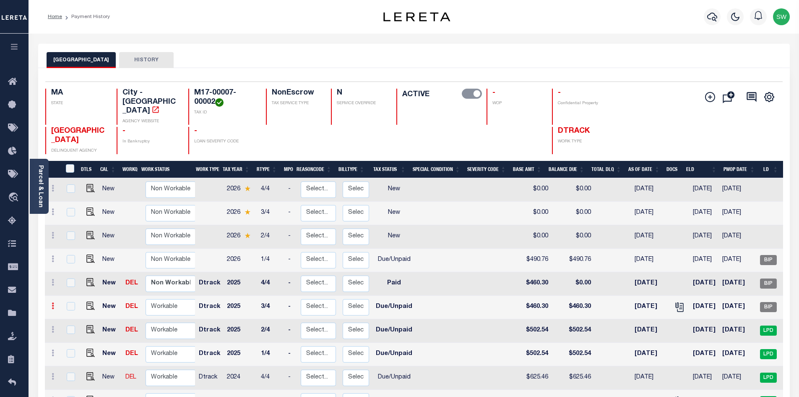
click at [52, 302] on icon at bounding box center [53, 305] width 3 height 7
click at [78, 327] on link at bounding box center [73, 334] width 29 height 14
type input "$460.30"
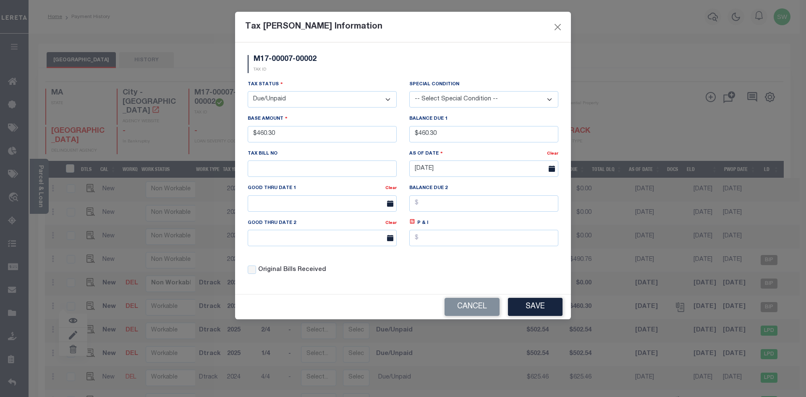
click at [387, 102] on select "- Select Status - Open Due/Unpaid Paid Incomplete No Tax Due Internal Refund Pr…" at bounding box center [322, 99] width 149 height 16
click at [390, 100] on select "- Select Status - Open Due/Unpaid Paid Incomplete No Tax Due Internal Refund Pr…" at bounding box center [322, 99] width 149 height 16
select select "PYD"
click at [248, 91] on select "- Select Status - Open Due/Unpaid Paid Incomplete No Tax Due Internal Refund Pr…" at bounding box center [322, 99] width 149 height 16
click at [355, 80] on div "Tax Status - Select Status - Open Due/Unpaid Paid Incomplete No Tax Due Interna…" at bounding box center [322, 94] width 149 height 28
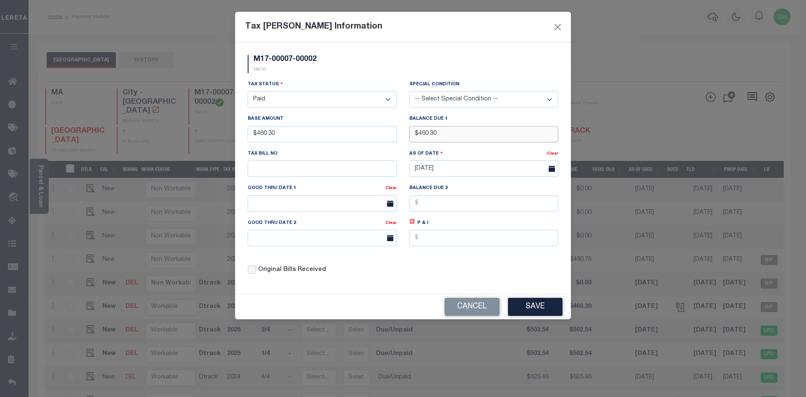
drag, startPoint x: 459, startPoint y: 136, endPoint x: 372, endPoint y: 137, distance: 87.3
click at [372, 137] on div "Tax Status - Select Status - Open Due/Unpaid Paid Incomplete No Tax Due Interna…" at bounding box center [402, 180] width 323 height 201
type input "$0.00"
click at [385, 72] on div "M17-00007-00002 TAX ID" at bounding box center [402, 67] width 323 height 25
drag, startPoint x: 428, startPoint y: 259, endPoint x: 491, endPoint y: 286, distance: 68.6
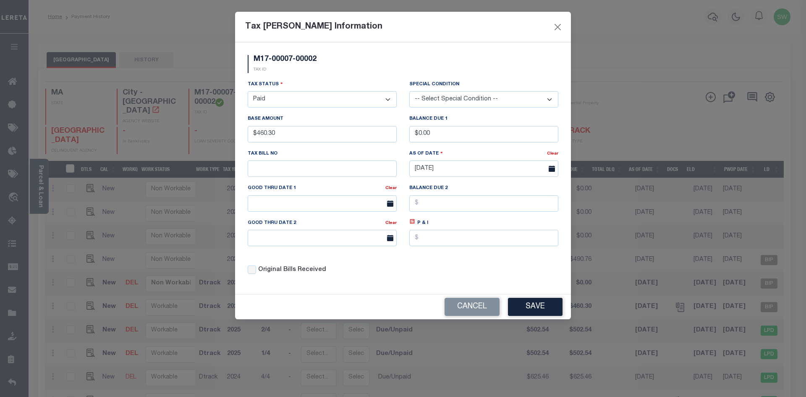
click at [428, 259] on div "Tax Status - Select Status - Open Due/Unpaid Paid Incomplete No Tax Due Interna…" at bounding box center [402, 180] width 323 height 201
drag, startPoint x: 528, startPoint y: 312, endPoint x: 543, endPoint y: 303, distance: 17.1
click at [527, 312] on button "Save" at bounding box center [535, 307] width 55 height 18
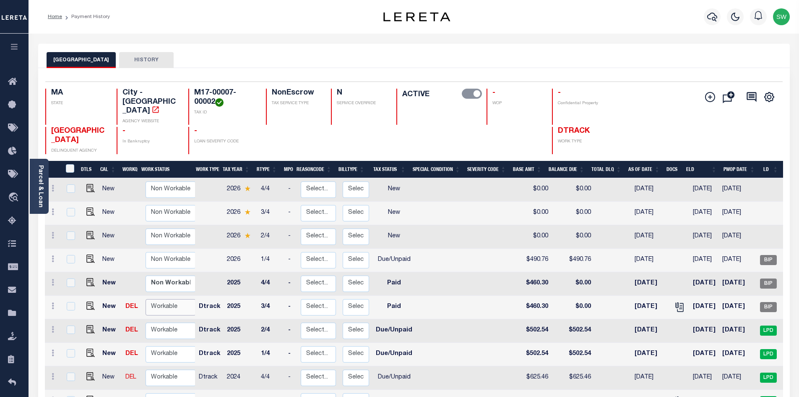
drag, startPoint x: 162, startPoint y: 298, endPoint x: 183, endPoint y: 296, distance: 21.1
click at [162, 299] on select "Non Workable Workable" at bounding box center [171, 307] width 50 height 16
checkbox input "true"
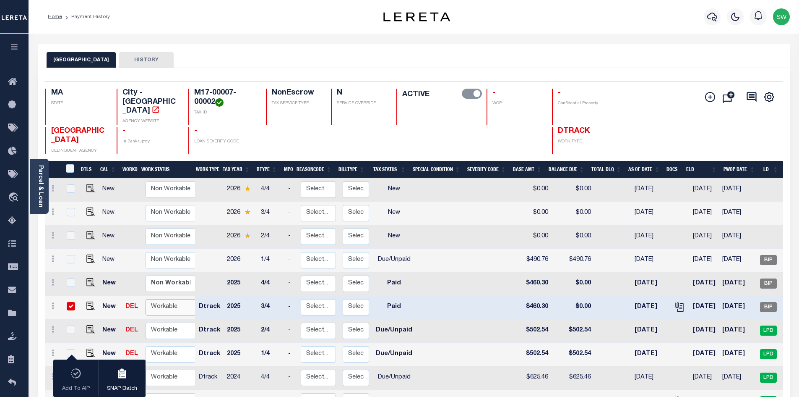
select select "true"
click at [146, 299] on select "Non Workable Workable" at bounding box center [171, 307] width 50 height 16
checkbox input "false"
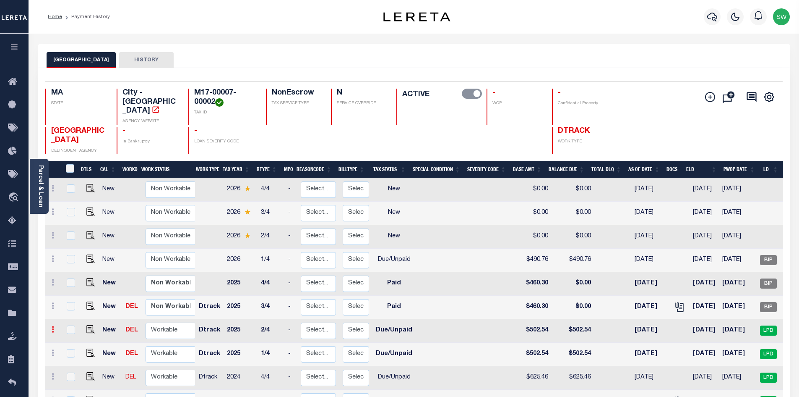
click at [52, 326] on icon at bounding box center [53, 329] width 3 height 7
click at [78, 351] on link at bounding box center [73, 358] width 29 height 14
type input "$502.54"
type input "6948"
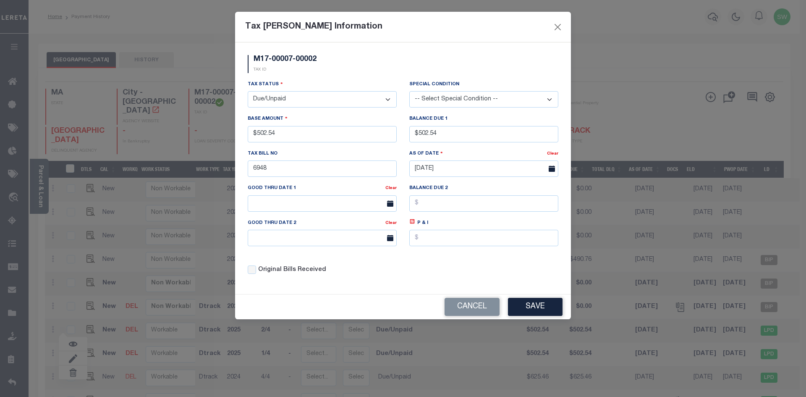
click at [386, 99] on select "- Select Status - Open Due/Unpaid Paid Incomplete No Tax Due Internal Refund Pr…" at bounding box center [322, 99] width 149 height 16
click at [387, 100] on select "- Select Status - Open Due/Unpaid Paid Incomplete No Tax Due Internal Refund Pr…" at bounding box center [322, 99] width 149 height 16
select select "PYD"
click at [248, 91] on select "- Select Status - Open Due/Unpaid Paid Incomplete No Tax Due Internal Refund Pr…" at bounding box center [322, 99] width 149 height 16
click at [420, 73] on div "M17-00007-00002 TAX ID" at bounding box center [402, 67] width 323 height 25
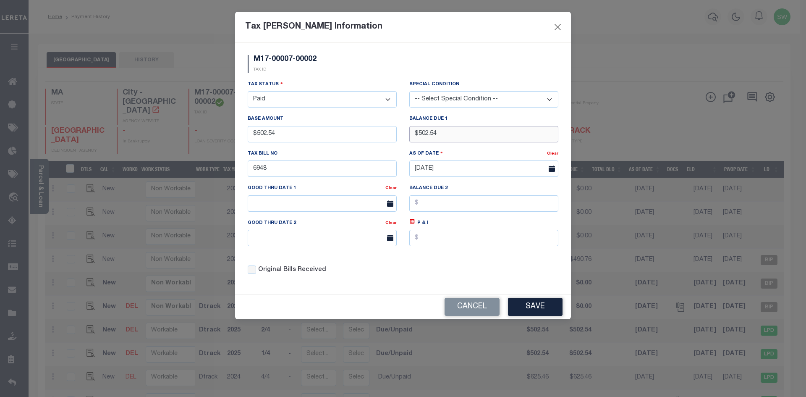
drag, startPoint x: 460, startPoint y: 140, endPoint x: 405, endPoint y: 139, distance: 55.4
click at [405, 139] on div "Balance Due 1 $502.54" at bounding box center [484, 131] width 162 height 34
type input "$0.00"
click at [370, 59] on div "M17-00007-00002 TAX ID" at bounding box center [402, 67] width 323 height 25
click at [527, 308] on button "Save" at bounding box center [535, 307] width 55 height 18
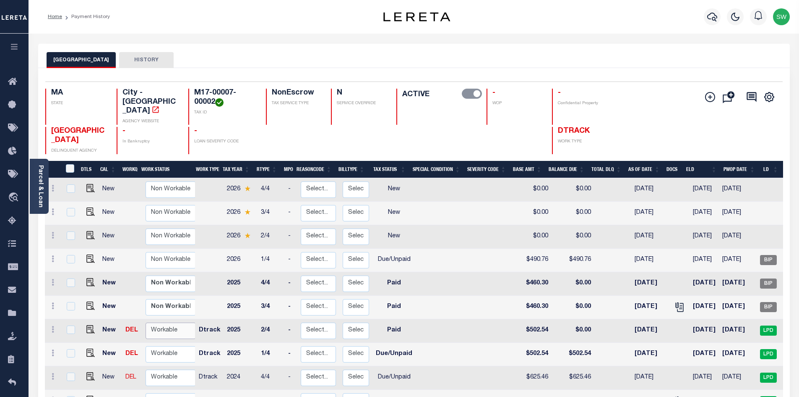
click at [153, 324] on select "Non Workable Workable" at bounding box center [171, 330] width 50 height 16
checkbox input "true"
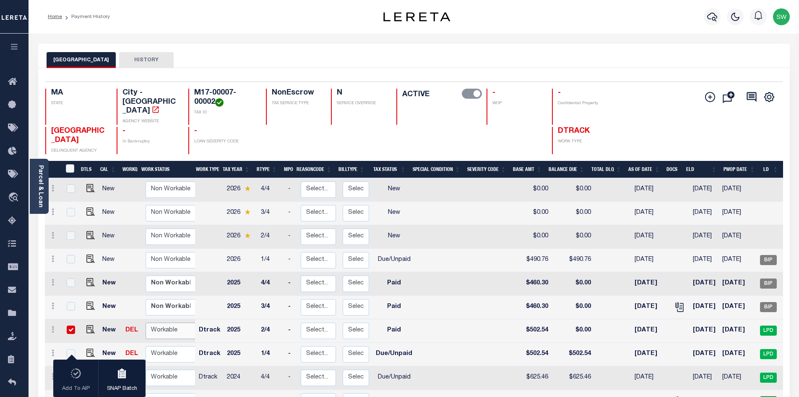
select select "true"
click at [146, 322] on select "Non Workable Workable" at bounding box center [171, 330] width 50 height 16
checkbox input "false"
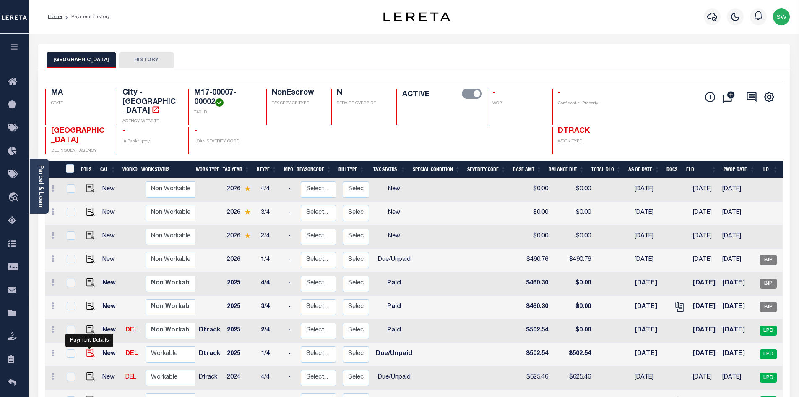
click at [92, 348] on img at bounding box center [90, 352] width 8 height 8
checkbox input "true"
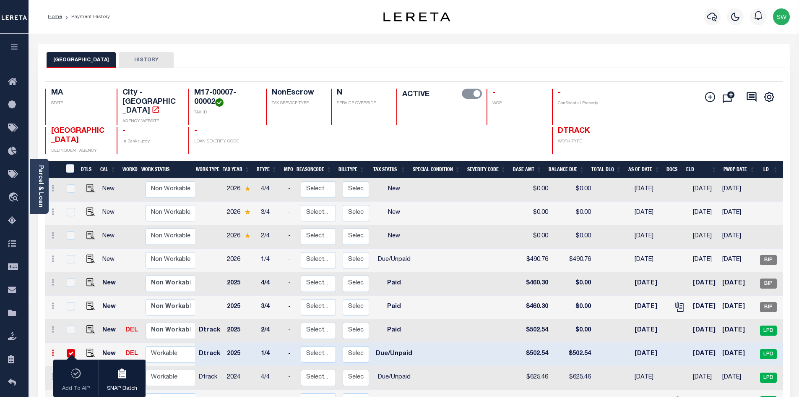
click at [50, 350] on link at bounding box center [52, 353] width 9 height 7
click at [74, 377] on img at bounding box center [73, 381] width 8 height 9
type input "$502.54"
type input "08/01/2024"
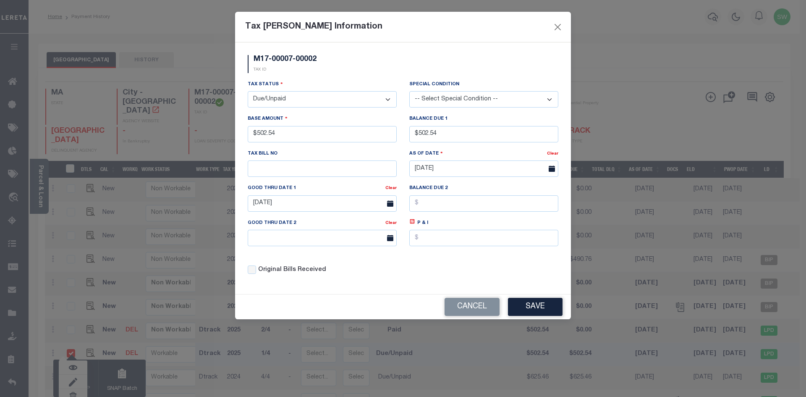
click at [388, 99] on select "- Select Status - Open Due/Unpaid Paid Incomplete No Tax Due Internal Refund Pr…" at bounding box center [322, 99] width 149 height 16
click at [391, 99] on select "- Select Status - Open Due/Unpaid Paid Incomplete No Tax Due Internal Refund Pr…" at bounding box center [322, 99] width 149 height 16
select select "PYD"
click at [248, 91] on select "- Select Status - Open Due/Unpaid Paid Incomplete No Tax Due Internal Refund Pr…" at bounding box center [322, 99] width 149 height 16
drag, startPoint x: 451, startPoint y: 140, endPoint x: 393, endPoint y: 135, distance: 58.1
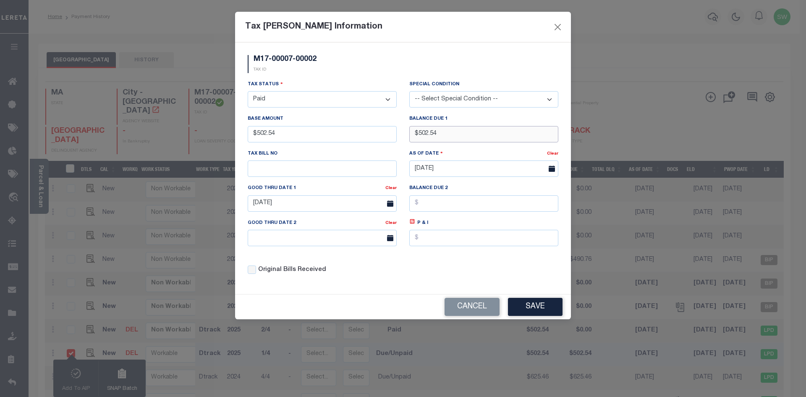
click at [393, 135] on div "Tax Status - Select Status - Open Due/Unpaid Paid Incomplete No Tax Due Interna…" at bounding box center [402, 180] width 323 height 201
type input "$0.00"
click at [364, 80] on div "Tax Status - Select Status - Open Due/Unpaid Paid Incomplete No Tax Due Interna…" at bounding box center [322, 94] width 149 height 28
click at [441, 272] on div "Tax Status - Select Status - Open Due/Unpaid Paid Incomplete No Tax Due Interna…" at bounding box center [402, 180] width 323 height 201
click at [533, 304] on button "Save" at bounding box center [535, 307] width 55 height 18
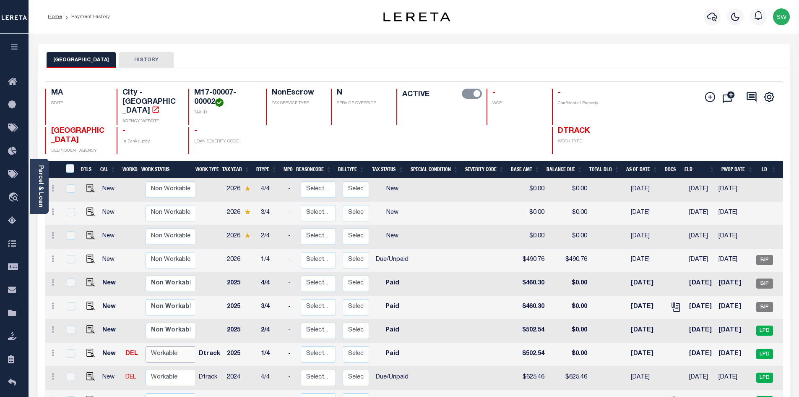
click at [172, 346] on select "Non Workable Workable" at bounding box center [171, 354] width 50 height 16
checkbox input "true"
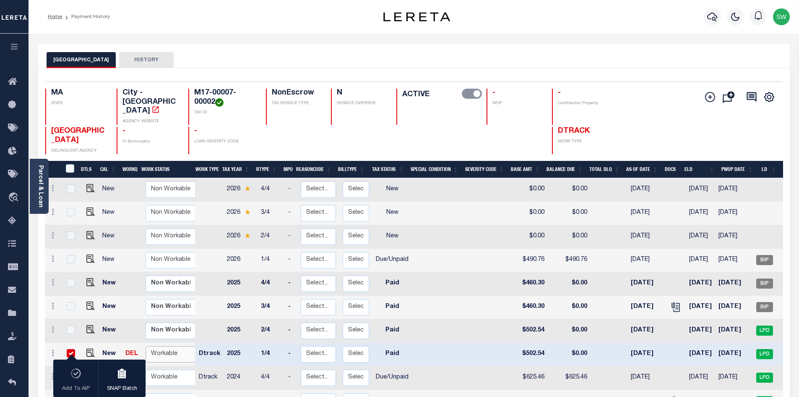
select select "true"
click at [146, 346] on select "Non Workable Workable" at bounding box center [171, 354] width 50 height 16
checkbox input "false"
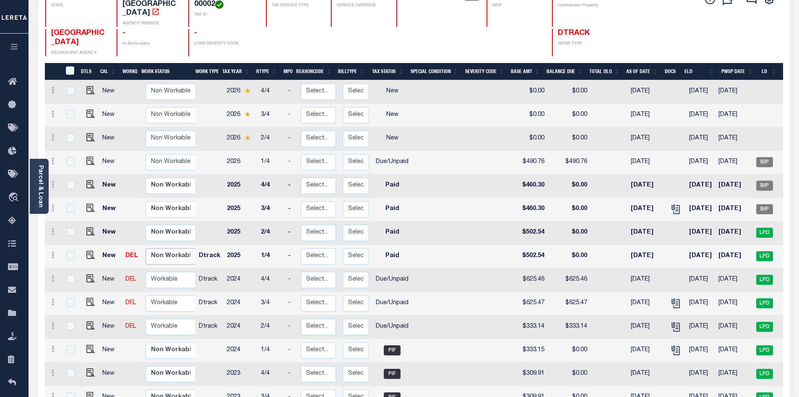
scroll to position [101, 0]
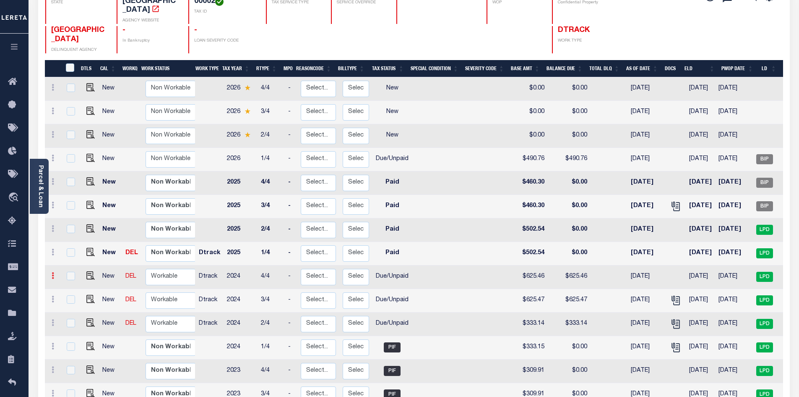
click at [54, 273] on link at bounding box center [52, 276] width 9 height 7
click at [70, 300] on img at bounding box center [73, 304] width 8 height 9
type input "$625.46"
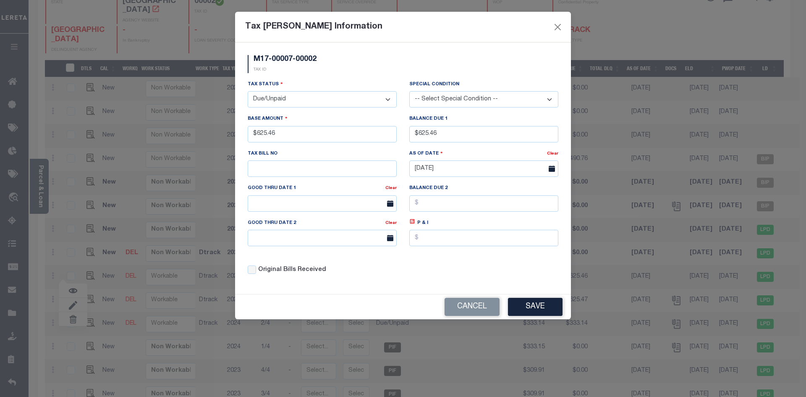
click at [386, 100] on select "- Select Status - Open Due/Unpaid Paid Incomplete No Tax Due Internal Refund Pr…" at bounding box center [322, 99] width 149 height 16
click at [386, 99] on select "- Select Status - Open Due/Unpaid Paid Incomplete No Tax Due Internal Refund Pr…" at bounding box center [322, 99] width 149 height 16
select select "PYD"
click at [248, 91] on select "- Select Status - Open Due/Unpaid Paid Incomplete No Tax Due Internal Refund Pr…" at bounding box center [322, 99] width 149 height 16
drag, startPoint x: 467, startPoint y: 133, endPoint x: 400, endPoint y: 133, distance: 67.1
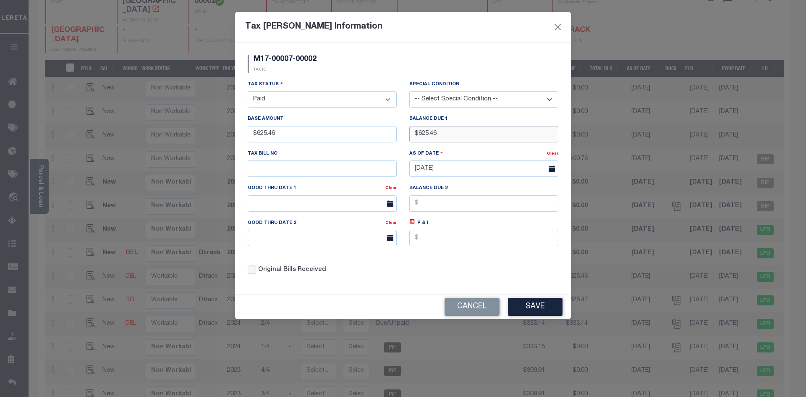
click at [400, 133] on div "Tax Status - Select Status - Open Due/Unpaid Paid Incomplete No Tax Due Interna…" at bounding box center [402, 180] width 323 height 201
type input "$0.00"
click at [399, 65] on div "M17-00007-00002 TAX ID" at bounding box center [402, 67] width 323 height 25
click at [522, 309] on button "Save" at bounding box center [535, 307] width 55 height 18
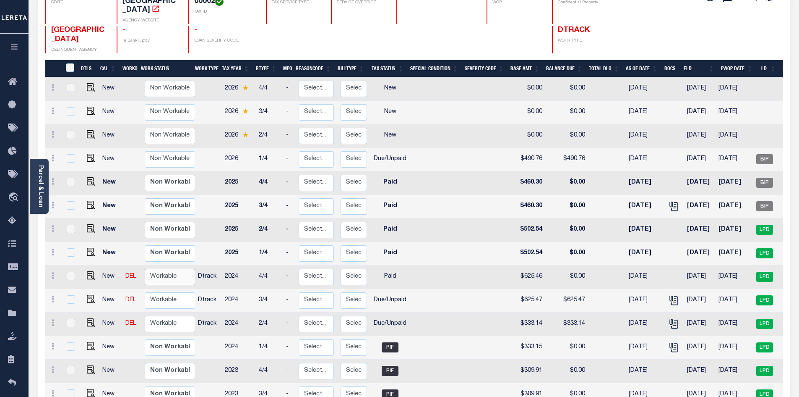
click at [160, 269] on select "Non Workable Workable" at bounding box center [170, 277] width 50 height 16
checkbox input "true"
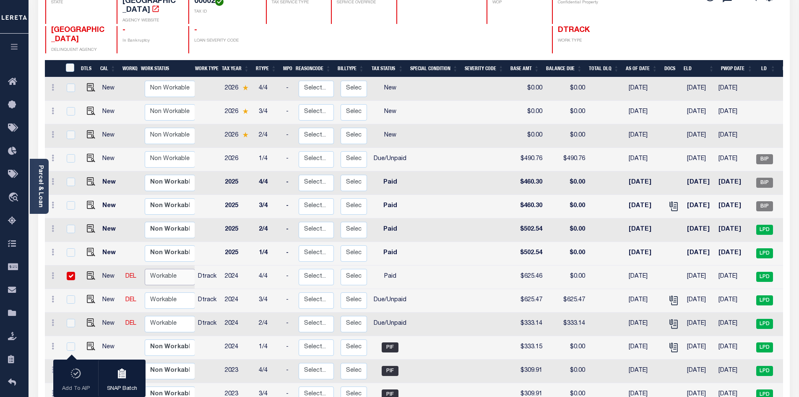
select select "true"
click at [145, 269] on select "Non Workable Workable" at bounding box center [170, 277] width 50 height 16
checkbox input "false"
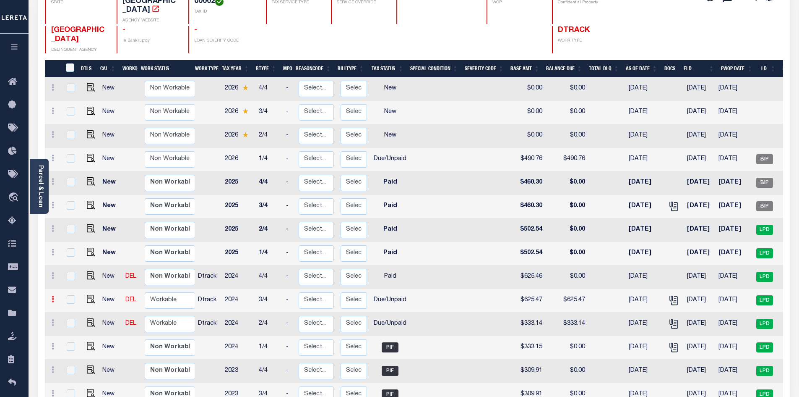
click at [53, 295] on icon at bounding box center [53, 298] width 3 height 7
click at [76, 321] on link at bounding box center [73, 328] width 29 height 14
type input "$625.47"
type input "00006952"
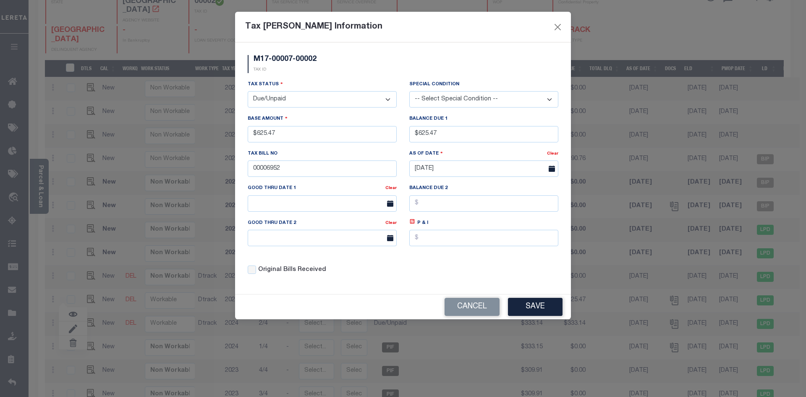
click at [386, 100] on select "- Select Status - Open Due/Unpaid Paid Incomplete No Tax Due Internal Refund Pr…" at bounding box center [322, 99] width 149 height 16
click at [388, 99] on select "- Select Status - Open Due/Unpaid Paid Incomplete No Tax Due Internal Refund Pr…" at bounding box center [322, 99] width 149 height 16
select select "PYD"
click at [248, 91] on select "- Select Status - Open Due/Unpaid Paid Incomplete No Tax Due Internal Refund Pr…" at bounding box center [322, 99] width 149 height 16
drag, startPoint x: 454, startPoint y: 138, endPoint x: 385, endPoint y: 136, distance: 68.8
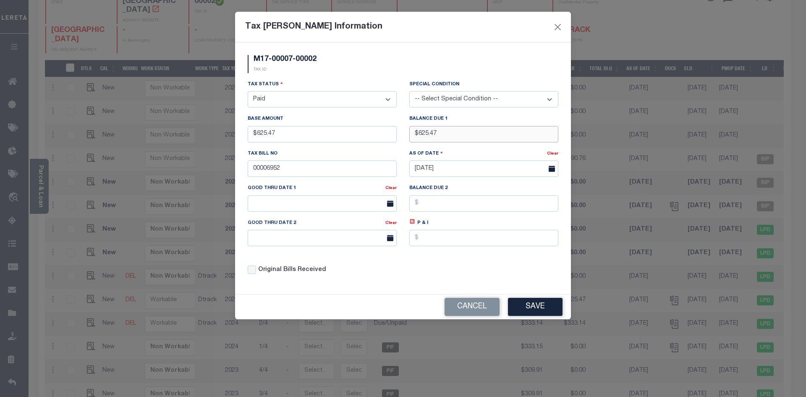
click at [385, 136] on div "Tax Status - Select Status - Open Due/Unpaid Paid Incomplete No Tax Due Interna…" at bounding box center [402, 180] width 323 height 201
type input "$0.00"
click at [369, 70] on div "M17-00007-00002 TAX ID" at bounding box center [402, 67] width 323 height 25
click at [535, 310] on button "Save" at bounding box center [535, 307] width 55 height 18
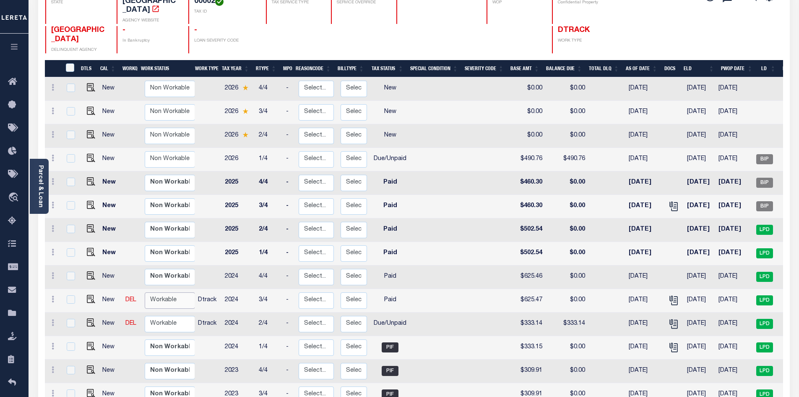
click at [154, 295] on select "Non Workable Workable" at bounding box center [170, 300] width 50 height 16
checkbox input "true"
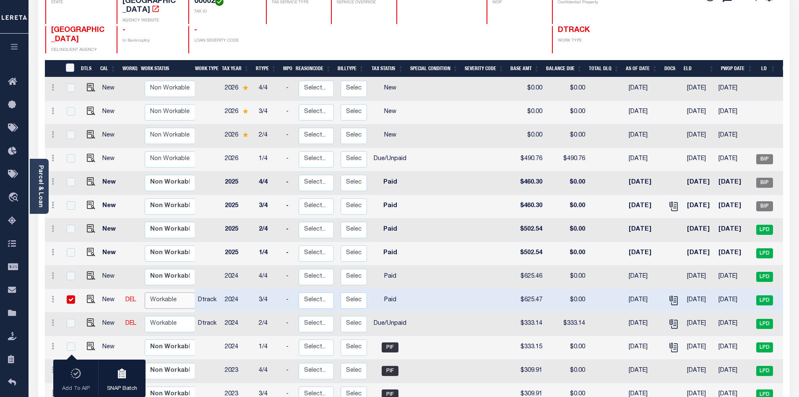
select select "true"
click at [145, 292] on select "Non Workable Workable" at bounding box center [170, 300] width 50 height 16
checkbox input "false"
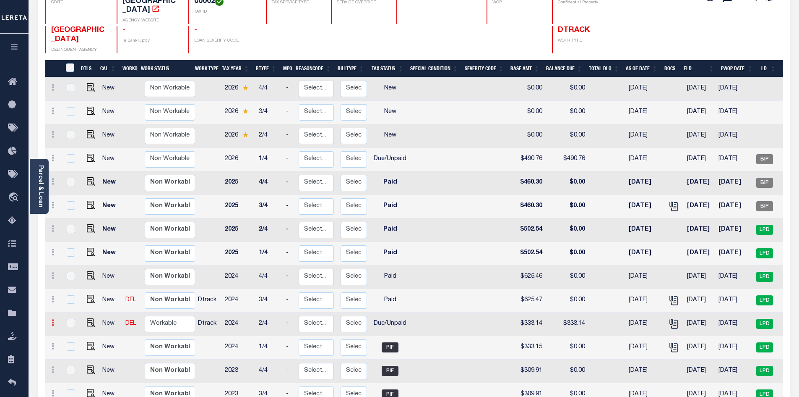
click at [51, 320] on link at bounding box center [52, 323] width 9 height 7
click at [76, 345] on link at bounding box center [73, 352] width 29 height 14
type input "$333.14"
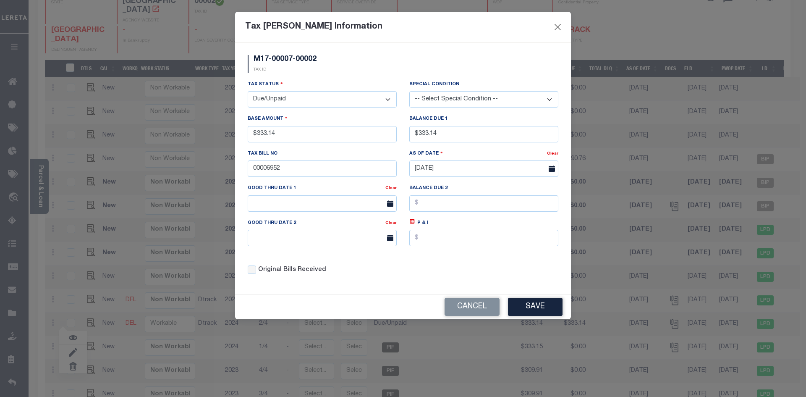
click at [388, 100] on select "- Select Status - Open Due/Unpaid Paid Incomplete No Tax Due Internal Refund Pr…" at bounding box center [322, 99] width 149 height 16
click at [391, 99] on select "- Select Status - Open Due/Unpaid Paid Incomplete No Tax Due Internal Refund Pr…" at bounding box center [322, 99] width 149 height 16
select select "PYD"
click at [248, 91] on select "- Select Status - Open Due/Unpaid Paid Incomplete No Tax Due Internal Refund Pr…" at bounding box center [322, 99] width 149 height 16
click at [343, 76] on div "M17-00007-00002 TAX ID" at bounding box center [402, 67] width 323 height 25
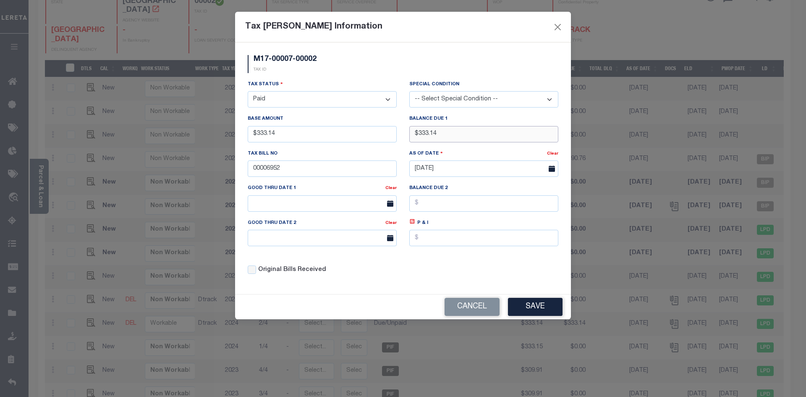
drag, startPoint x: 447, startPoint y: 136, endPoint x: 369, endPoint y: 135, distance: 78.5
click at [369, 135] on div "Tax Status - Select Status - Open Due/Unpaid Paid Incomplete No Tax Due Interna…" at bounding box center [402, 180] width 323 height 201
type input "$0.00"
click at [366, 70] on div "M17-00007-00002 TAX ID" at bounding box center [402, 67] width 323 height 25
click at [496, 279] on div "Tax Status - Select Status - Open Due/Unpaid Paid Incomplete No Tax Due Interna…" at bounding box center [402, 180] width 323 height 201
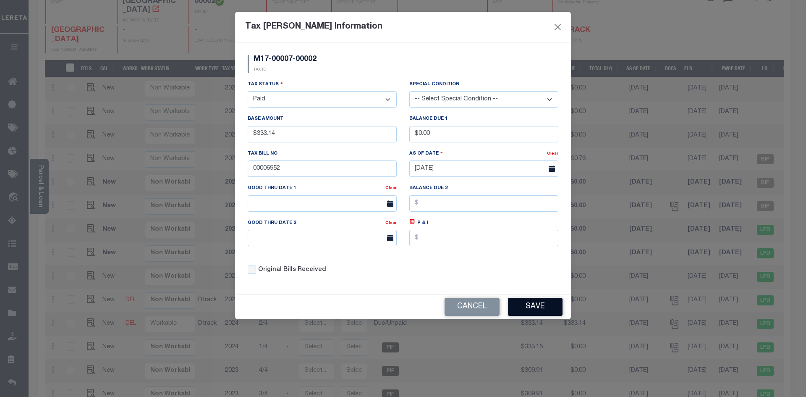
click at [533, 303] on button "Save" at bounding box center [535, 307] width 55 height 18
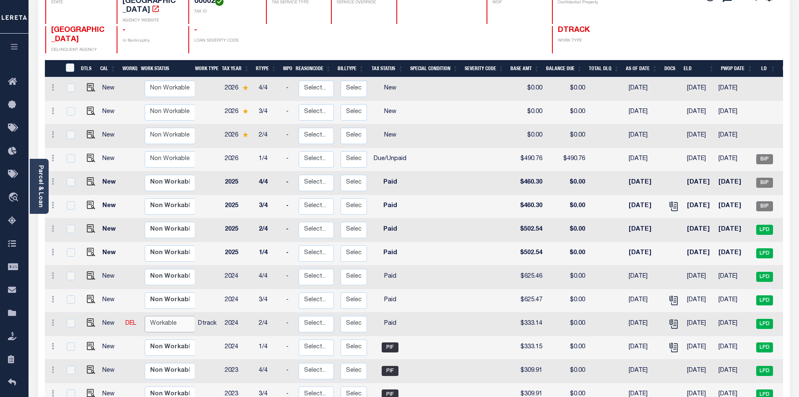
click at [175, 319] on select "Non Workable Workable" at bounding box center [170, 324] width 50 height 16
checkbox input "true"
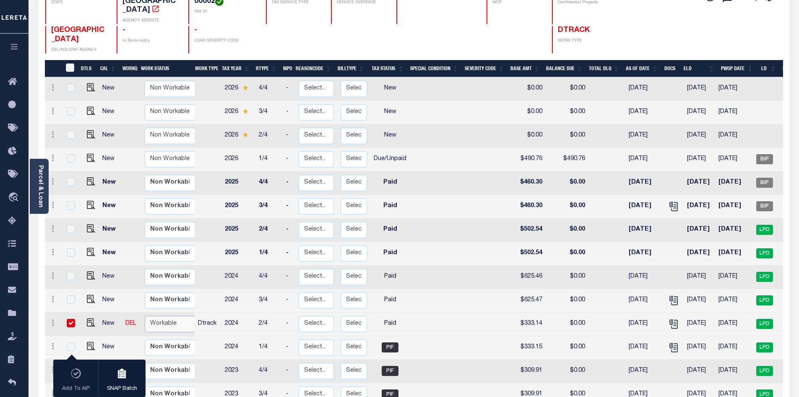
select select "true"
click at [145, 316] on select "Non Workable Workable" at bounding box center [170, 324] width 50 height 16
checkbox input "false"
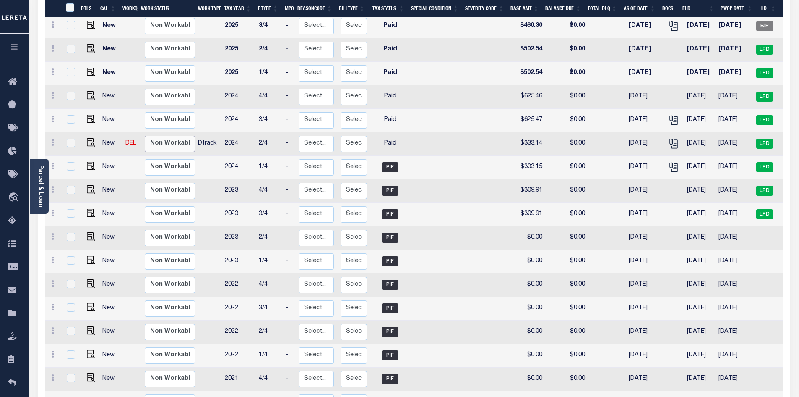
scroll to position [293, 0]
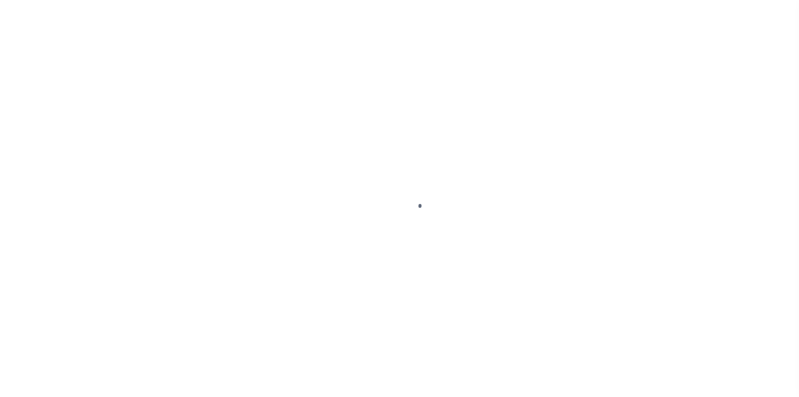
select select "DUE"
